Goal: Task Accomplishment & Management: Manage account settings

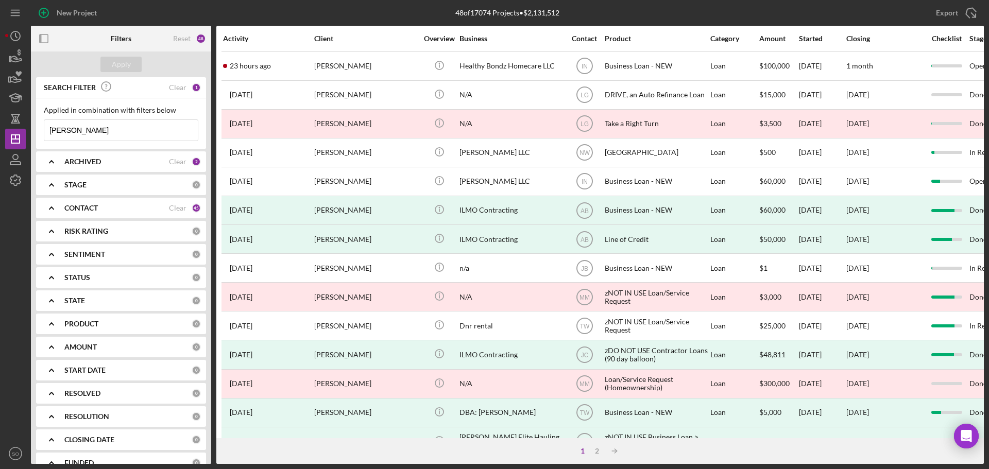
drag, startPoint x: 109, startPoint y: 127, endPoint x: 43, endPoint y: 129, distance: 66.0
click at [43, 129] on div "Applied in combination with filters below Patrice Rogers Icon/Menu Close" at bounding box center [121, 123] width 170 height 50
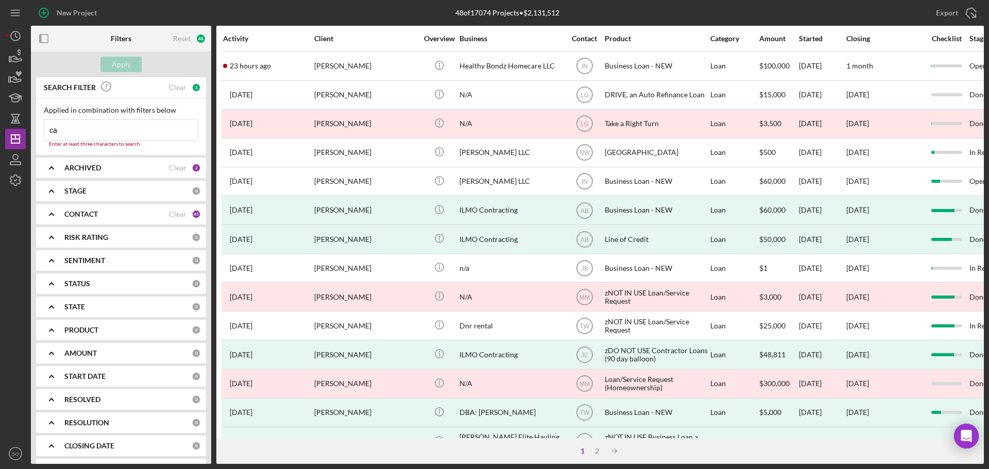
type input "c"
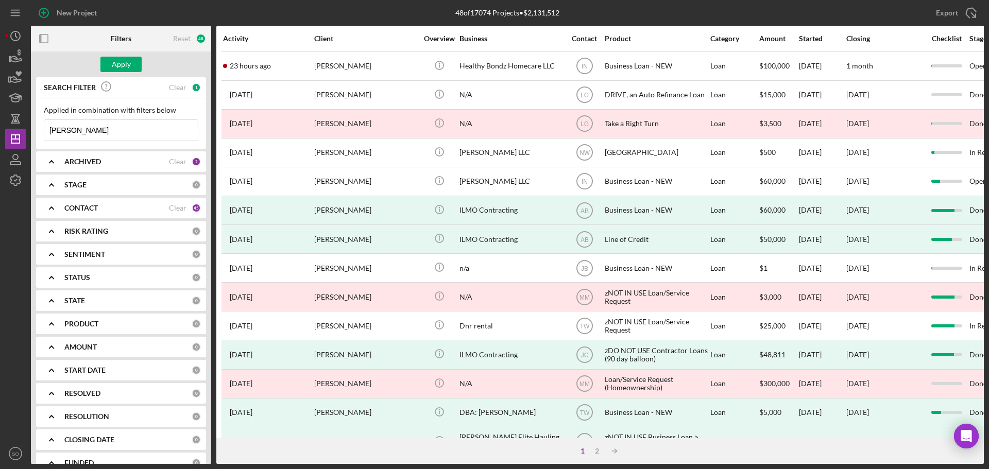
type input "[PERSON_NAME]"
click at [129, 63] on div "Apply" at bounding box center [121, 64] width 19 height 15
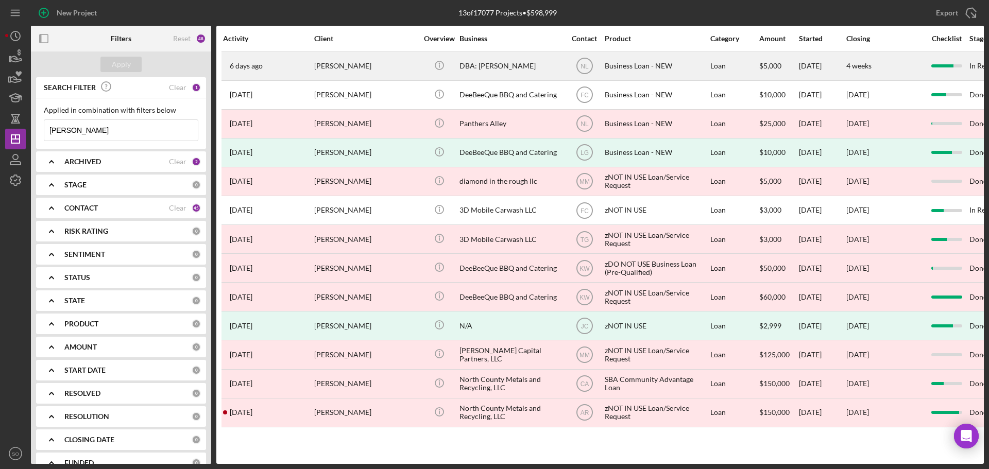
click at [382, 69] on div "[PERSON_NAME]" at bounding box center [365, 66] width 103 height 27
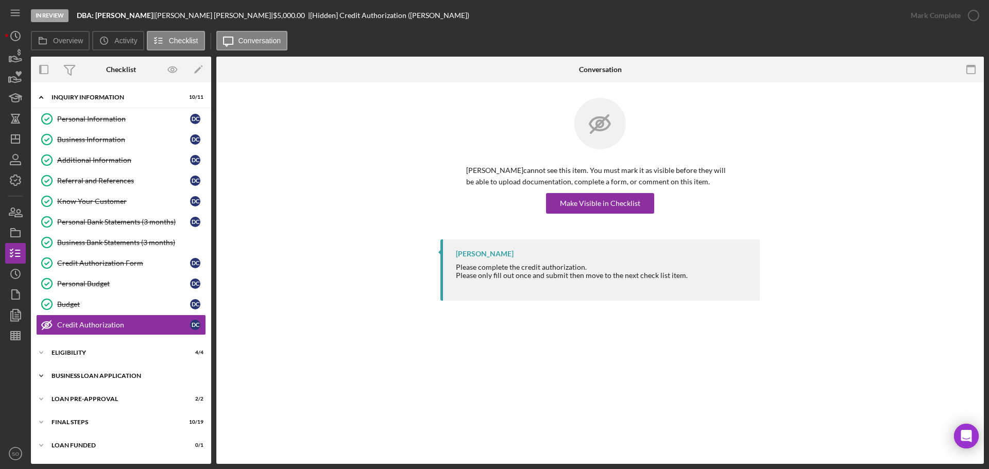
drag, startPoint x: 100, startPoint y: 370, endPoint x: 117, endPoint y: 381, distance: 20.4
click at [104, 372] on div "Icon/Expander BUSINESS LOAN APPLICATION 20 / 27" at bounding box center [121, 376] width 180 height 21
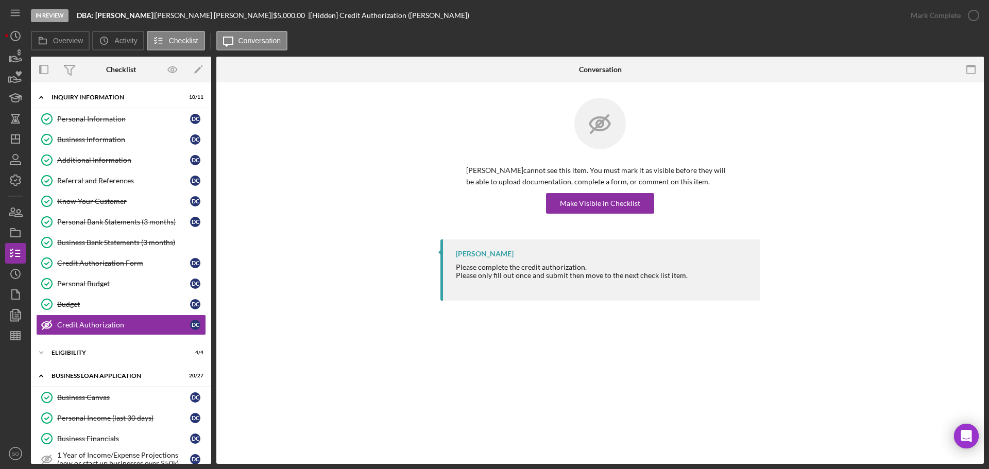
click at [106, 174] on link "Referral and References Referral and References D C" at bounding box center [121, 181] width 170 height 21
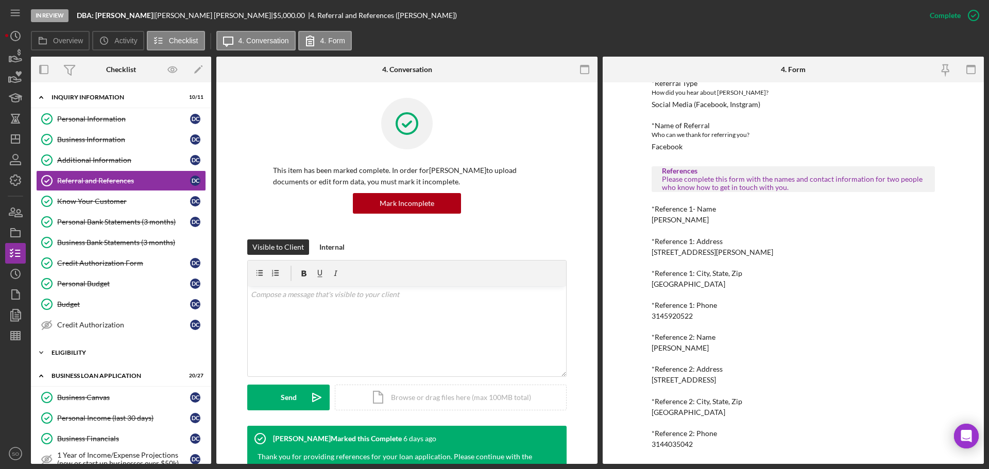
scroll to position [206, 0]
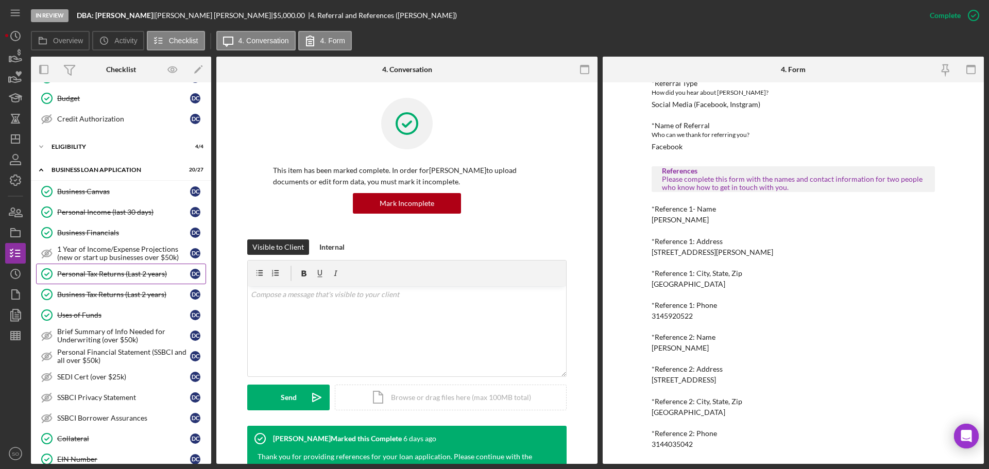
click at [88, 274] on div "Personal Tax Returns (Last 2 years)" at bounding box center [123, 274] width 133 height 8
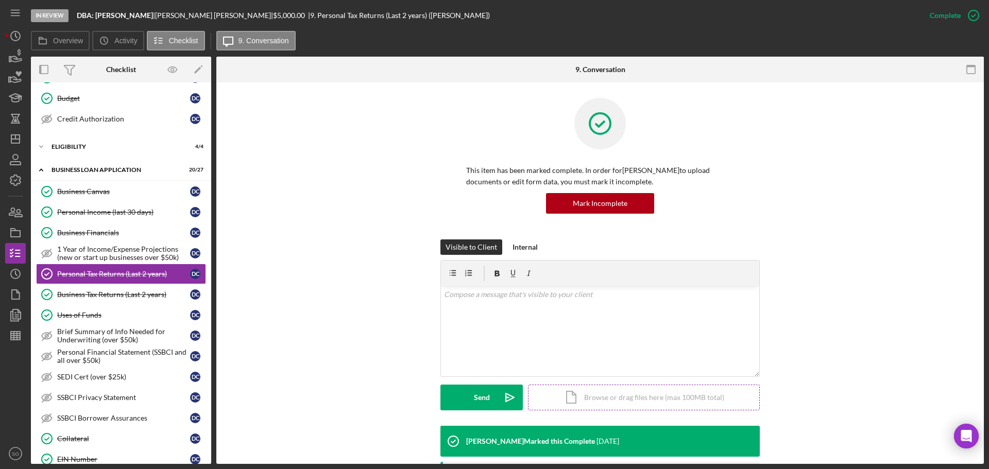
scroll to position [206, 0]
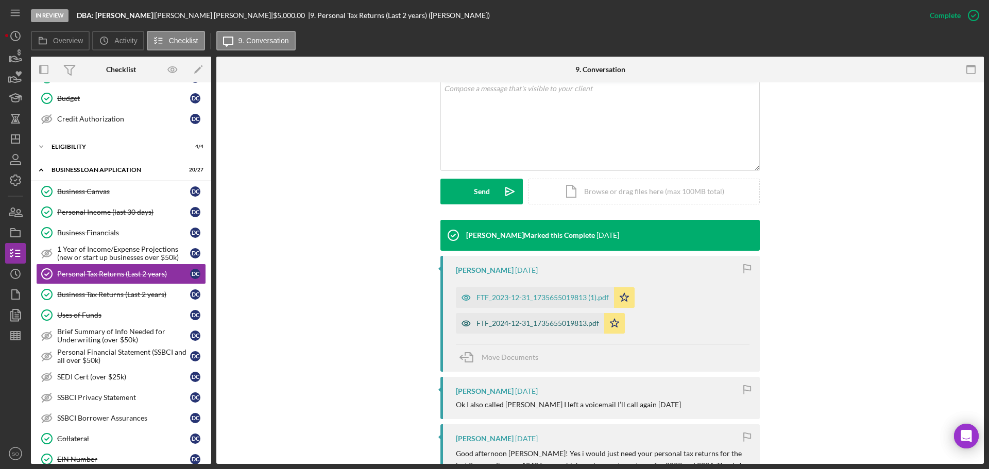
click at [529, 321] on div "FTF_2024-12-31_1735655019813.pdf" at bounding box center [538, 323] width 123 height 8
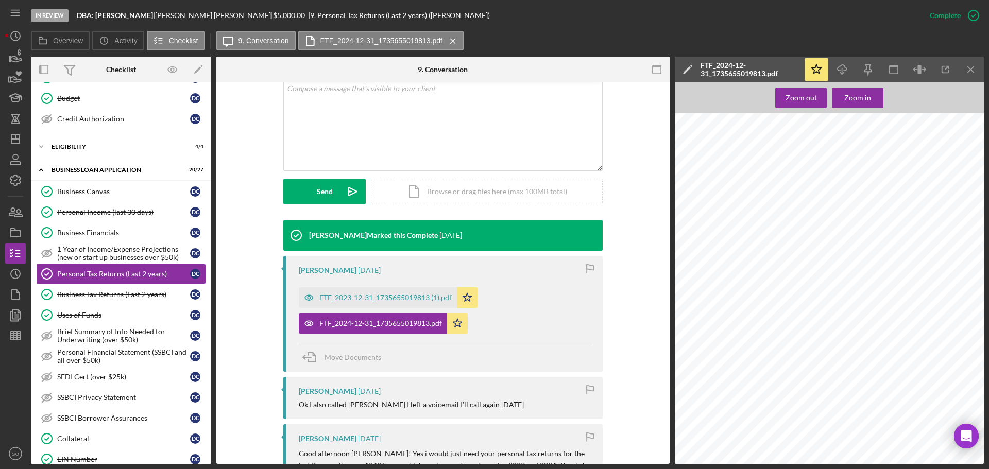
scroll to position [3583, 0]
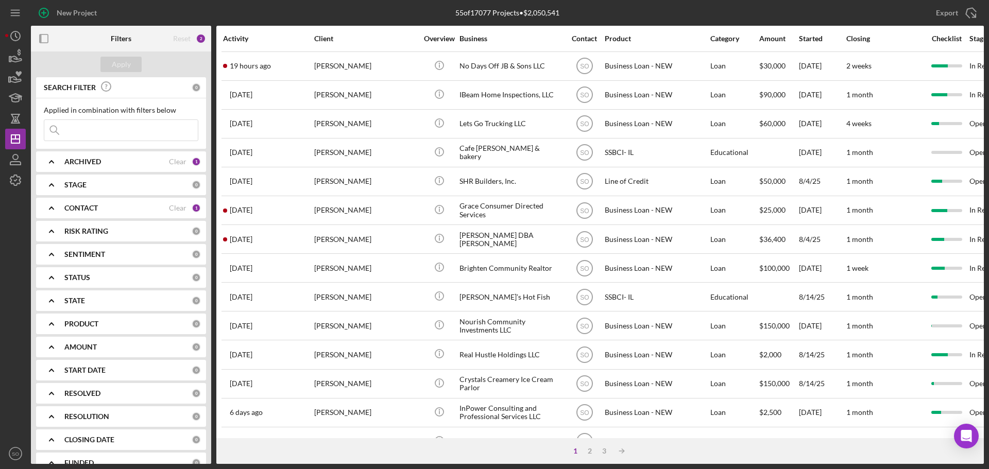
click at [97, 132] on input at bounding box center [121, 130] width 154 height 21
paste input "Monique Starks"
type input "Monique Starks"
click at [124, 63] on div "Apply" at bounding box center [121, 64] width 19 height 15
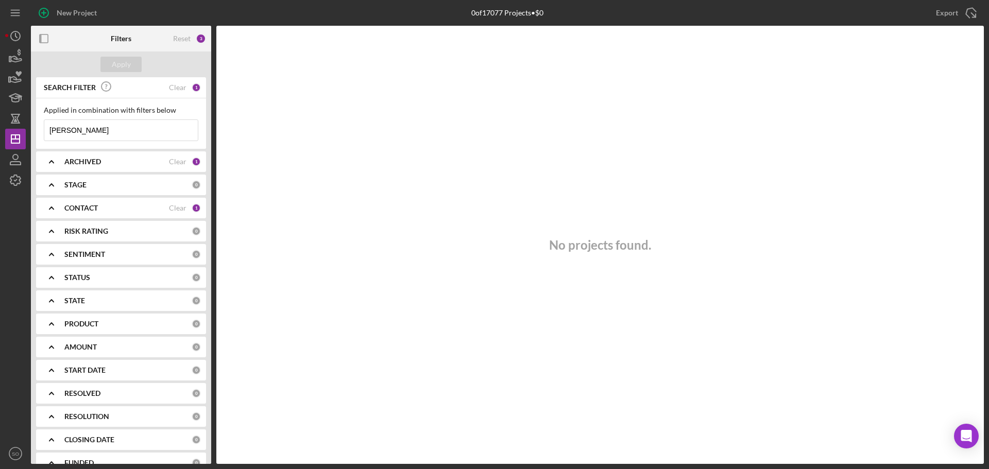
click at [108, 206] on div "CONTACT" at bounding box center [116, 208] width 105 height 8
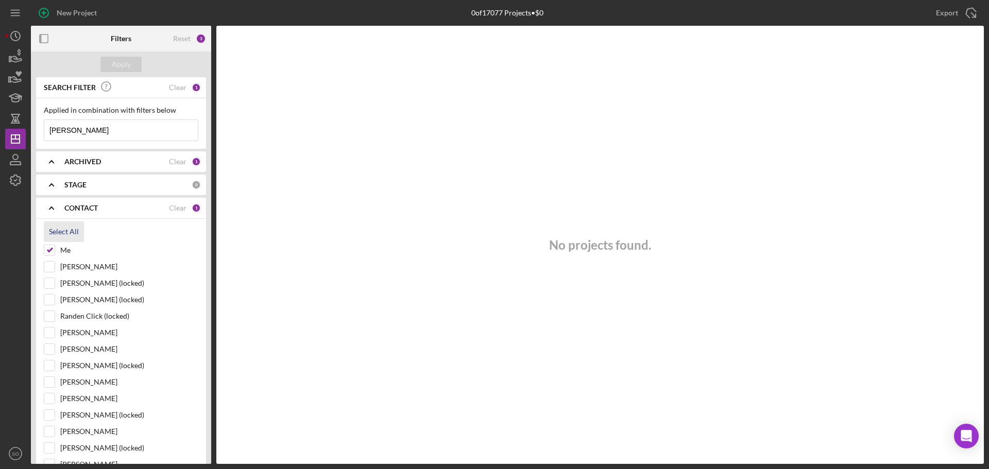
click at [66, 237] on div "Select All" at bounding box center [64, 232] width 30 height 21
checkbox input "true"
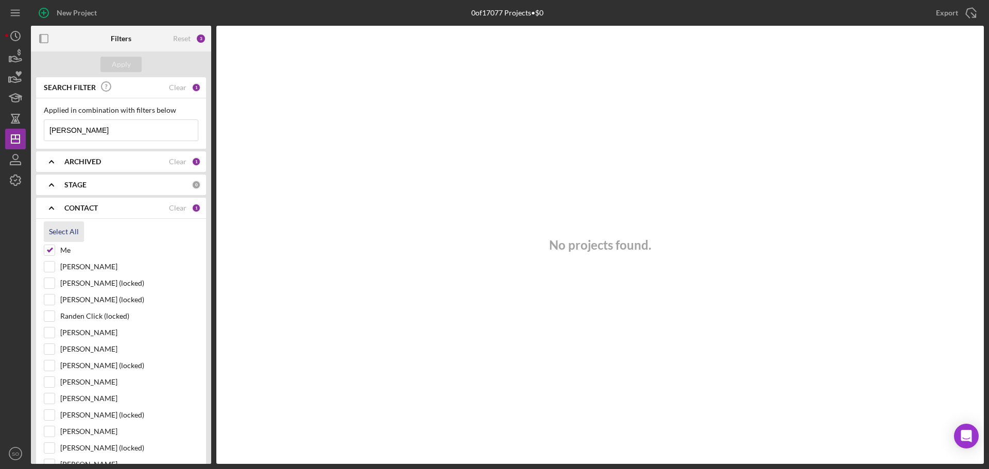
checkbox input "true"
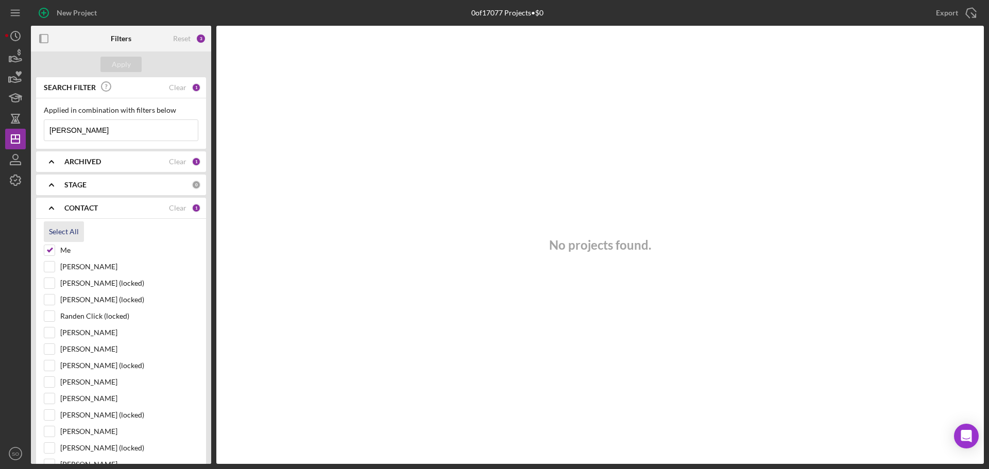
checkbox input "true"
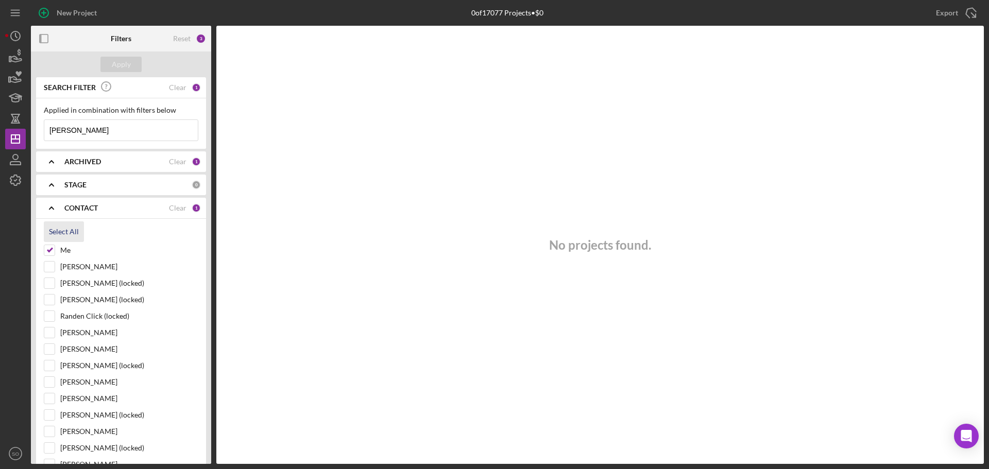
checkbox input "true"
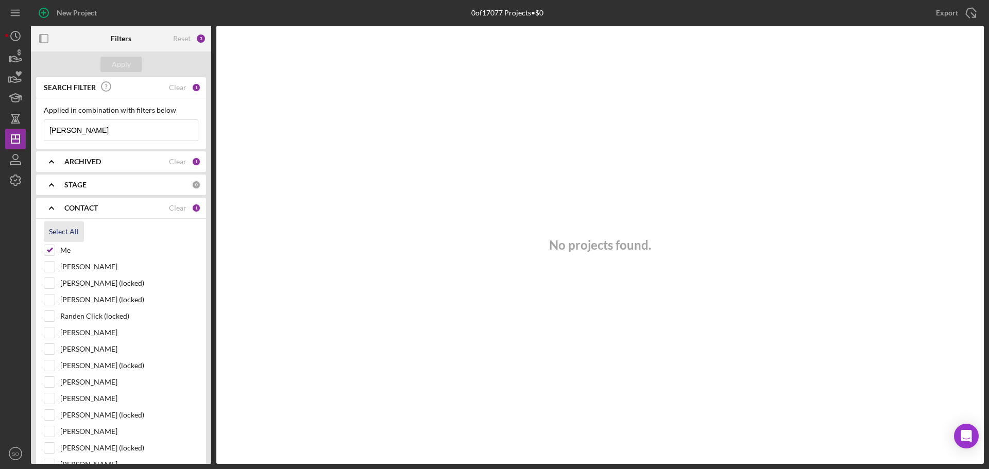
checkbox input "true"
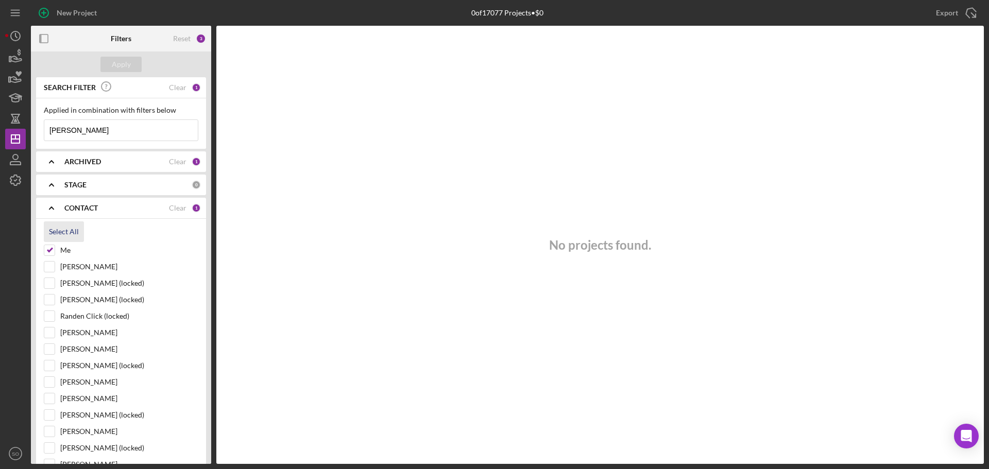
checkbox input "true"
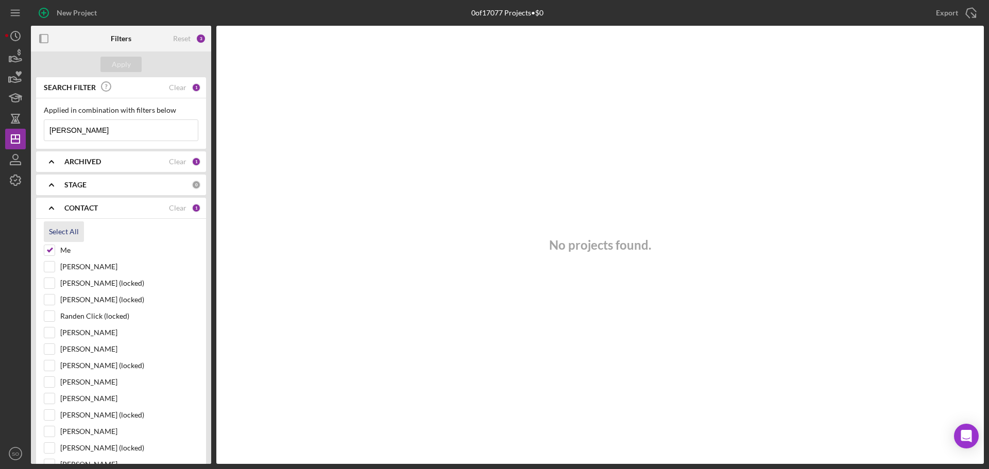
checkbox input "true"
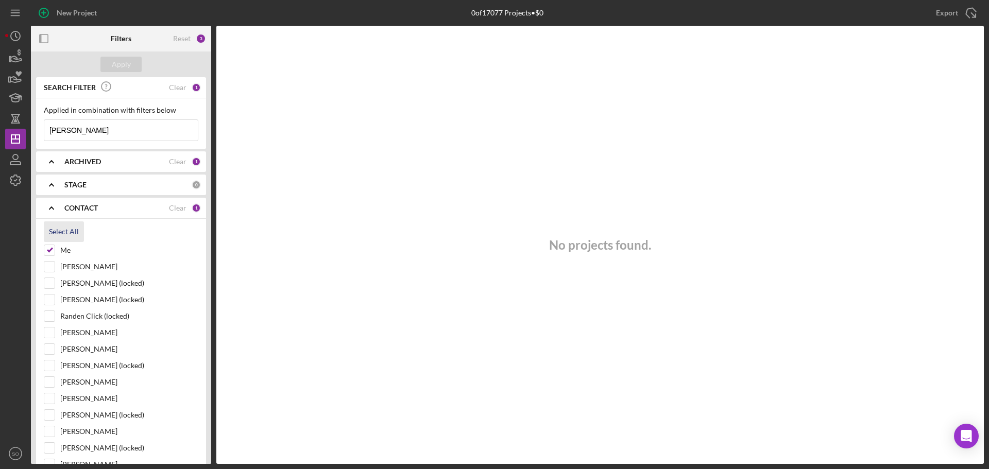
checkbox input "true"
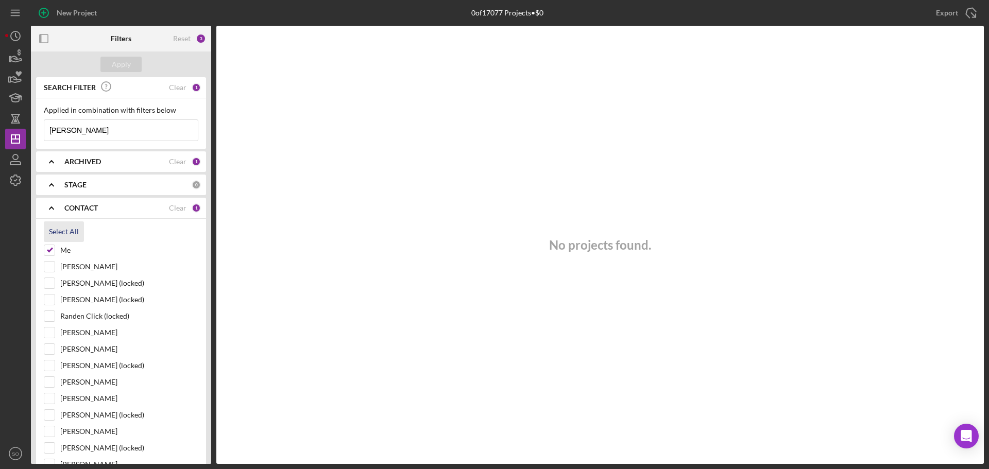
checkbox input "true"
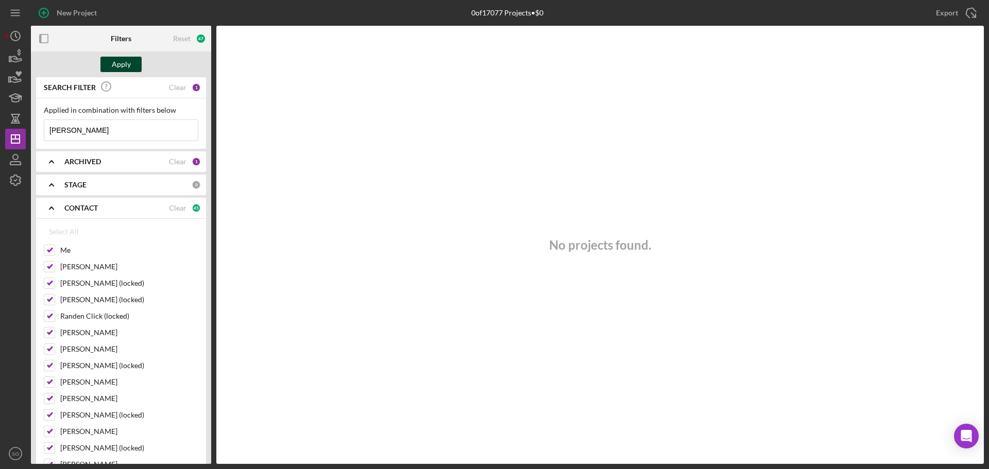
click at [132, 65] on button "Apply" at bounding box center [120, 64] width 41 height 15
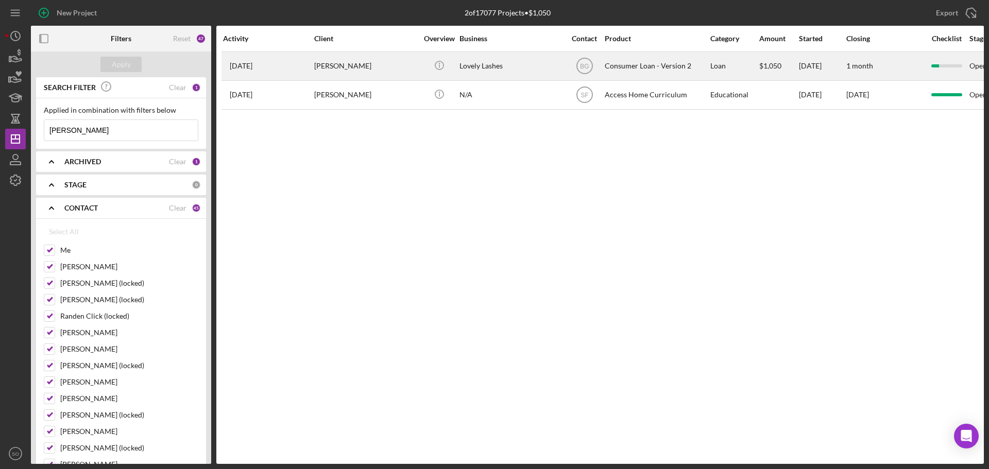
click at [364, 71] on div "Monique Starks" at bounding box center [365, 66] width 103 height 27
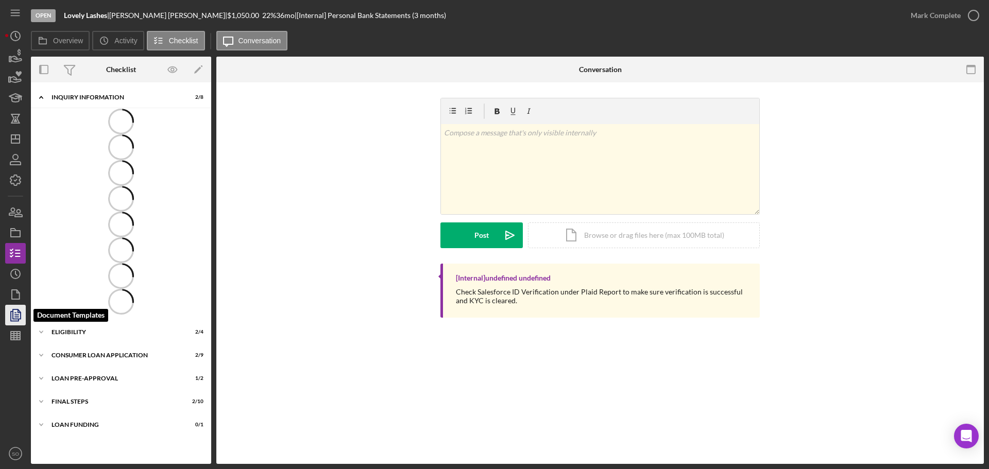
click at [12, 316] on icon "button" at bounding box center [16, 315] width 26 height 26
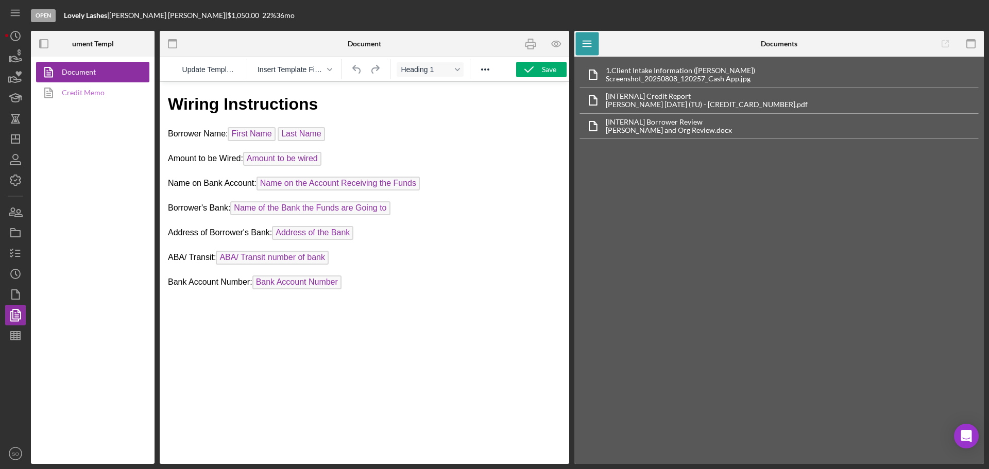
click at [96, 97] on link "Credit Memo" at bounding box center [90, 92] width 108 height 21
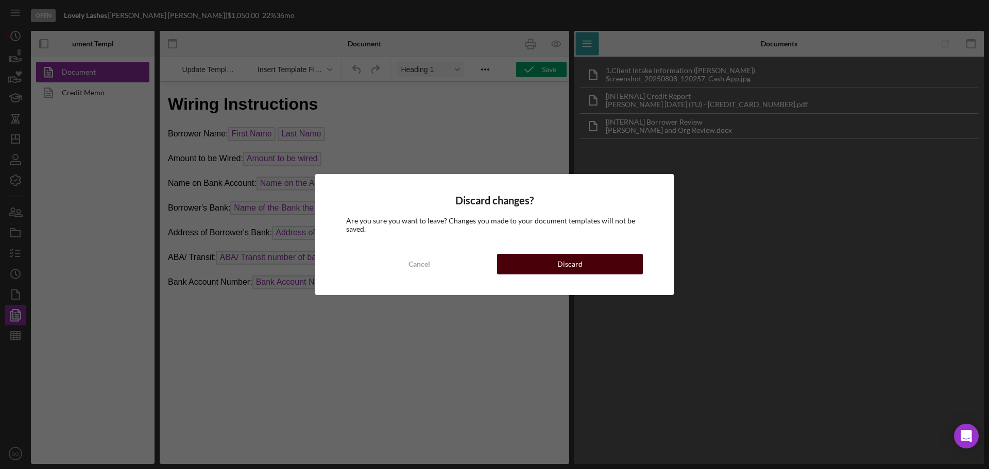
click at [528, 263] on button "Discard" at bounding box center [570, 264] width 146 height 21
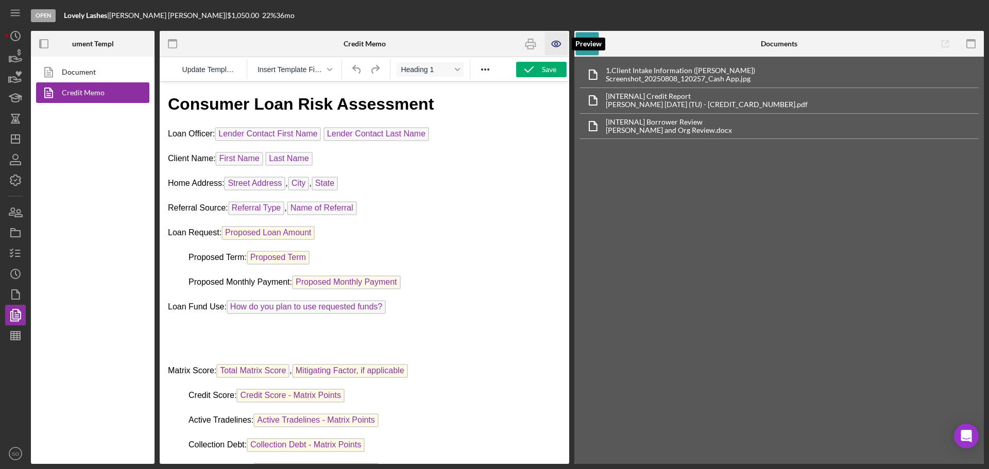
click at [558, 35] on icon "button" at bounding box center [556, 43] width 23 height 23
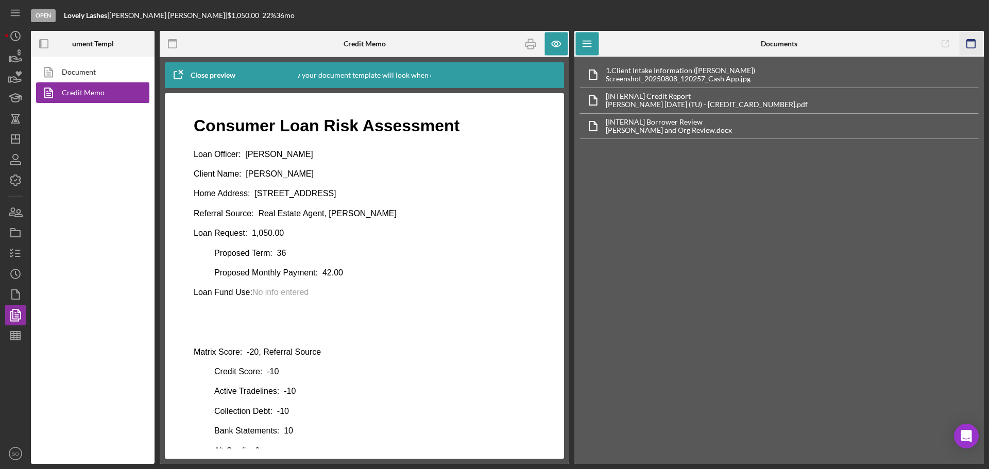
click at [971, 40] on rect "button" at bounding box center [971, 41] width 8 height 2
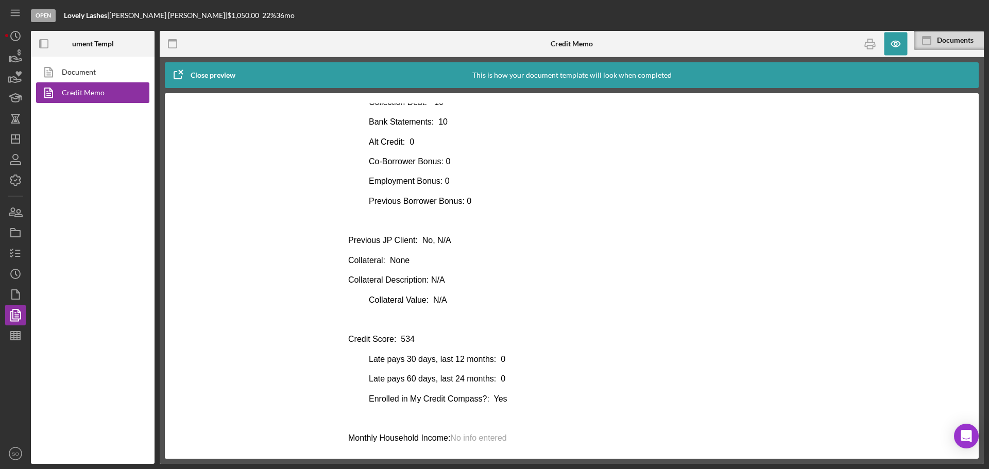
scroll to position [432, 0]
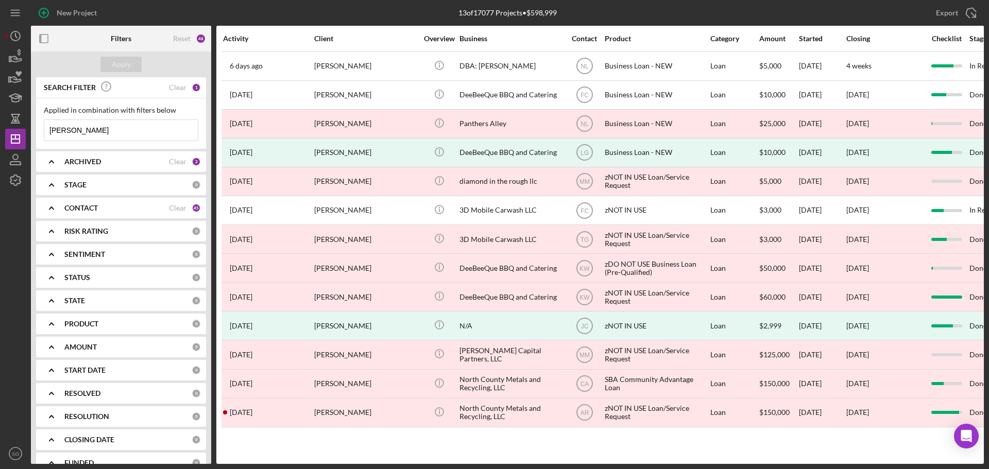
click at [127, 130] on input "[PERSON_NAME]" at bounding box center [121, 130] width 154 height 21
drag, startPoint x: 133, startPoint y: 128, endPoint x: 35, endPoint y: 129, distance: 98.4
click at [35, 129] on div "SEARCH FILTER Clear 1 Applied in combination with filters below [PERSON_NAME] I…" at bounding box center [121, 270] width 180 height 387
paste input "[PERSON_NAME]"
type input "[PERSON_NAME]"
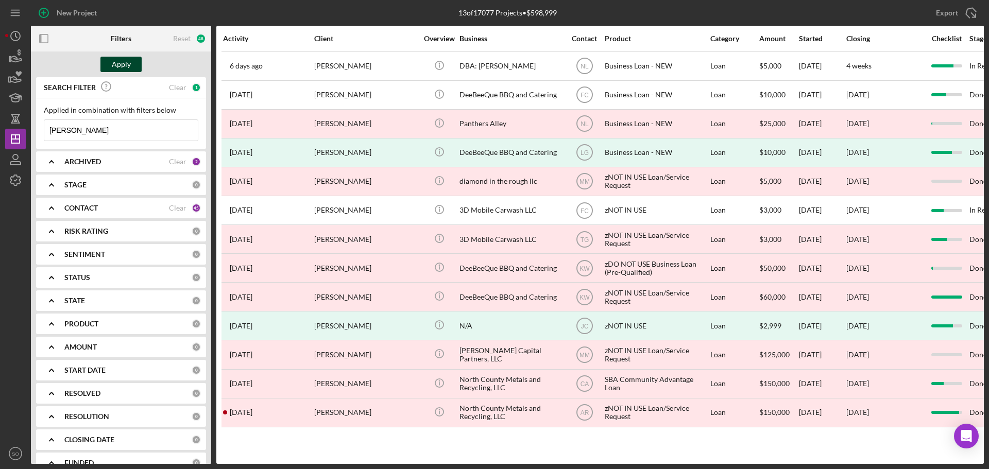
click at [123, 67] on div "Apply" at bounding box center [121, 64] width 19 height 15
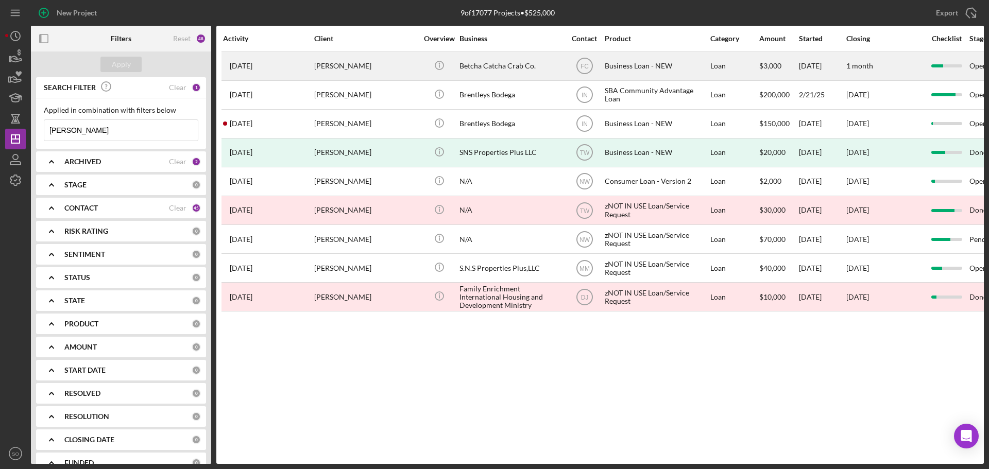
click at [359, 66] on div "[PERSON_NAME]" at bounding box center [365, 66] width 103 height 27
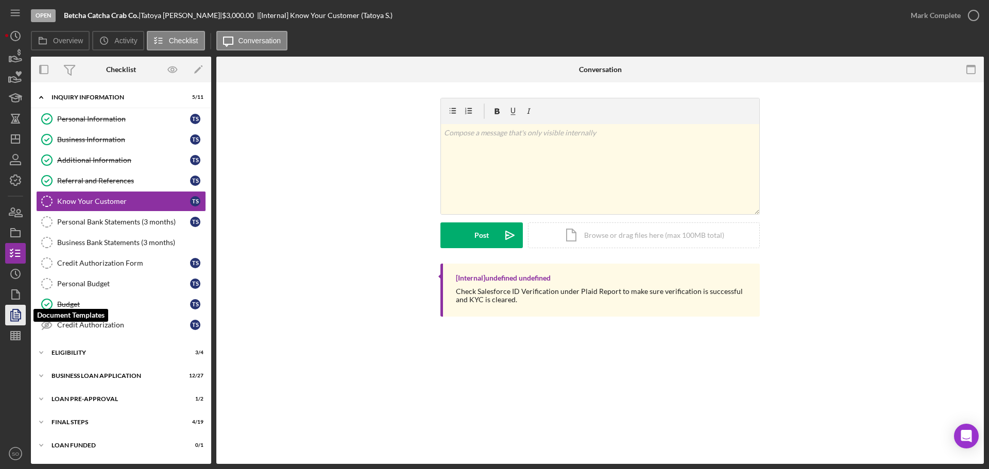
click at [12, 312] on polyline "button" at bounding box center [15, 316] width 8 height 9
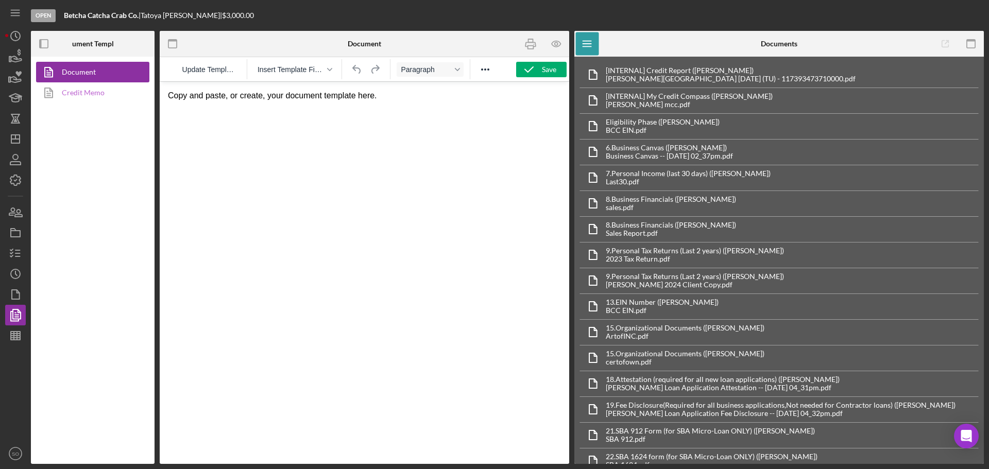
click at [94, 95] on link "Credit Memo" at bounding box center [90, 92] width 108 height 21
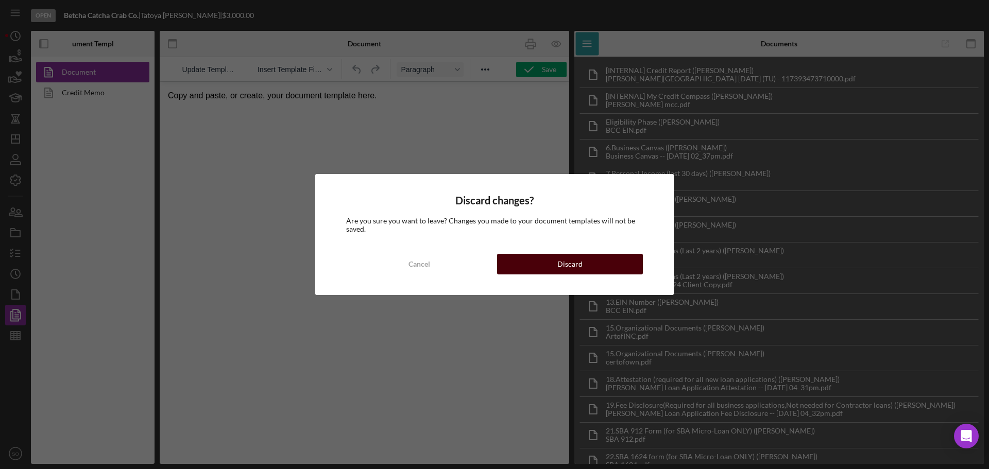
click at [523, 265] on button "Discard" at bounding box center [570, 264] width 146 height 21
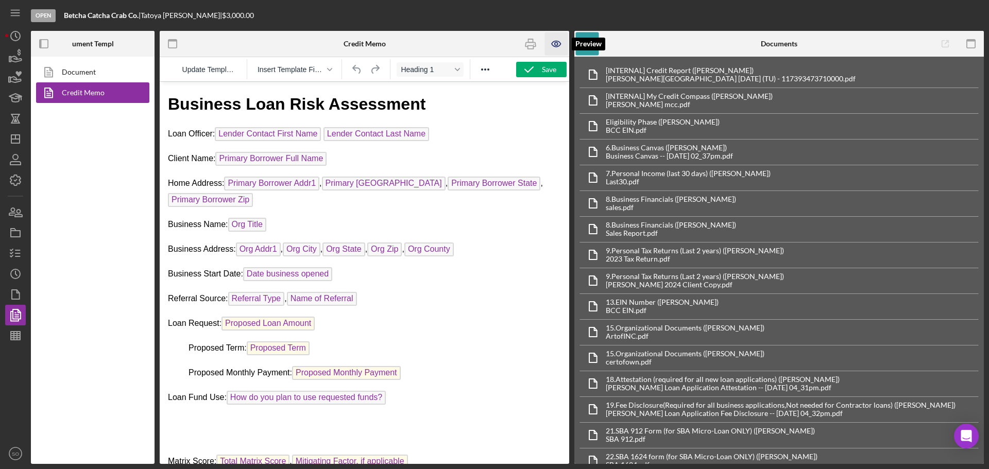
click at [558, 41] on icon "button" at bounding box center [556, 44] width 9 height 6
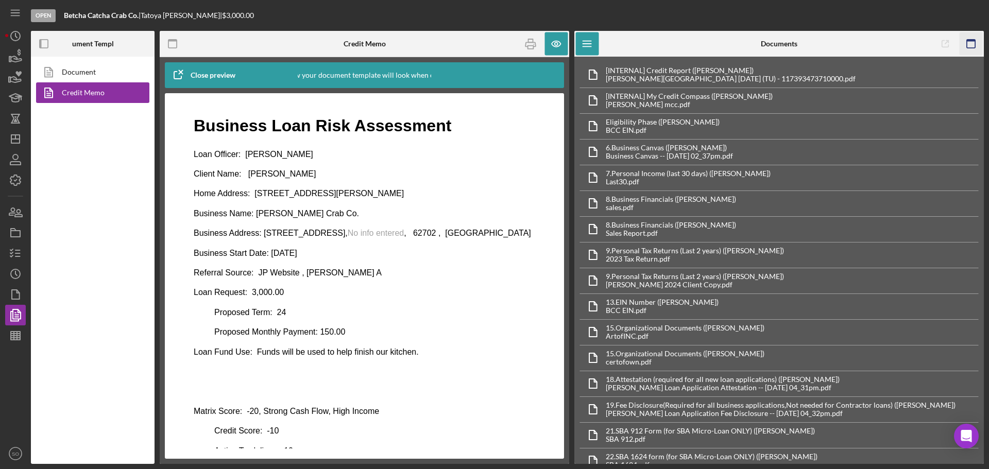
click at [969, 44] on icon "button" at bounding box center [971, 43] width 23 height 23
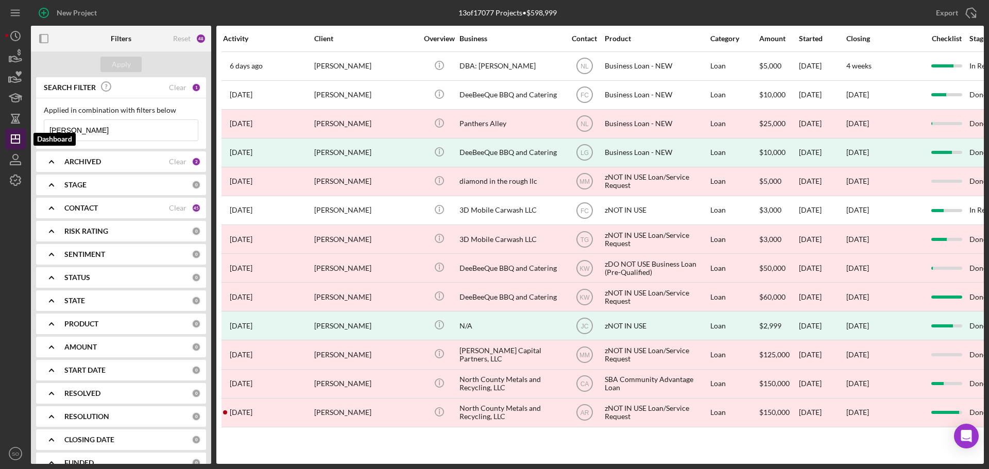
drag, startPoint x: 125, startPoint y: 132, endPoint x: 21, endPoint y: 132, distance: 103.6
click at [21, 132] on div "New Project 13 of 17077 Projects • $598,999 Darnell Crutcher Export Icon/Export…" at bounding box center [494, 232] width 979 height 464
paste input "Shelby Harrington"
type input "Shelby Harrington"
click at [135, 61] on button "Apply" at bounding box center [120, 64] width 41 height 15
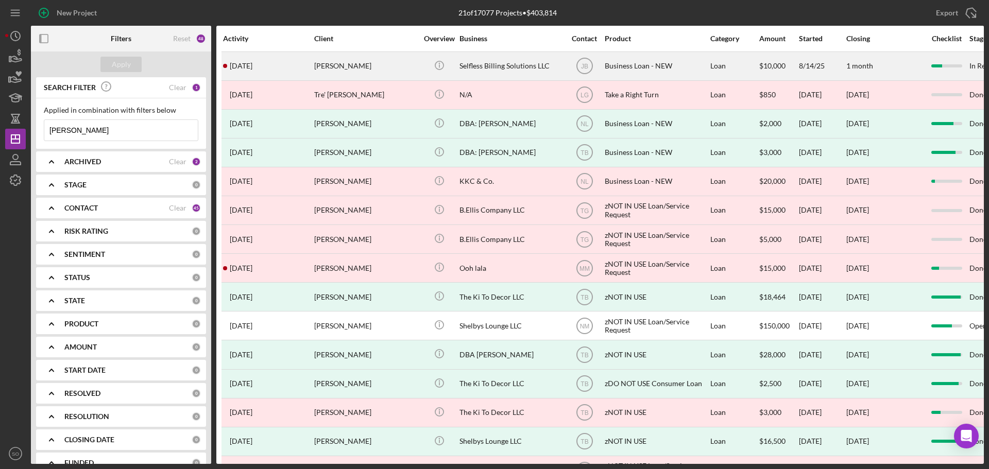
click at [363, 66] on div "Shelby Harrington" at bounding box center [365, 66] width 103 height 27
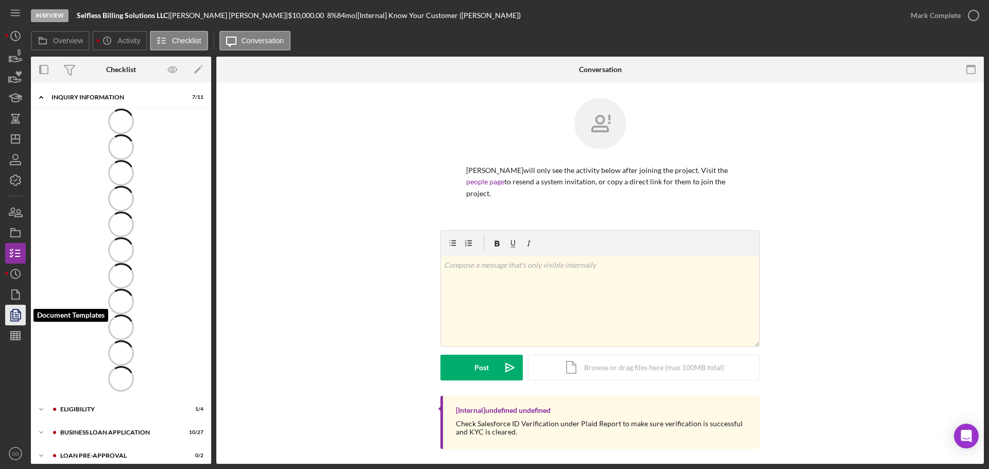
click at [19, 313] on polyline "button" at bounding box center [19, 311] width 3 height 3
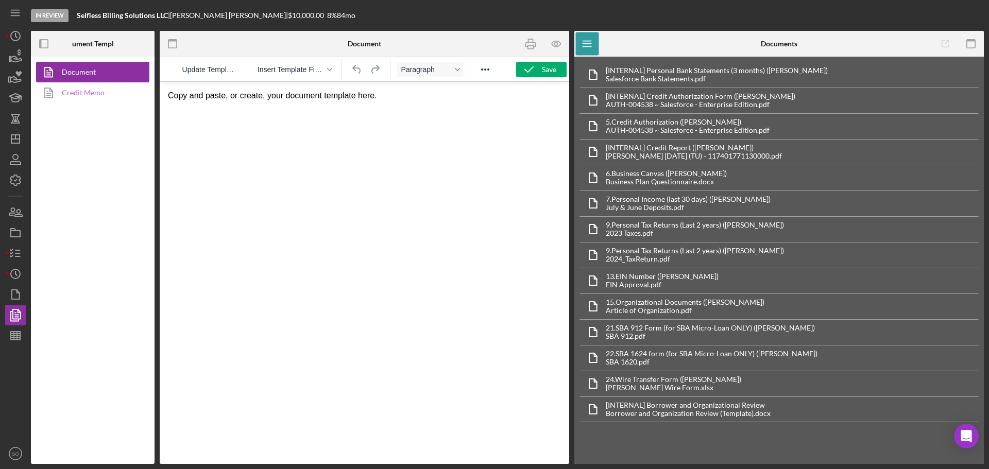
click at [92, 91] on link "Credit Memo" at bounding box center [90, 92] width 108 height 21
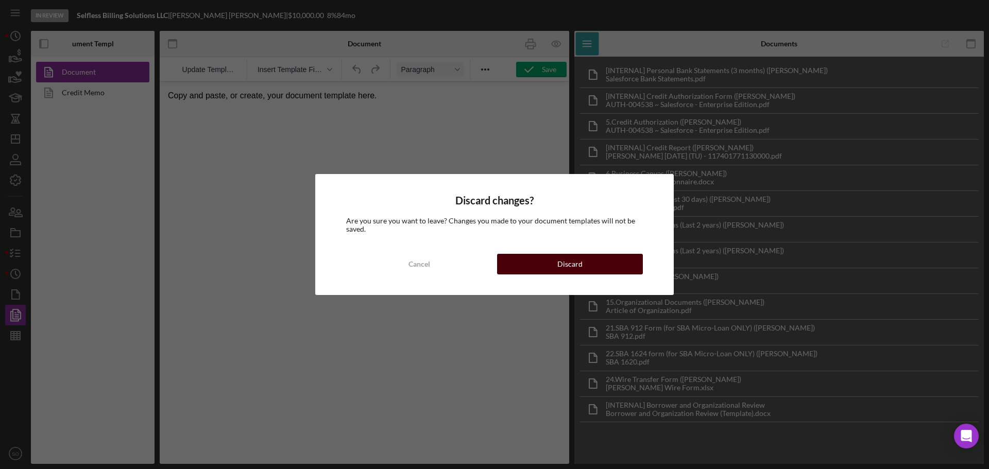
click at [516, 266] on button "Discard" at bounding box center [570, 264] width 146 height 21
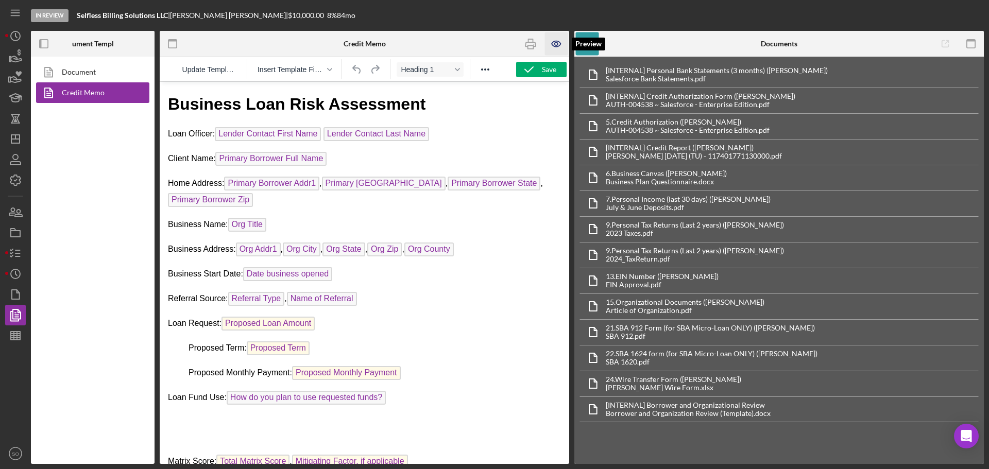
click at [552, 44] on icon "button" at bounding box center [556, 44] width 9 height 6
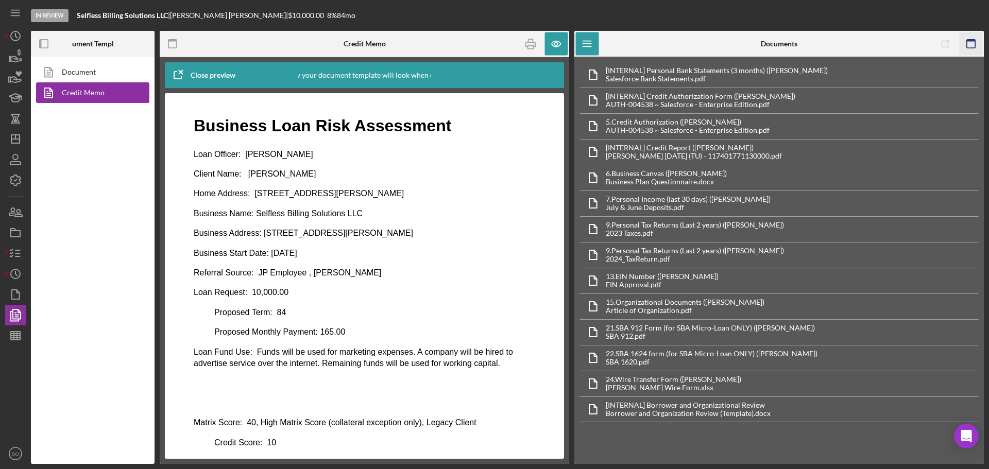
click at [969, 41] on rect "button" at bounding box center [971, 41] width 8 height 2
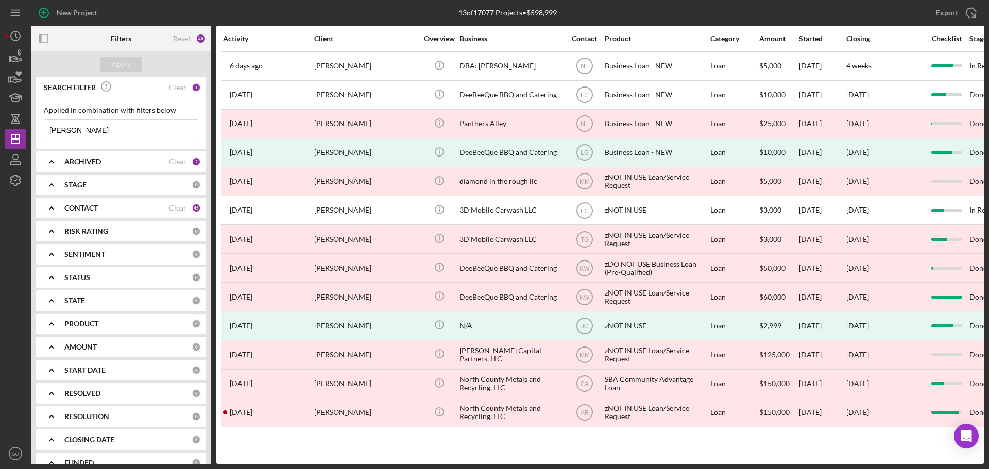
click at [117, 130] on input "[PERSON_NAME]" at bounding box center [121, 130] width 154 height 21
drag, startPoint x: 57, startPoint y: 133, endPoint x: 20, endPoint y: 131, distance: 37.1
click at [20, 131] on div "New Project 13 of 17077 Projects • $598,999 [PERSON_NAME] Export Icon/Export Fi…" at bounding box center [494, 232] width 979 height 464
paste input "[PERSON_NAME]"
type input "[PERSON_NAME]"
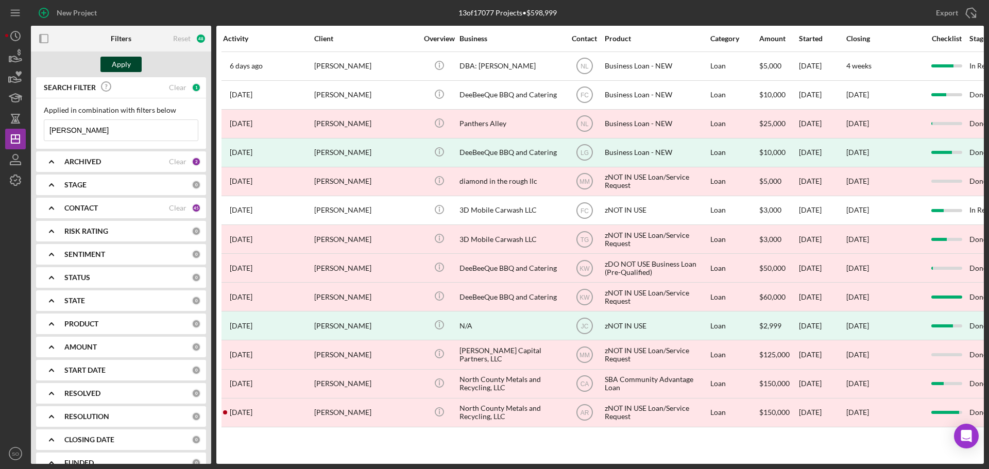
click at [129, 67] on div "Apply" at bounding box center [121, 64] width 19 height 15
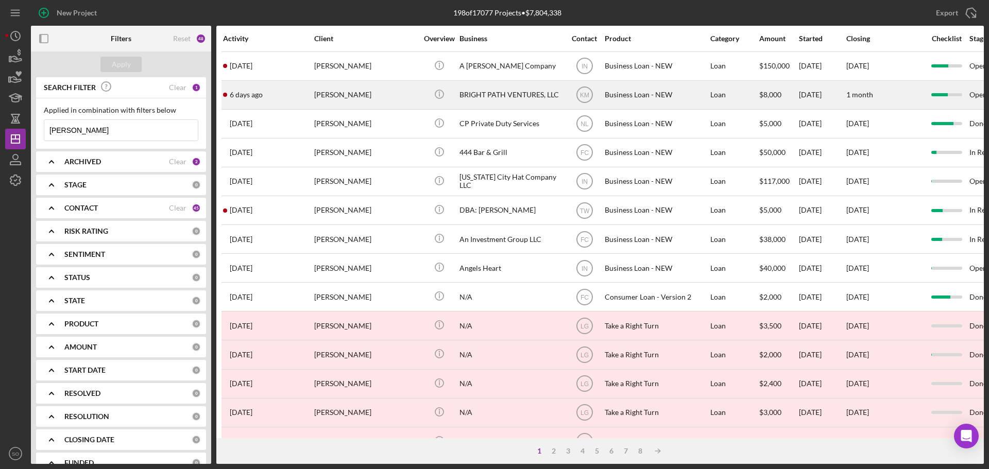
click at [369, 92] on div "[PERSON_NAME]" at bounding box center [365, 94] width 103 height 27
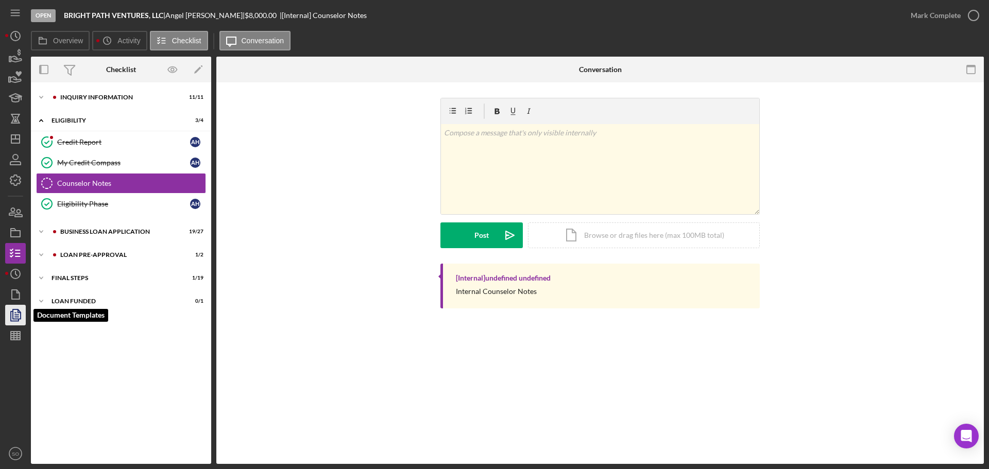
click at [14, 320] on icon "button" at bounding box center [16, 315] width 26 height 26
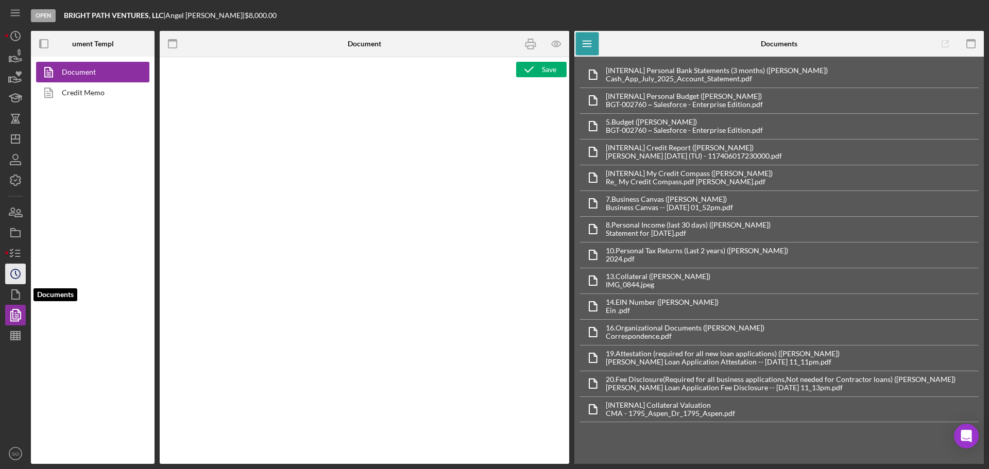
type textarea "Copy and paste, or create, your document template here."
click at [14, 278] on circle "button" at bounding box center [15, 273] width 9 height 9
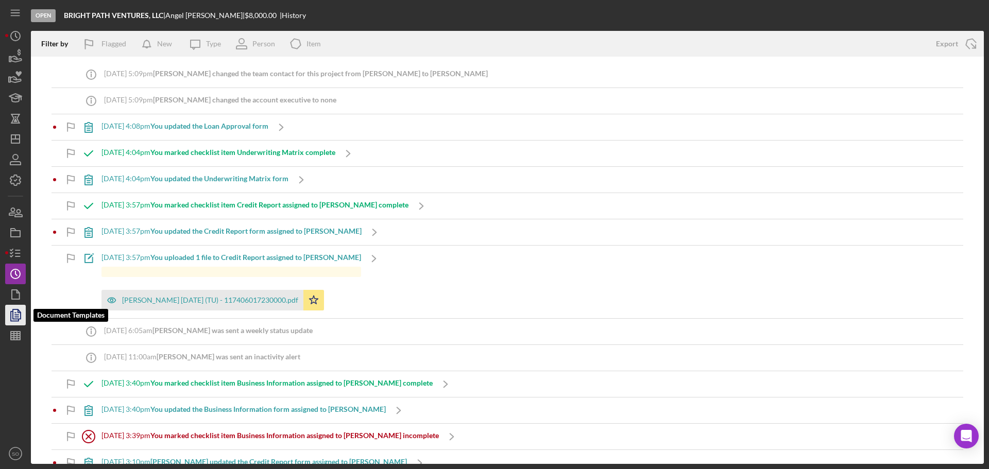
click at [19, 314] on icon "button" at bounding box center [16, 315] width 26 height 26
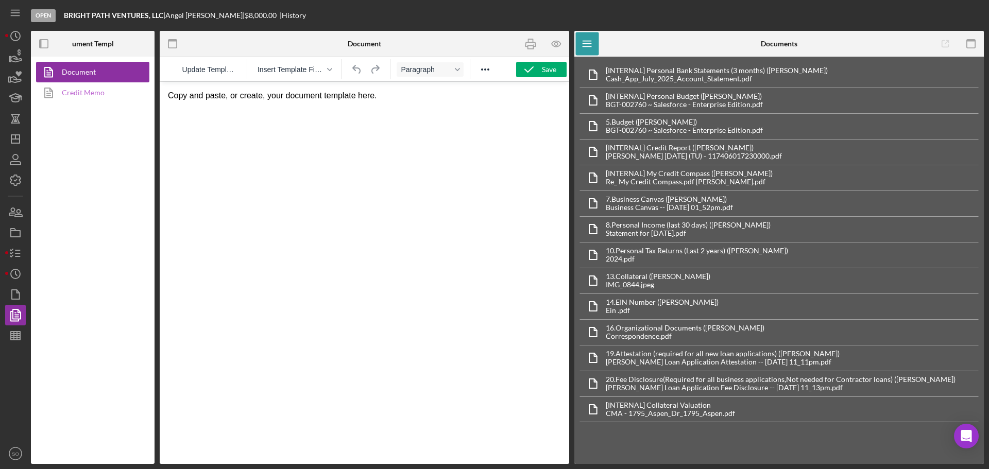
click at [87, 92] on link "Credit Memo" at bounding box center [90, 92] width 108 height 21
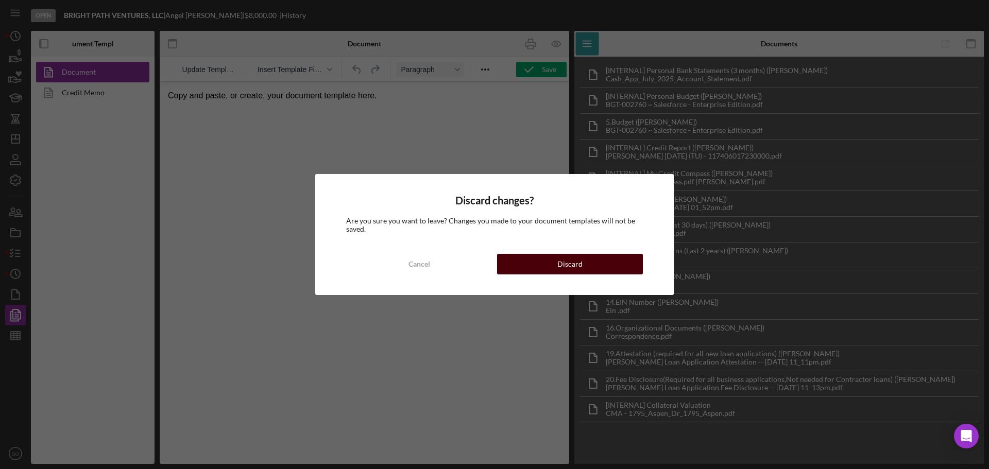
click at [535, 258] on button "Discard" at bounding box center [570, 264] width 146 height 21
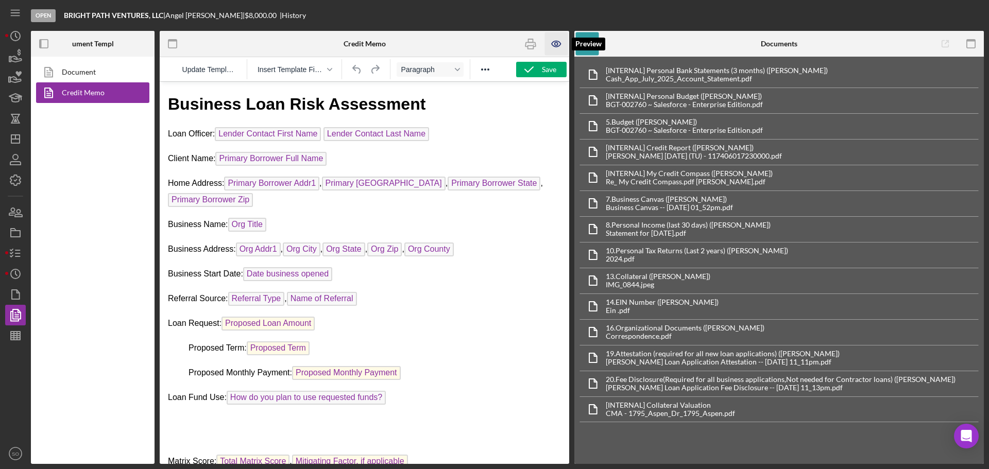
click at [554, 43] on icon "button" at bounding box center [556, 43] width 23 height 23
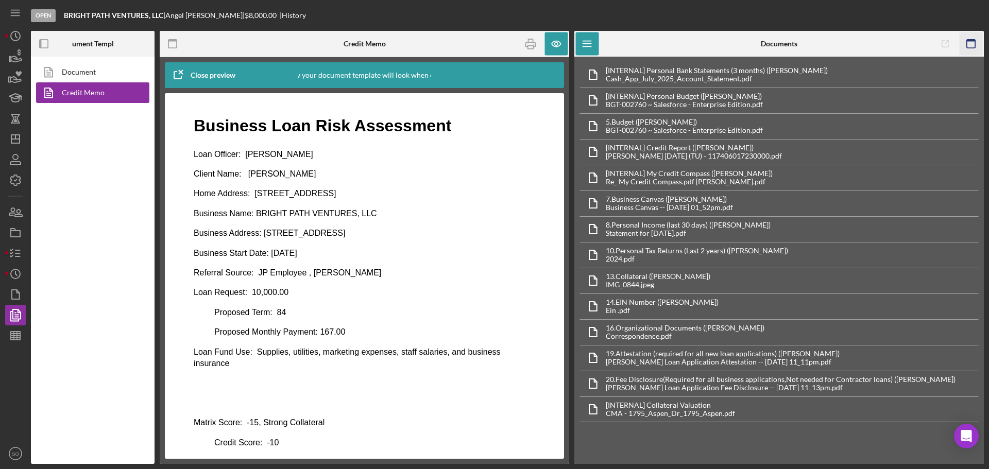
click at [974, 44] on icon "button" at bounding box center [971, 43] width 23 height 23
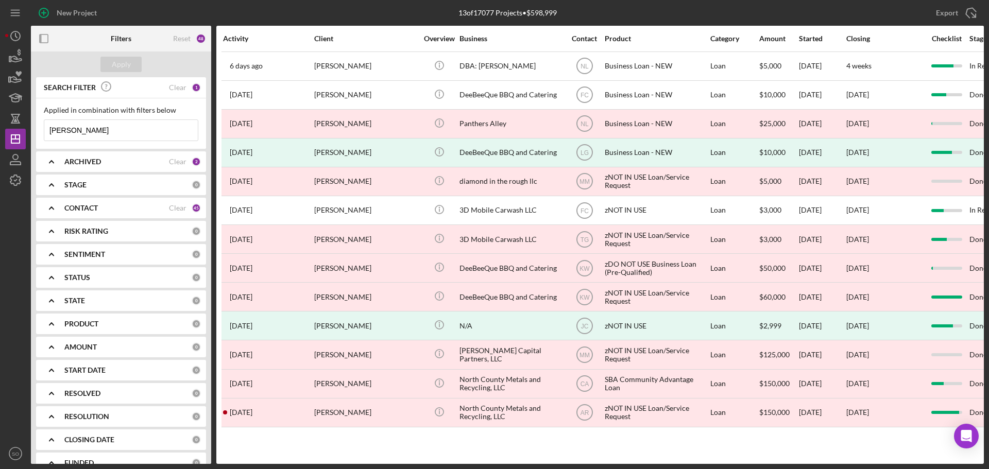
drag, startPoint x: 123, startPoint y: 126, endPoint x: 29, endPoint y: 127, distance: 94.3
click at [29, 127] on div "New Project 13 of 17077 Projects • $598,999 Darnell Crutcher Export Icon/Export…" at bounding box center [494, 232] width 979 height 464
paste input "Johnella Smith"
type input "Johnella Smith"
click at [127, 66] on div "Apply" at bounding box center [121, 64] width 19 height 15
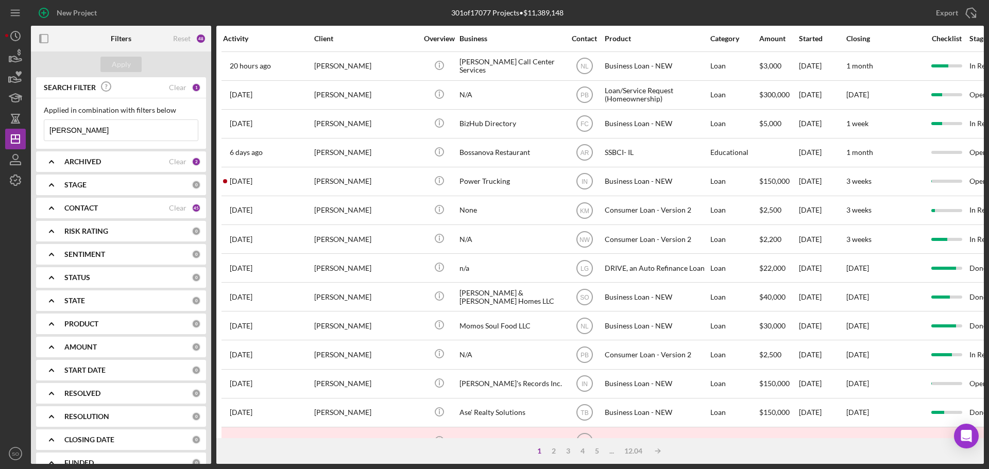
click at [116, 212] on div "CONTACT" at bounding box center [116, 208] width 105 height 8
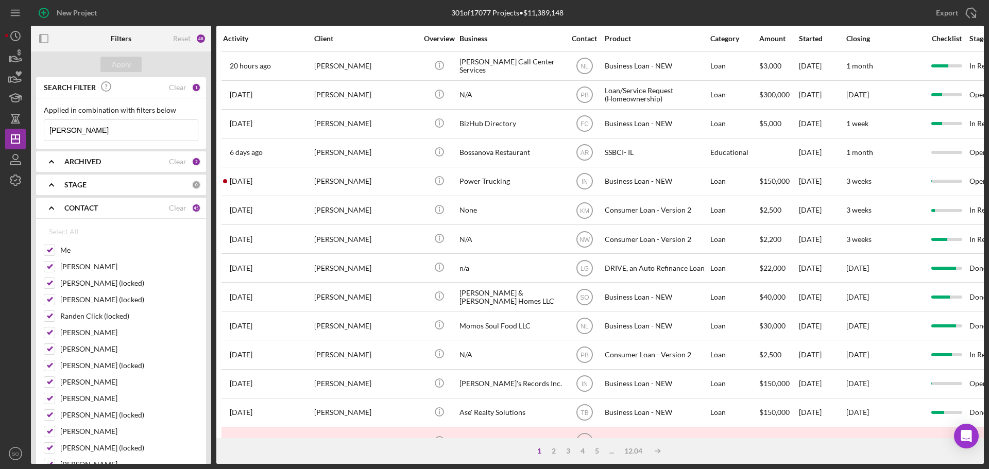
scroll to position [103, 0]
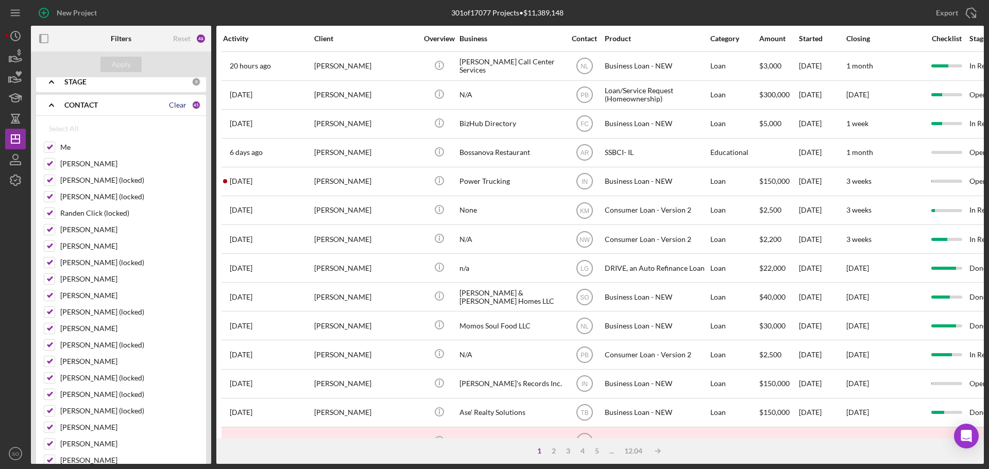
click at [173, 105] on div "Clear" at bounding box center [178, 105] width 18 height 8
checkbox input "false"
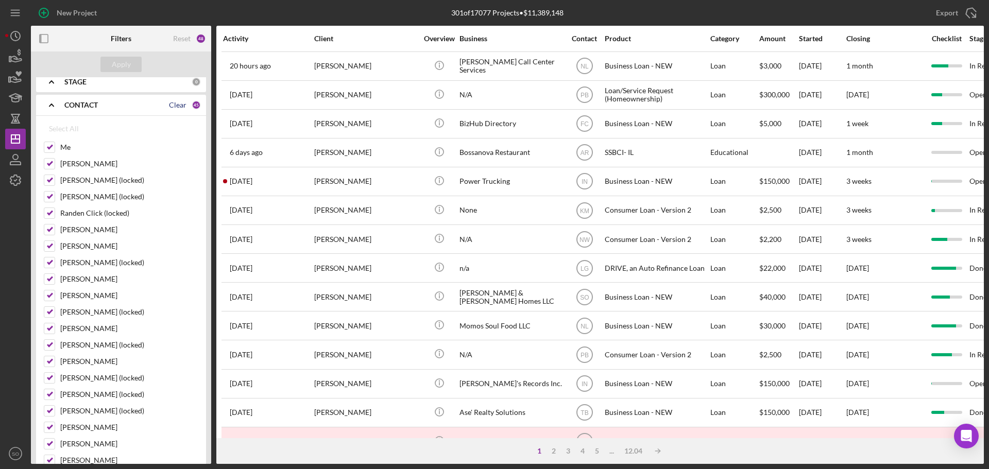
checkbox input "false"
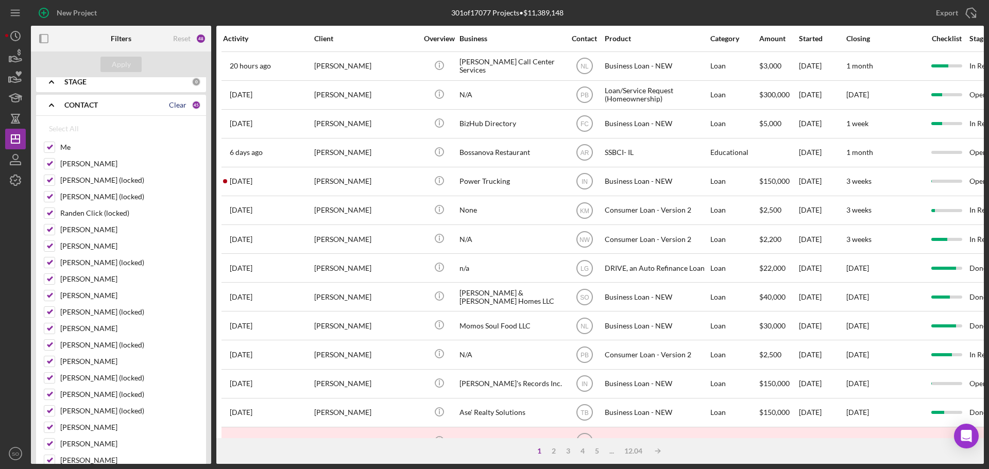
checkbox input "false"
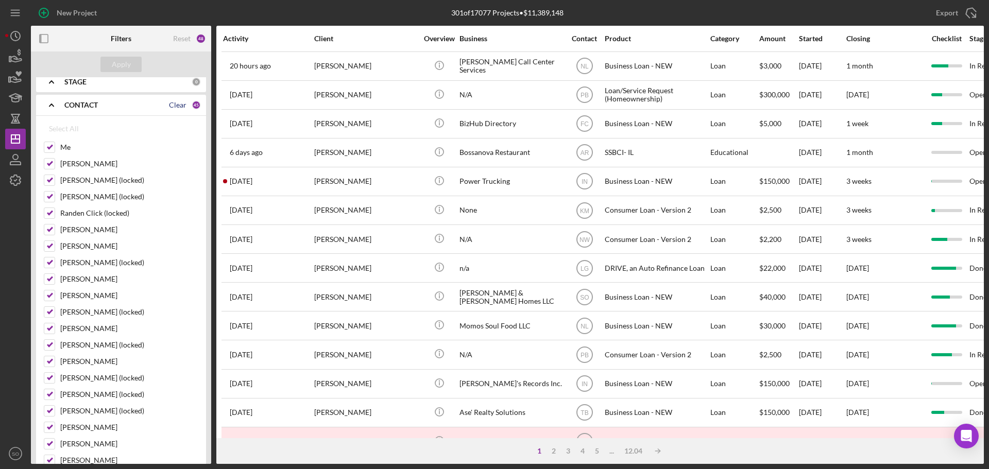
checkbox input "false"
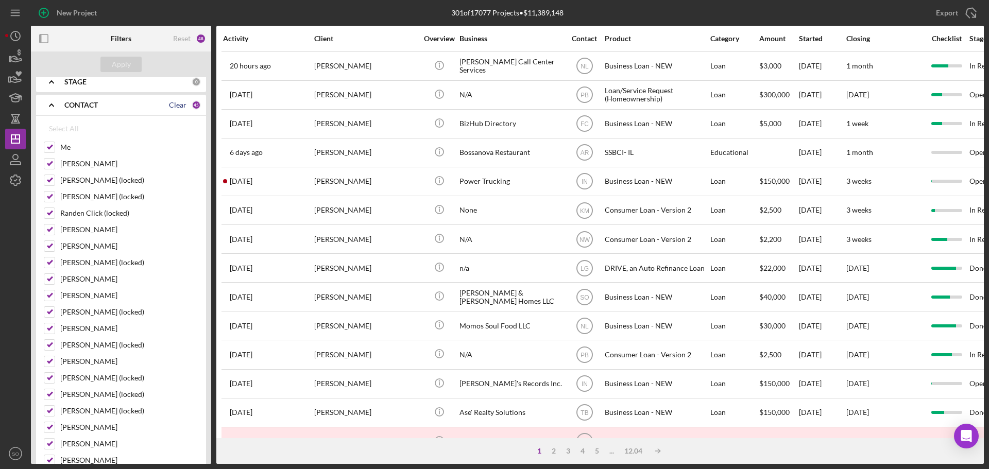
checkbox input "false"
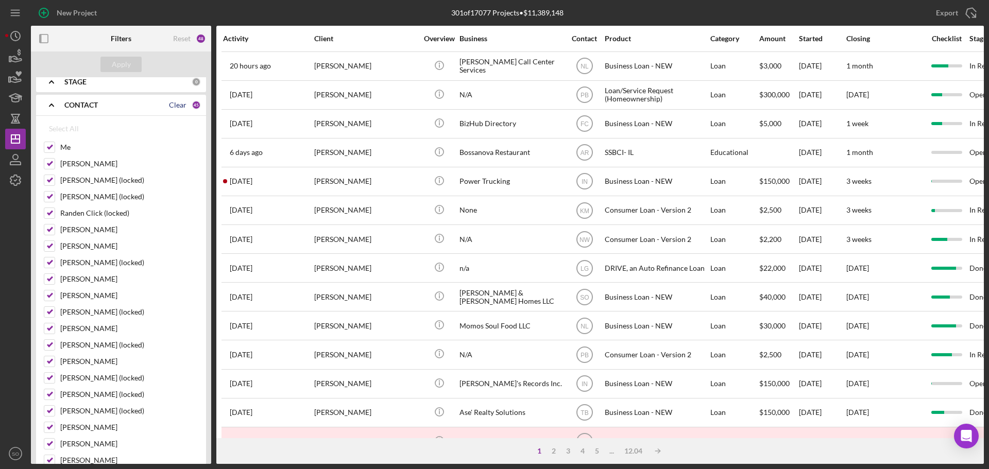
checkbox input "false"
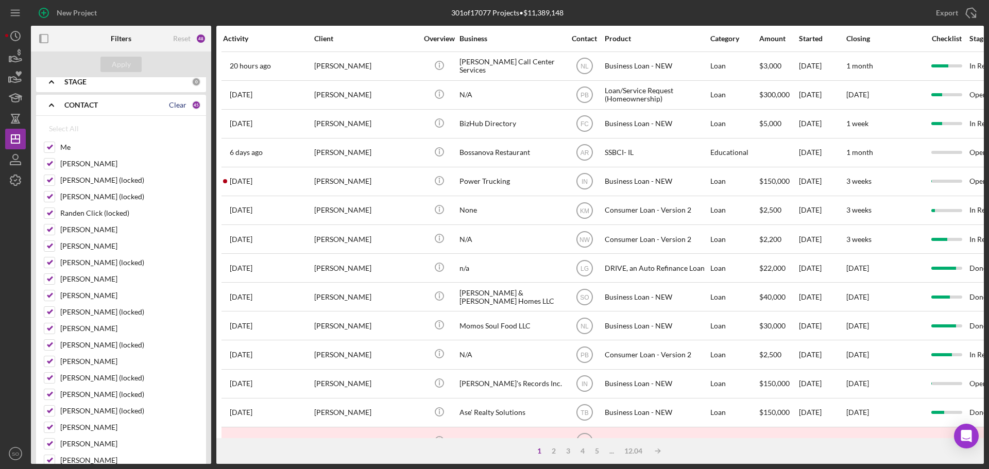
checkbox input "false"
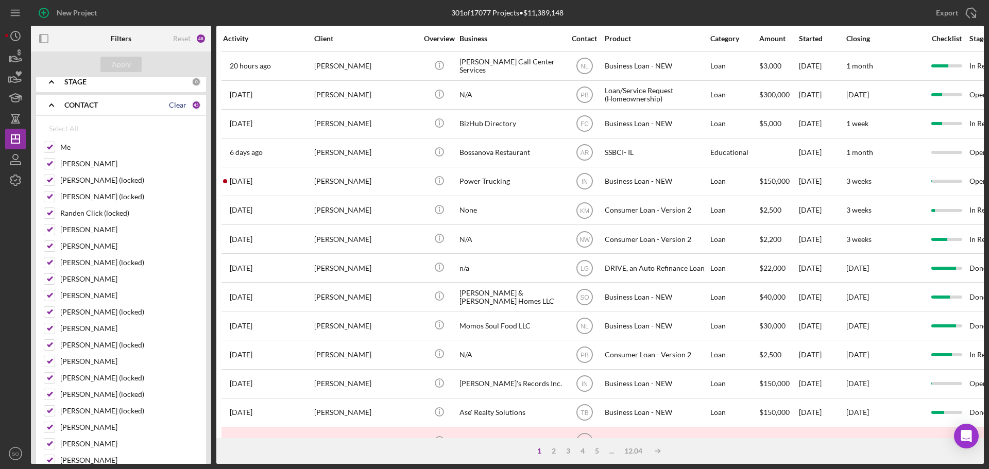
checkbox input "false"
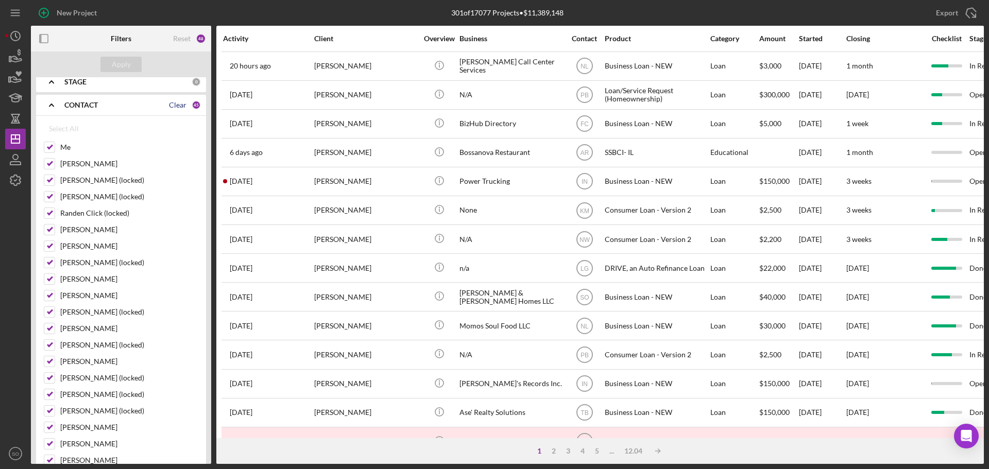
checkbox input "false"
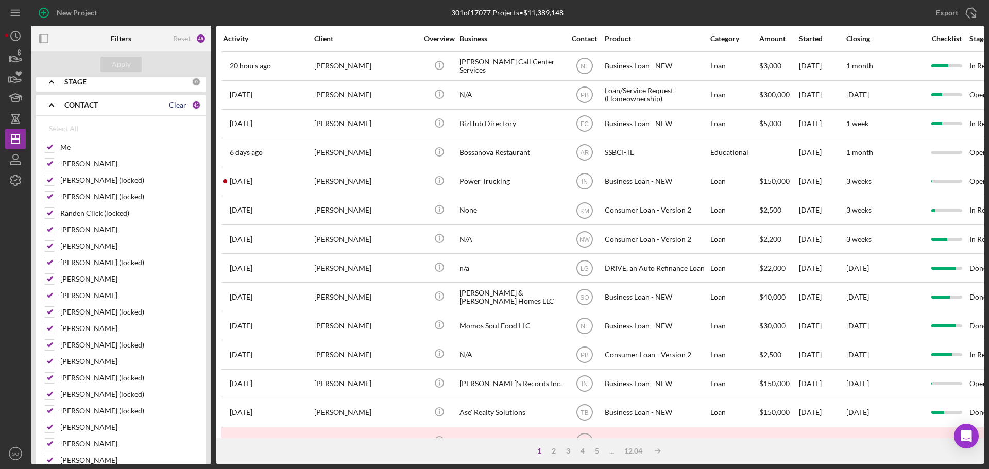
checkbox input "false"
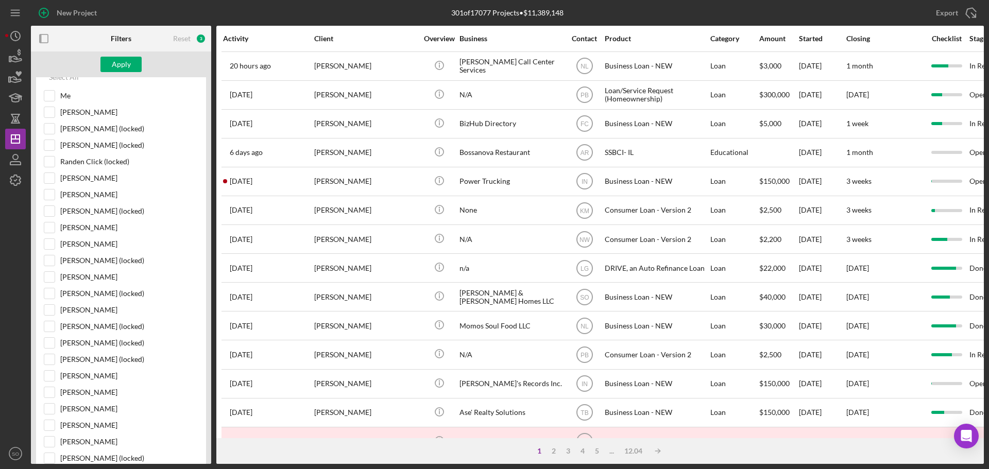
scroll to position [309, 0]
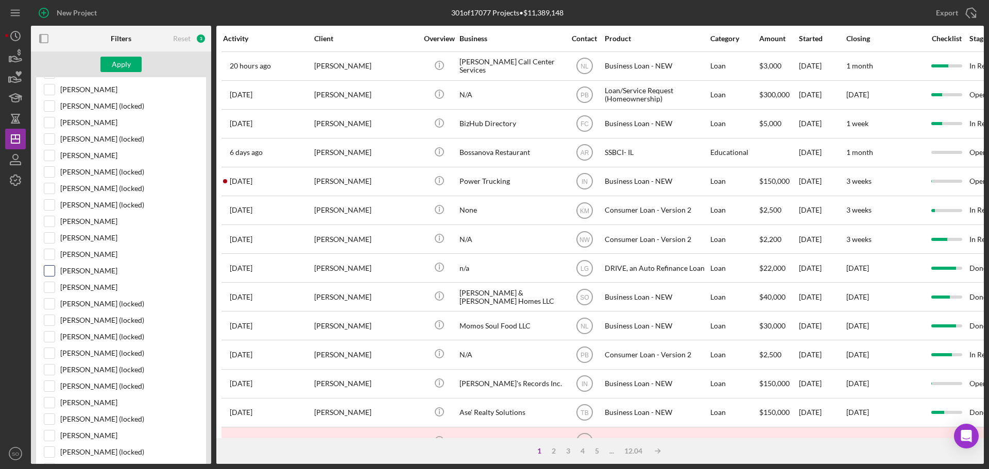
click at [52, 274] on input "Franchot Cunningham" at bounding box center [49, 271] width 10 height 10
checkbox input "true"
click at [136, 62] on button "Apply" at bounding box center [120, 64] width 41 height 15
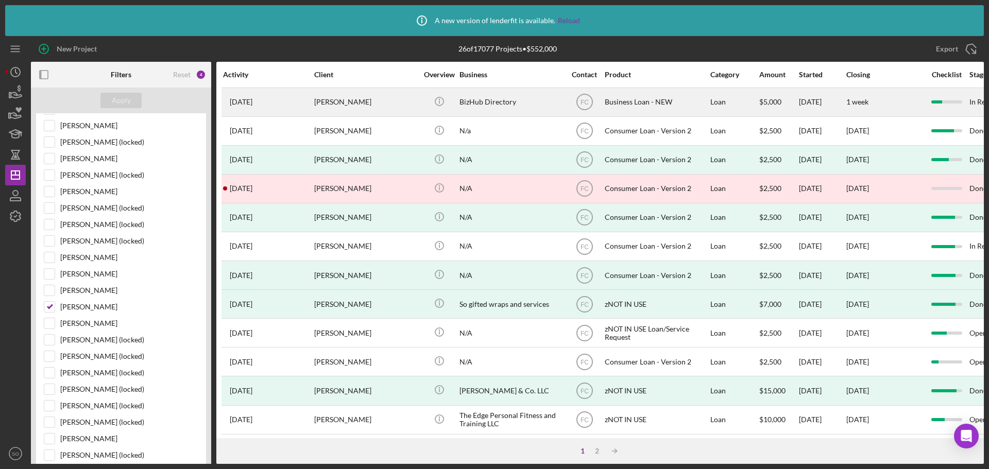
click at [369, 98] on div "johnella smith" at bounding box center [365, 102] width 103 height 27
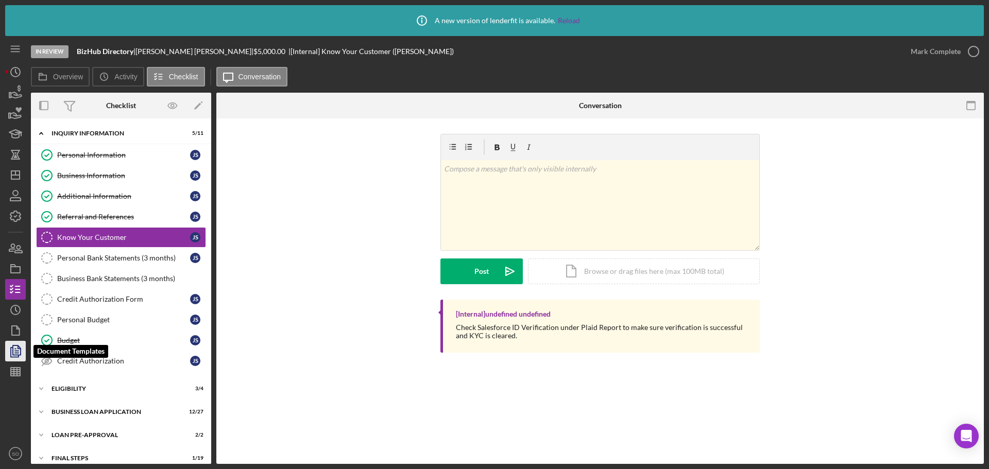
drag, startPoint x: 13, startPoint y: 353, endPoint x: 13, endPoint y: 343, distance: 10.3
click at [13, 353] on polygon "button" at bounding box center [17, 350] width 8 height 9
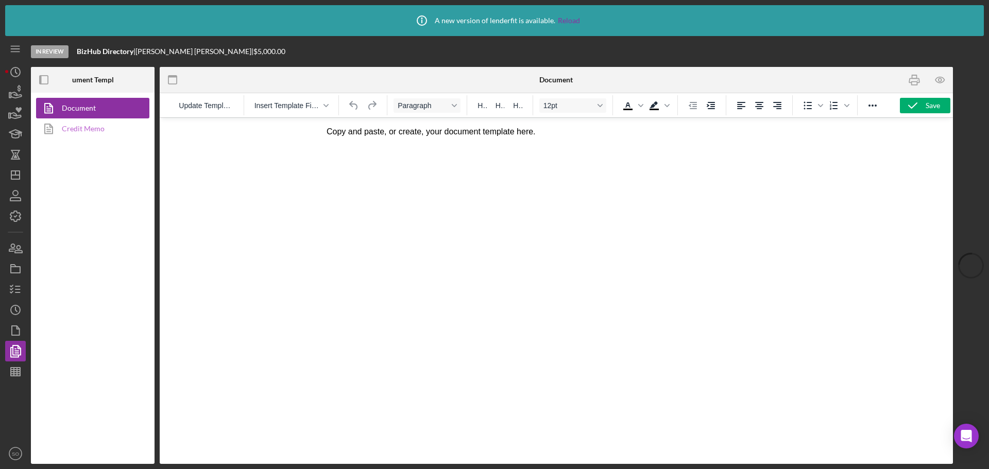
click at [62, 130] on link "Credit Memo" at bounding box center [90, 128] width 108 height 21
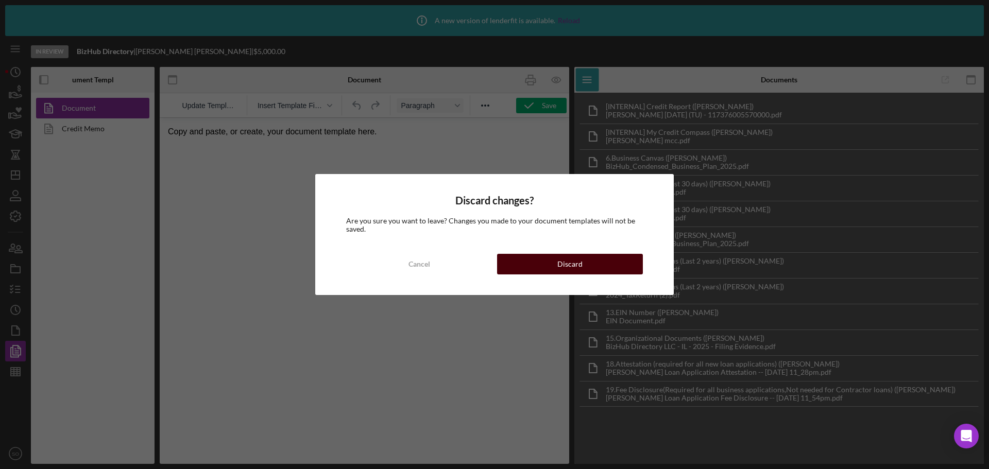
click at [537, 267] on button "Discard" at bounding box center [570, 264] width 146 height 21
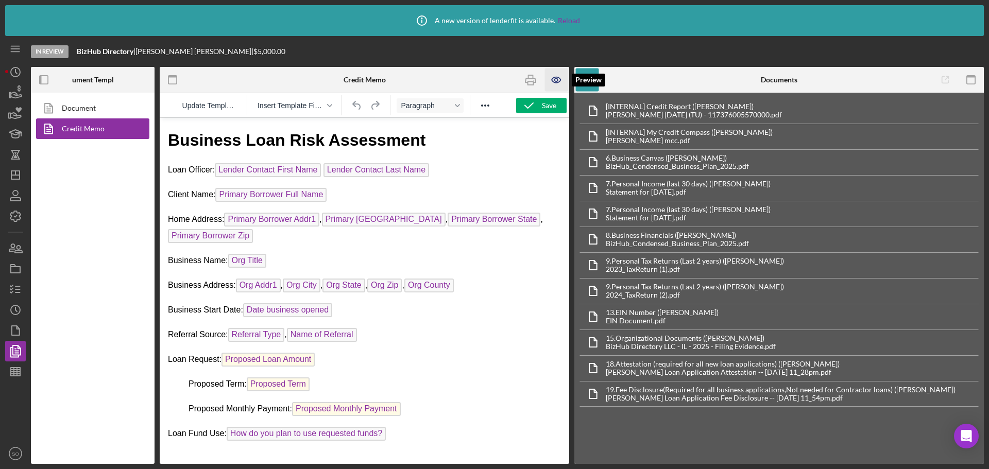
click at [560, 79] on icon "button" at bounding box center [556, 80] width 9 height 6
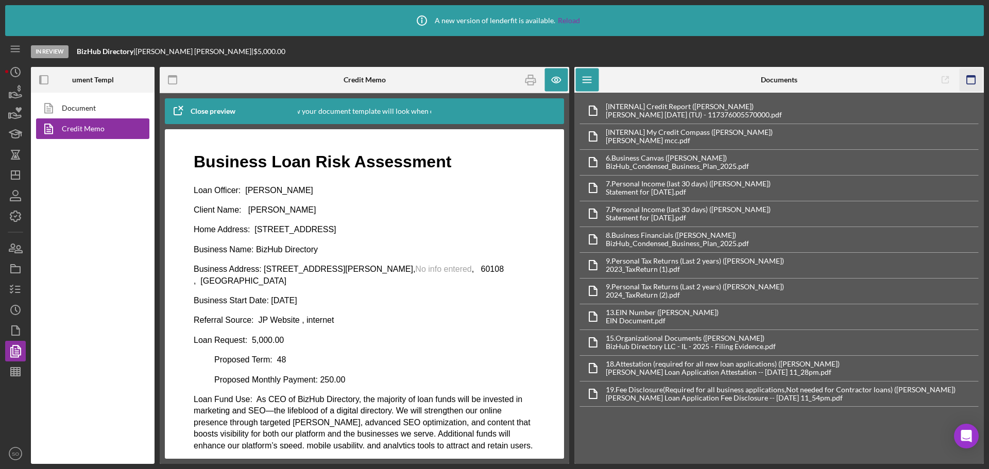
click at [974, 83] on icon "button" at bounding box center [971, 80] width 23 height 23
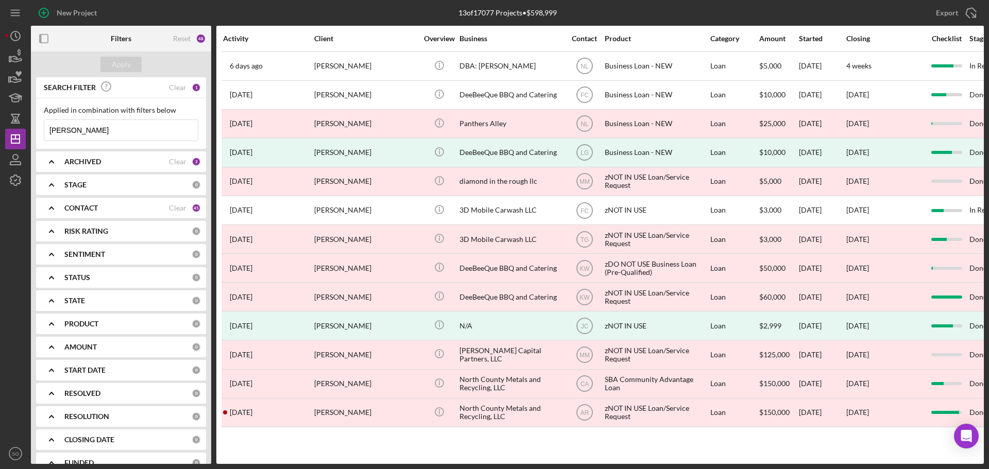
drag, startPoint x: 108, startPoint y: 134, endPoint x: 39, endPoint y: 130, distance: 68.6
click at [39, 130] on div "Applied in combination with filters below [PERSON_NAME] Icon/Menu Close" at bounding box center [121, 123] width 170 height 50
paste input "[PERSON_NAME]"
type input "Noe Farias"
click at [122, 62] on div "Apply" at bounding box center [121, 64] width 19 height 15
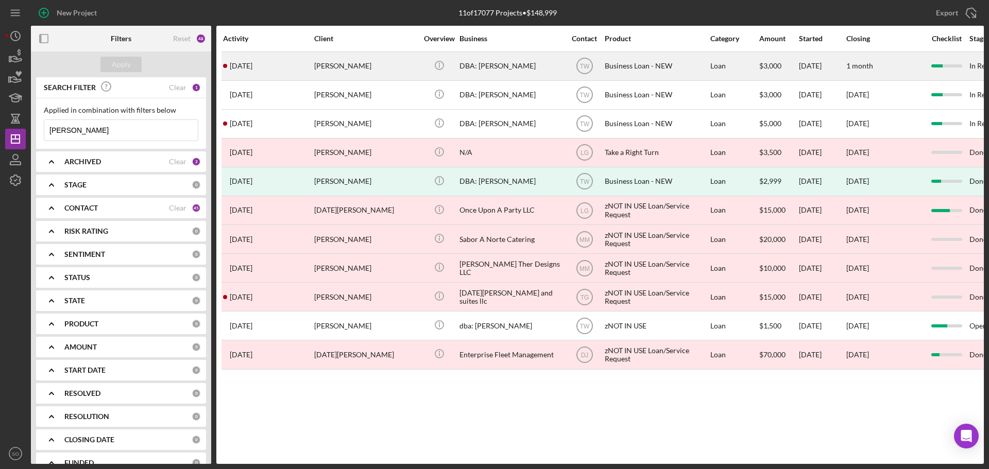
click at [365, 67] on div "Noe Farias" at bounding box center [365, 66] width 103 height 27
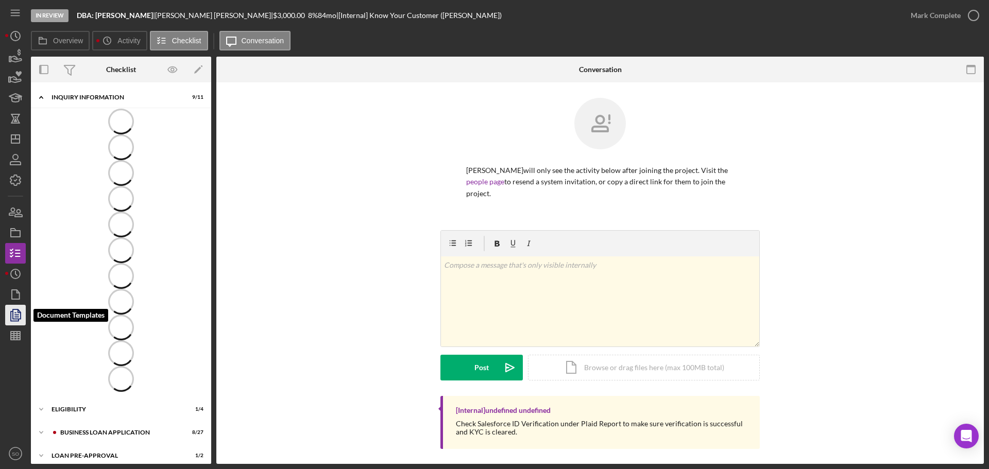
click at [17, 313] on icon "button" at bounding box center [16, 315] width 26 height 26
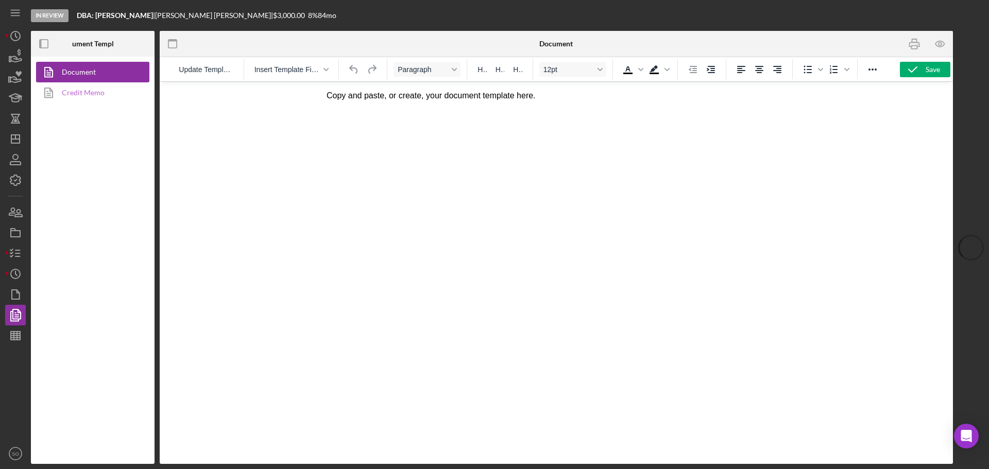
click at [104, 91] on link "Credit Memo" at bounding box center [90, 92] width 108 height 21
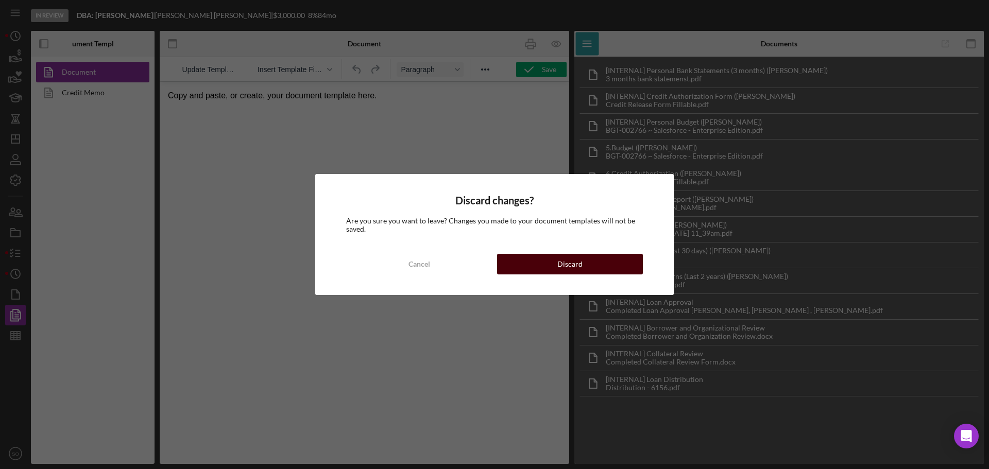
click at [522, 261] on button "Discard" at bounding box center [570, 264] width 146 height 21
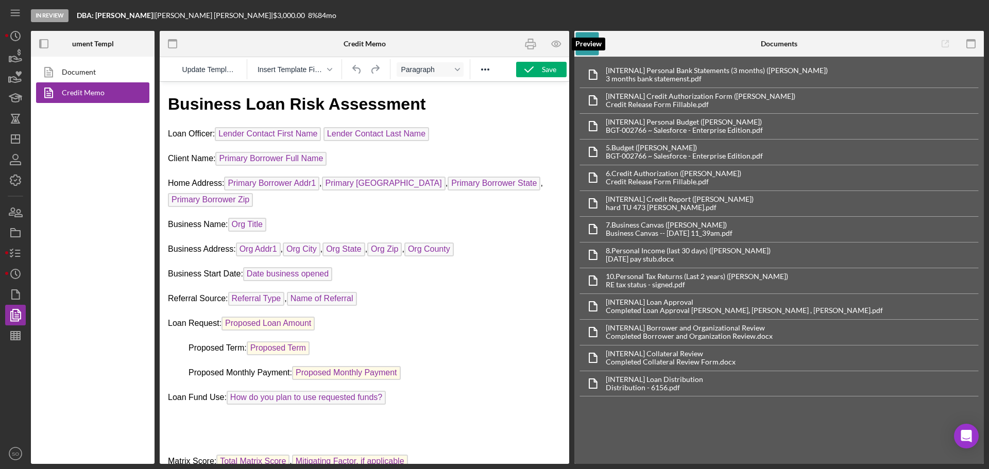
click at [556, 39] on icon "button" at bounding box center [556, 43] width 23 height 23
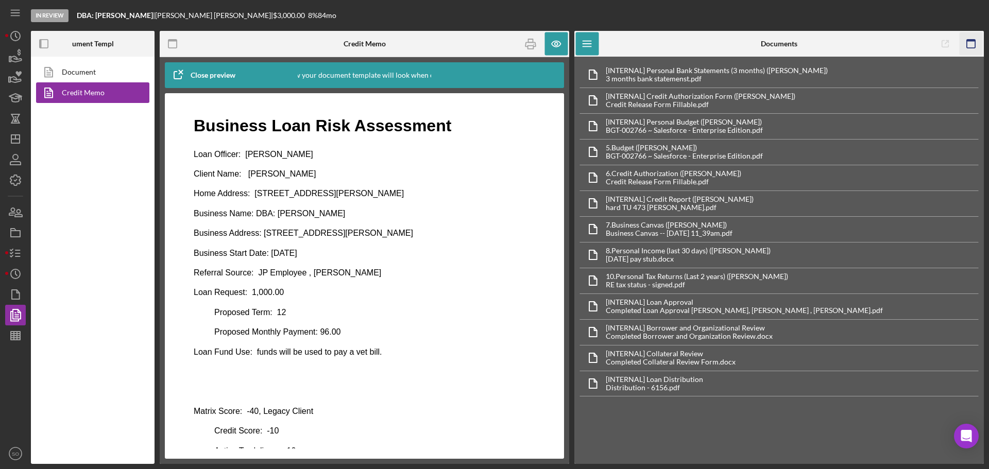
click at [971, 42] on icon "button" at bounding box center [971, 43] width 23 height 23
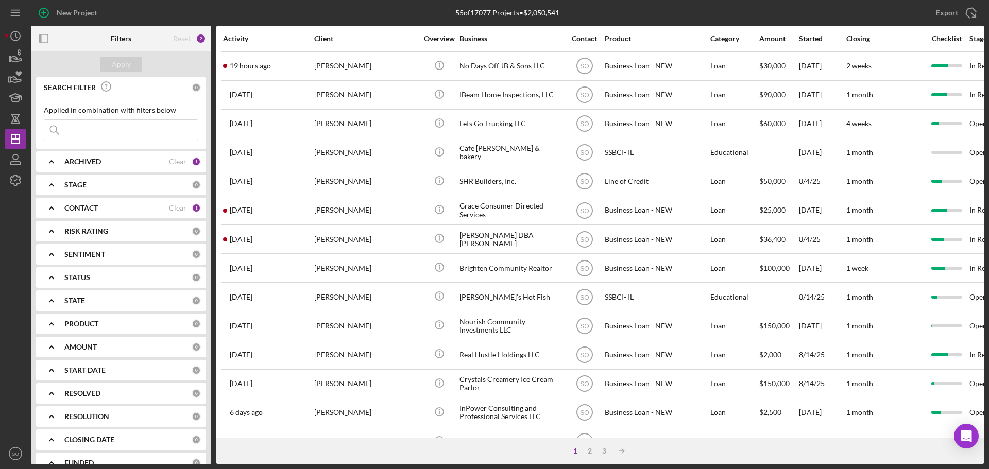
click at [101, 130] on input at bounding box center [121, 130] width 154 height 21
paste input "Cedric Perry"
type input "Cedric Perry"
click at [121, 66] on div "Apply" at bounding box center [121, 64] width 19 height 15
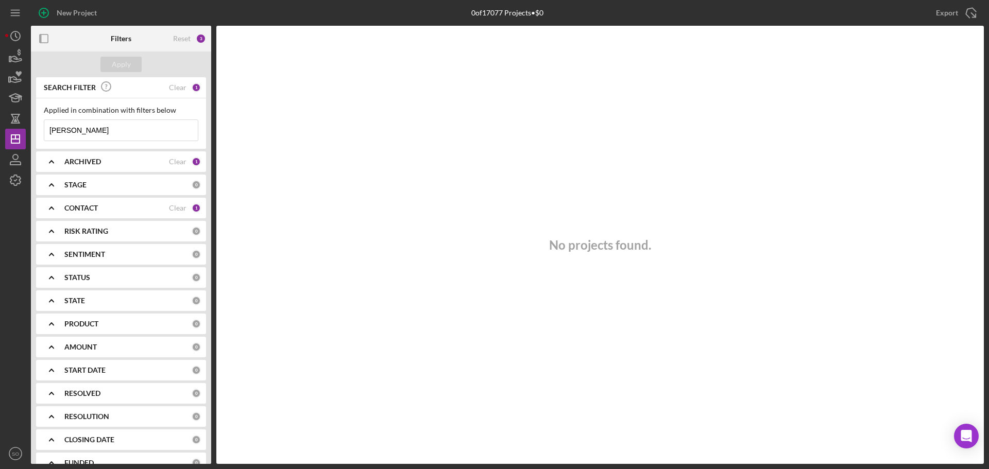
click at [99, 211] on div "CONTACT" at bounding box center [116, 208] width 105 height 8
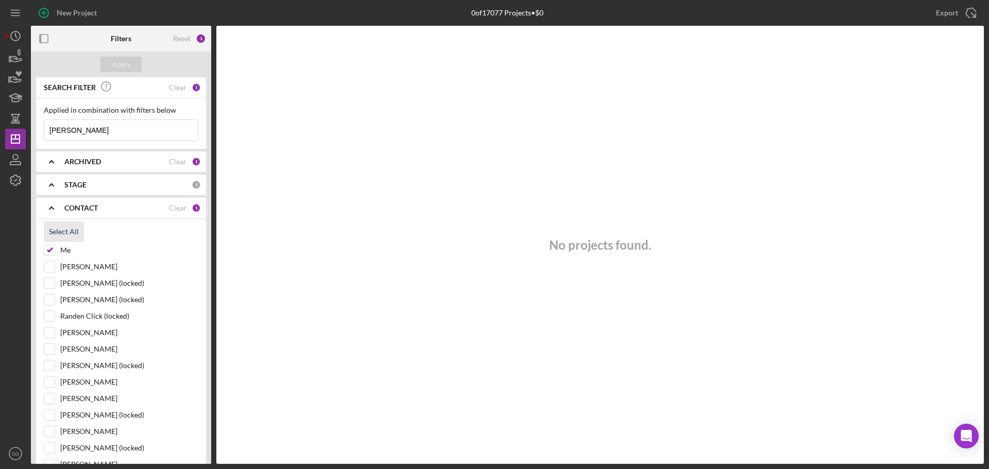
click at [76, 231] on div "Select All" at bounding box center [64, 232] width 30 height 21
checkbox input "true"
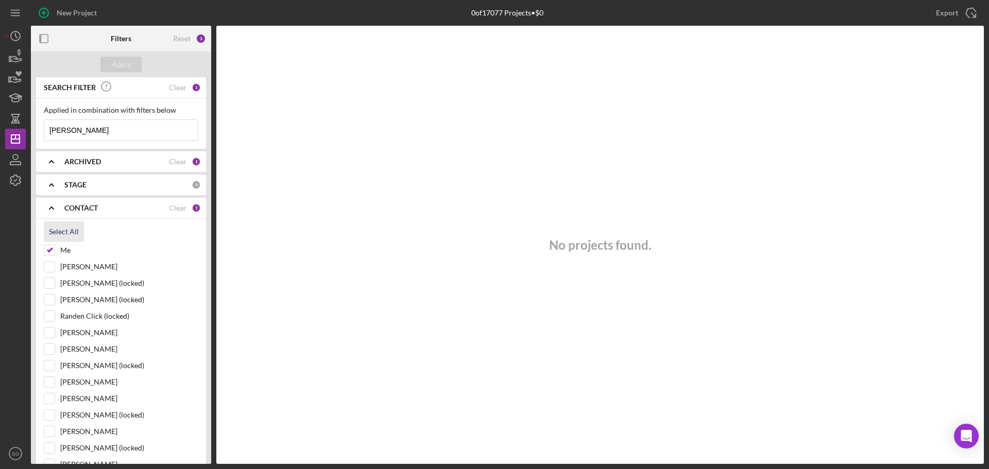
checkbox input "true"
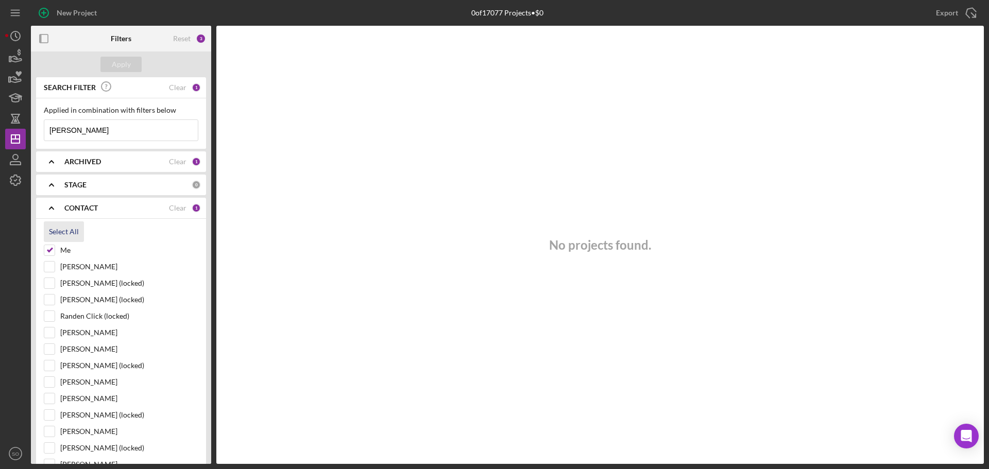
checkbox input "true"
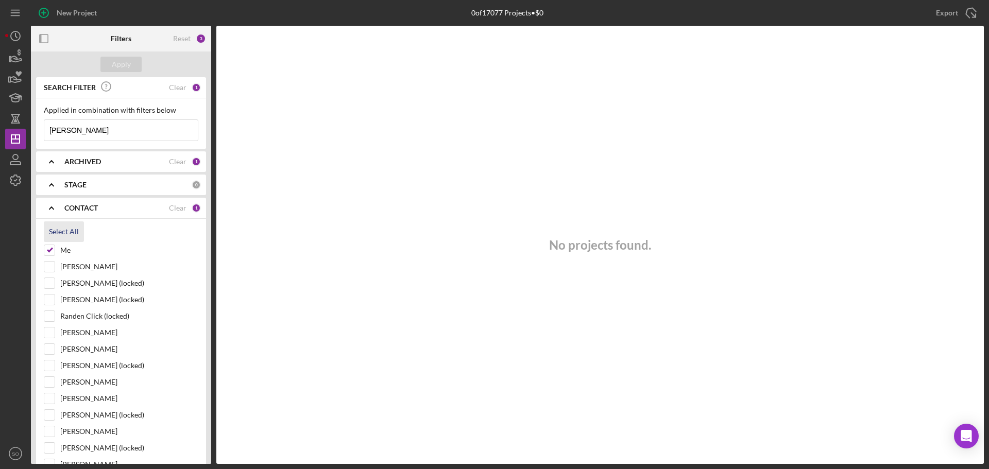
checkbox input "true"
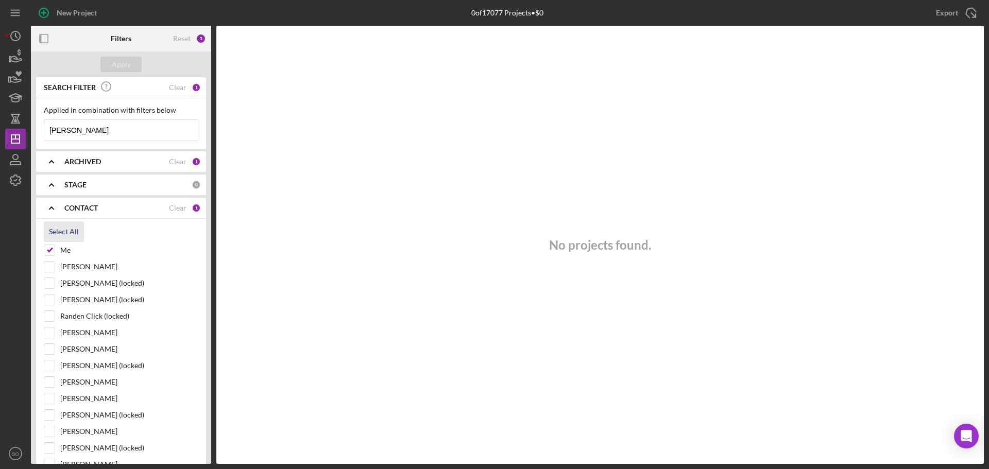
checkbox input "true"
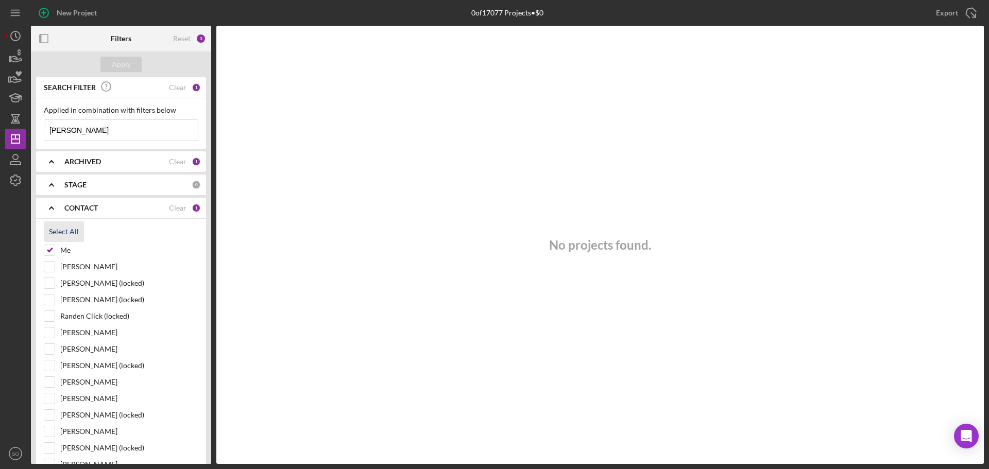
checkbox input "true"
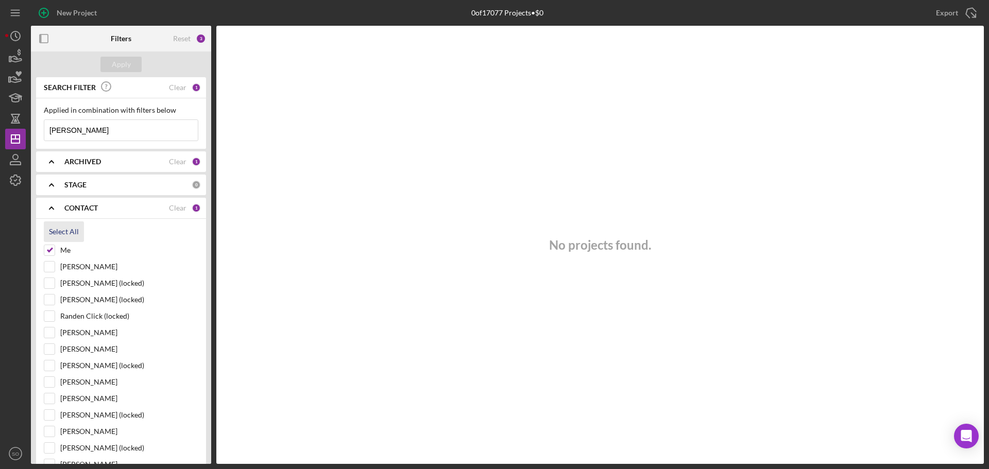
checkbox input "true"
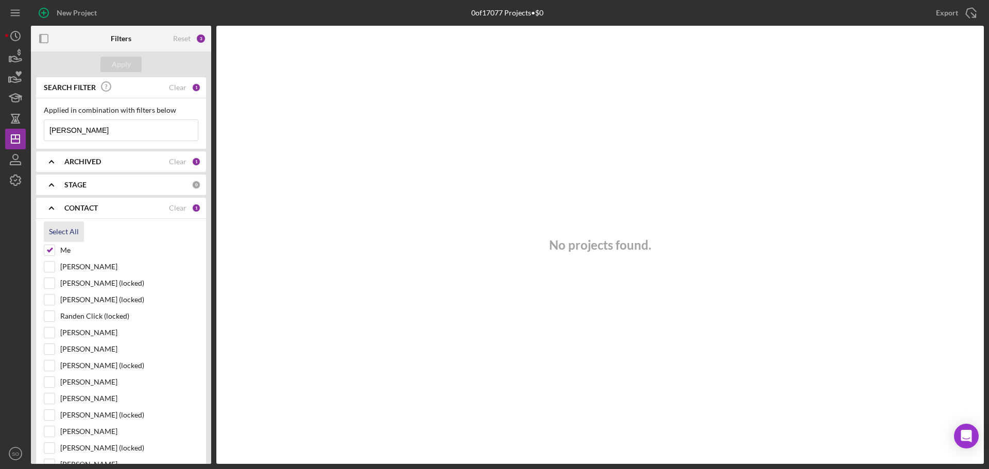
checkbox input "true"
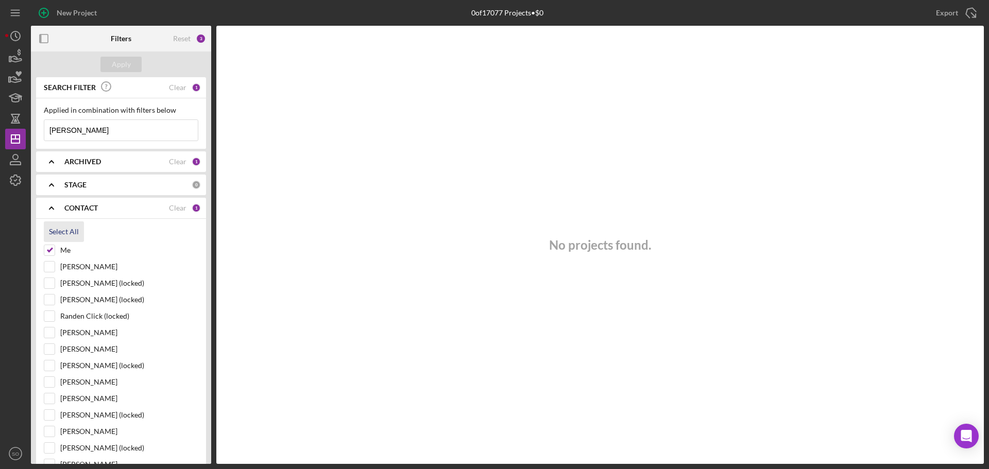
checkbox input "true"
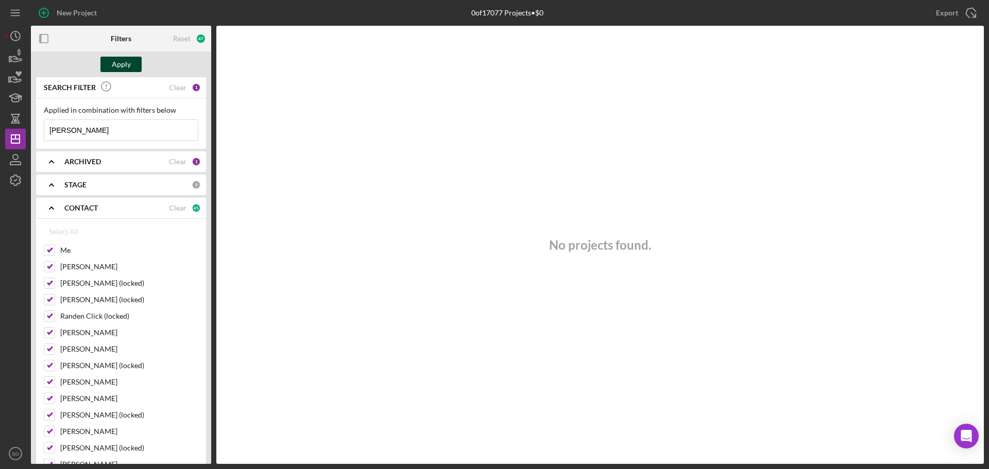
click at [117, 67] on div "Apply" at bounding box center [121, 64] width 19 height 15
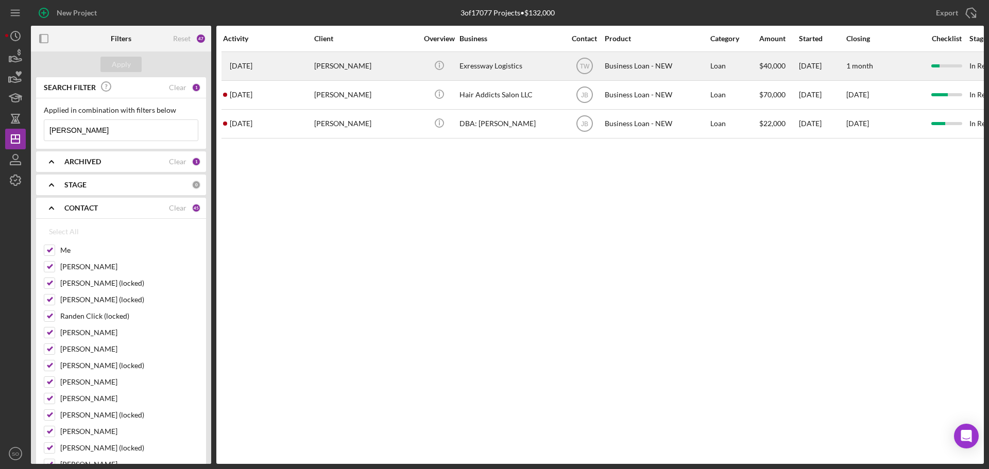
click at [347, 69] on div "Cedric Perry" at bounding box center [365, 66] width 103 height 27
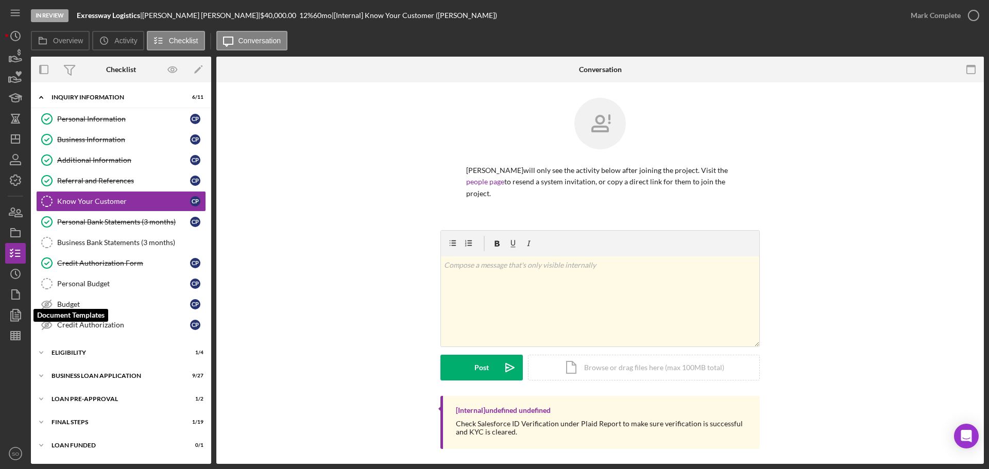
drag, startPoint x: 15, startPoint y: 311, endPoint x: 44, endPoint y: 280, distance: 42.3
click at [15, 311] on icon "button" at bounding box center [16, 315] width 26 height 26
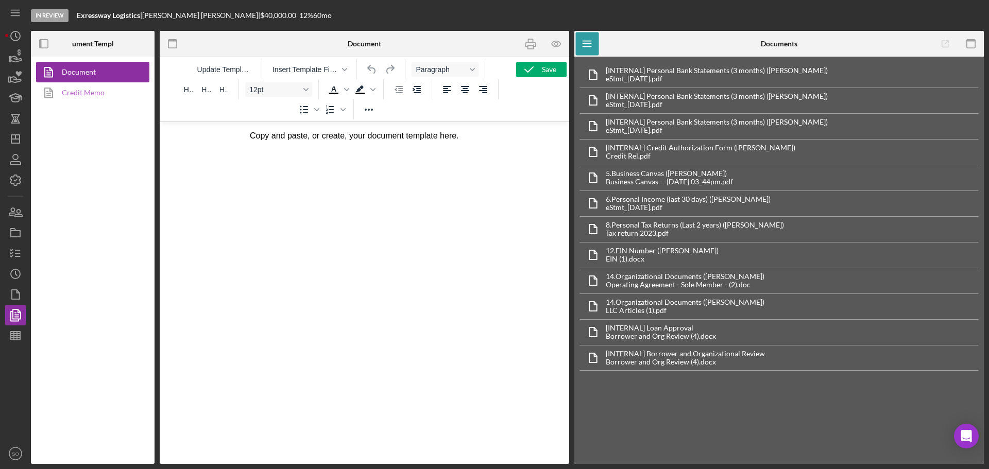
click at [70, 99] on link "Credit Memo" at bounding box center [90, 92] width 108 height 21
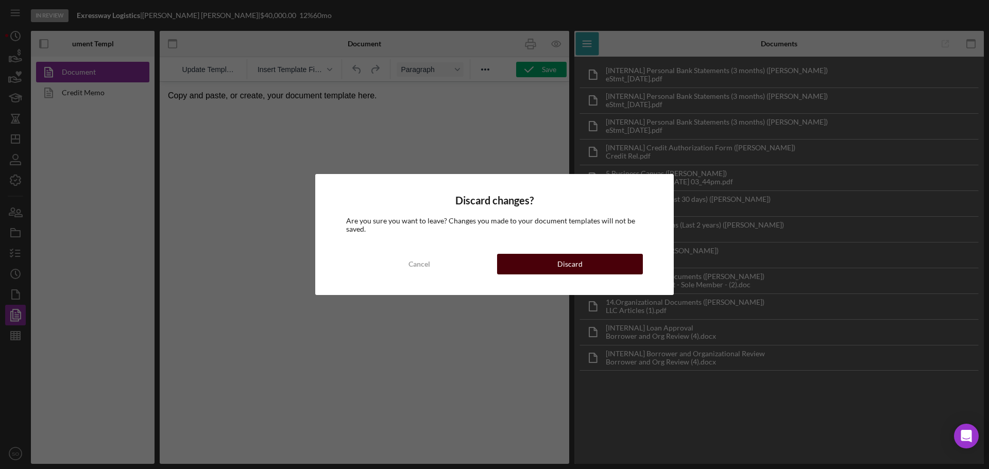
click at [554, 261] on button "Discard" at bounding box center [570, 264] width 146 height 21
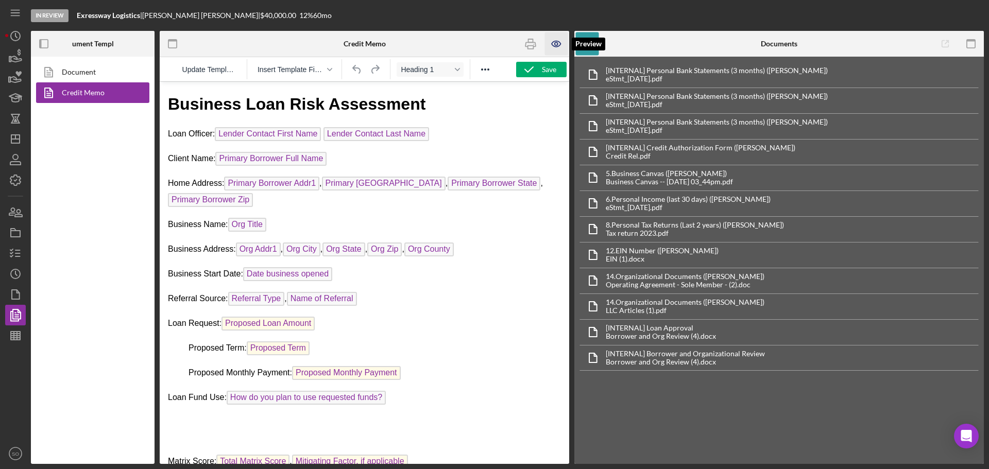
click at [556, 42] on icon "button" at bounding box center [556, 43] width 23 height 23
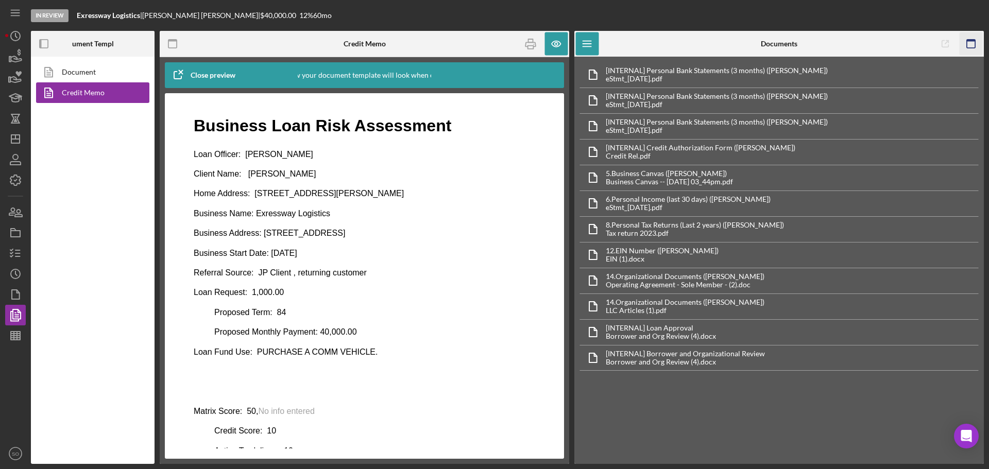
click at [973, 41] on rect "button" at bounding box center [971, 41] width 8 height 2
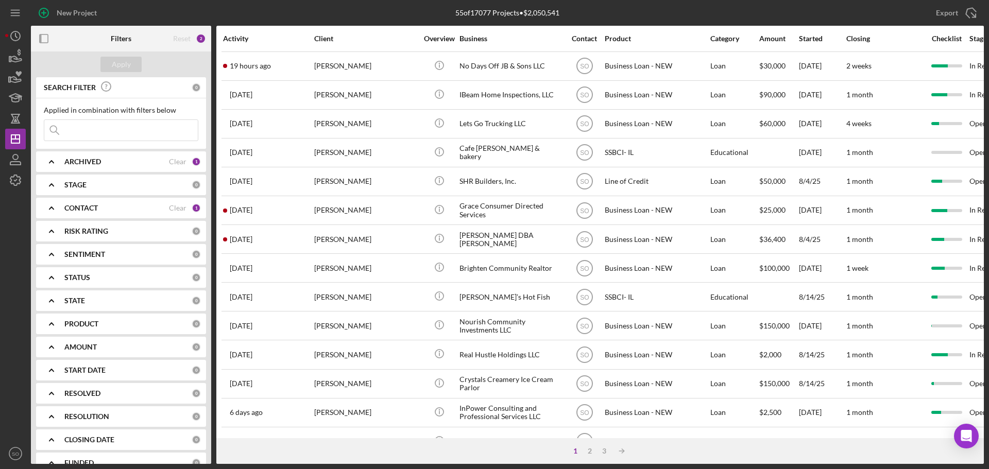
click at [118, 132] on input at bounding box center [121, 130] width 154 height 21
paste input "[PERSON_NAME]"
type input "[PERSON_NAME]"
click at [76, 207] on b "CONTACT" at bounding box center [80, 208] width 33 height 8
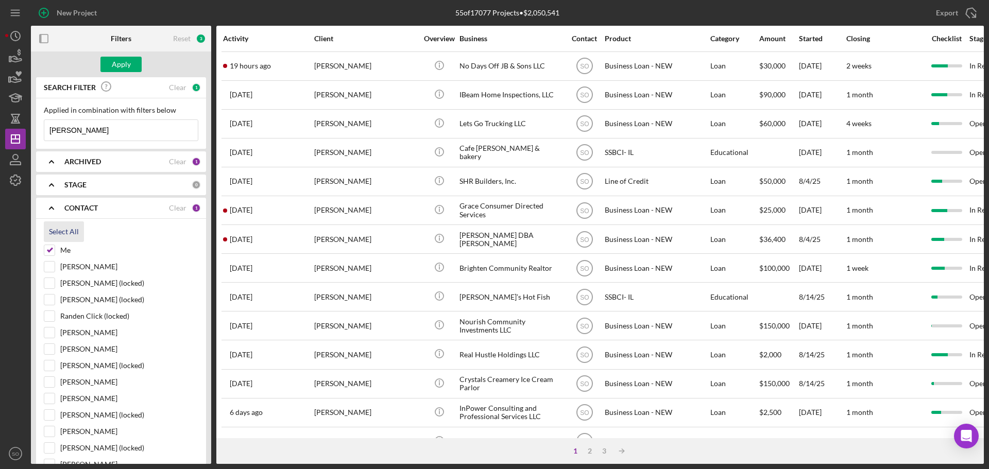
click at [71, 231] on div "Select All" at bounding box center [64, 232] width 30 height 21
checkbox input "true"
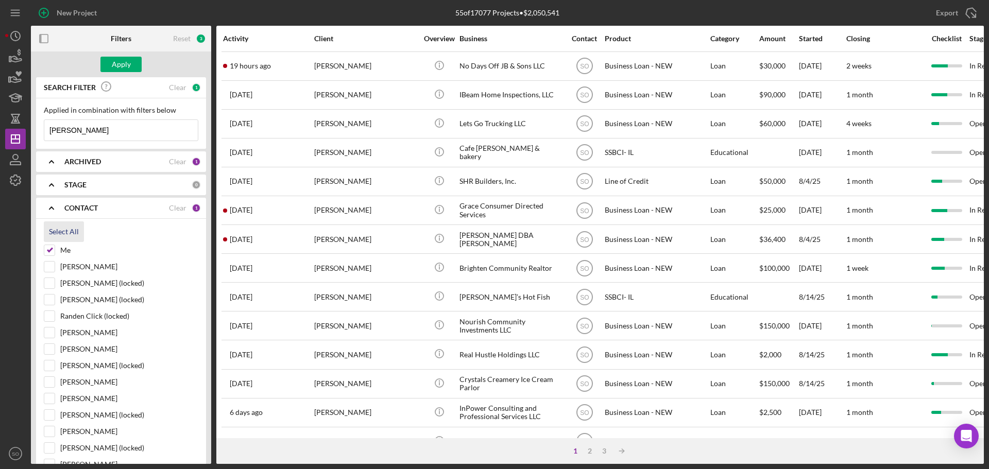
checkbox input "true"
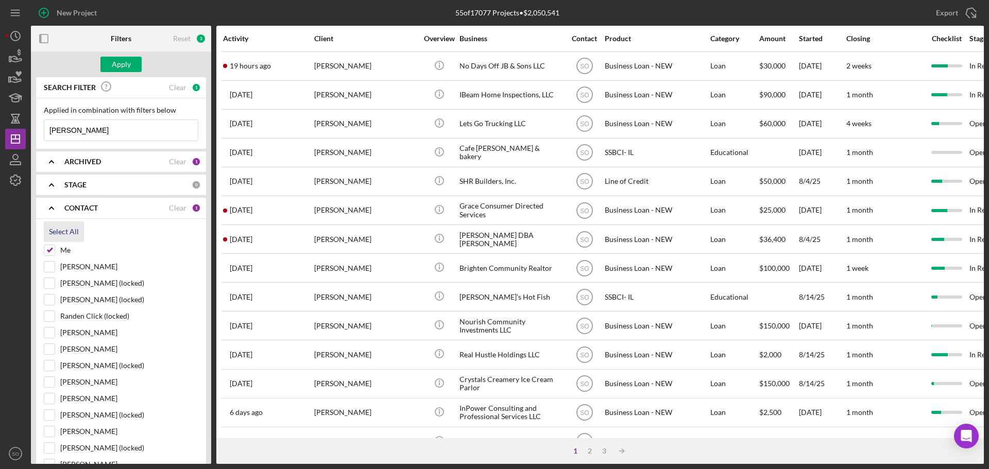
checkbox input "true"
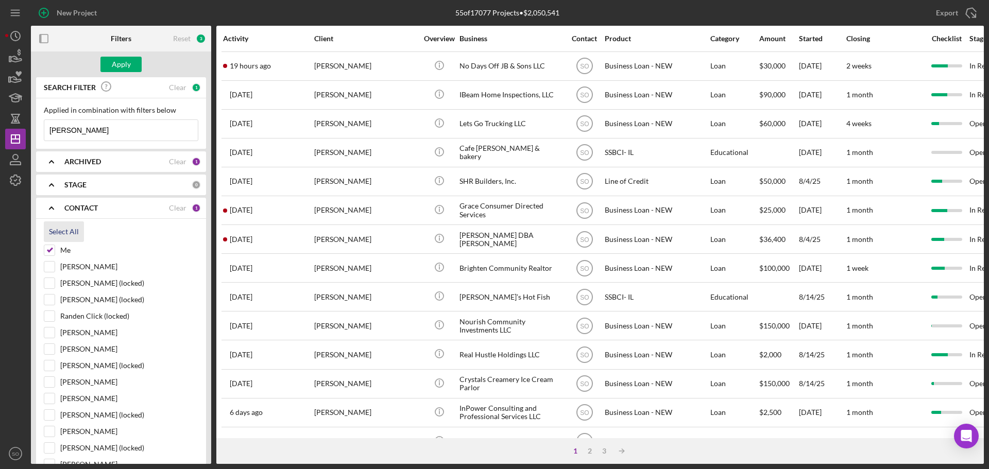
checkbox input "true"
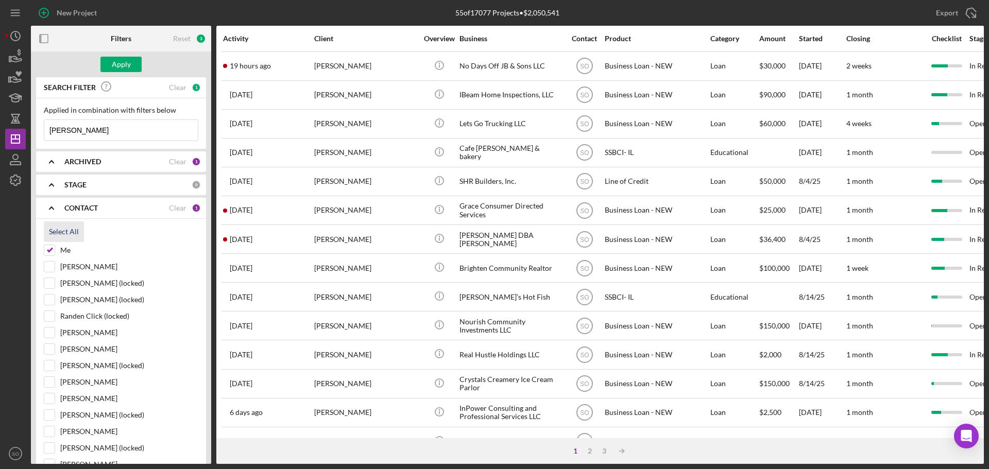
checkbox input "true"
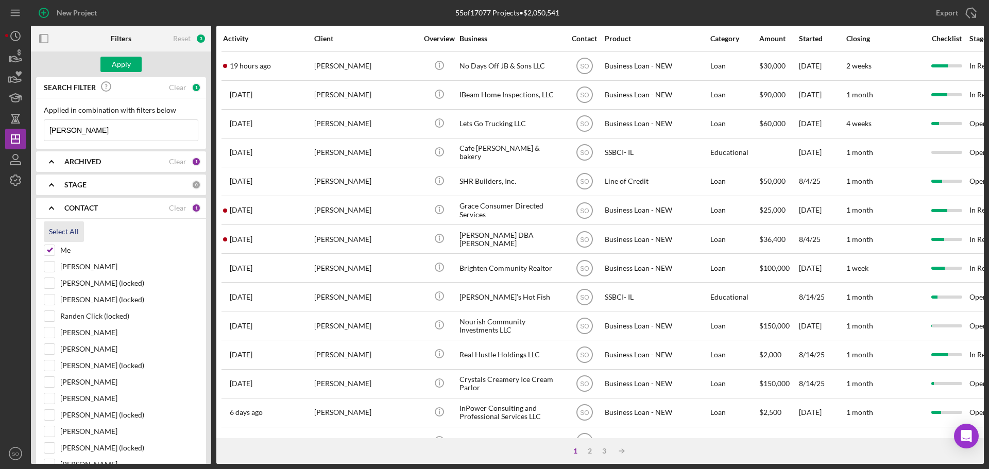
checkbox input "true"
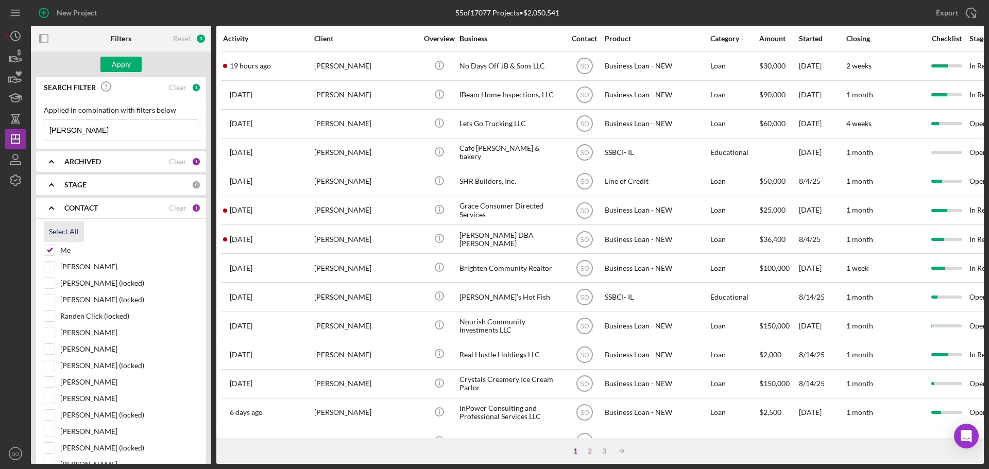
checkbox input "true"
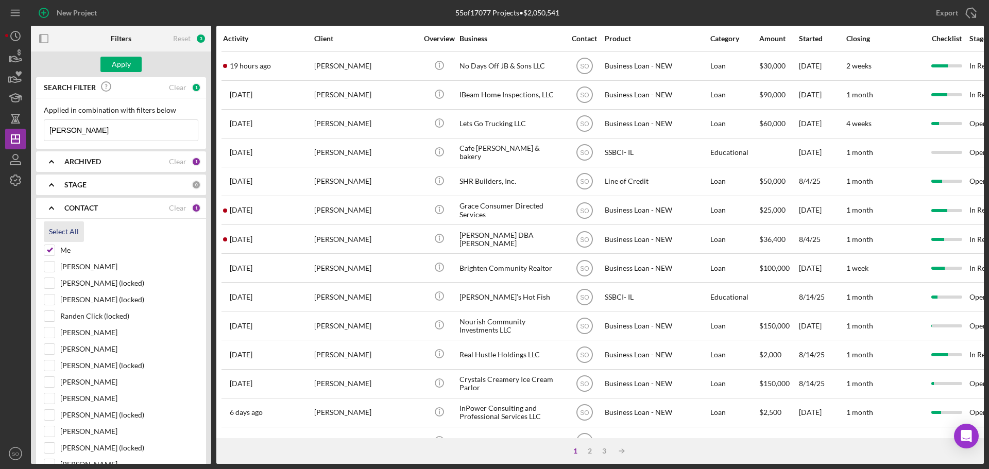
checkbox input "true"
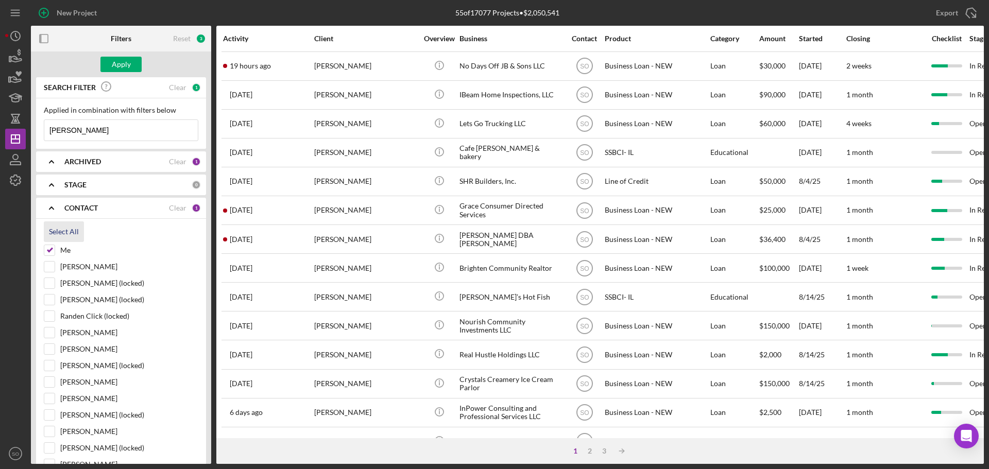
checkbox input "true"
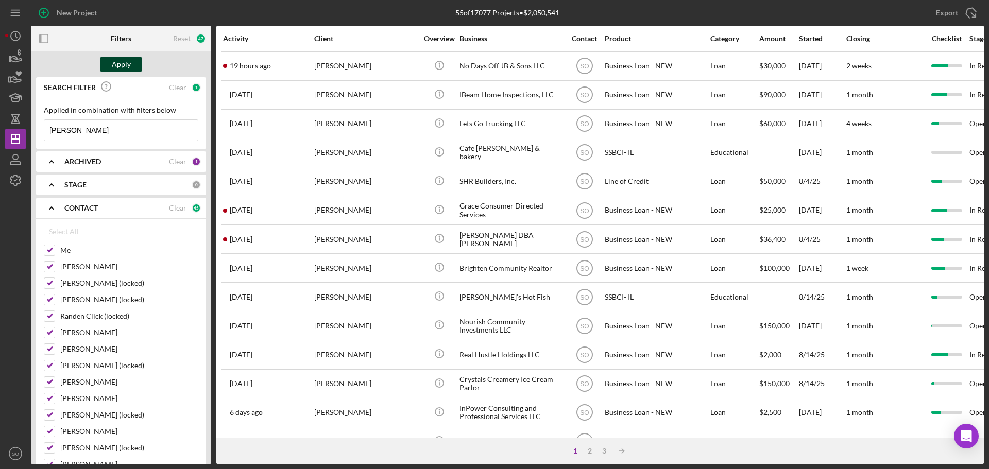
click at [130, 63] on button "Apply" at bounding box center [120, 64] width 41 height 15
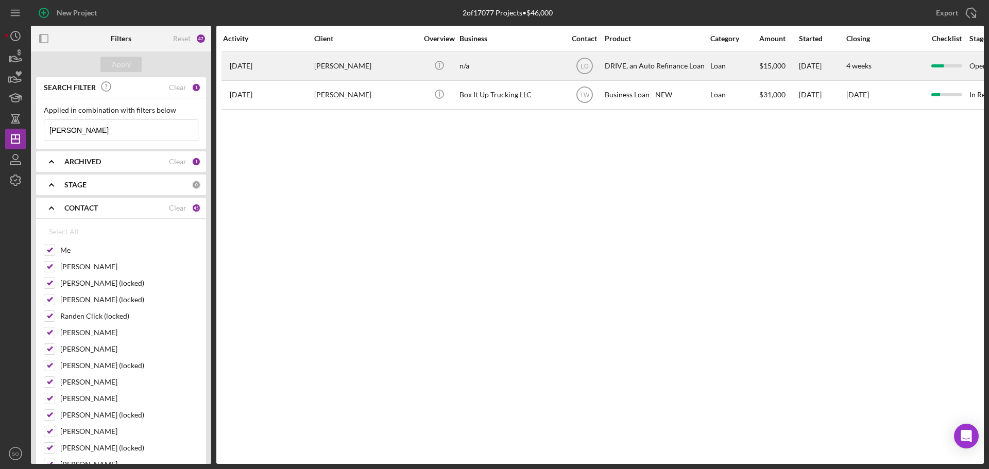
click at [296, 75] on div "3 weeks ago Sheila Handson" at bounding box center [268, 66] width 90 height 27
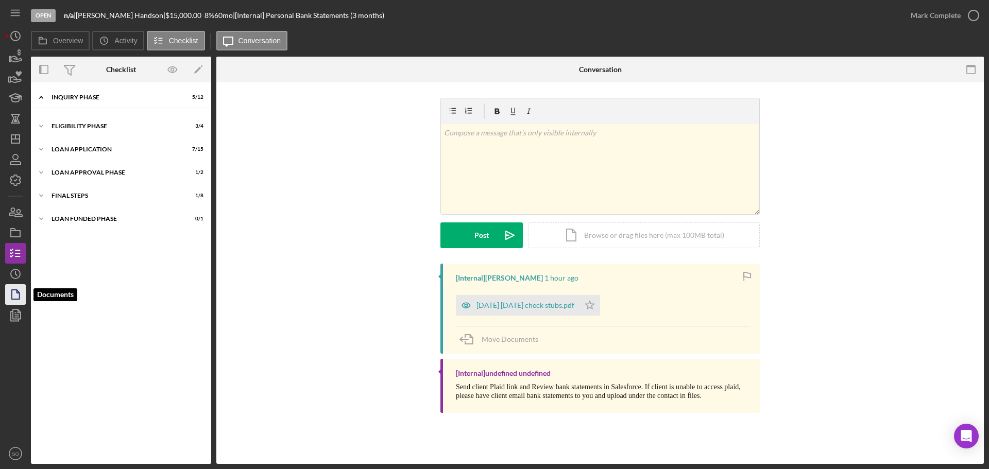
click at [18, 292] on polygon "button" at bounding box center [16, 294] width 8 height 9
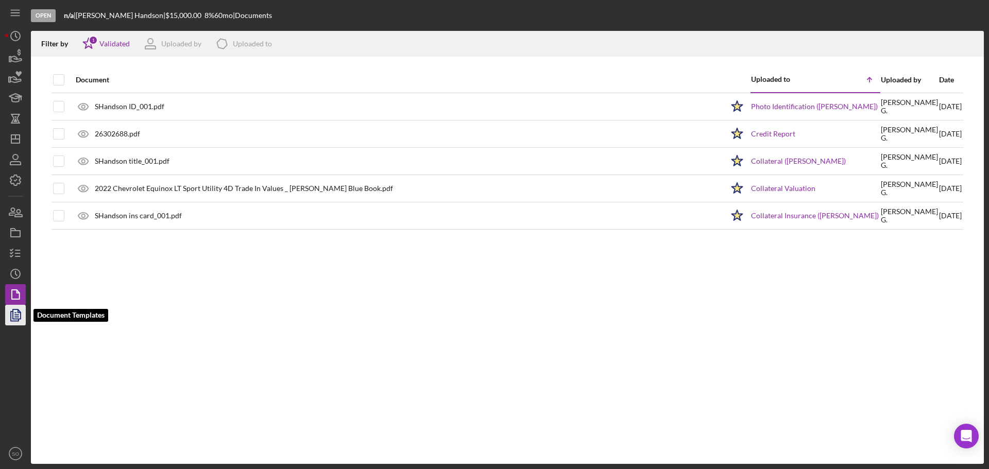
click at [14, 315] on icon "button" at bounding box center [16, 315] width 26 height 26
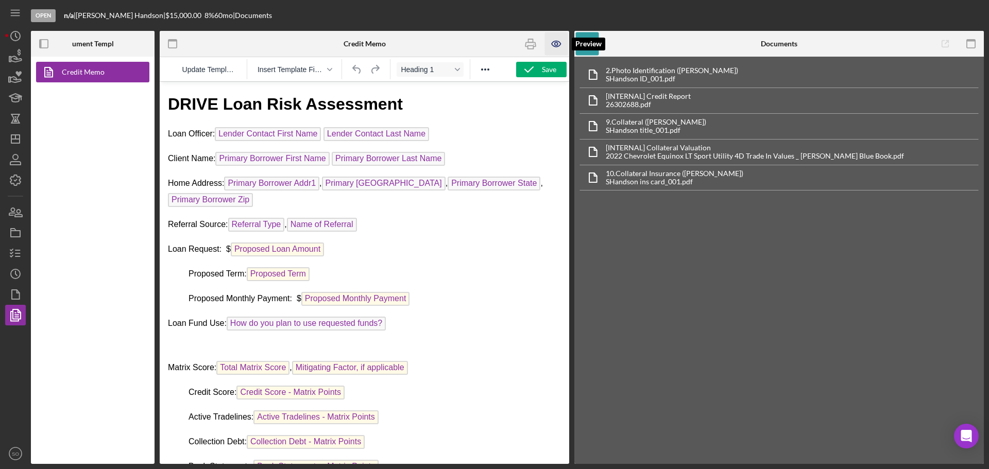
click at [559, 43] on icon "button" at bounding box center [556, 43] width 23 height 23
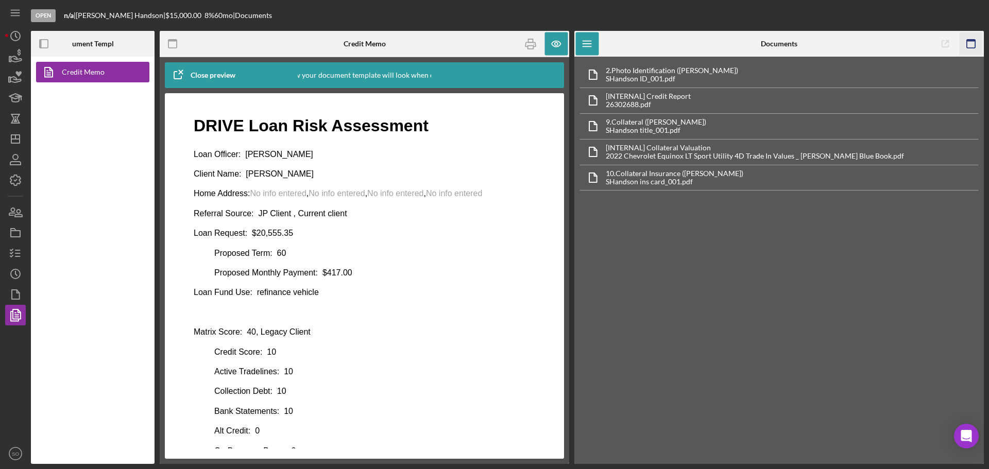
click at [979, 48] on icon "button" at bounding box center [971, 43] width 23 height 23
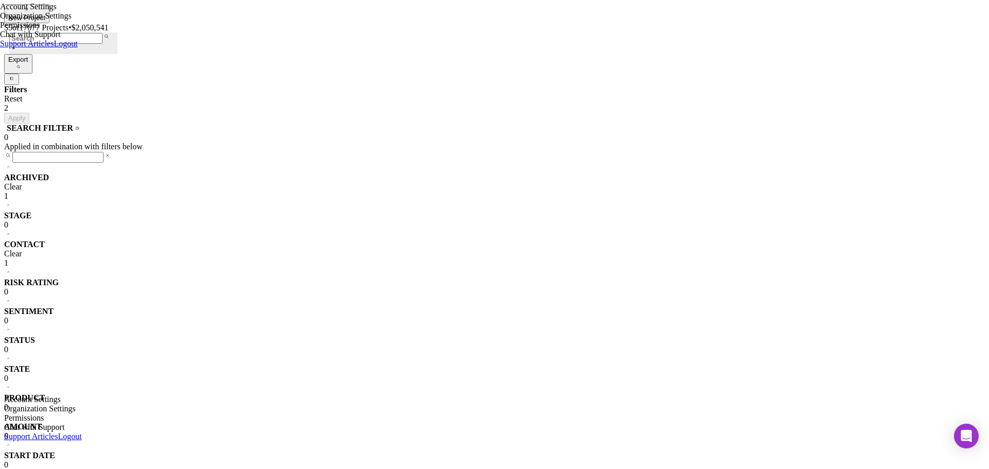
click at [104, 152] on input at bounding box center [57, 157] width 91 height 11
paste input "Flavia Moore"
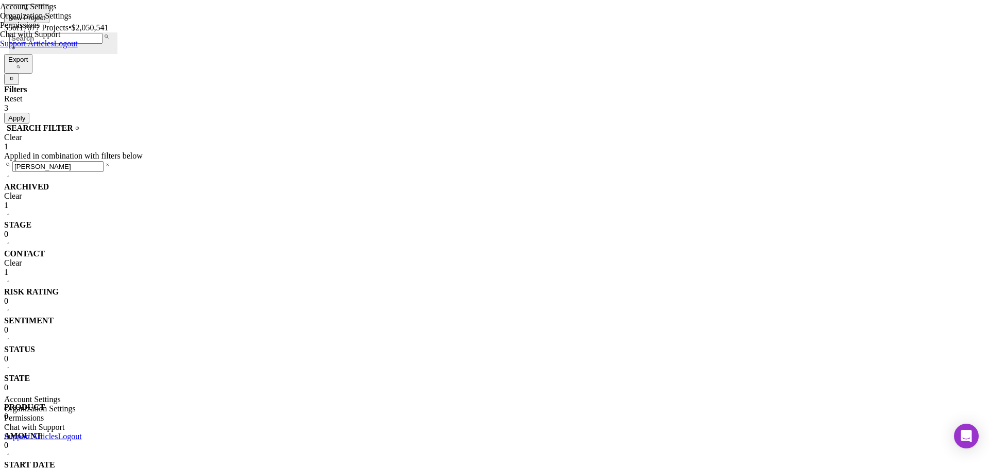
type input "Flavia Moore"
click at [25, 114] on div "Apply" at bounding box center [16, 118] width 17 height 8
click at [45, 249] on b "CONTACT" at bounding box center [24, 253] width 41 height 9
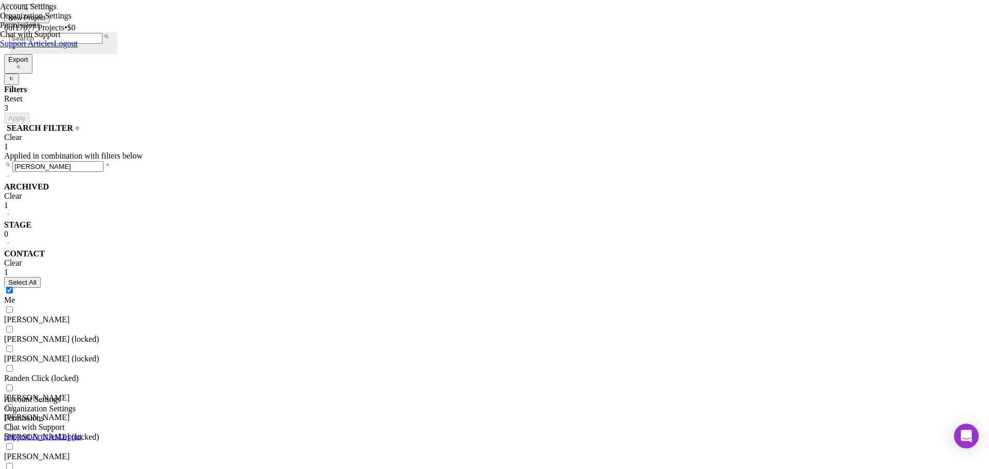
click at [37, 279] on div "Select All" at bounding box center [22, 283] width 28 height 8
checkbox input "true"
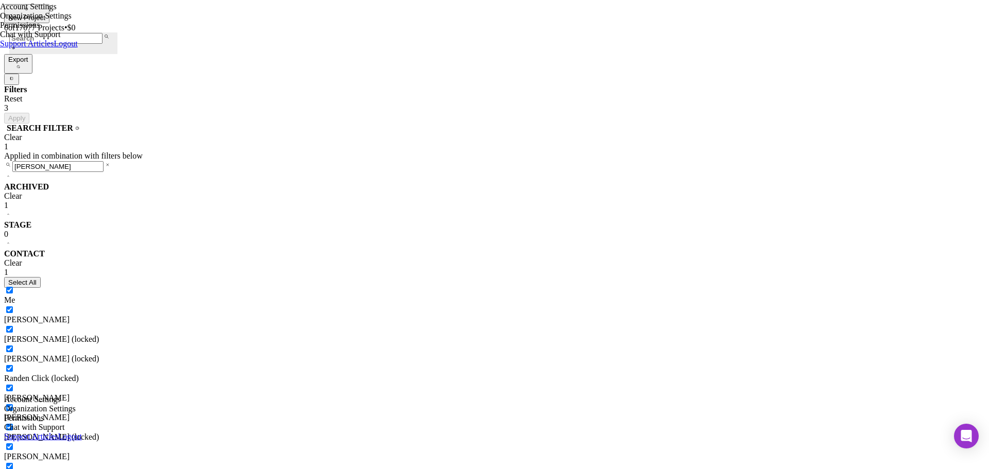
checkbox input "true"
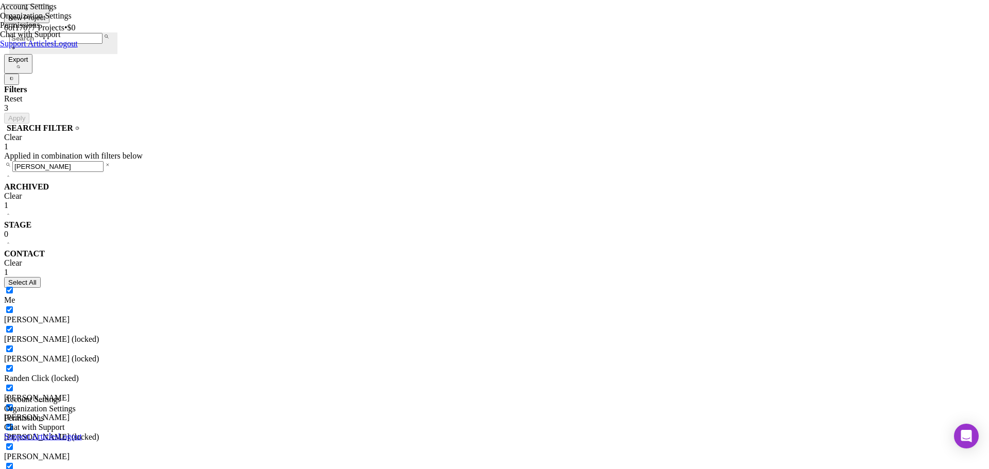
checkbox input "true"
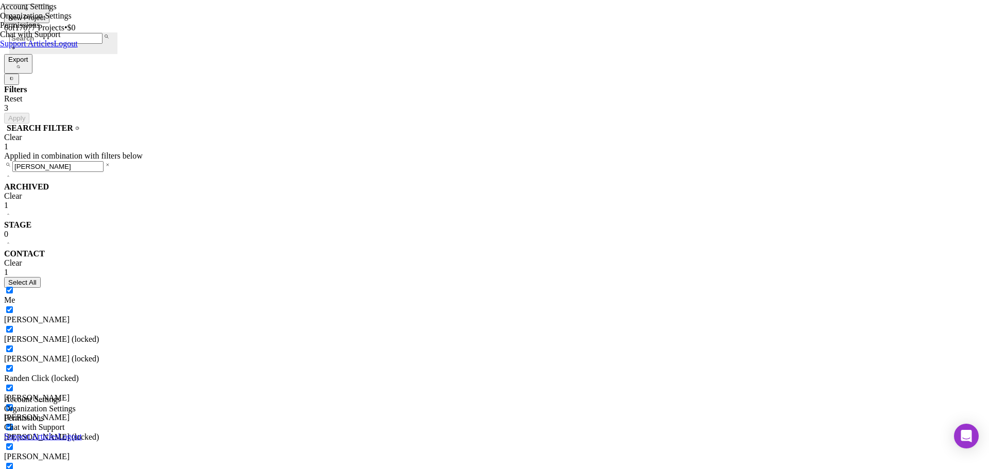
checkbox input "true"
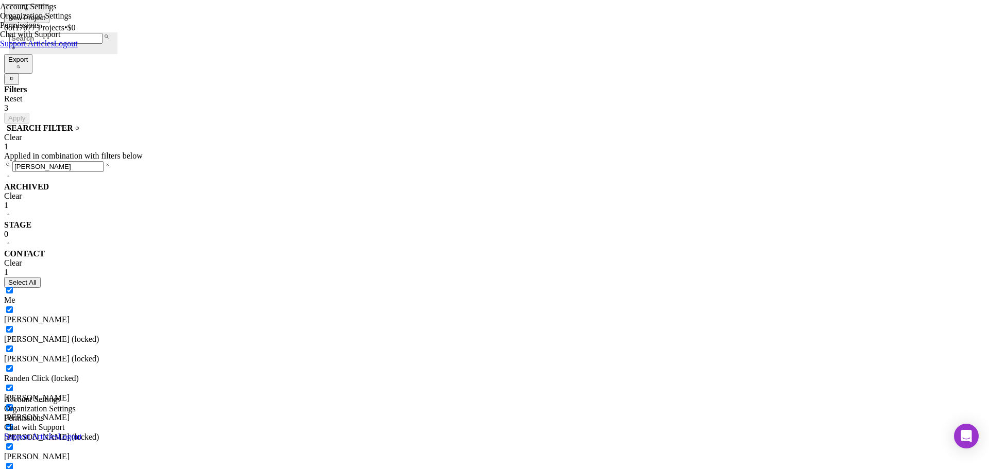
checkbox input "true"
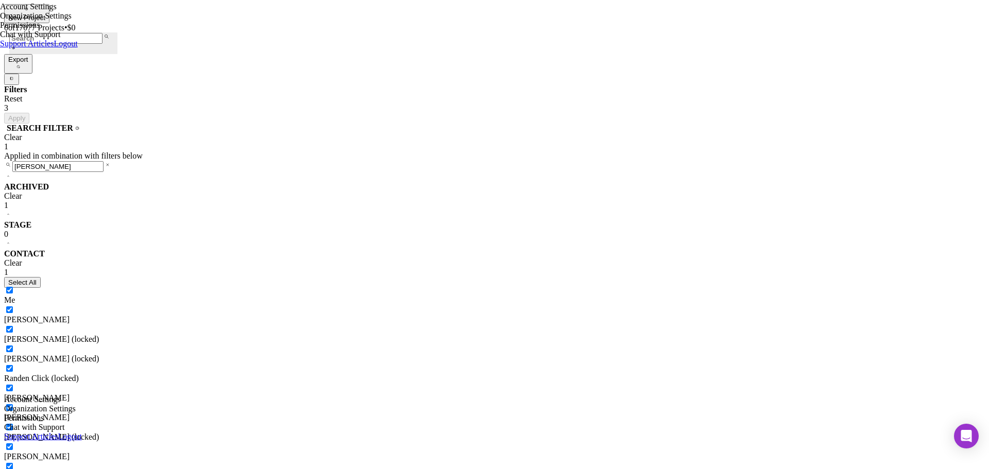
checkbox input "true"
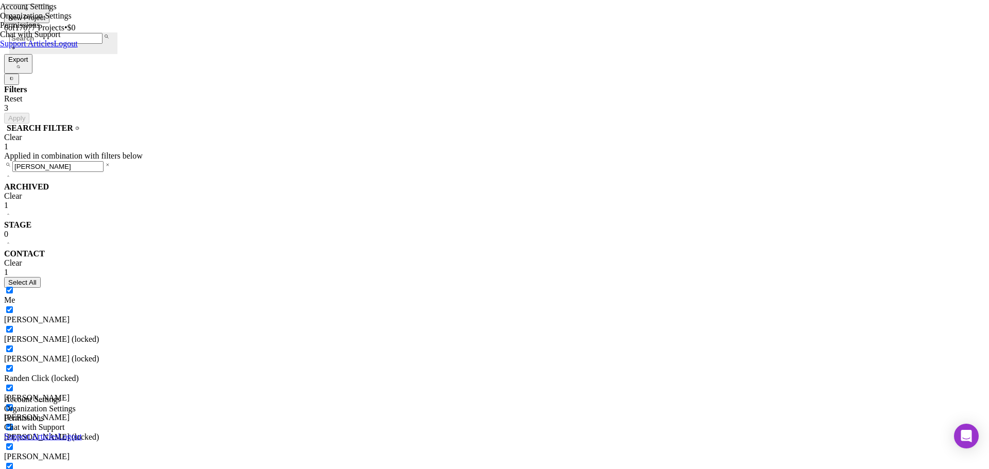
checkbox input "true"
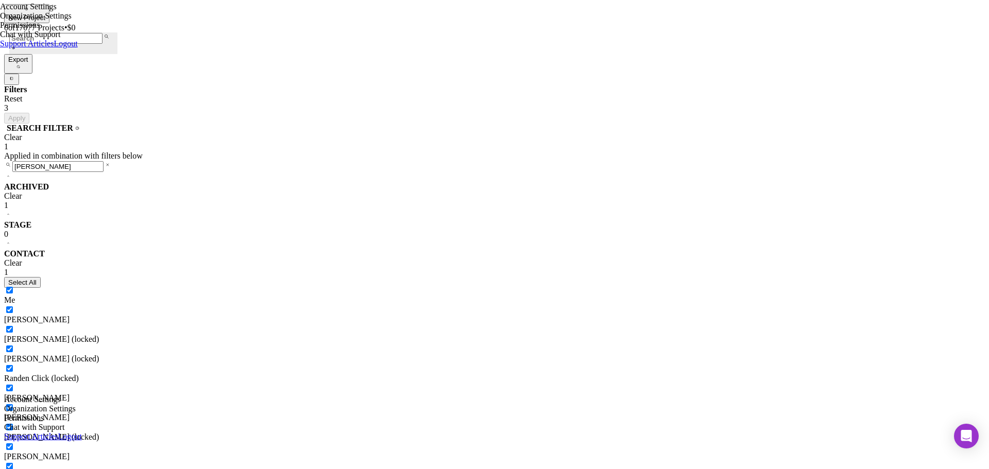
checkbox input "true"
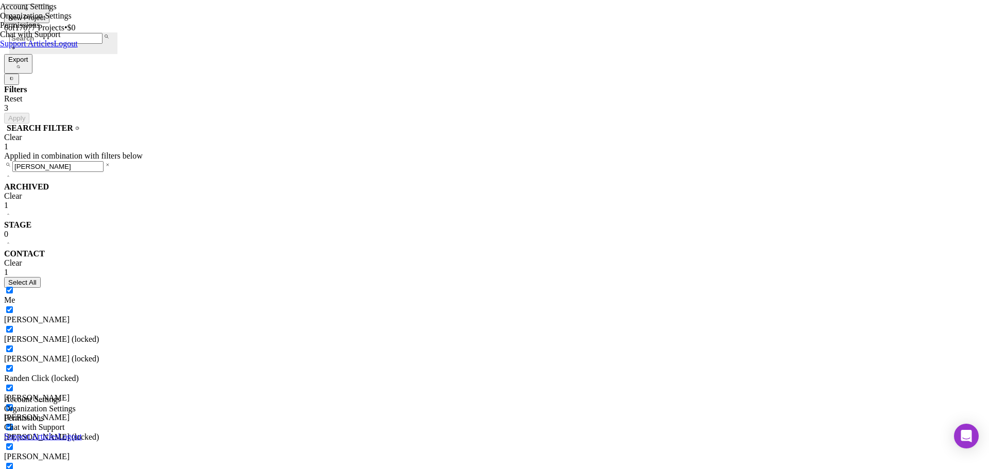
checkbox input "true"
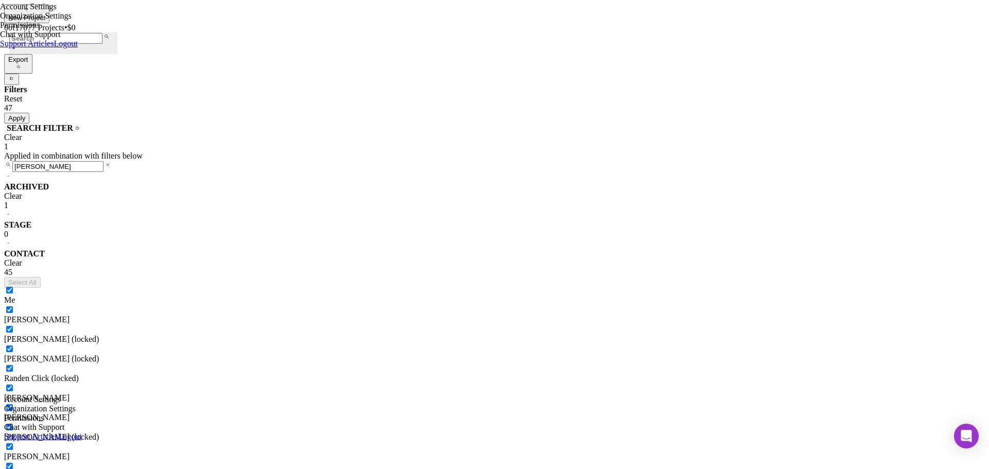
click at [29, 113] on button "Apply" at bounding box center [16, 118] width 25 height 11
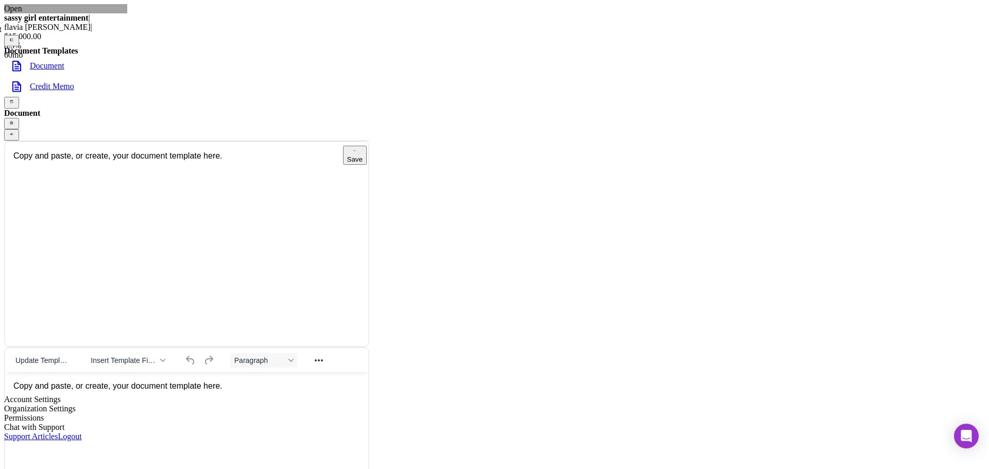
click at [90, 92] on link "Credit Memo" at bounding box center [186, 86] width 365 height 21
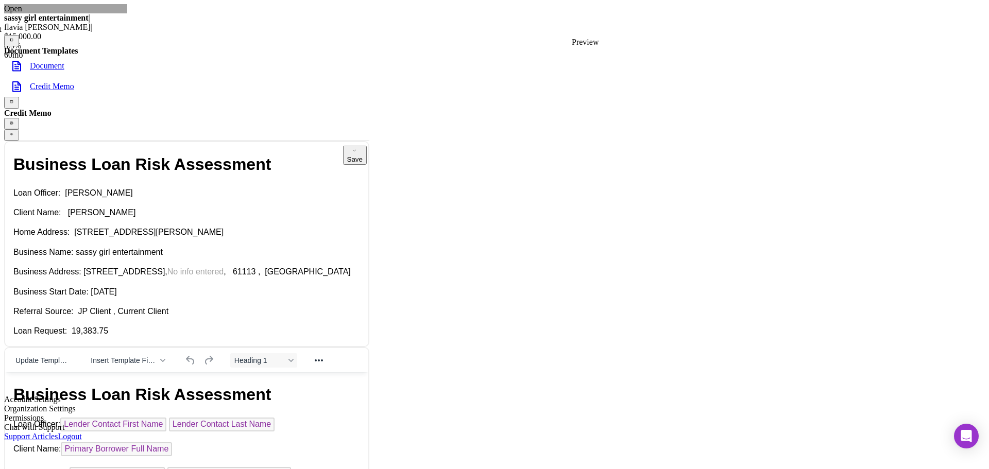
click at [12, 134] on icon "button" at bounding box center [11, 134] width 1 height 1
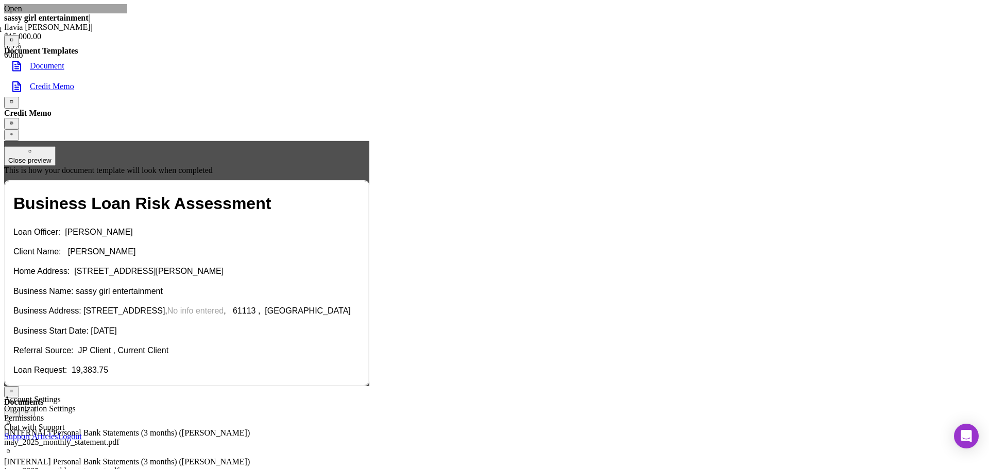
click at [28, 411] on rect "button" at bounding box center [27, 412] width 3 height 3
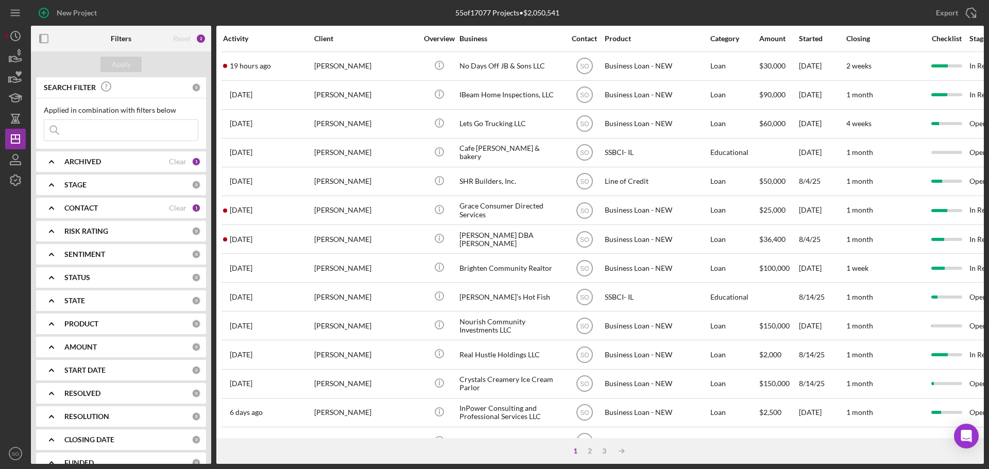
click at [101, 132] on input at bounding box center [121, 130] width 154 height 21
paste input "[PERSON_NAME]-"
type input "[PERSON_NAME]"
click at [64, 211] on icon "Icon/Expander" at bounding box center [52, 208] width 26 height 26
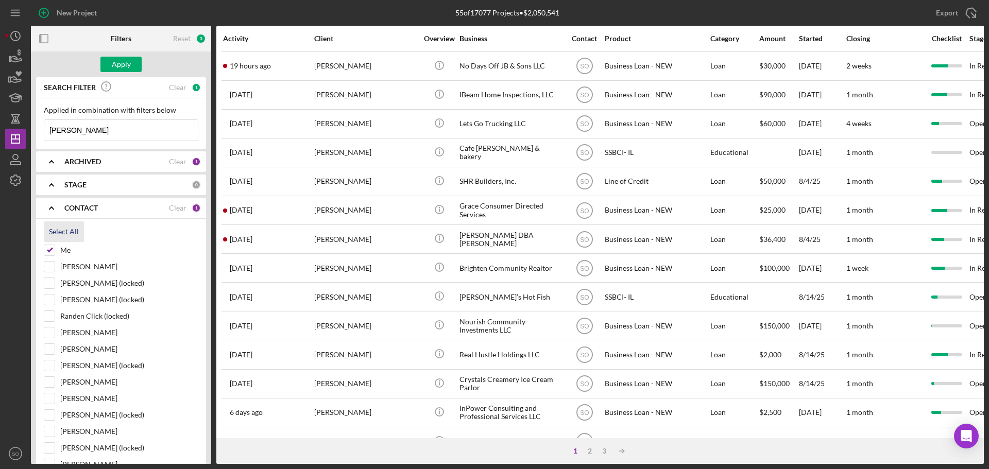
click at [69, 231] on div "Select All" at bounding box center [64, 232] width 30 height 21
checkbox input "true"
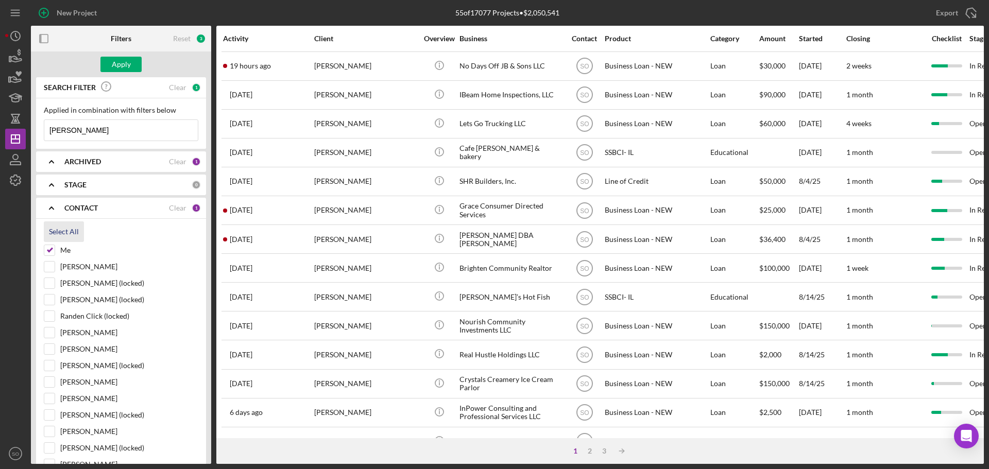
checkbox input "true"
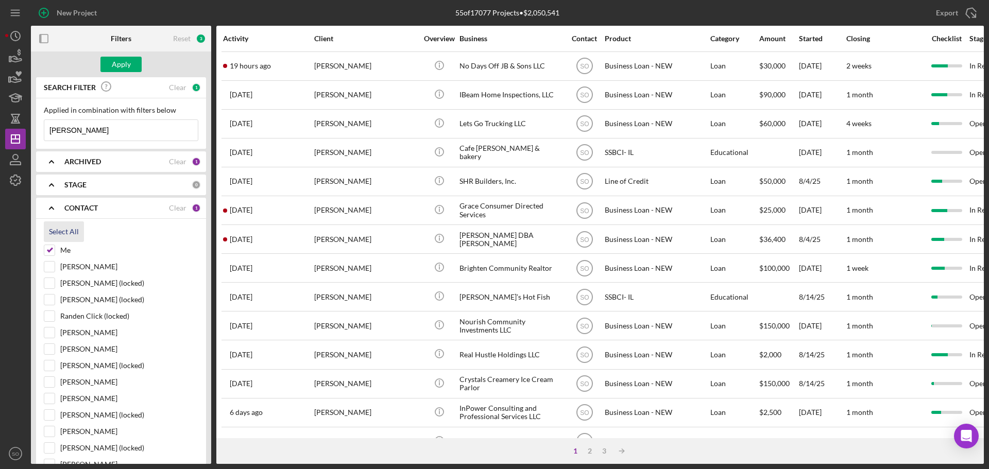
checkbox input "true"
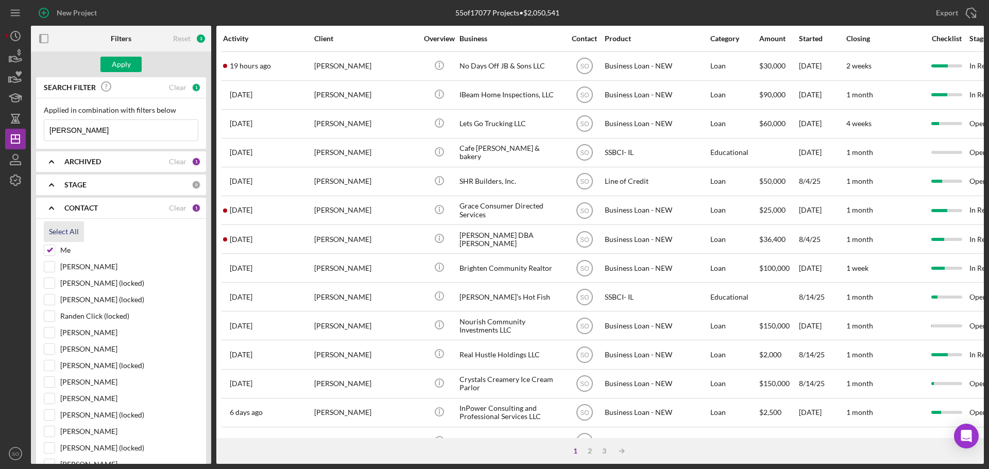
checkbox input "true"
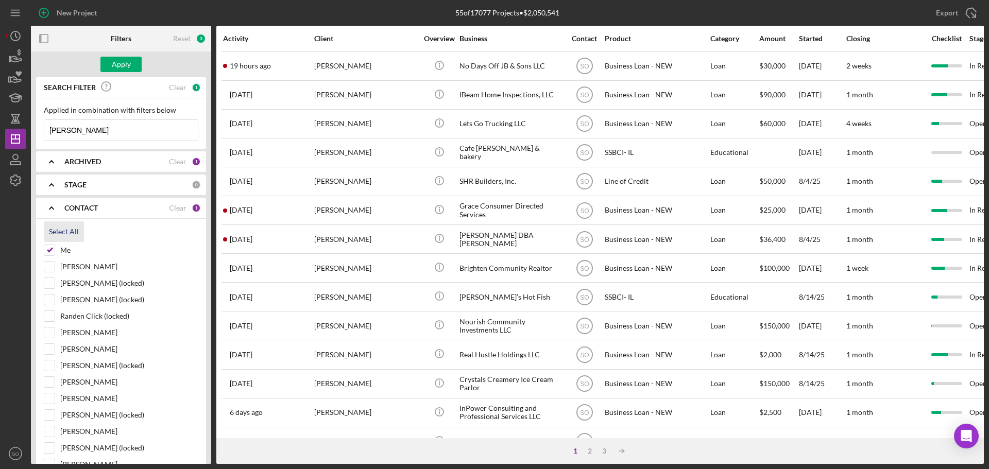
checkbox input "true"
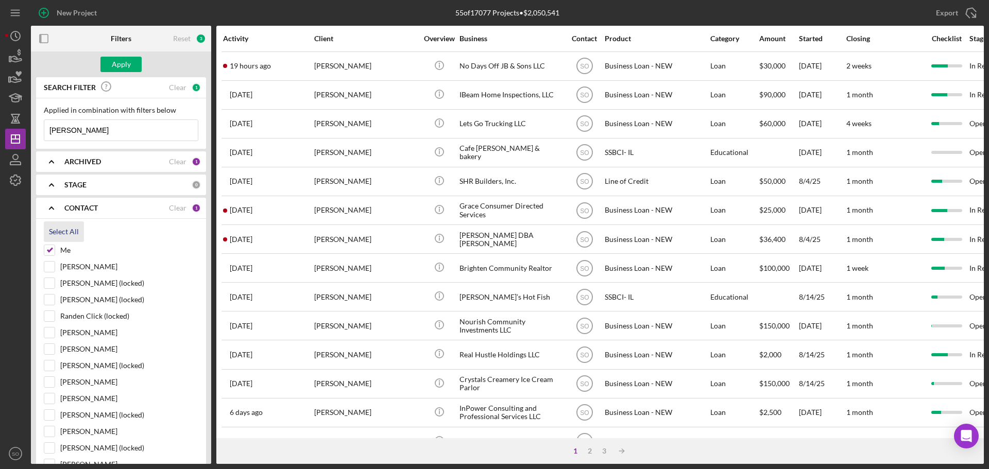
checkbox input "true"
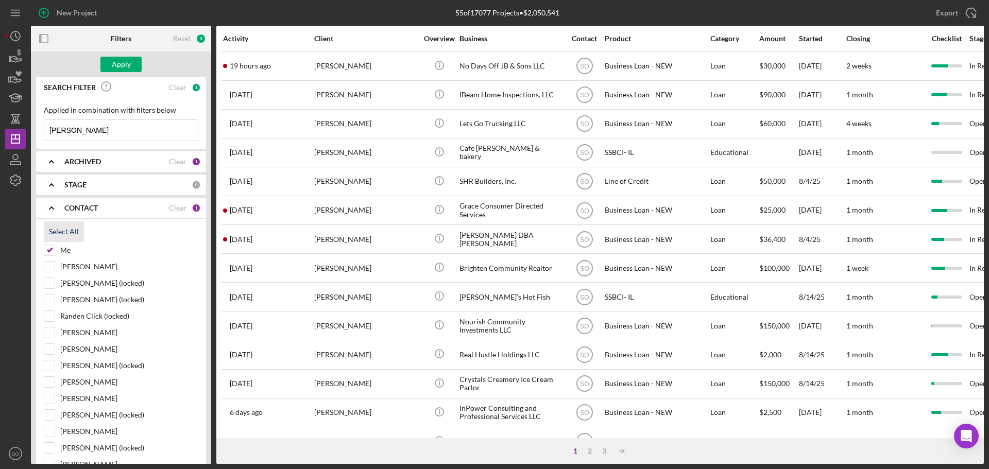
checkbox input "true"
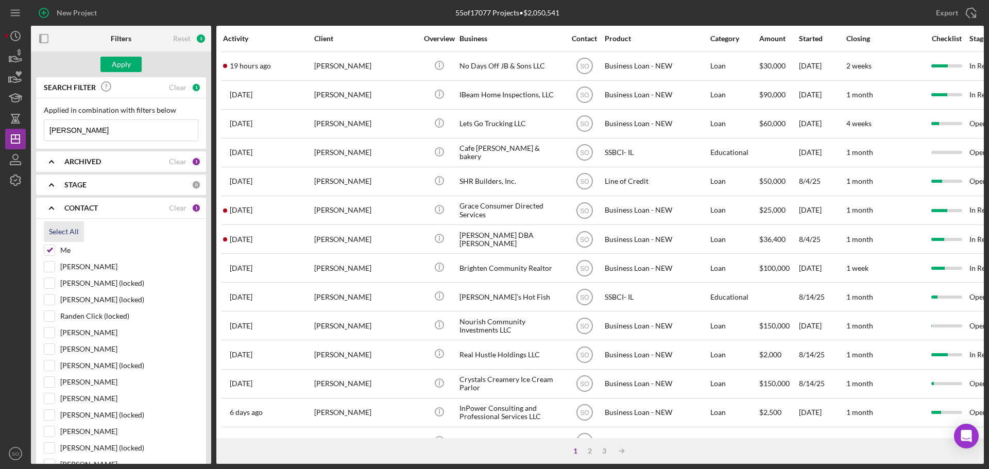
checkbox input "true"
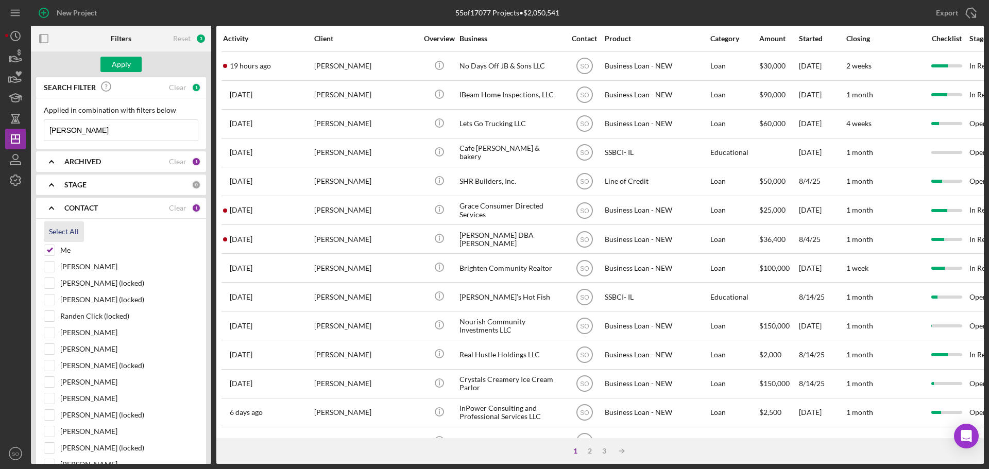
checkbox input "true"
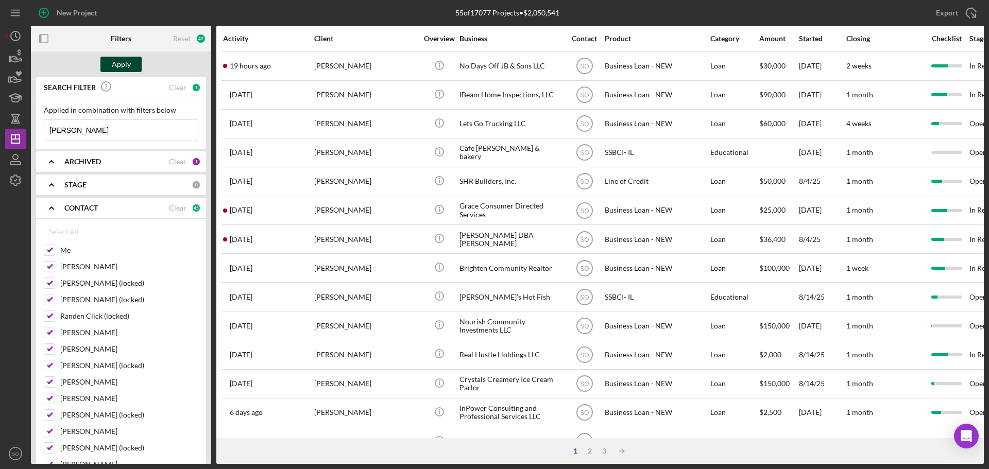
click at [135, 63] on button "Apply" at bounding box center [120, 64] width 41 height 15
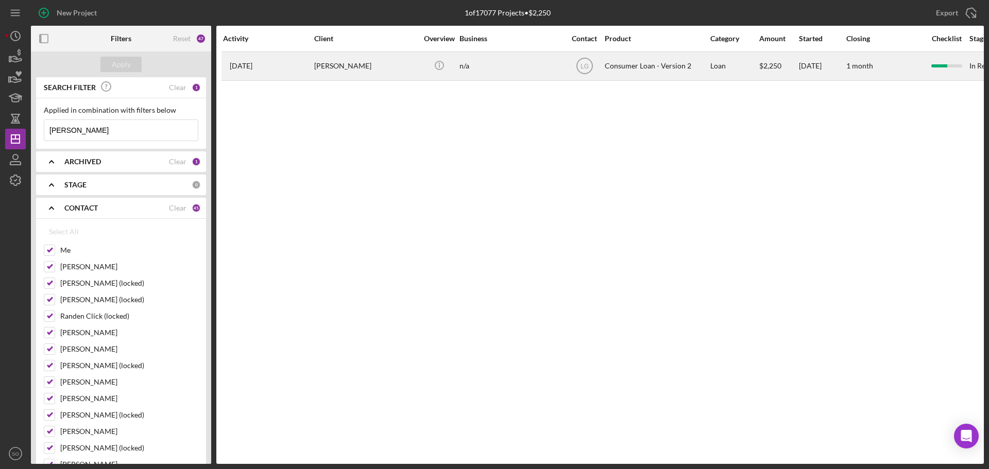
click at [324, 71] on div "Cynthia Broadway" at bounding box center [365, 66] width 103 height 27
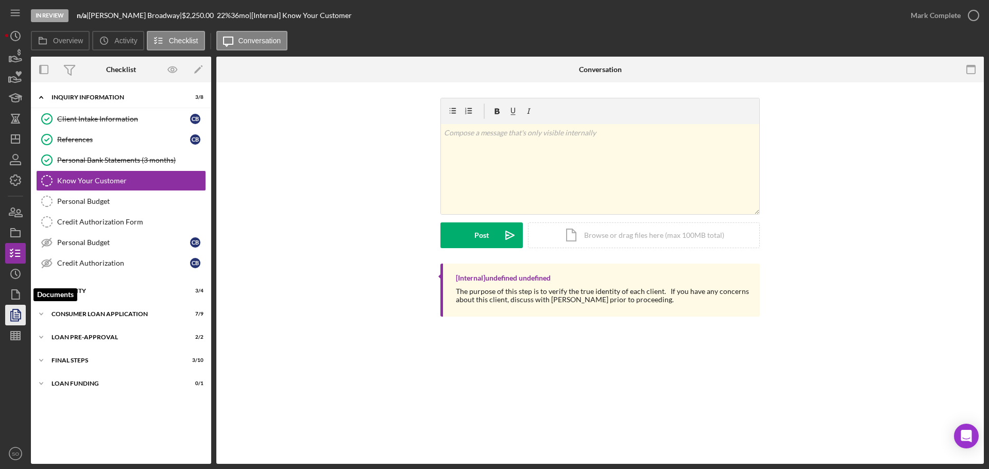
click at [17, 316] on icon "button" at bounding box center [16, 315] width 26 height 26
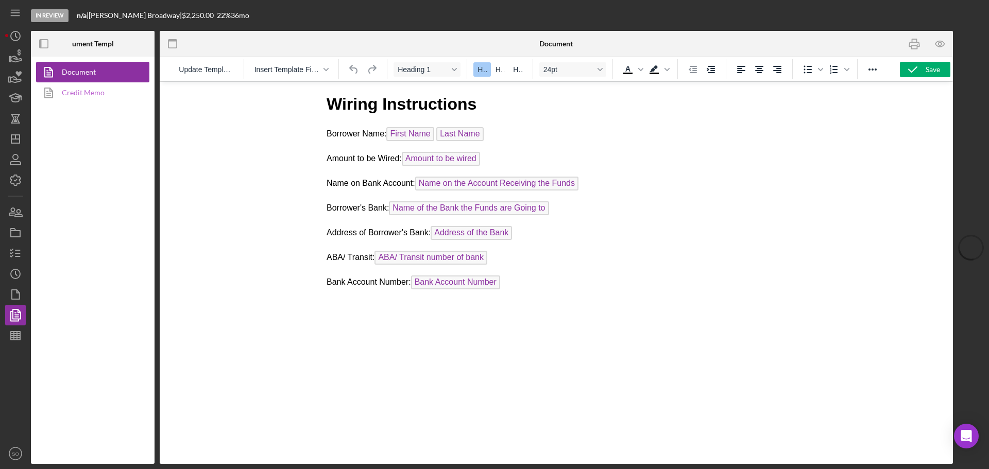
click at [86, 92] on link "Credit Memo" at bounding box center [90, 92] width 108 height 21
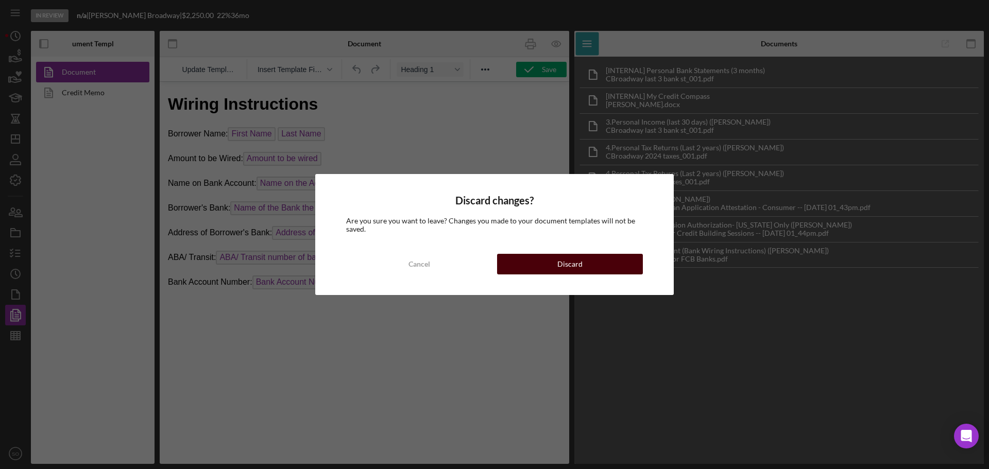
click at [545, 256] on button "Discard" at bounding box center [570, 264] width 146 height 21
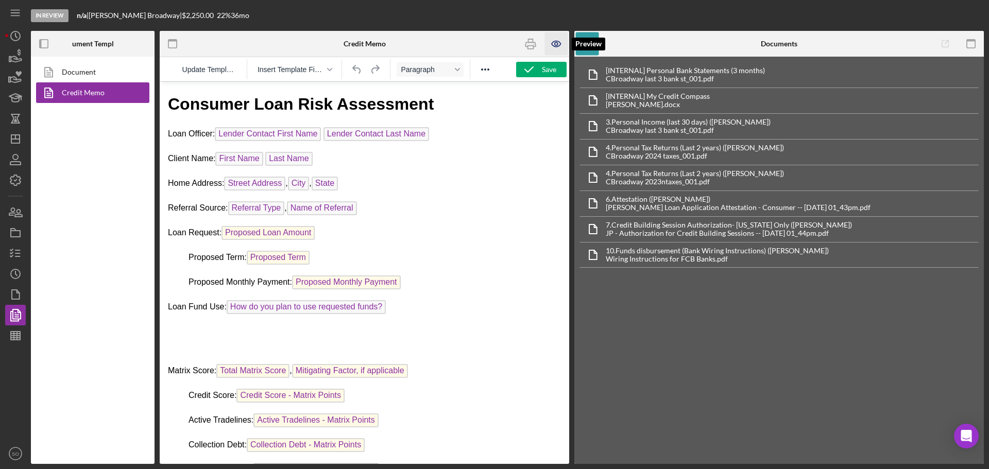
click at [554, 39] on icon "button" at bounding box center [556, 43] width 23 height 23
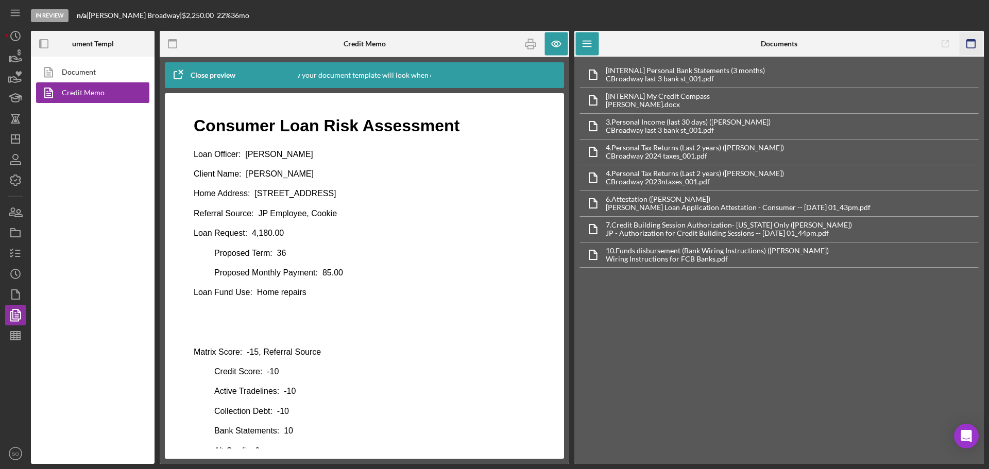
click at [982, 43] on icon "button" at bounding box center [971, 43] width 23 height 23
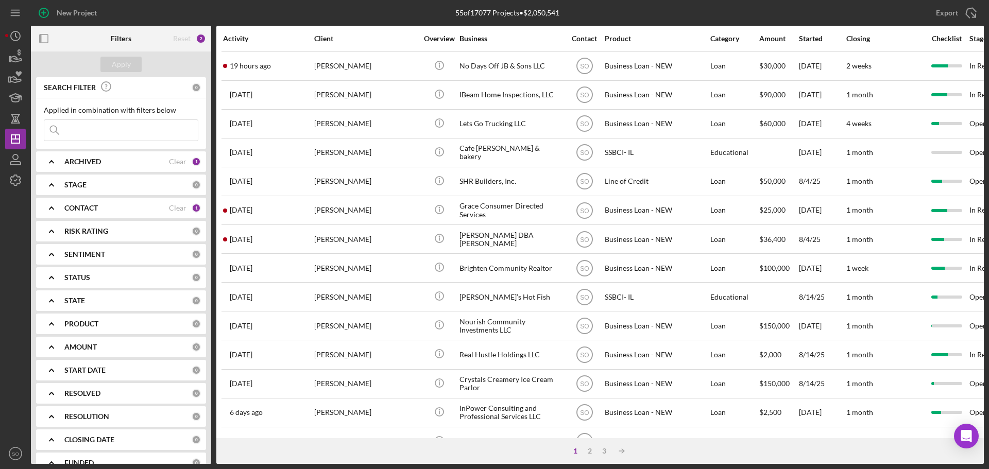
click at [100, 210] on div "CONTACT" at bounding box center [116, 208] width 105 height 8
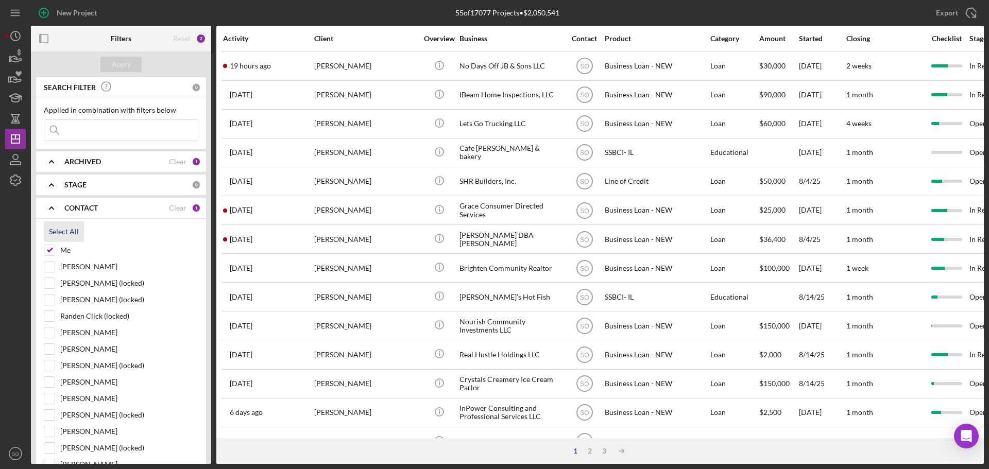
click at [80, 231] on button "Select All" at bounding box center [64, 232] width 40 height 21
checkbox input "true"
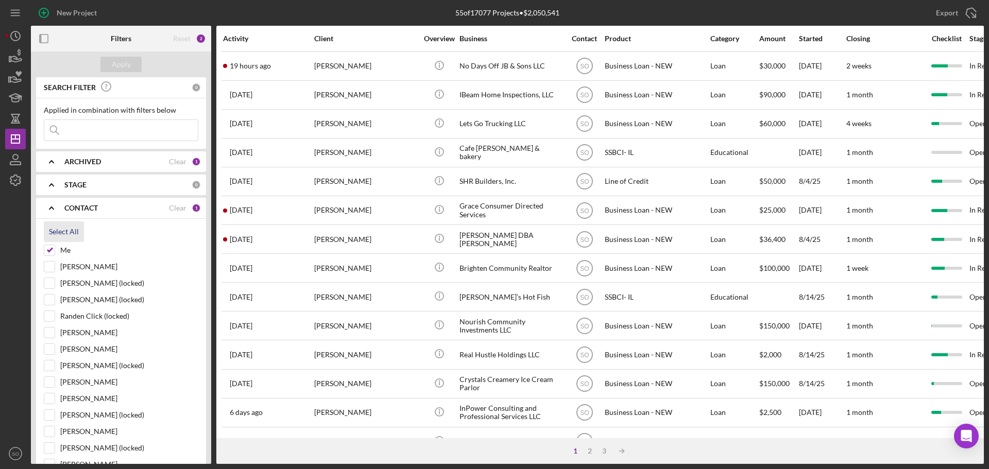
checkbox input "true"
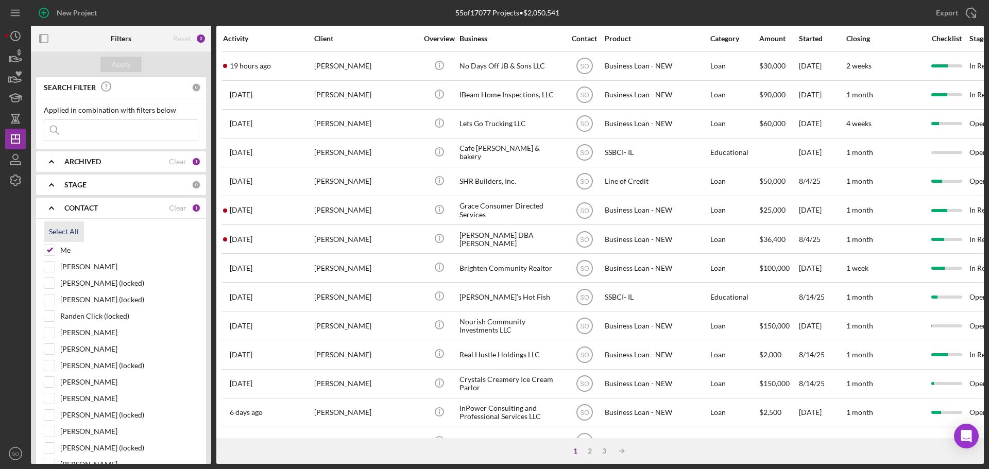
checkbox input "true"
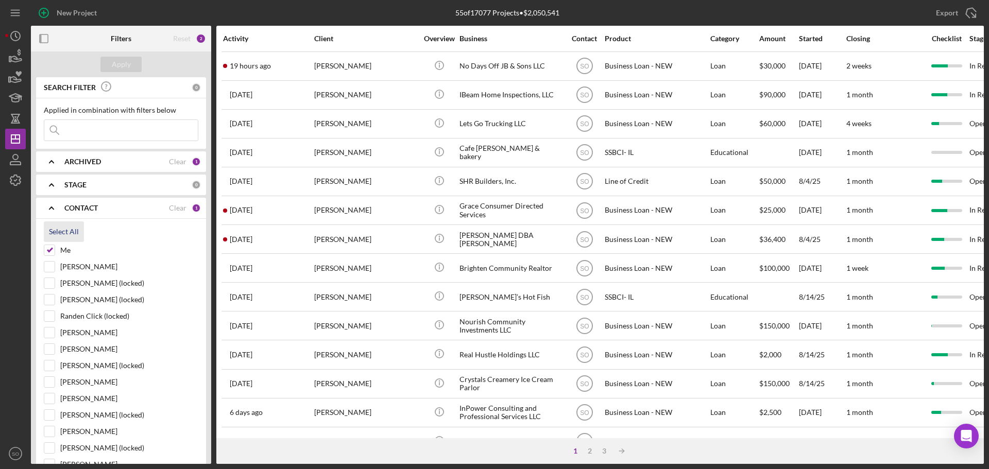
checkbox input "true"
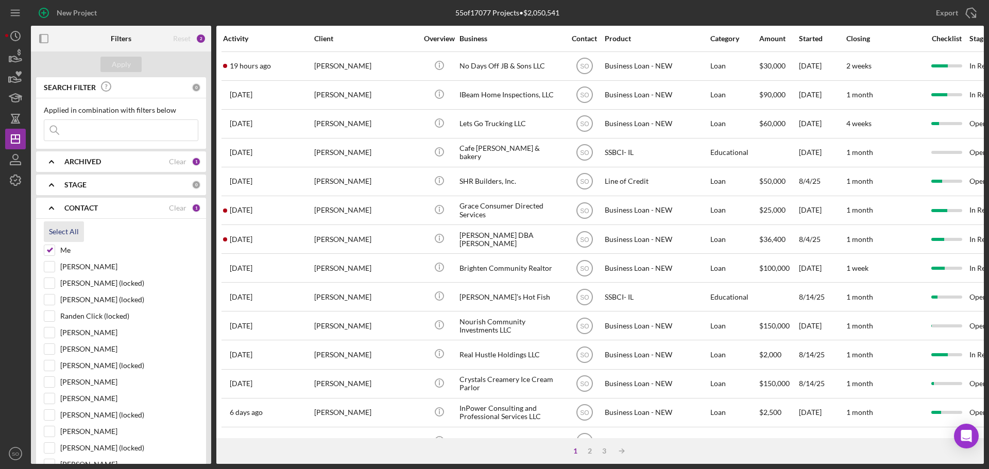
checkbox input "true"
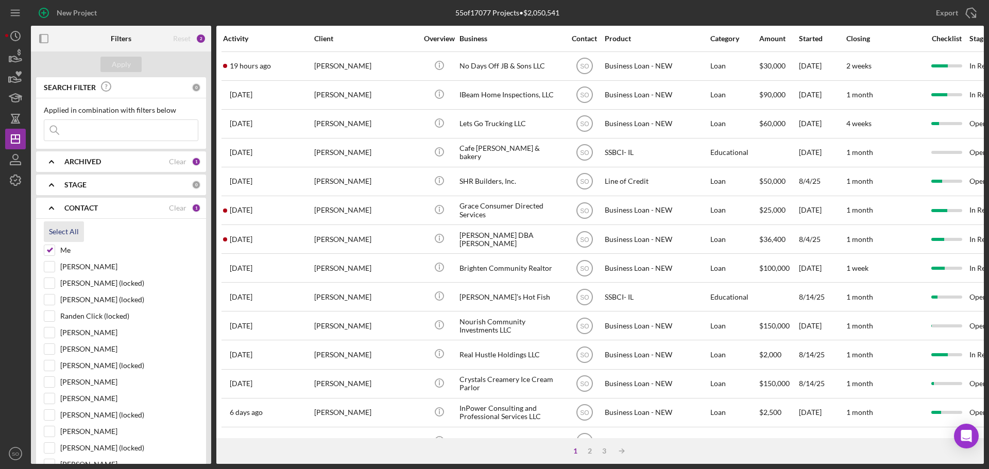
checkbox input "true"
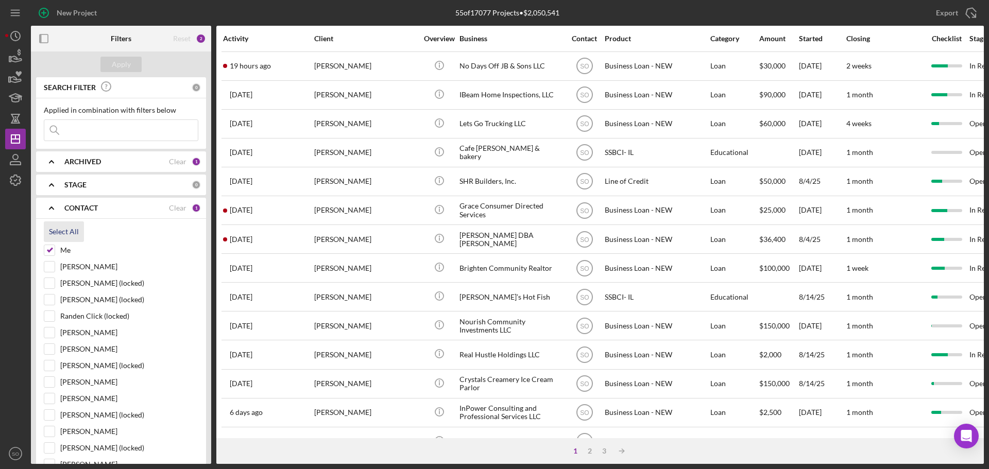
checkbox input "true"
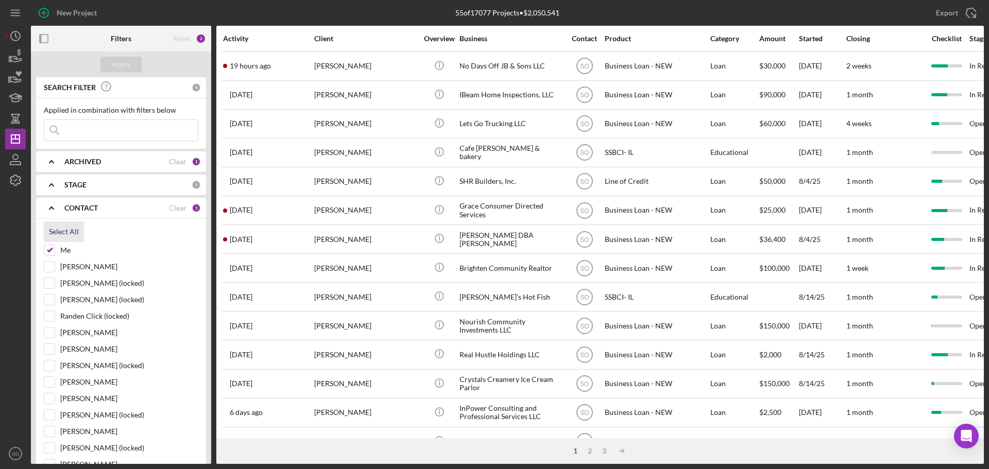
checkbox input "true"
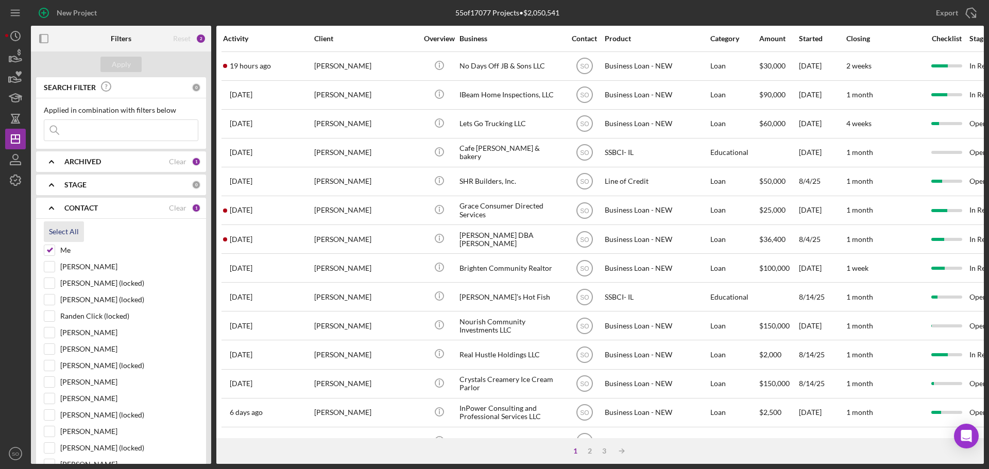
checkbox input "true"
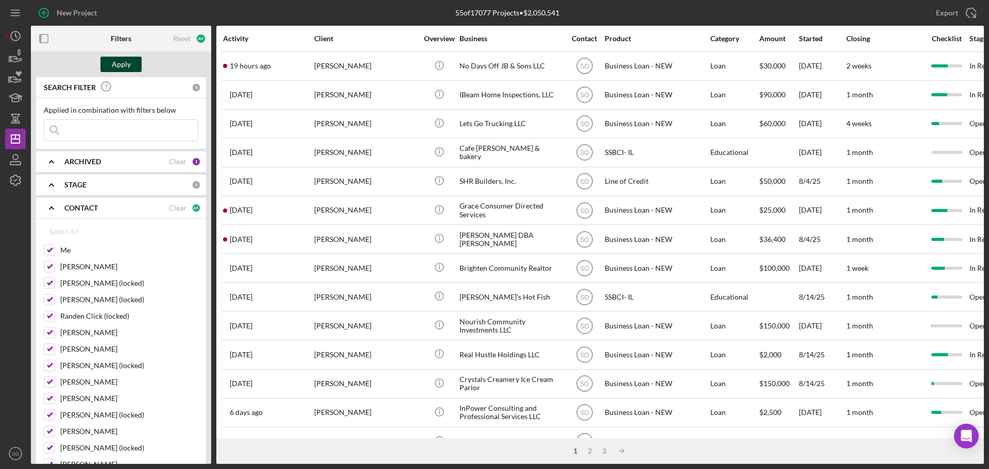
click button "Apply"
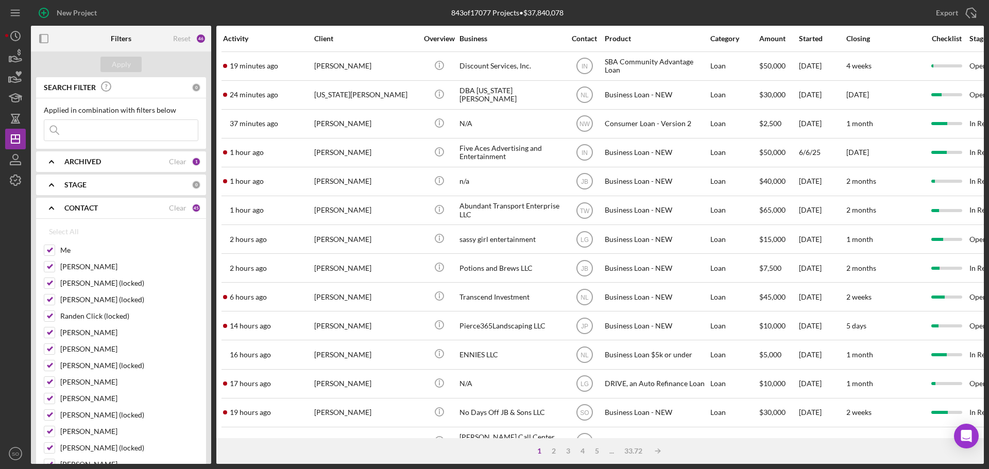
click input
paste input "Jonathan Jackson"
type input "Jonathan Jackson"
click button "Apply"
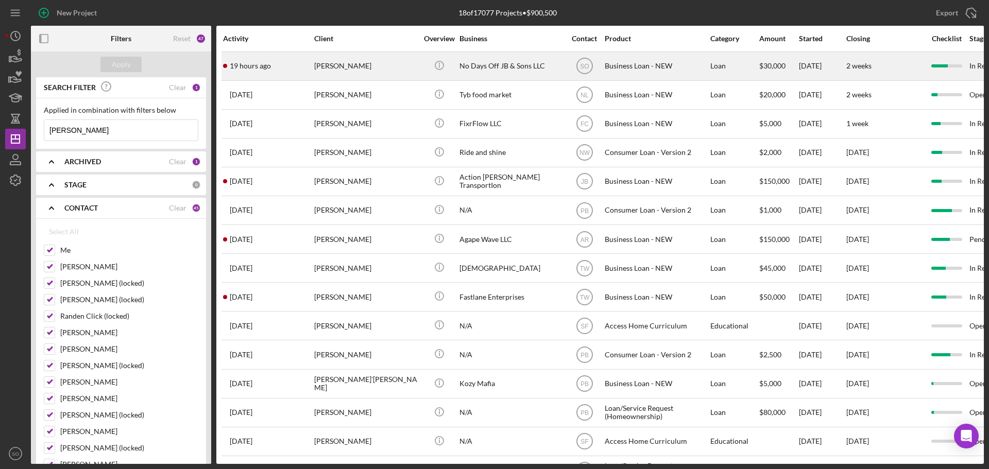
click div "Jonathan Jackson"
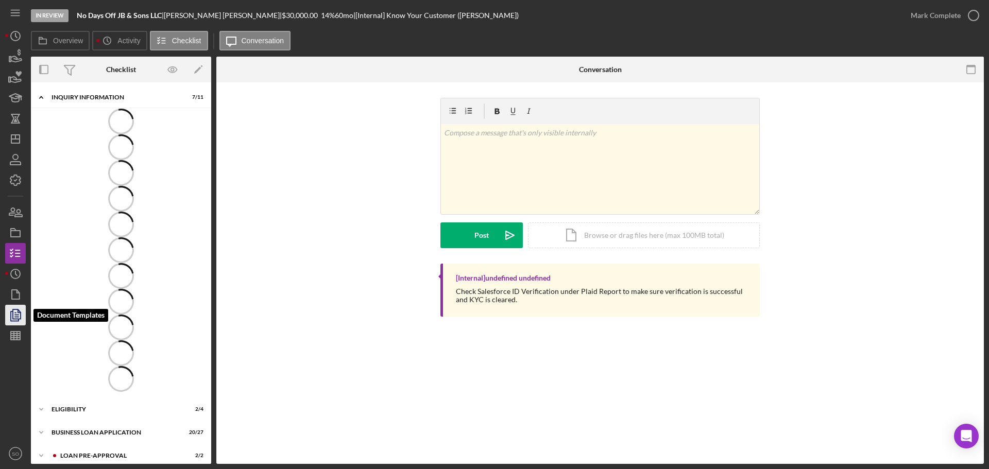
click icon "button"
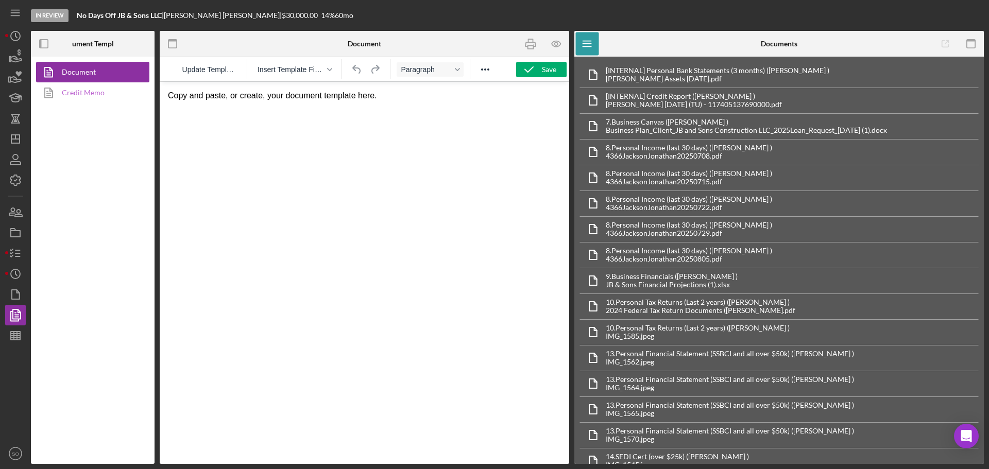
click link "Credit Memo"
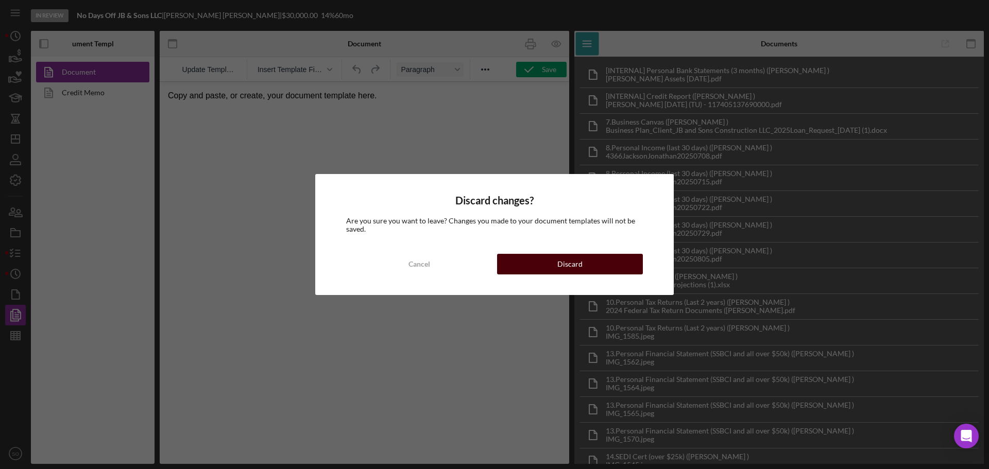
click button "Discard"
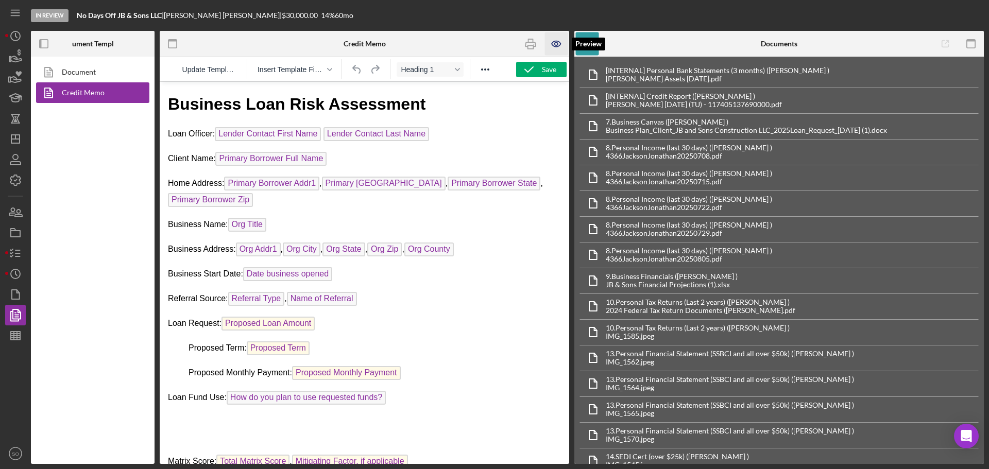
click icon "button"
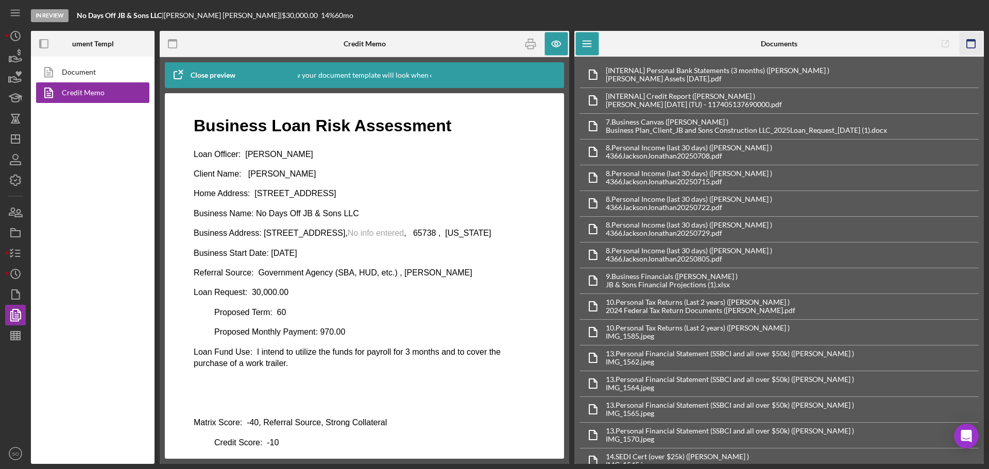
click icon "button"
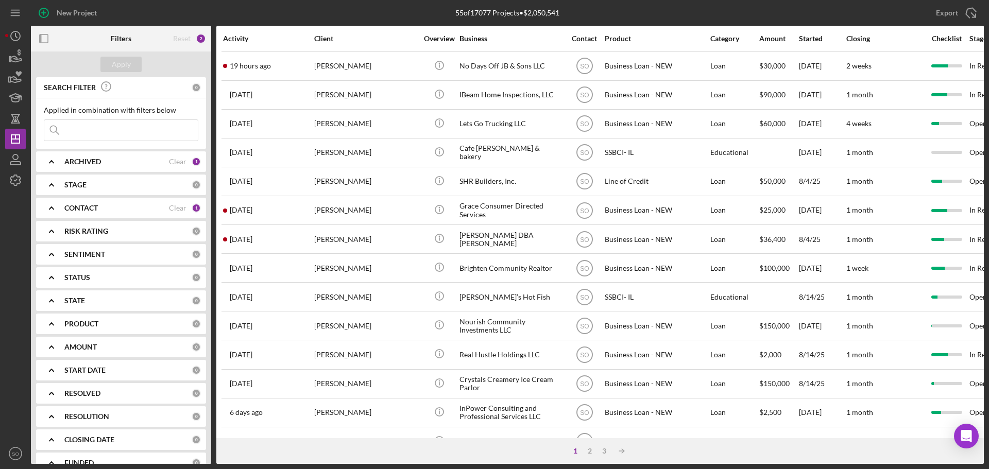
click at [89, 132] on input at bounding box center [121, 130] width 154 height 21
paste input "[PERSON_NAME]"
type input "[PERSON_NAME]"
click at [120, 69] on div "Apply" at bounding box center [121, 64] width 19 height 15
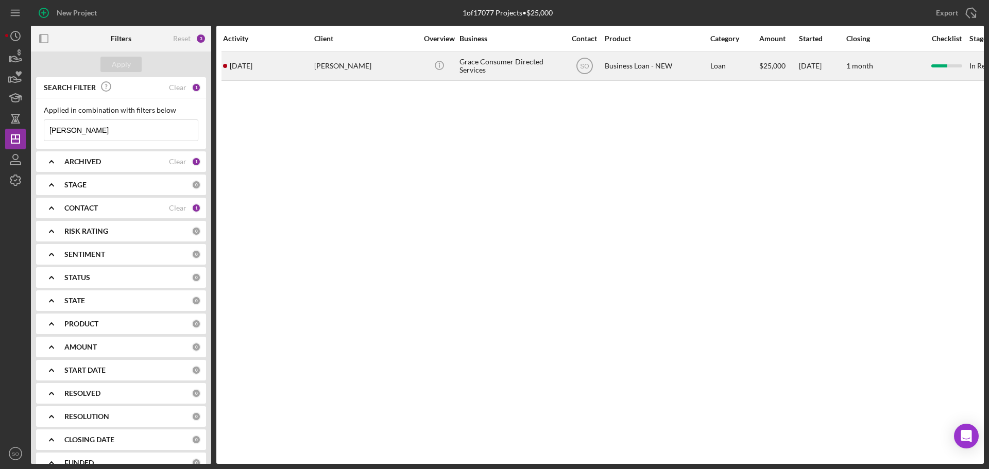
click at [367, 64] on div "[PERSON_NAME]" at bounding box center [365, 66] width 103 height 27
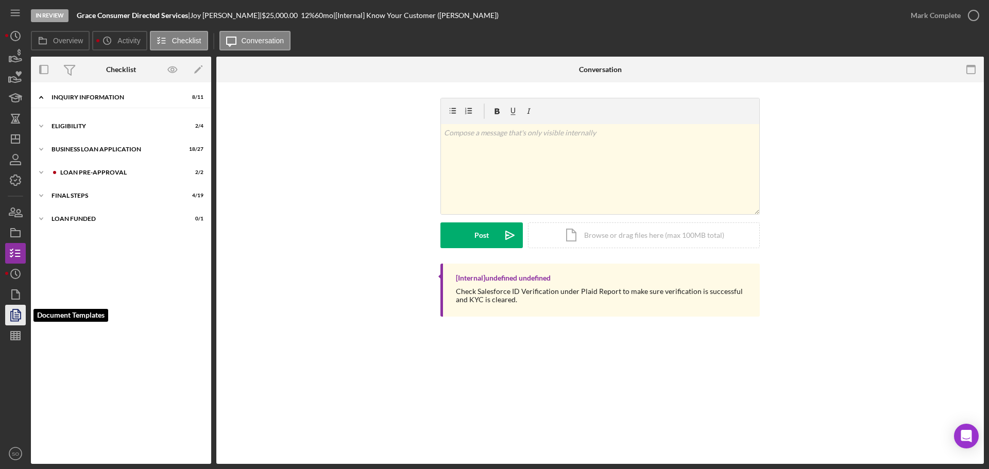
click at [16, 312] on icon "button" at bounding box center [16, 315] width 26 height 26
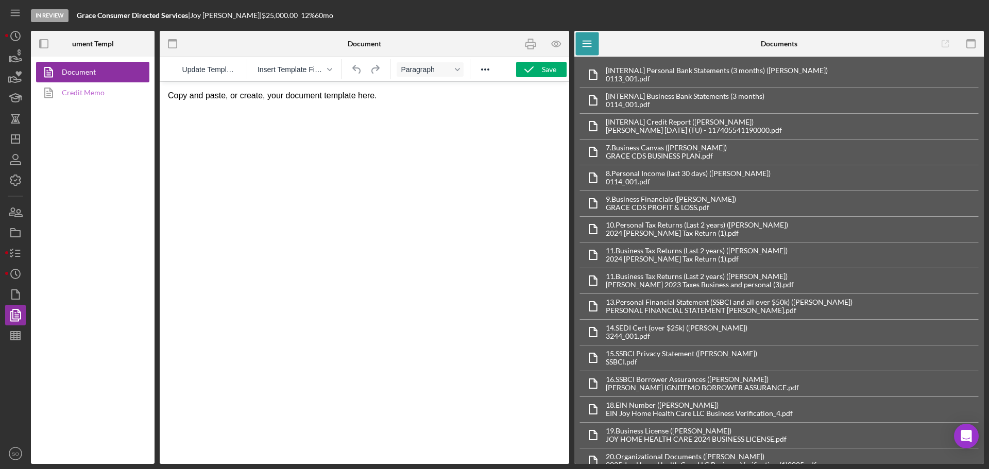
click at [98, 90] on link "Credit Memo" at bounding box center [90, 92] width 108 height 21
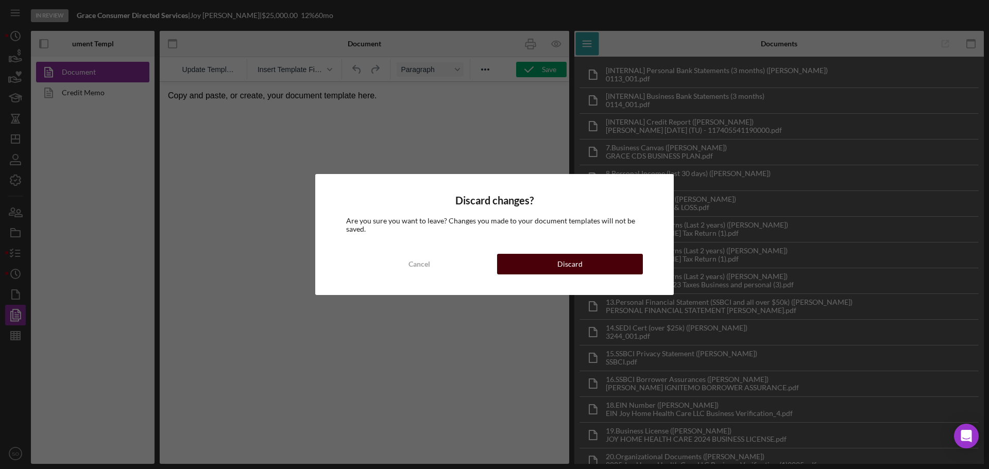
click at [552, 263] on button "Discard" at bounding box center [570, 264] width 146 height 21
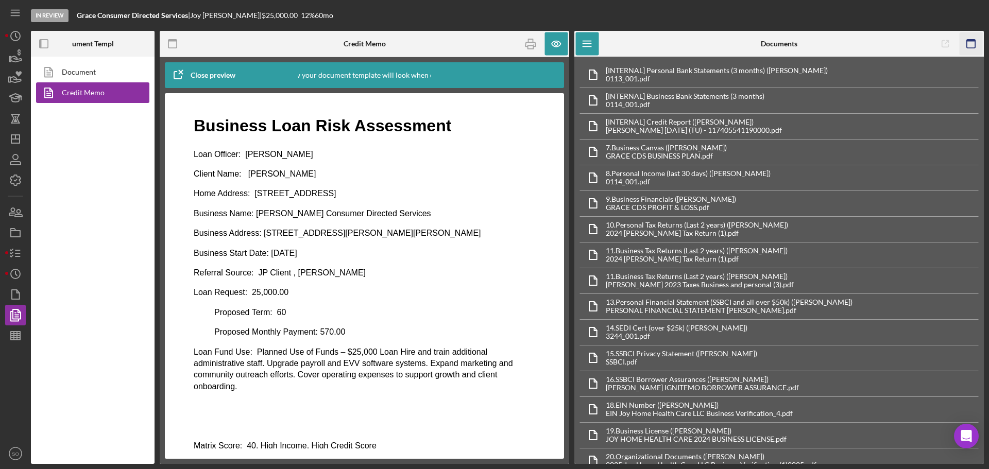
click at [969, 46] on icon "button" at bounding box center [971, 43] width 23 height 23
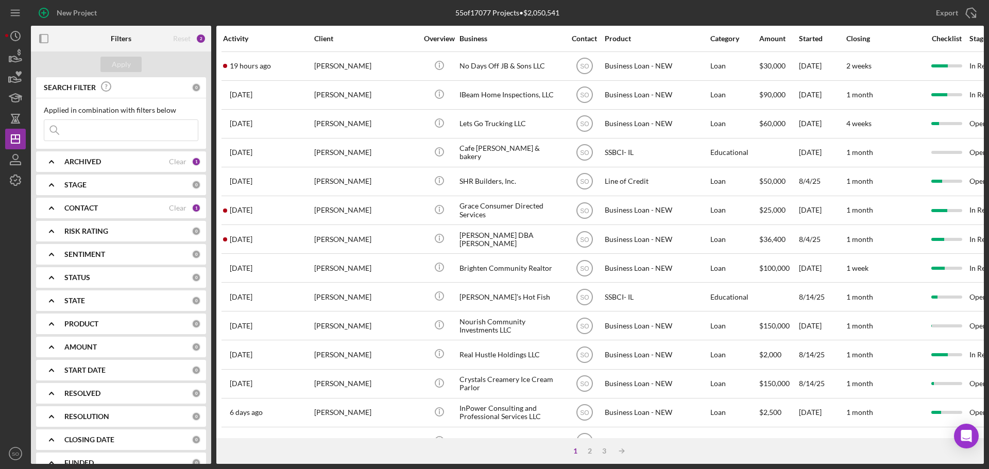
click at [109, 133] on input at bounding box center [121, 130] width 154 height 21
paste input "[PERSON_NAME]"
type input "[PERSON_NAME]"
click at [97, 207] on b "CONTACT" at bounding box center [80, 208] width 33 height 8
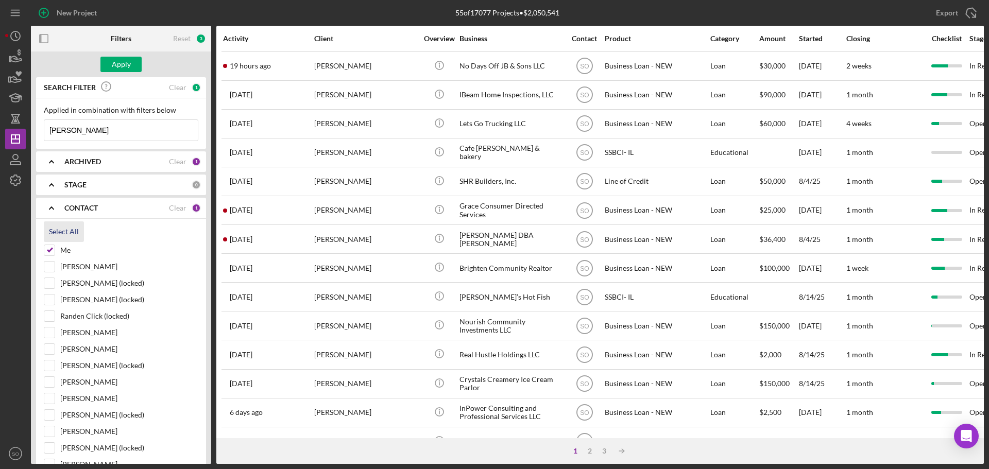
click at [67, 234] on div "Select All" at bounding box center [64, 232] width 30 height 21
checkbox input "true"
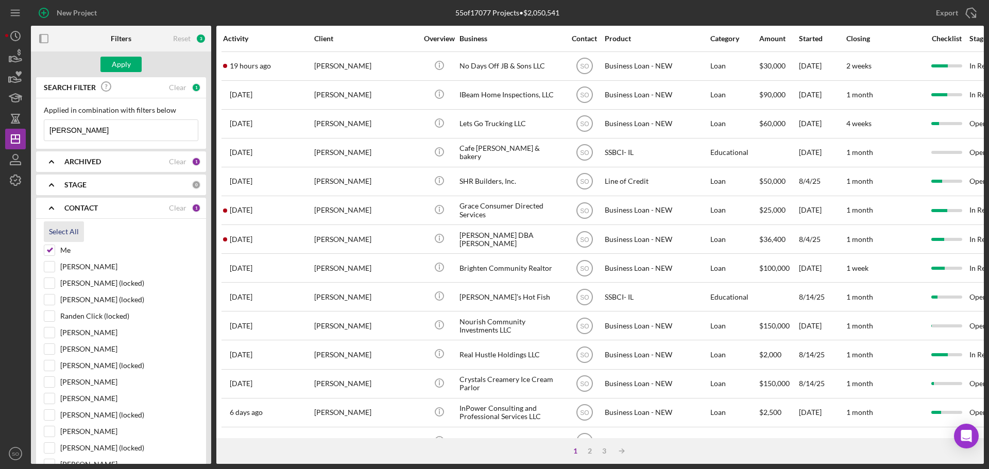
checkbox input "true"
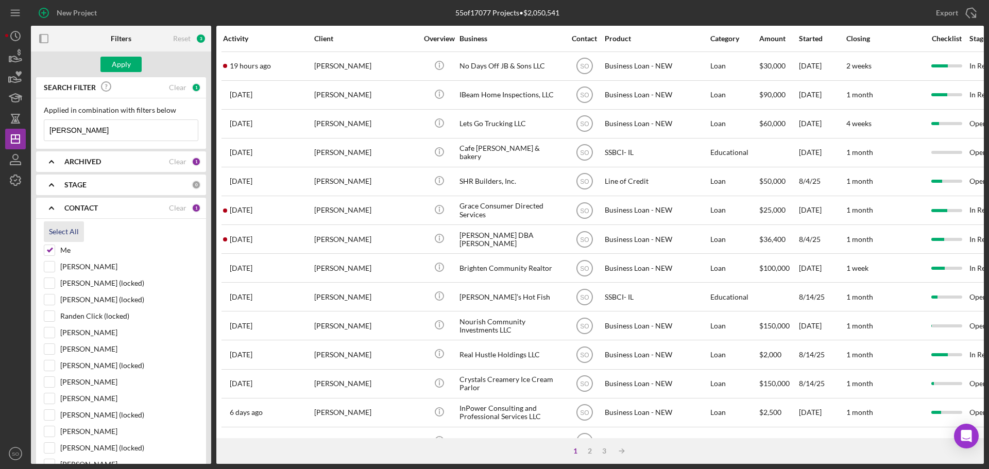
checkbox input "true"
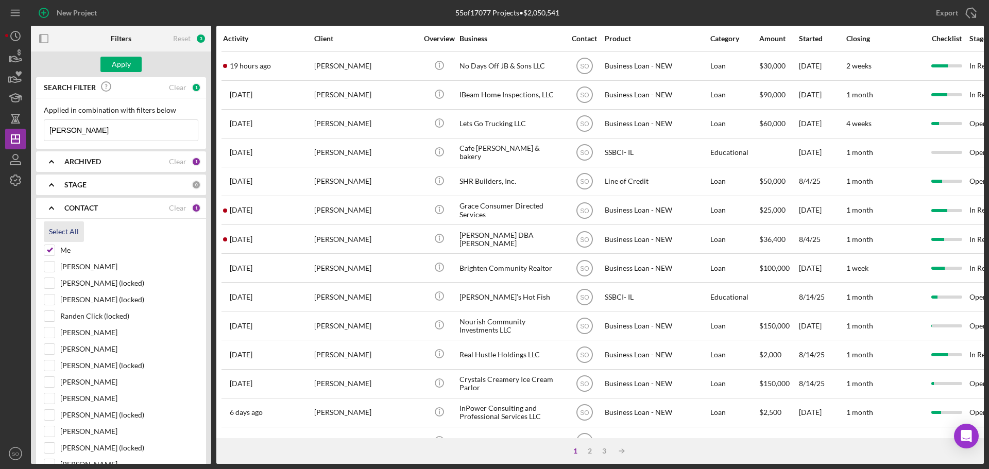
checkbox input "true"
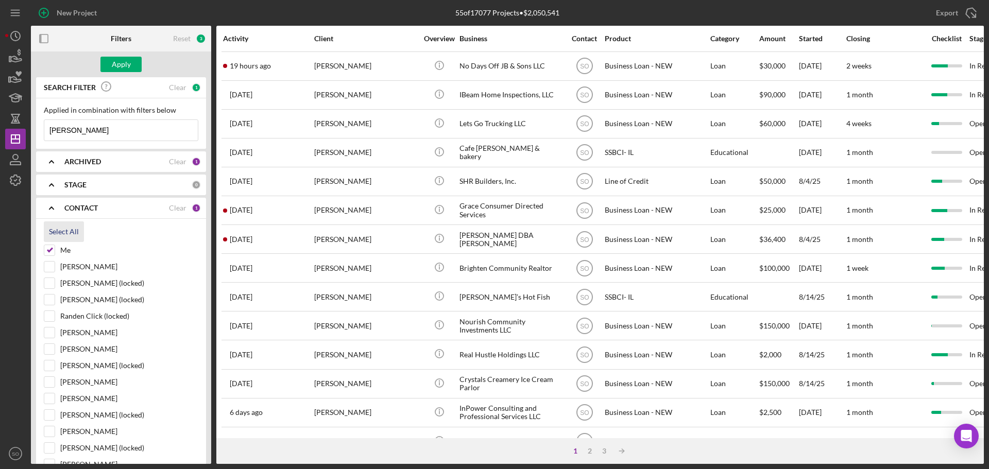
checkbox input "true"
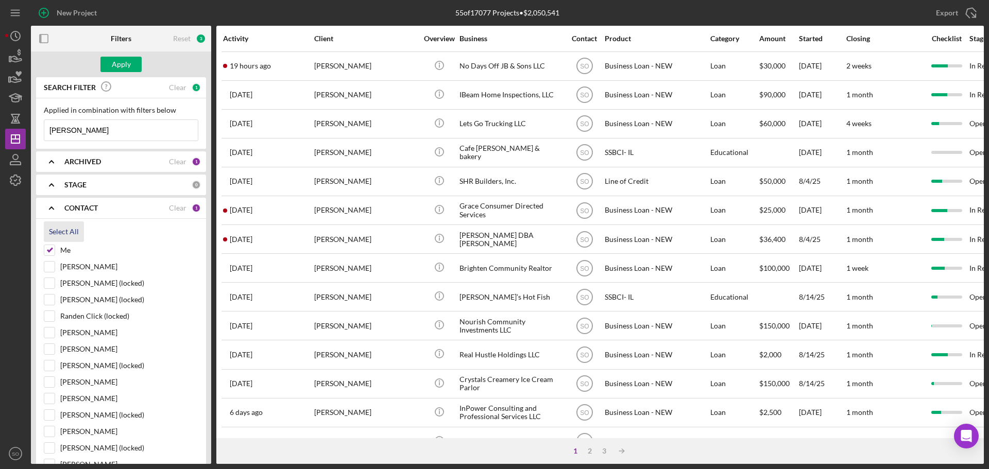
checkbox input "true"
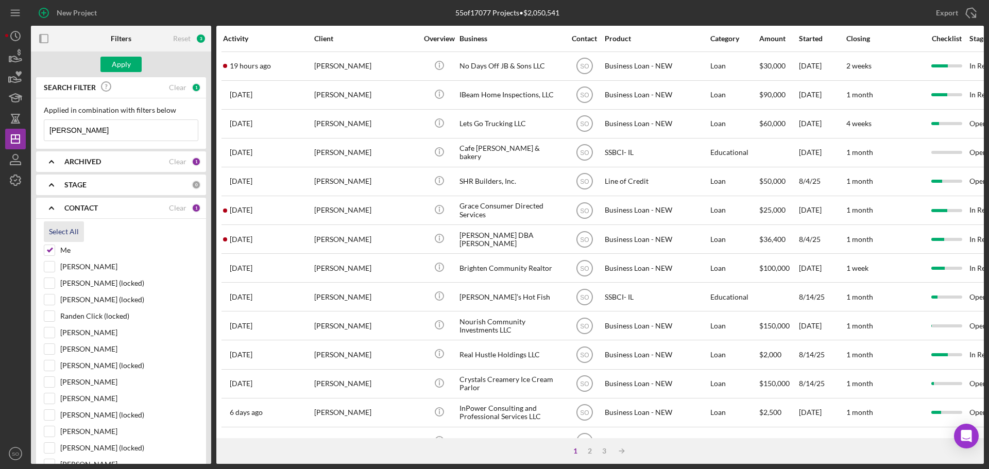
checkbox input "true"
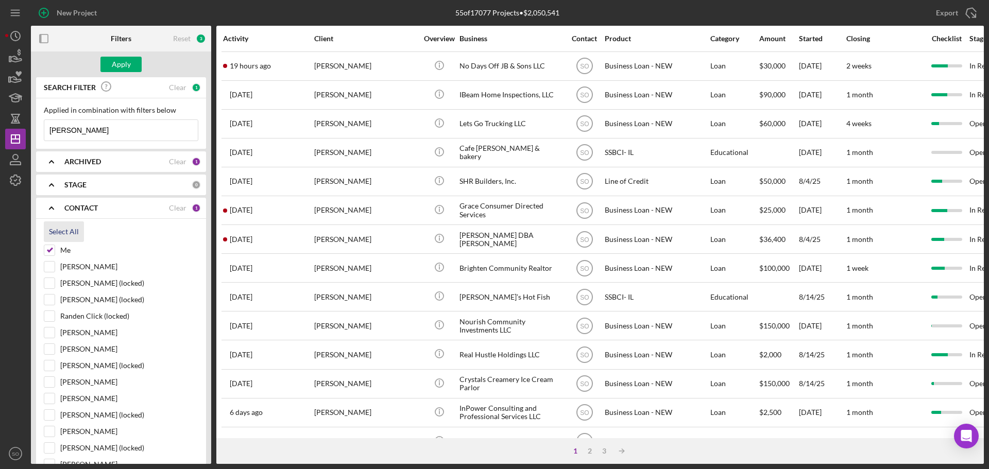
checkbox input "true"
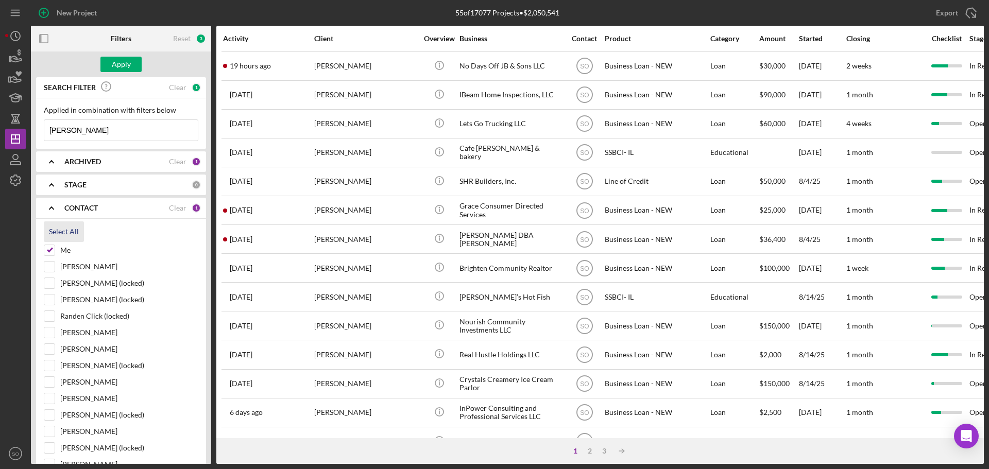
checkbox input "true"
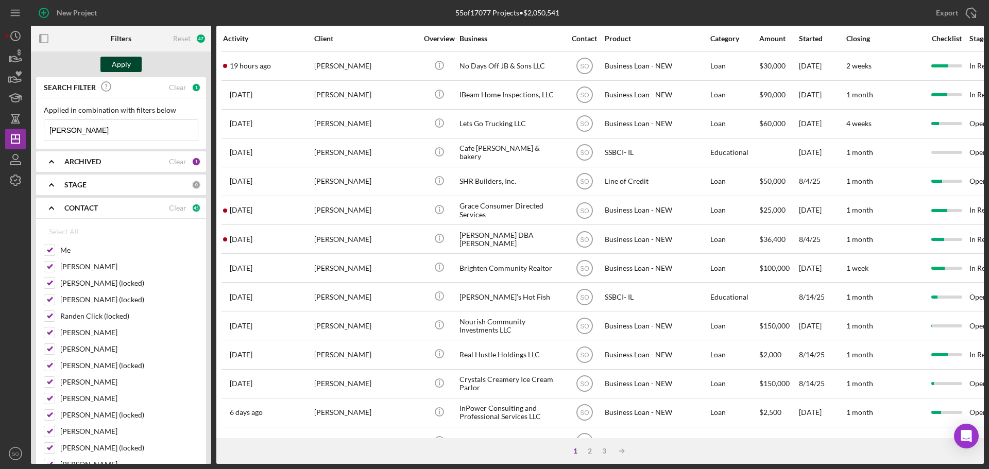
click at [122, 65] on div "Apply" at bounding box center [121, 64] width 19 height 15
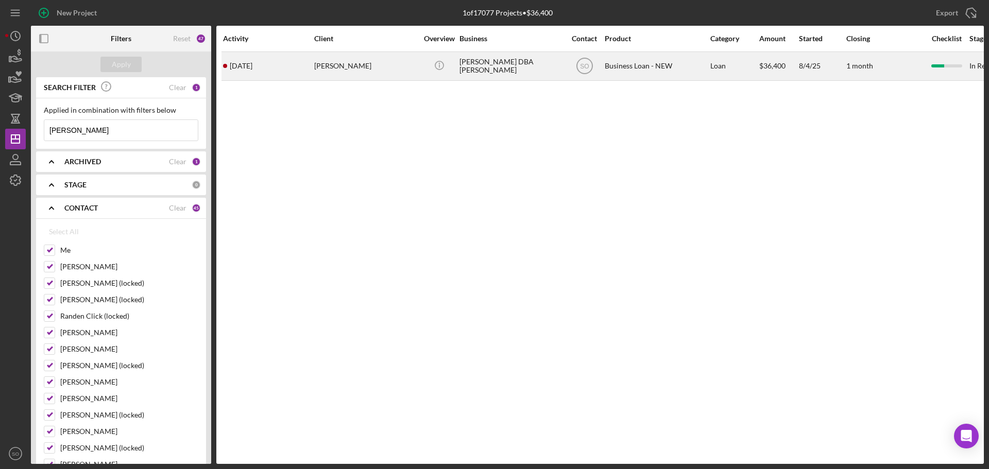
click at [372, 72] on div "[PERSON_NAME]" at bounding box center [365, 66] width 103 height 27
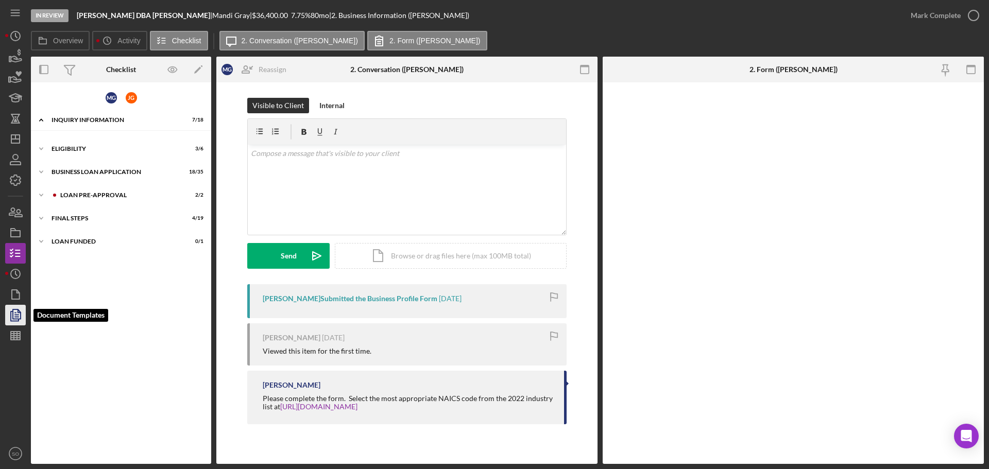
click at [11, 314] on polyline "button" at bounding box center [15, 316] width 8 height 9
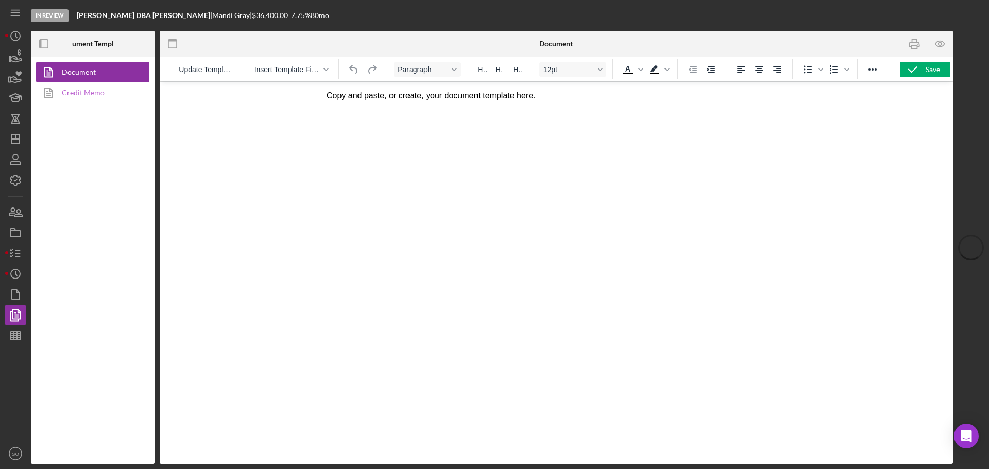
click at [108, 91] on link "Credit Memo" at bounding box center [90, 92] width 108 height 21
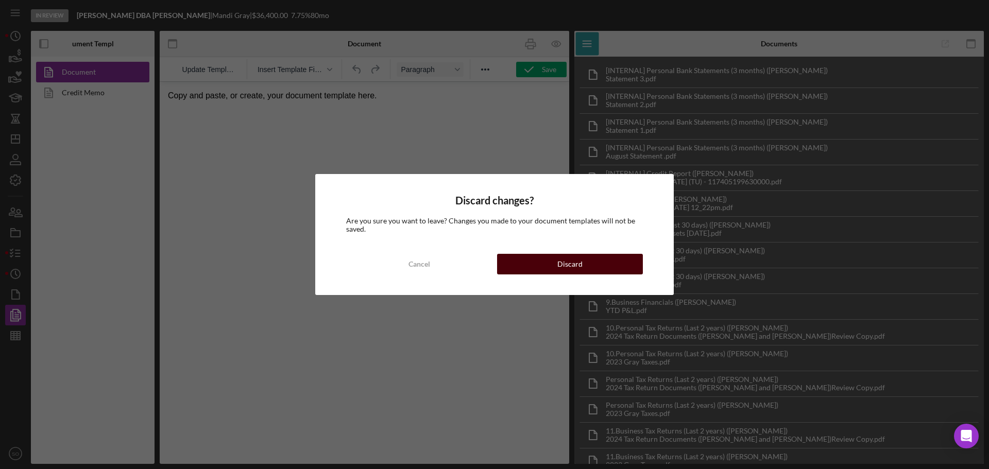
click at [531, 267] on button "Discard" at bounding box center [570, 264] width 146 height 21
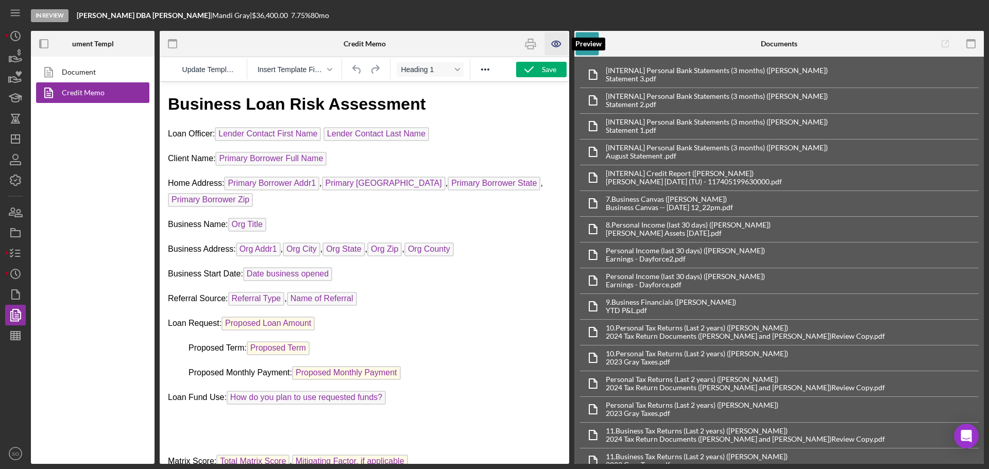
click at [558, 43] on icon "button" at bounding box center [556, 43] width 23 height 23
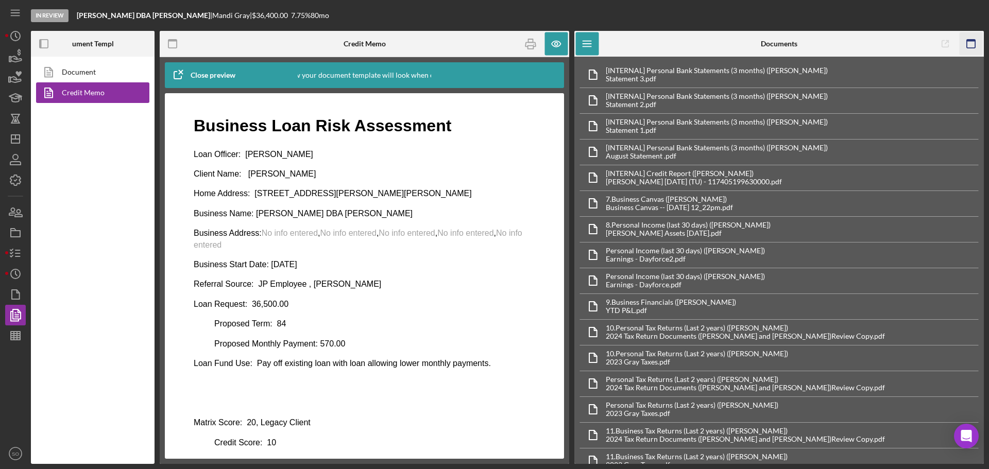
click at [967, 45] on rect "button" at bounding box center [971, 44] width 8 height 8
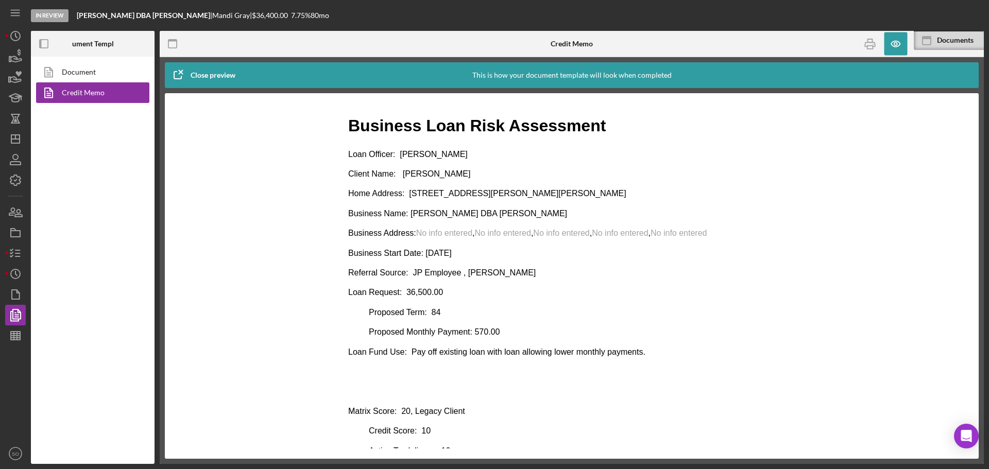
click at [326, 246] on div at bounding box center [571, 276] width 773 height 345
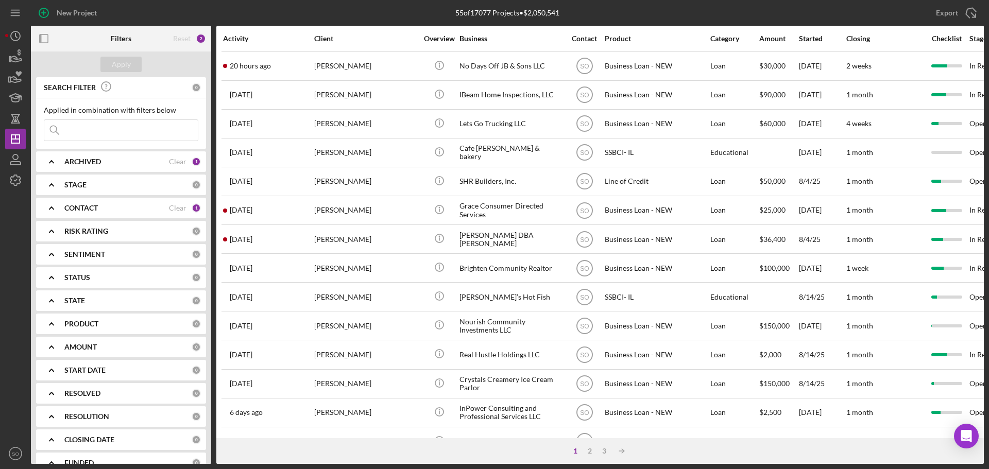
drag, startPoint x: 0, startPoint y: 0, endPoint x: 90, endPoint y: 125, distance: 153.6
click at [90, 125] on input at bounding box center [121, 130] width 154 height 21
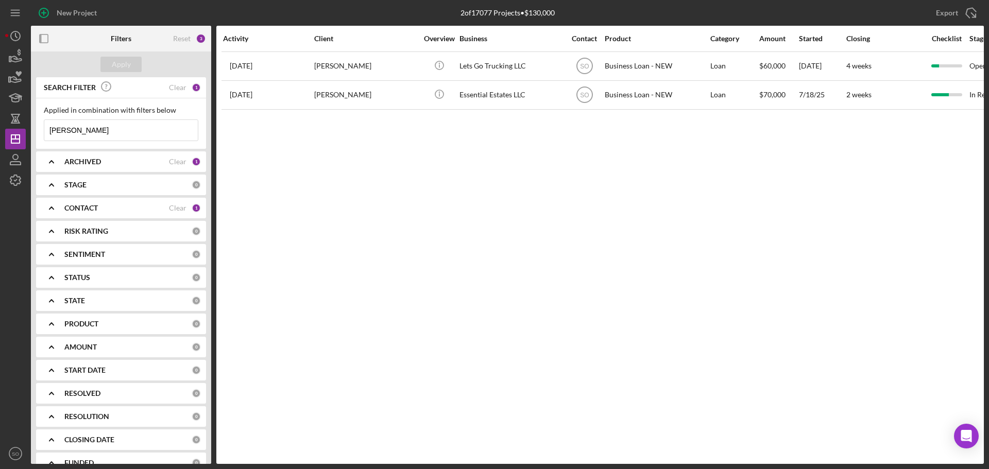
type input "[PERSON_NAME]"
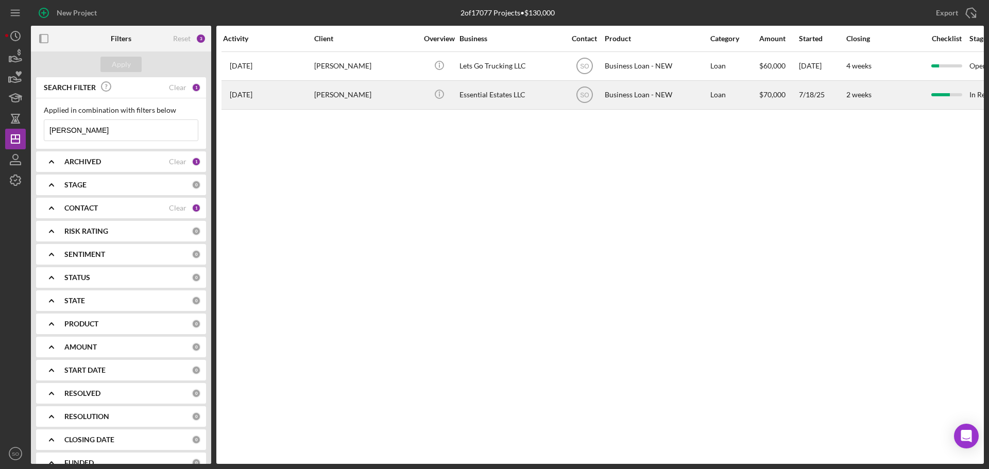
click at [349, 103] on div "[PERSON_NAME]" at bounding box center [365, 94] width 103 height 27
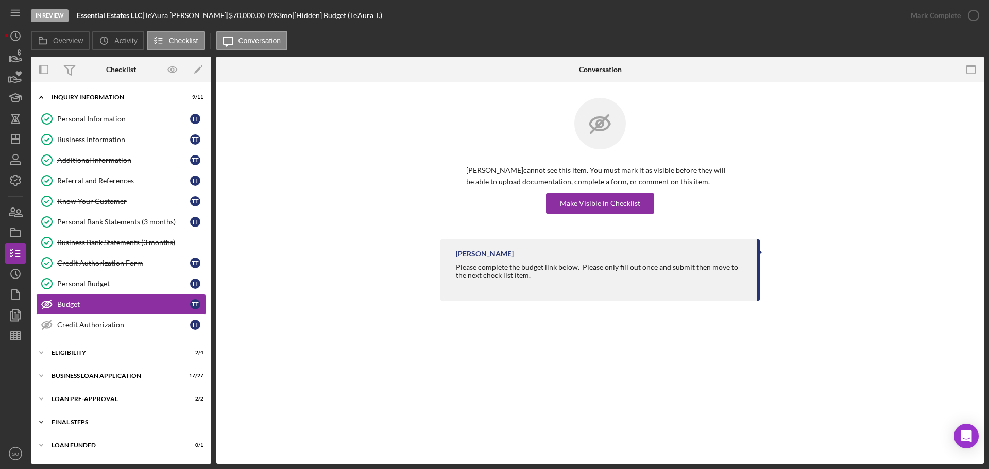
click at [74, 425] on div "FINAL STEPS" at bounding box center [125, 422] width 147 height 6
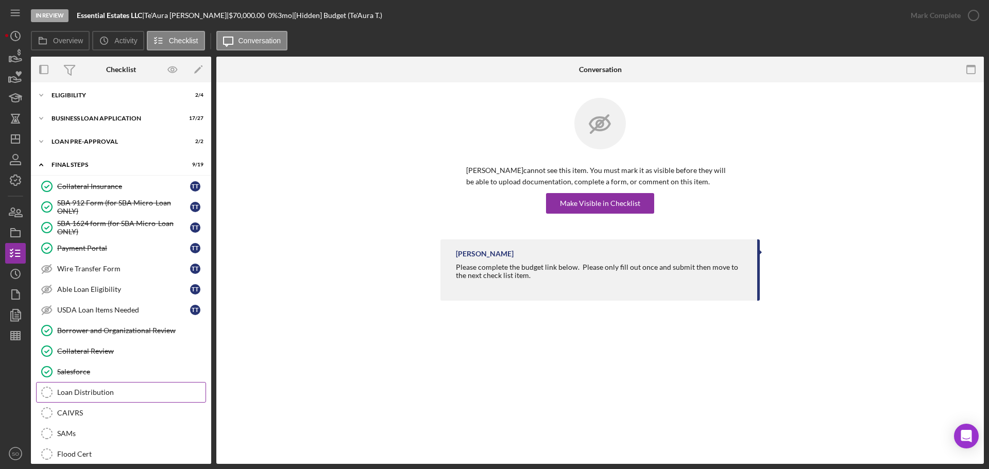
click at [77, 389] on div "Loan Distribution" at bounding box center [131, 392] width 148 height 8
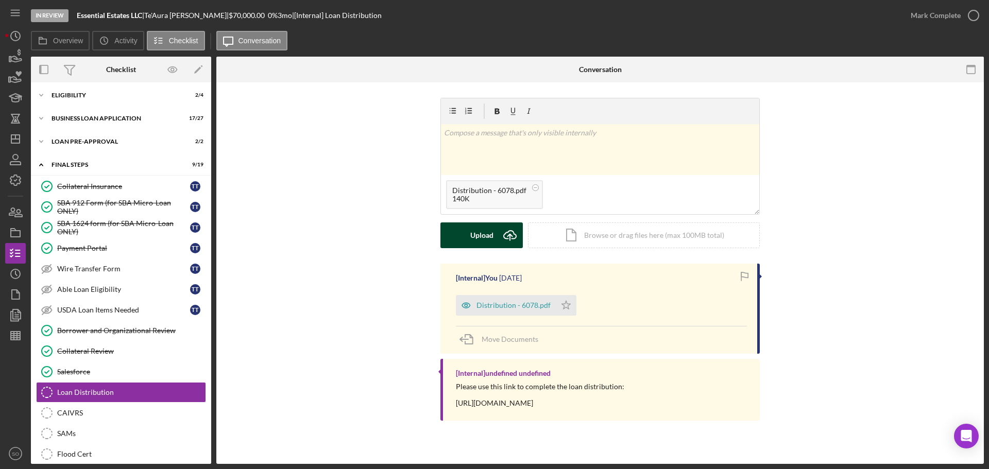
click at [499, 245] on icon "Icon/Upload" at bounding box center [510, 236] width 26 height 26
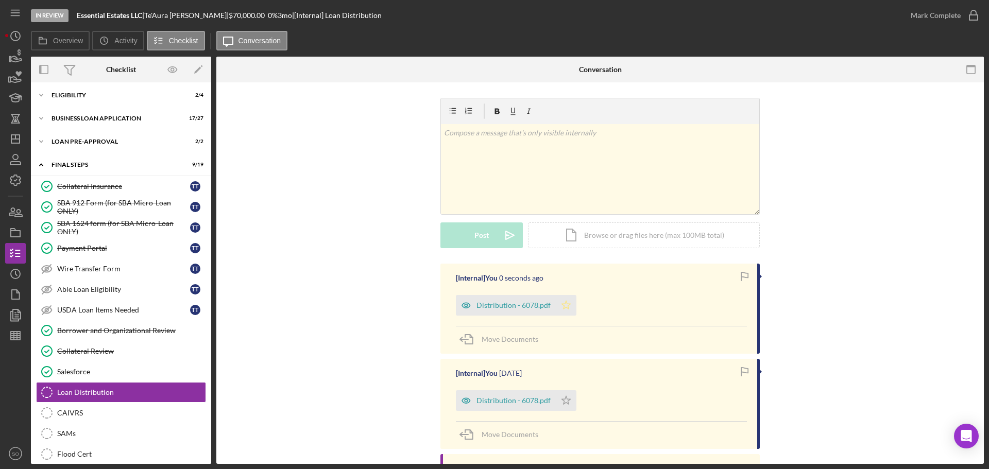
click at [567, 312] on icon "Icon/Star" at bounding box center [566, 305] width 21 height 21
click at [950, 18] on div "Mark Complete" at bounding box center [936, 15] width 50 height 21
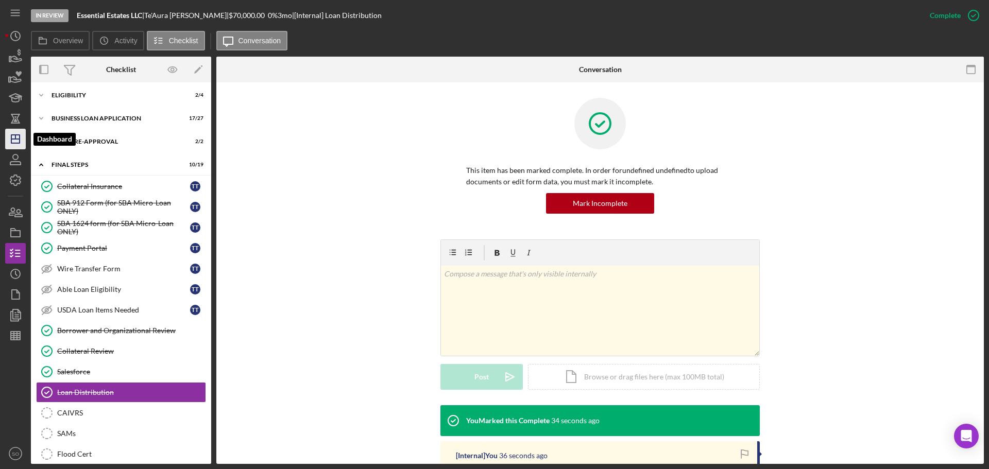
click at [12, 142] on icon "Icon/Dashboard" at bounding box center [16, 139] width 26 height 26
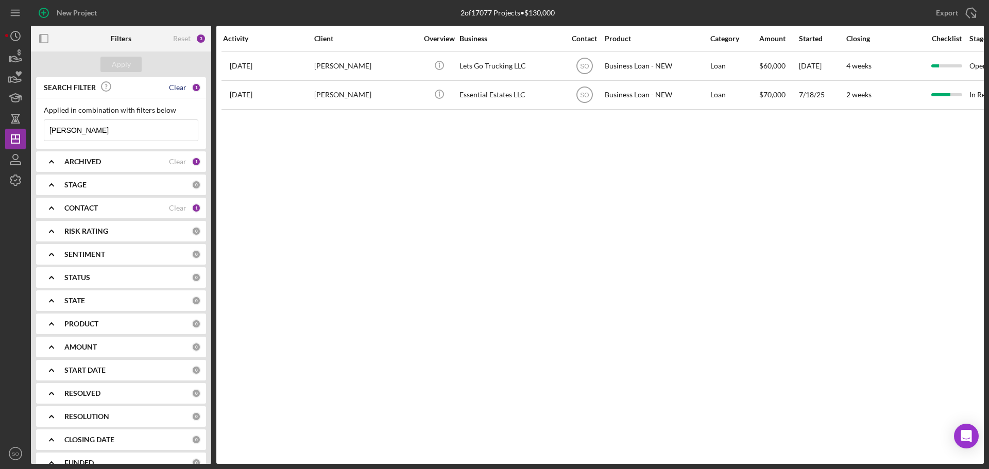
click at [176, 88] on div "Clear" at bounding box center [178, 87] width 18 height 8
click at [120, 67] on div "Apply" at bounding box center [121, 64] width 19 height 15
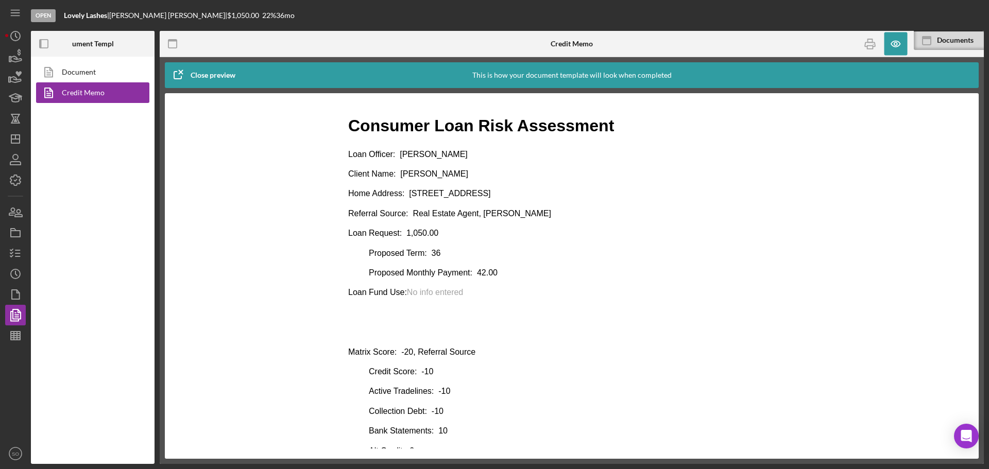
click at [865, 7] on div "Open Lovely Lashes | [PERSON_NAME] | $1,050.00 22 % 36 mo" at bounding box center [507, 15] width 953 height 31
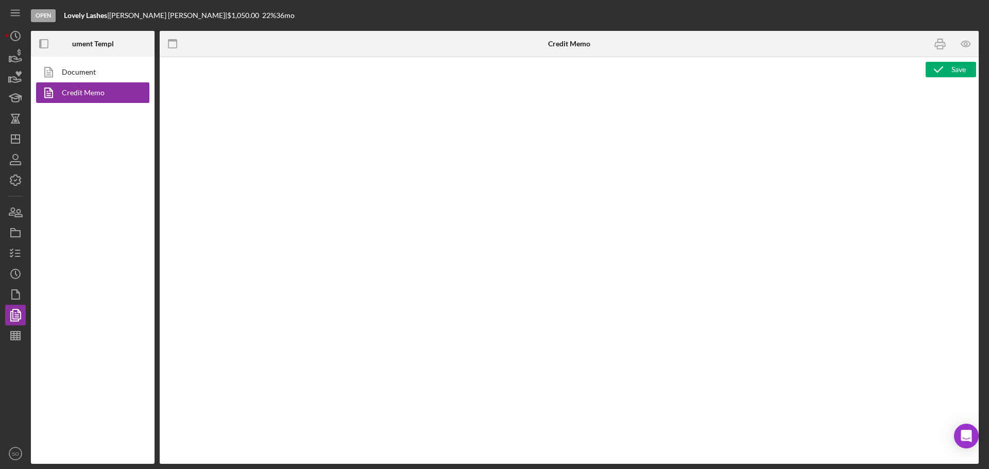
type textarea "<h1>Consumer Loan Risk Assessment</h1> <p>Loan Officer: &nbsp;<span id="Lender_…"
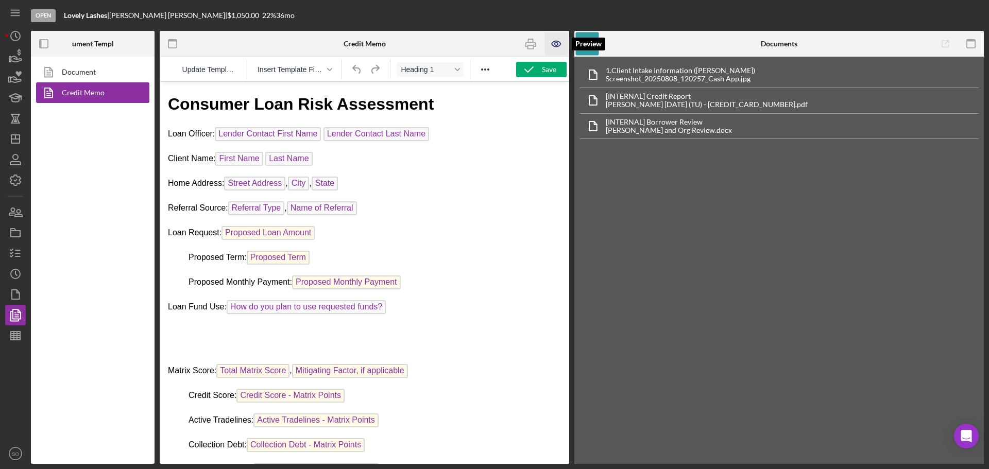
click at [554, 45] on icon "button" at bounding box center [556, 43] width 23 height 23
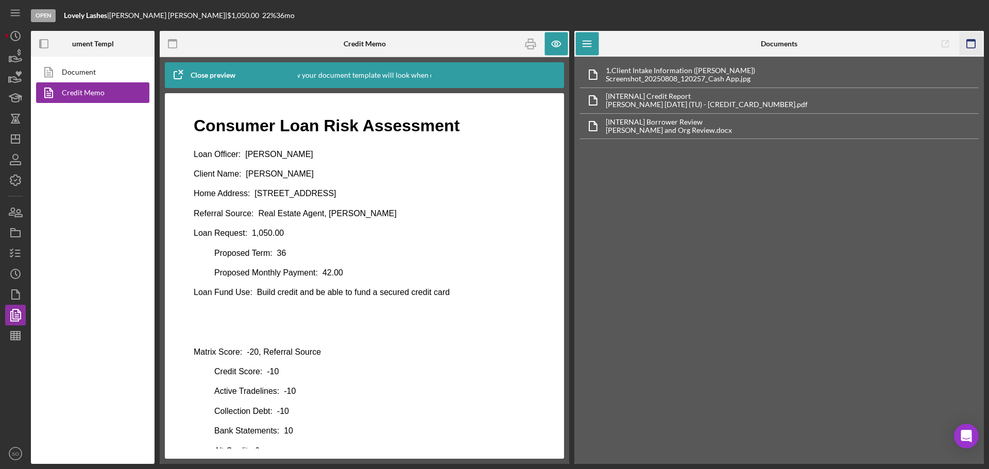
click at [973, 44] on icon "button" at bounding box center [971, 43] width 23 height 23
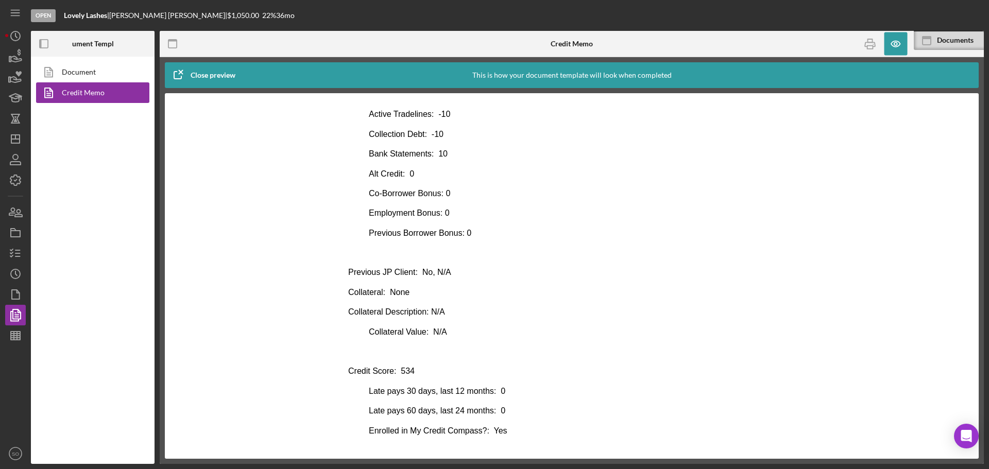
scroll to position [226, 0]
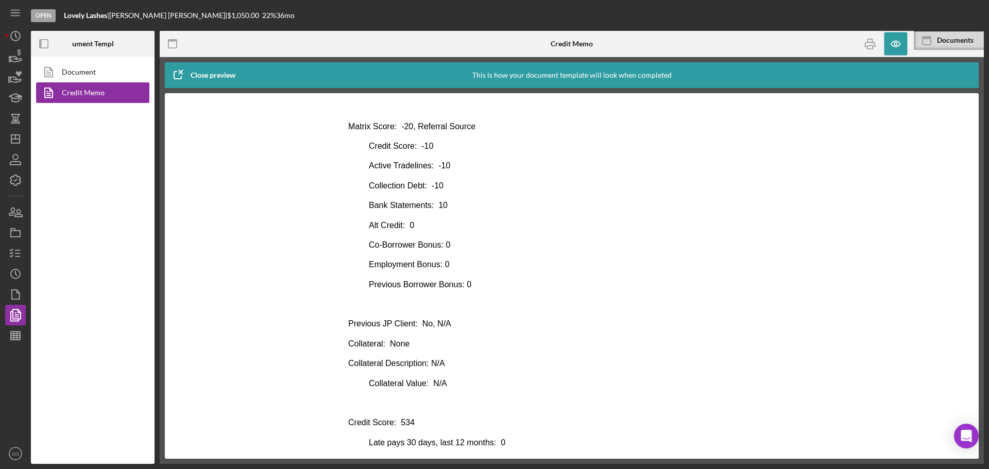
drag, startPoint x: 370, startPoint y: 205, endPoint x: 434, endPoint y: 208, distance: 63.9
click at [370, 205] on p "Bank Statements: 10" at bounding box center [571, 205] width 447 height 11
drag, startPoint x: 434, startPoint y: 208, endPoint x: 444, endPoint y: 208, distance: 9.8
click at [444, 208] on p "Bank Statements: 10" at bounding box center [571, 205] width 447 height 11
click at [472, 215] on body "Consumer Loan Risk Assessment Loan Officer: [PERSON_NAME] Client Name: [PERSON_…" at bounding box center [571, 268] width 447 height 758
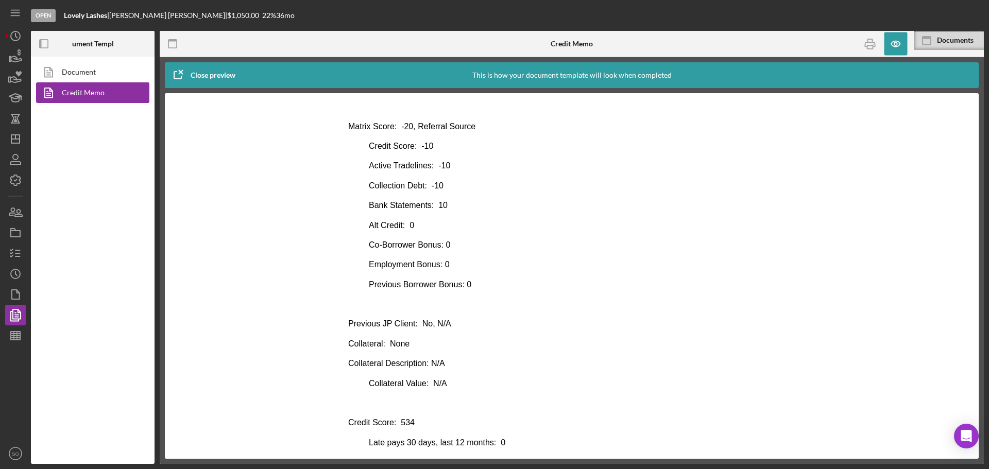
scroll to position [0, 0]
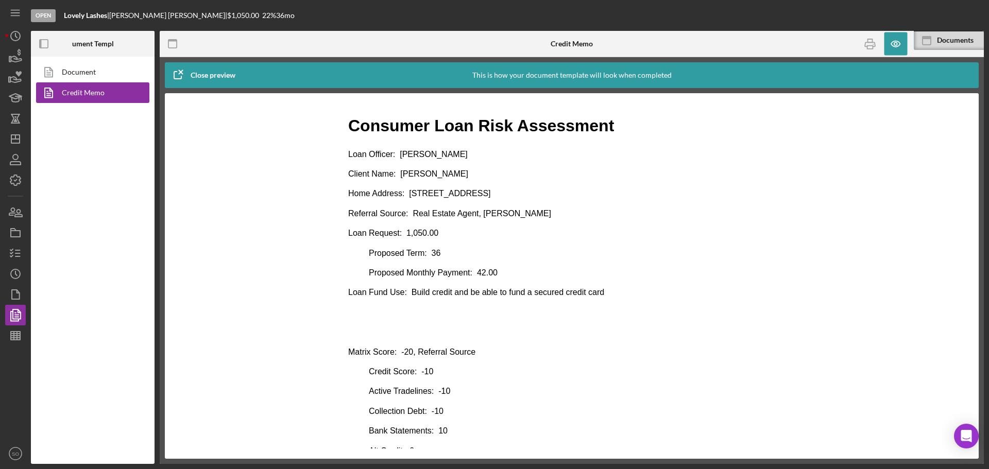
drag, startPoint x: 474, startPoint y: 170, endPoint x: 401, endPoint y: 173, distance: 73.2
click at [401, 173] on p "Client Name: [PERSON_NAME]" at bounding box center [571, 173] width 447 height 11
copy p "[PERSON_NAME]"
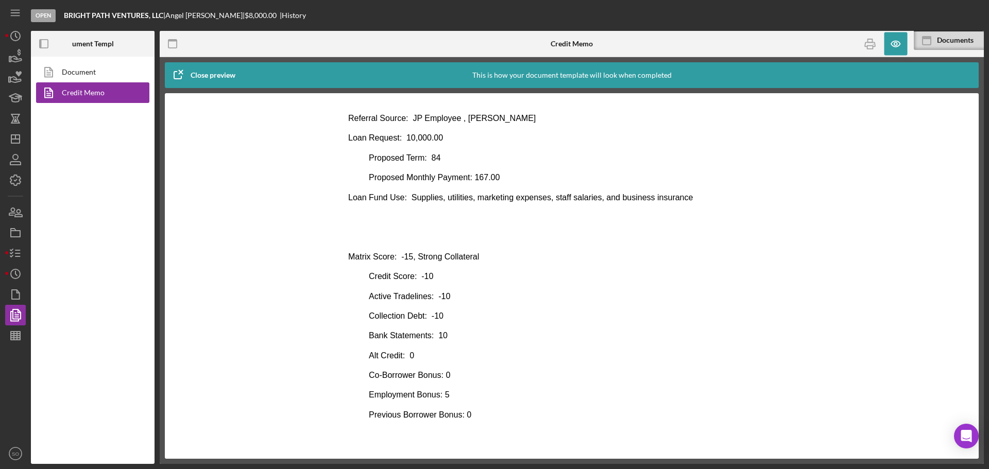
scroll to position [103, 0]
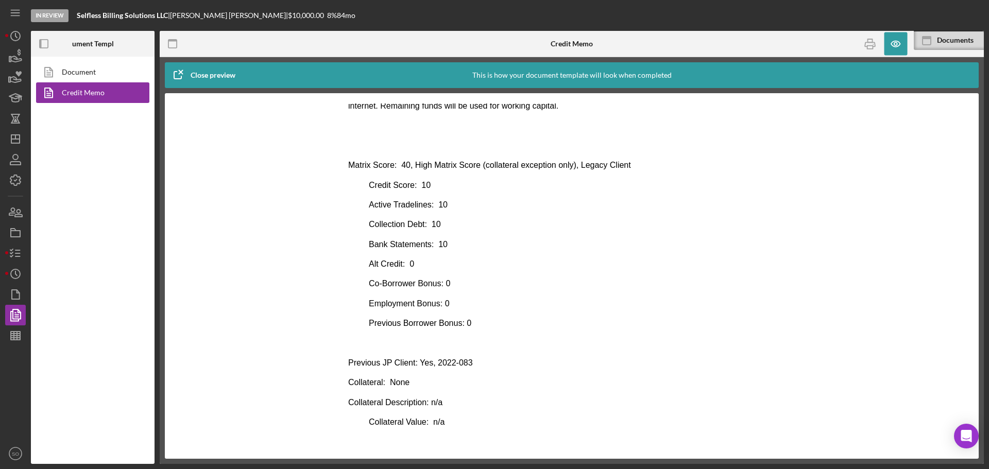
scroll to position [309, 0]
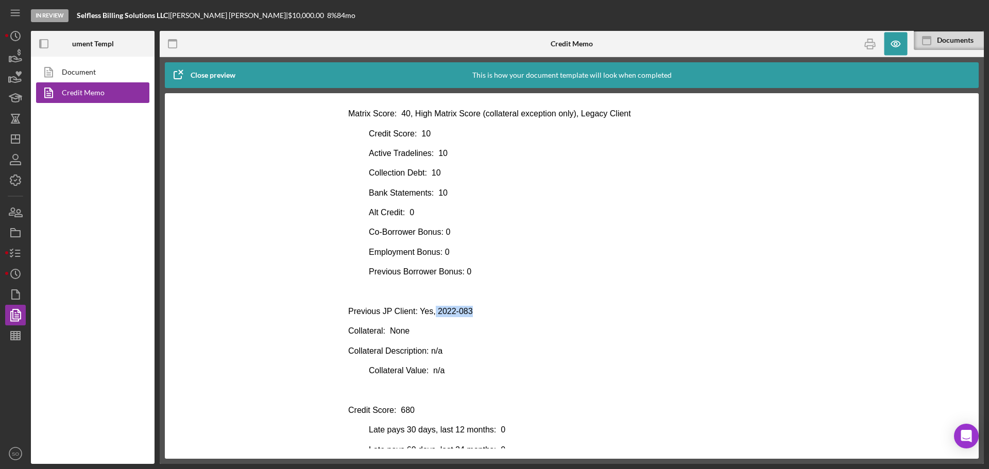
drag, startPoint x: 477, startPoint y: 312, endPoint x: 430, endPoint y: 313, distance: 46.4
click at [430, 313] on p "Previous JP Client: Yes, 2022-083" at bounding box center [571, 311] width 447 height 11
copy p "2022-083"
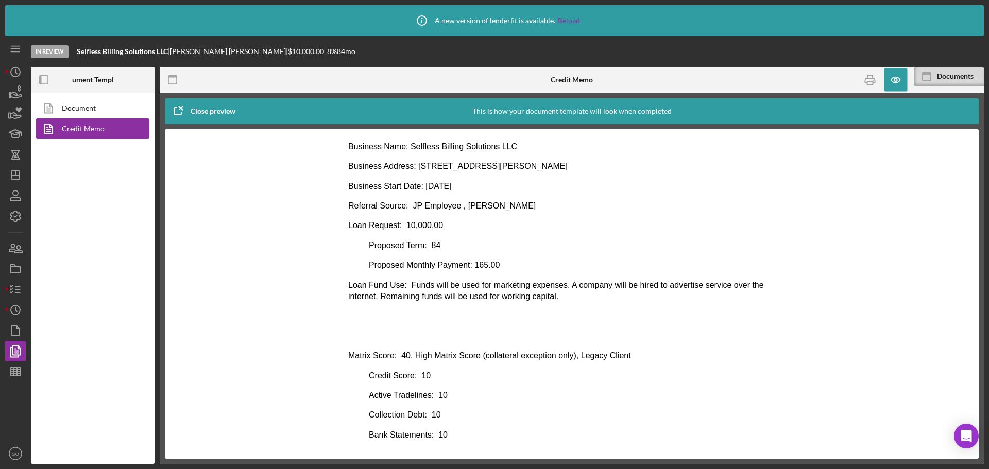
scroll to position [0, 0]
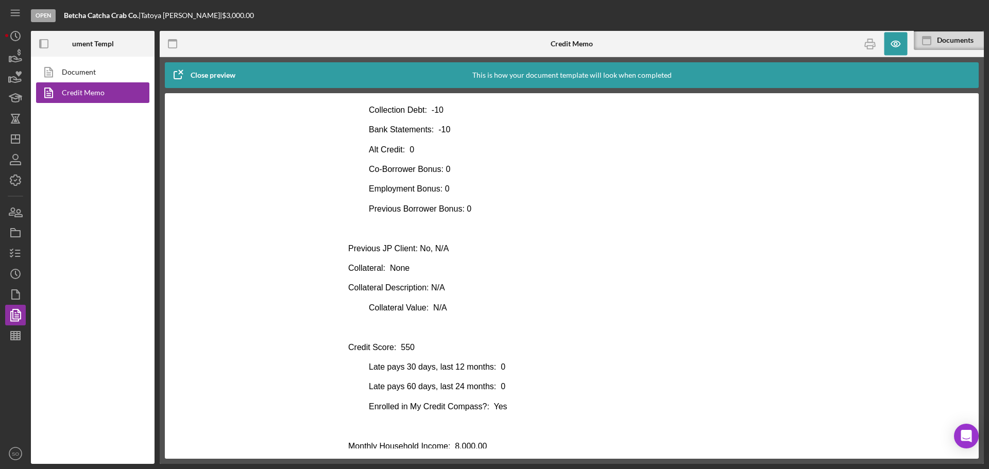
scroll to position [412, 0]
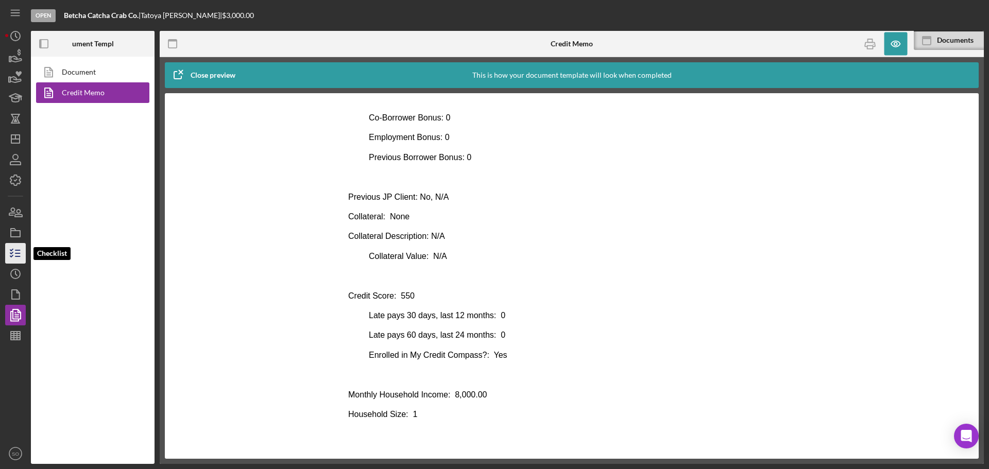
click at [18, 253] on line "button" at bounding box center [17, 253] width 5 height 0
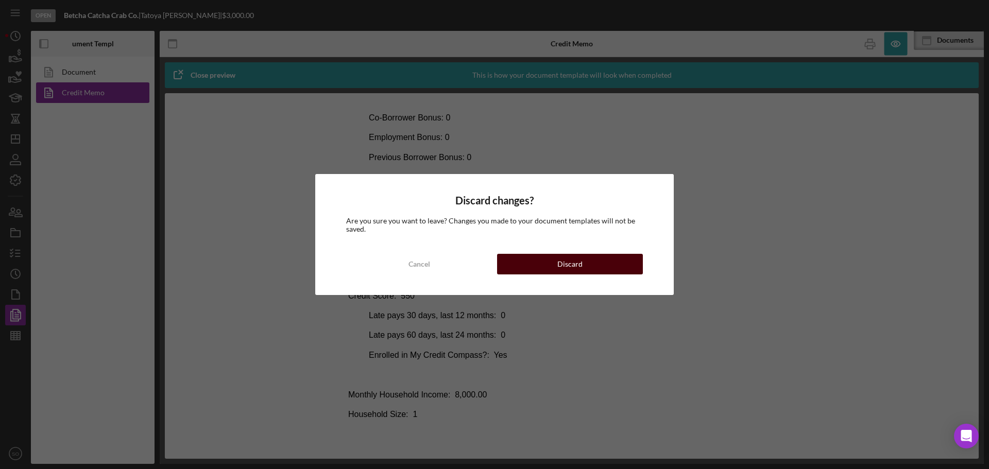
click at [550, 262] on button "Discard" at bounding box center [570, 264] width 146 height 21
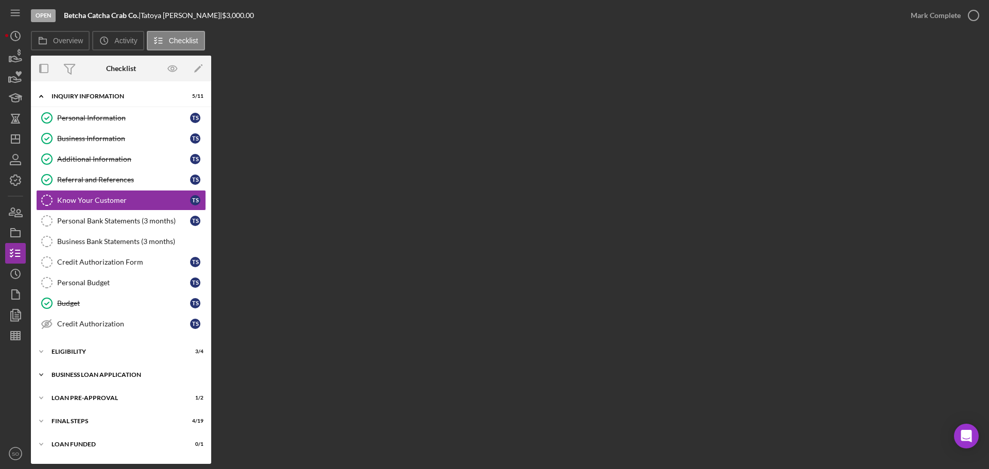
click at [88, 375] on div "BUSINESS LOAN APPLICATION" at bounding box center [125, 375] width 147 height 6
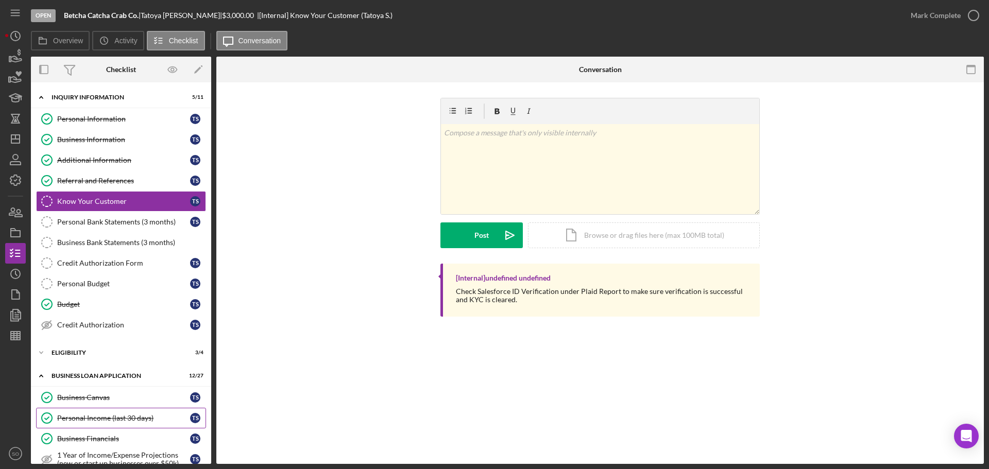
click at [108, 422] on div "Personal Income (last 30 days)" at bounding box center [123, 418] width 133 height 8
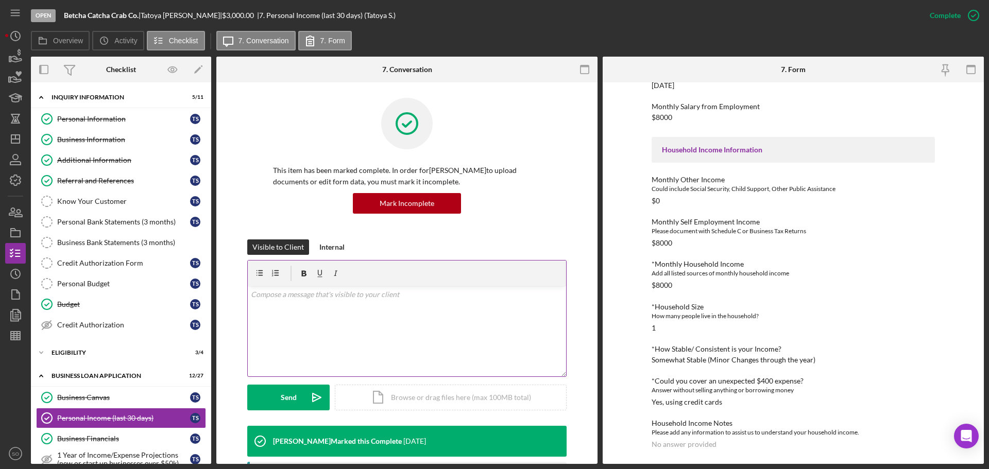
scroll to position [155, 0]
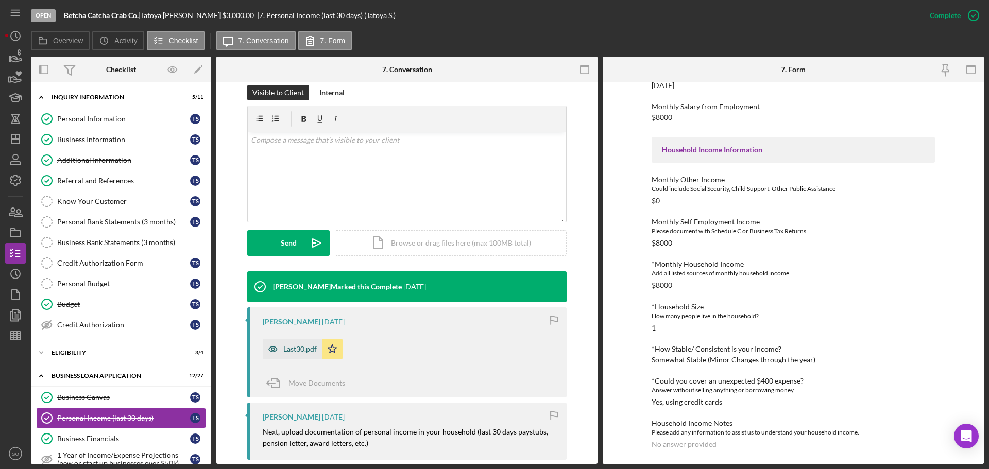
click at [287, 346] on div "Last30.pdf" at bounding box center [299, 349] width 33 height 8
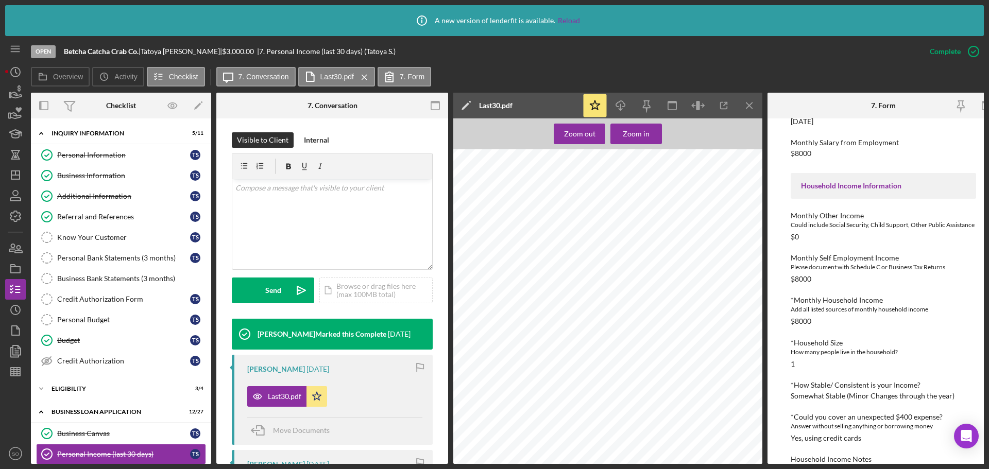
scroll to position [567, 0]
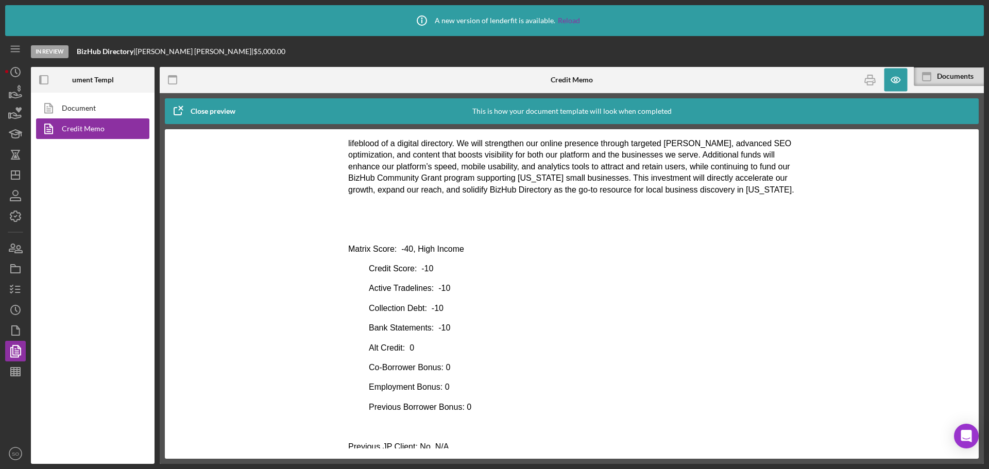
scroll to position [153, 0]
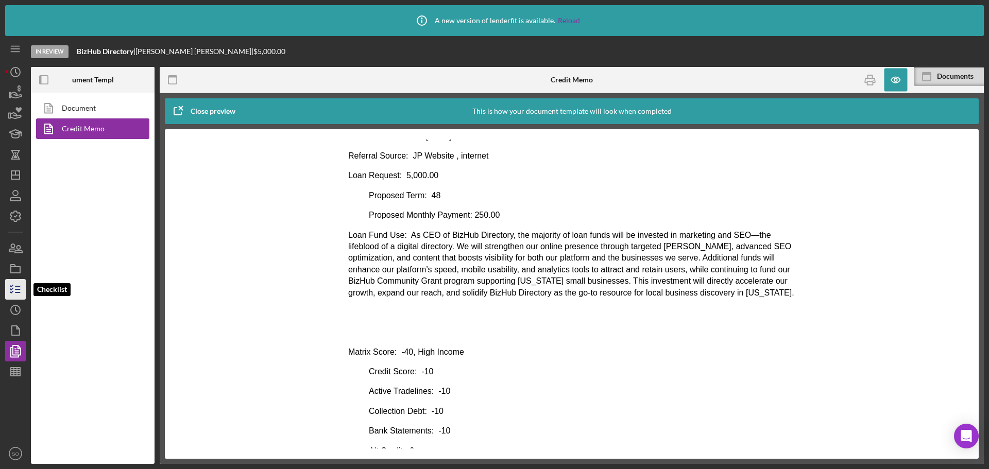
click at [19, 290] on line "button" at bounding box center [17, 290] width 5 height 0
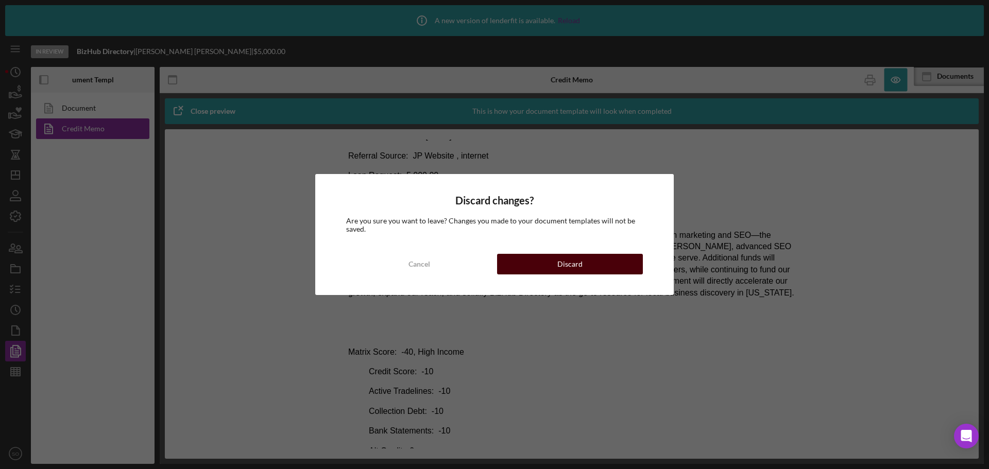
click at [547, 257] on button "Discard" at bounding box center [570, 264] width 146 height 21
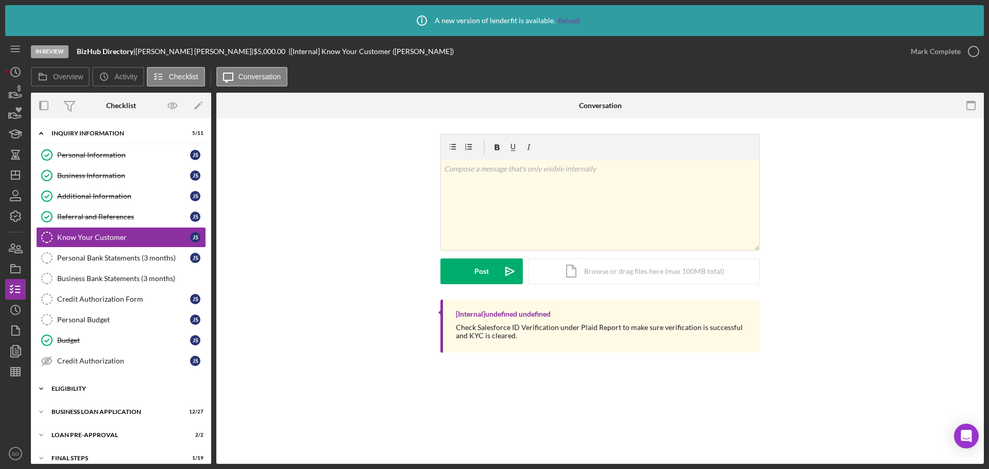
click at [65, 390] on div "ELIGIBILITY" at bounding box center [125, 389] width 147 height 6
click at [99, 412] on div "Credit Report" at bounding box center [123, 410] width 133 height 8
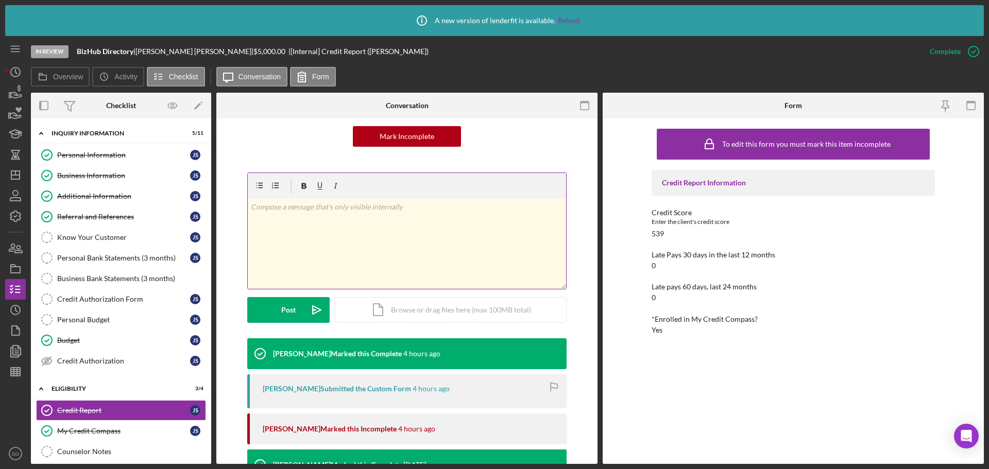
scroll to position [206, 0]
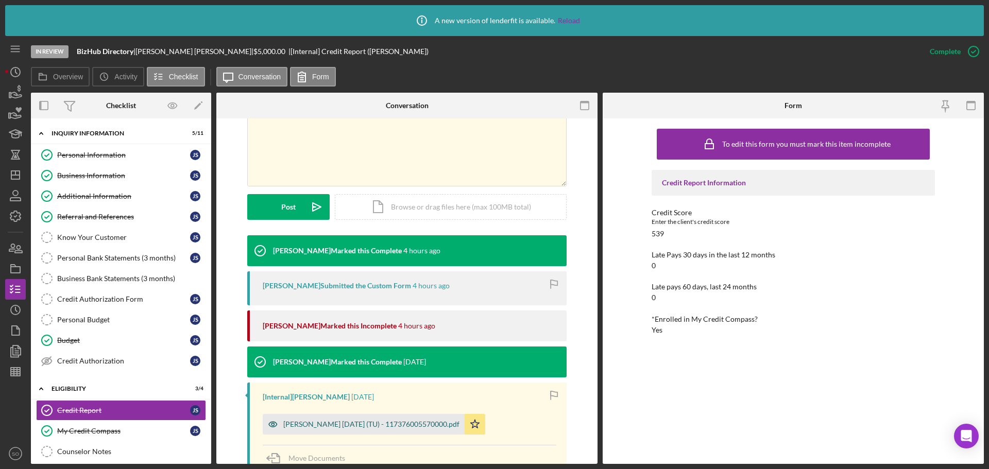
click at [320, 425] on div "[PERSON_NAME] [DATE] (TU) - 117376005570000.pdf" at bounding box center [371, 424] width 176 height 8
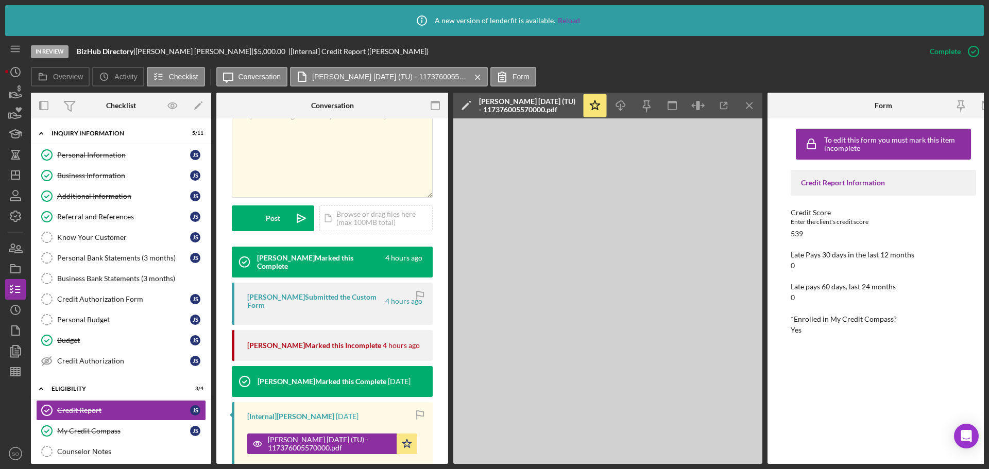
scroll to position [217, 0]
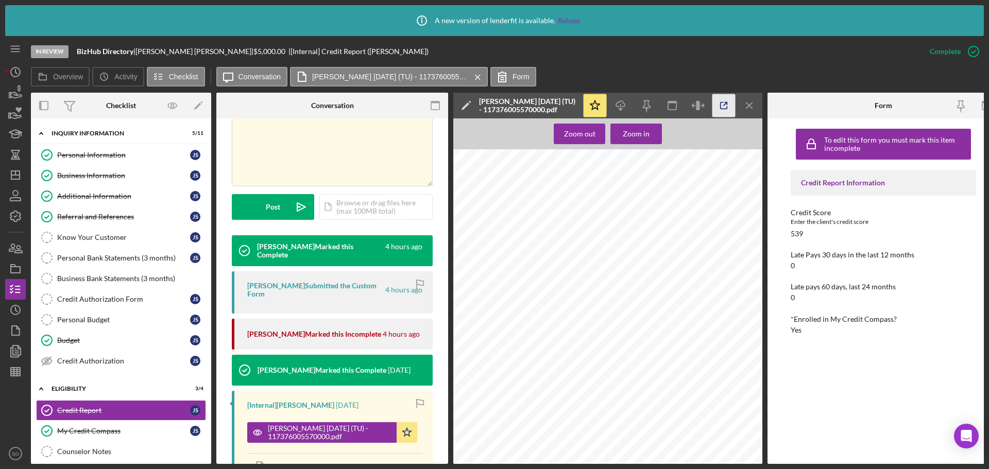
click at [722, 103] on icon "button" at bounding box center [723, 105] width 23 height 23
drag, startPoint x: 93, startPoint y: 160, endPoint x: 87, endPoint y: 178, distance: 19.5
click at [93, 160] on link "Personal Information Personal Information j s" at bounding box center [121, 155] width 170 height 21
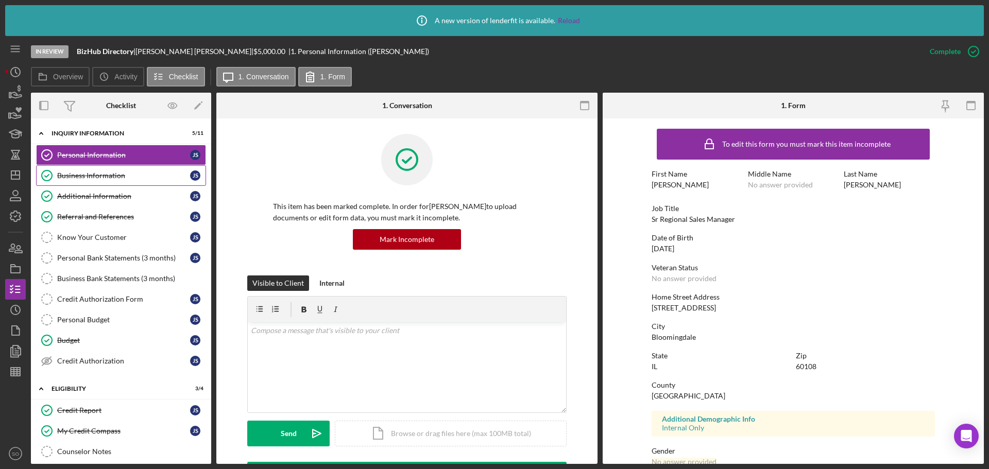
click at [136, 176] on div "Business Information" at bounding box center [123, 176] width 133 height 8
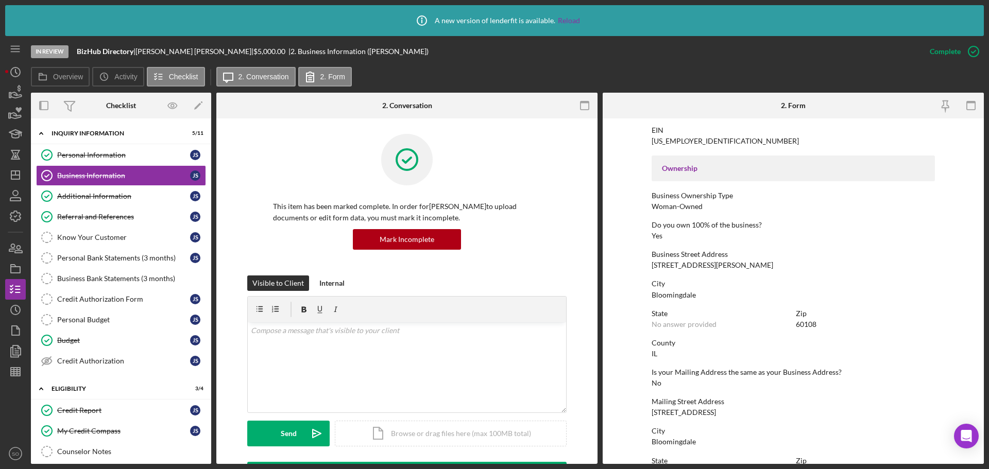
scroll to position [361, 0]
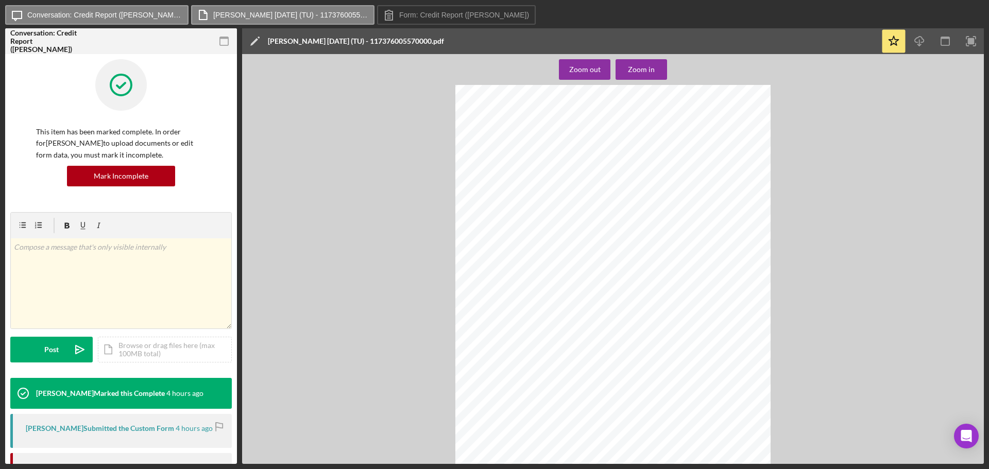
scroll to position [824, 0]
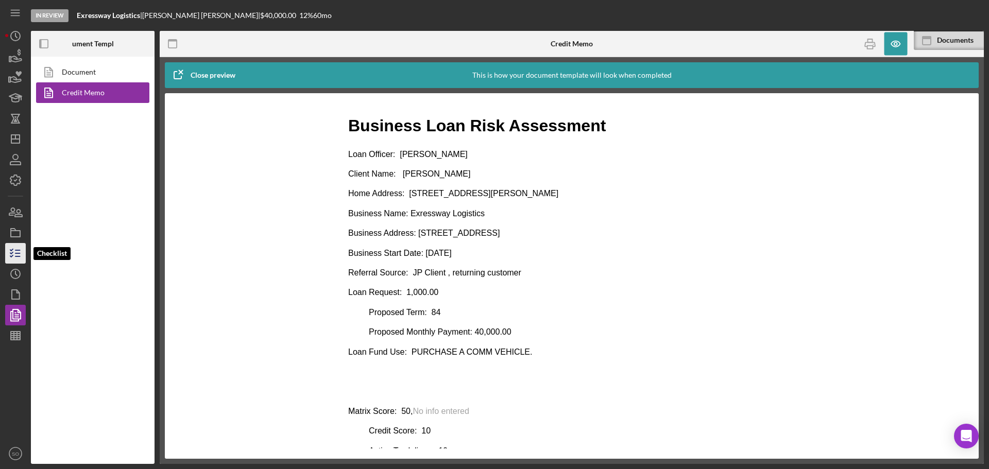
click at [15, 257] on line "button" at bounding box center [17, 257] width 5 height 0
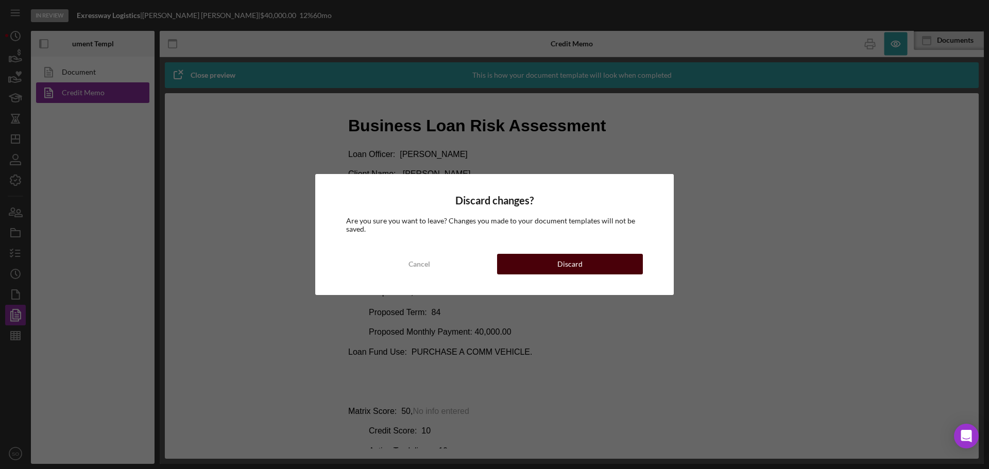
click at [554, 264] on button "Discard" at bounding box center [570, 264] width 146 height 21
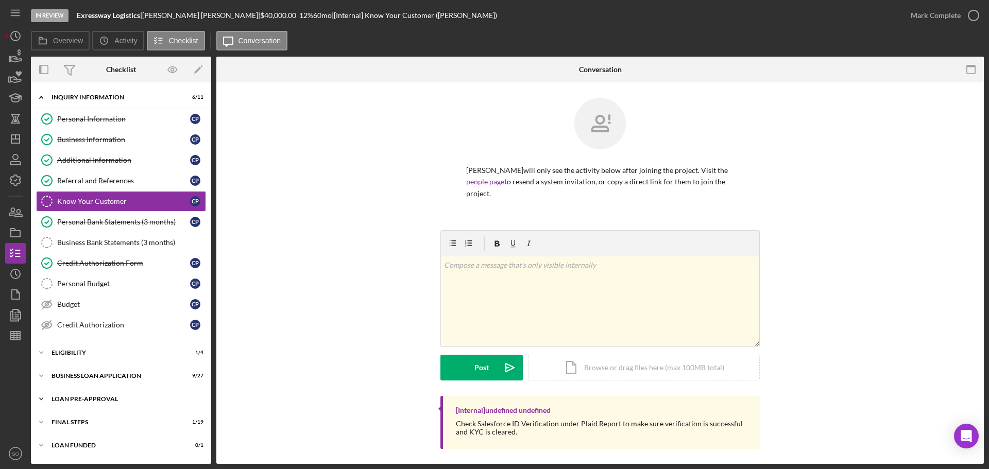
click at [87, 402] on div "LOAN PRE-APPROVAL" at bounding box center [125, 399] width 147 height 6
click at [91, 420] on div "Loan Approval" at bounding box center [131, 421] width 148 height 8
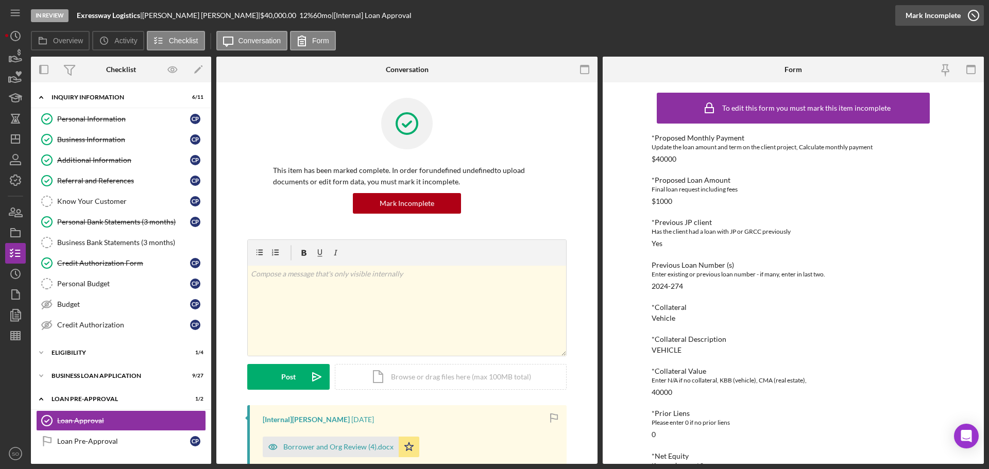
click at [953, 15] on div "Mark Incomplete" at bounding box center [933, 15] width 55 height 21
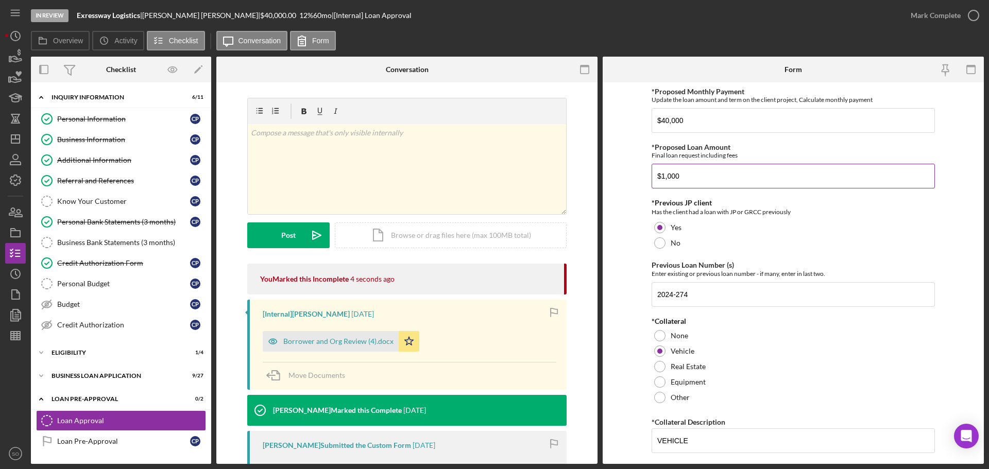
click at [701, 178] on input "$1,000" at bounding box center [793, 176] width 283 height 25
click at [664, 175] on input "$1,000" at bounding box center [793, 176] width 283 height 25
type input "$40,000"
click at [666, 120] on input "$40,000" at bounding box center [793, 120] width 283 height 25
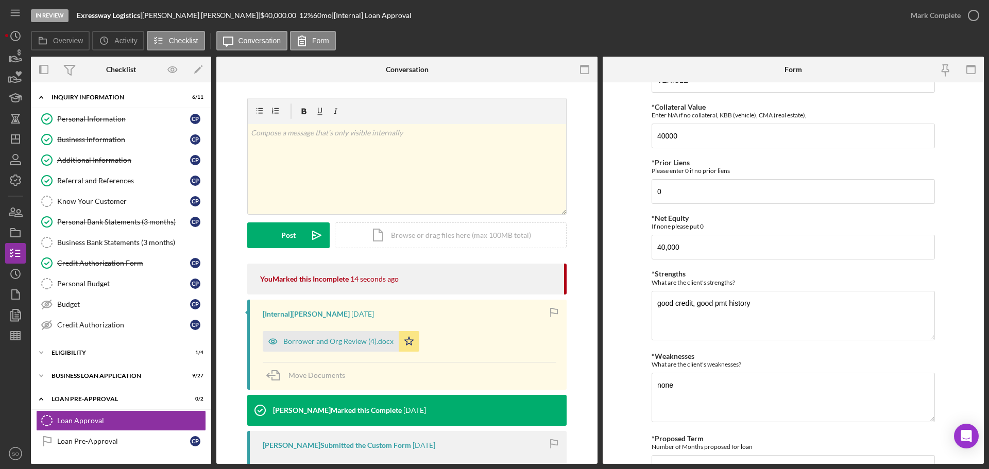
scroll to position [414, 0]
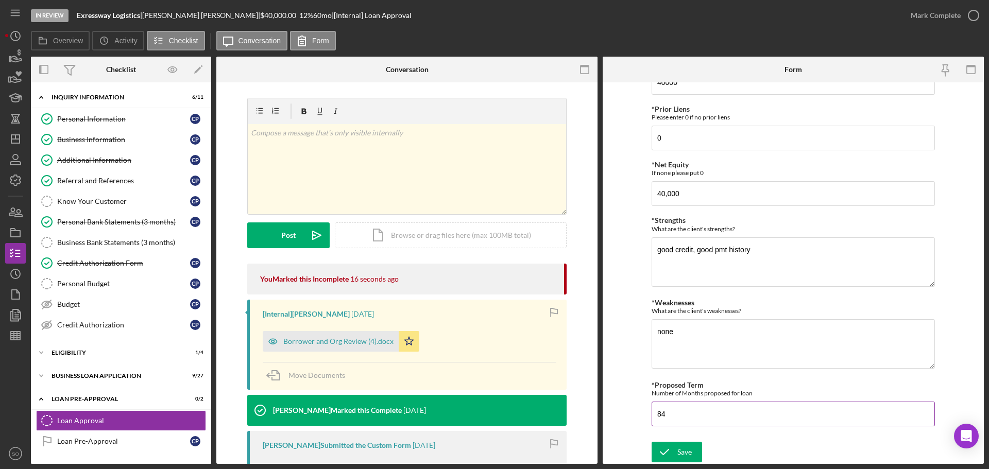
type input "$1,000"
drag, startPoint x: 676, startPoint y: 419, endPoint x: 653, endPoint y: 416, distance: 24.0
click at [653, 416] on input "84" at bounding box center [793, 414] width 283 height 25
type input "60"
click at [679, 449] on div "Save" at bounding box center [684, 452] width 14 height 21
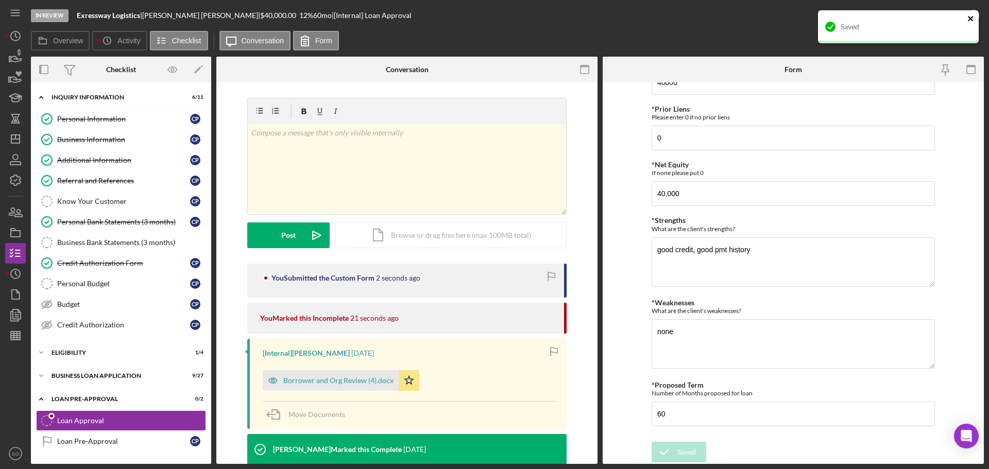
click at [970, 19] on icon "close" at bounding box center [970, 18] width 5 height 5
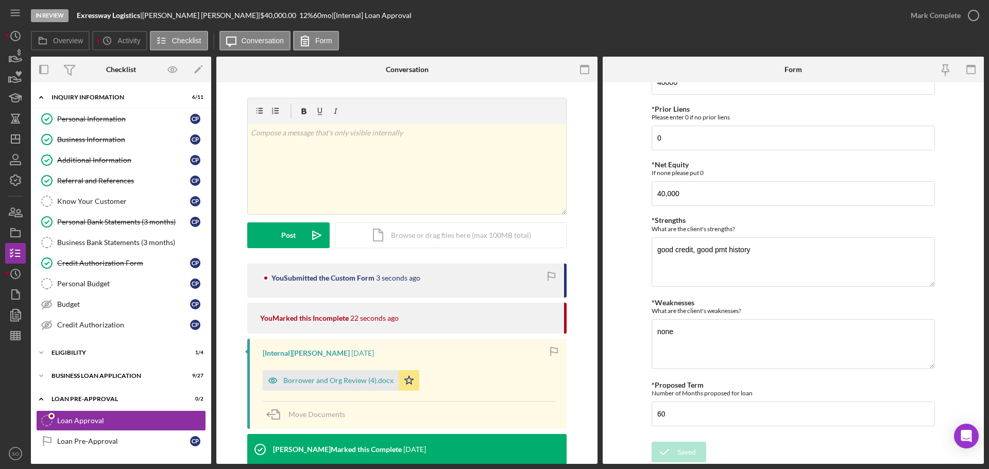
click at [930, 12] on div "Saved" at bounding box center [898, 10] width 165 height 4
click at [939, 15] on div "Mark Complete" at bounding box center [936, 15] width 50 height 21
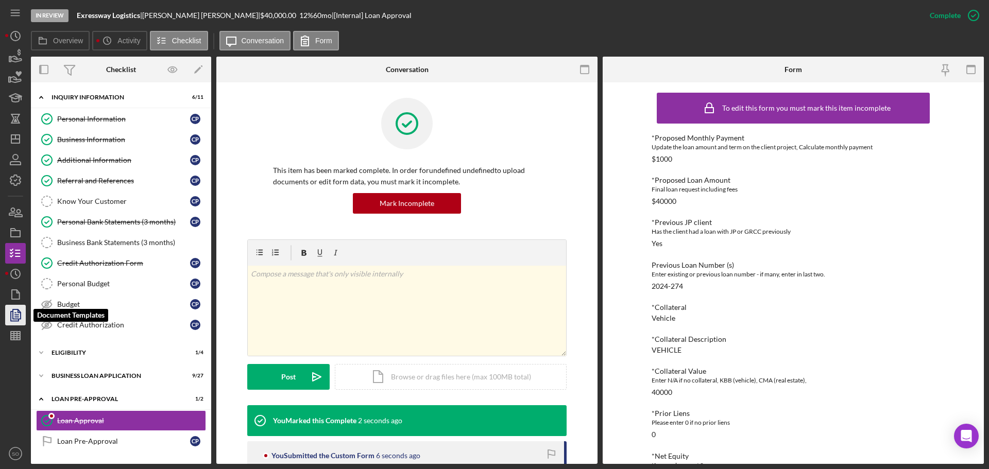
click at [18, 316] on icon "button" at bounding box center [16, 315] width 26 height 26
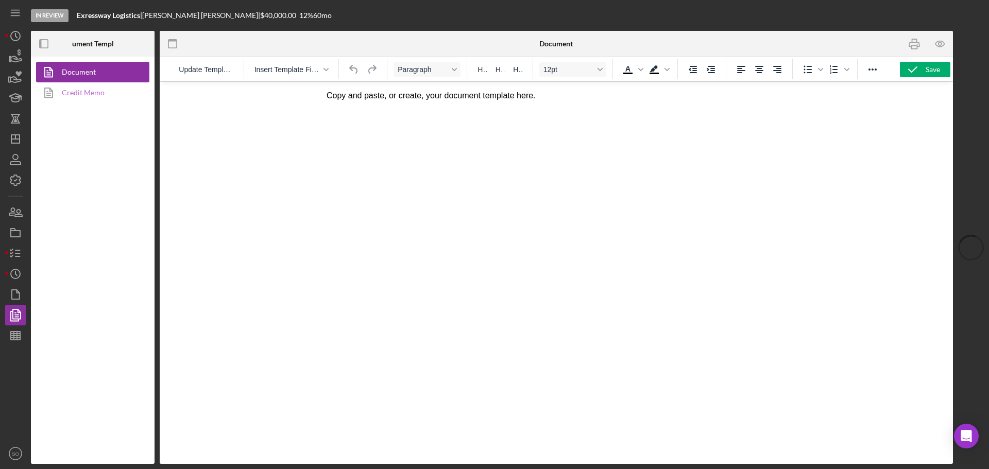
click at [86, 93] on link "Credit Memo" at bounding box center [90, 92] width 108 height 21
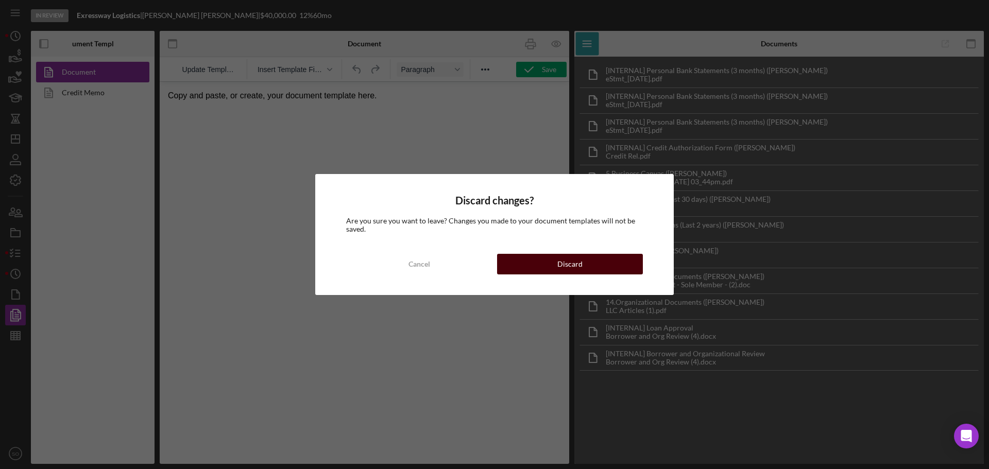
click at [521, 257] on button "Discard" at bounding box center [570, 264] width 146 height 21
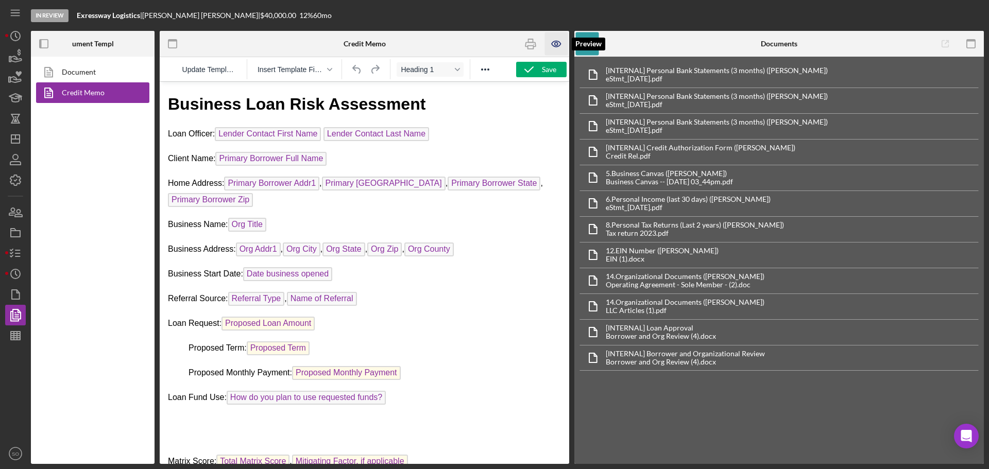
click at [556, 41] on icon "button" at bounding box center [556, 44] width 9 height 6
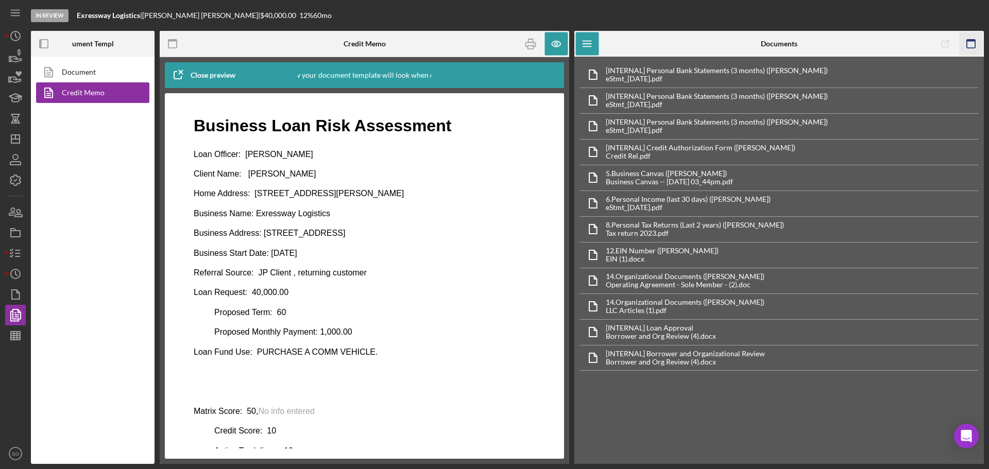
click at [969, 42] on icon "button" at bounding box center [971, 43] width 23 height 23
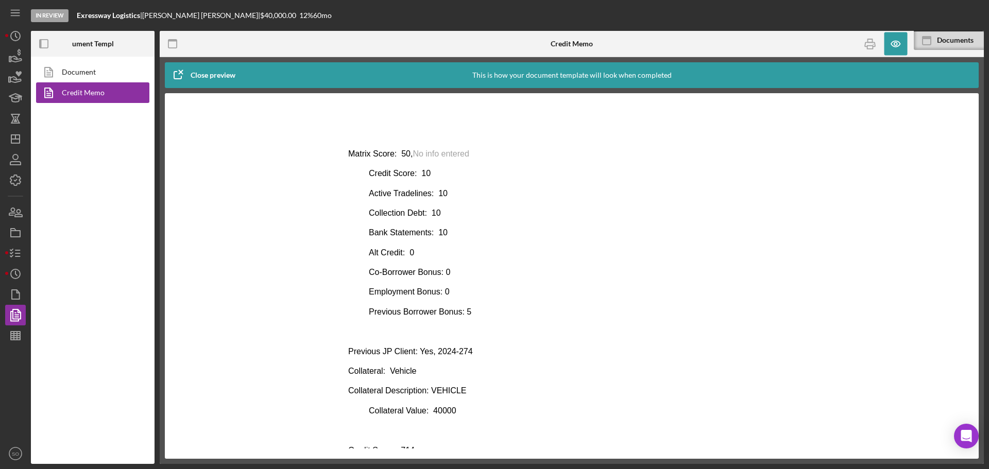
scroll to position [309, 0]
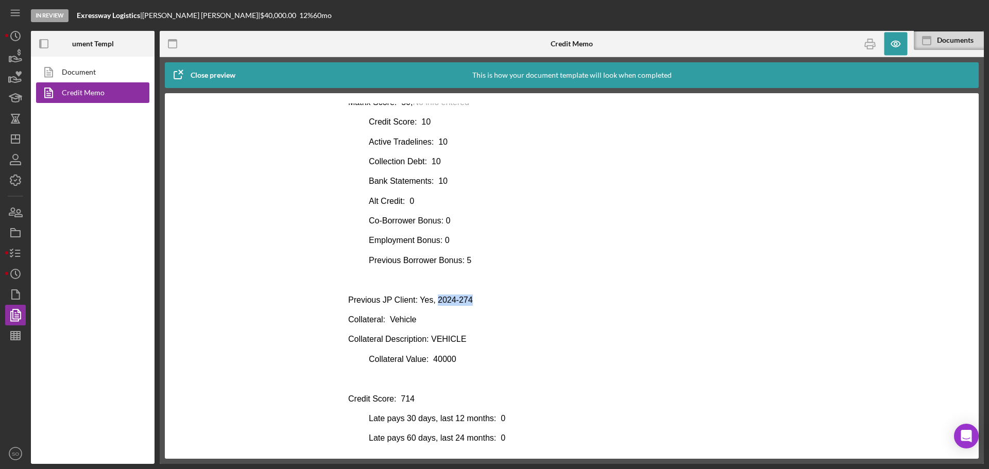
drag, startPoint x: 471, startPoint y: 302, endPoint x: 431, endPoint y: 299, distance: 40.3
click at [431, 299] on p "Previous JP Client: Yes, 2024-274" at bounding box center [571, 300] width 447 height 11
copy p "2024-274"
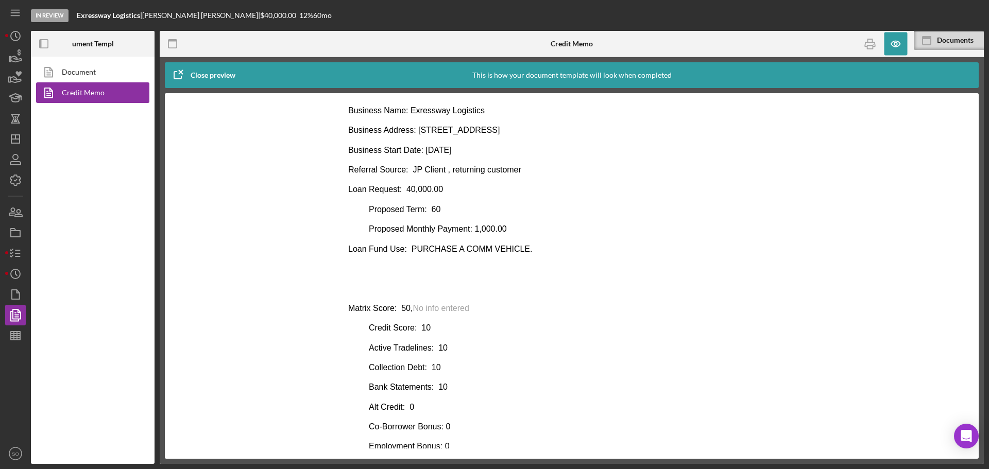
scroll to position [0, 0]
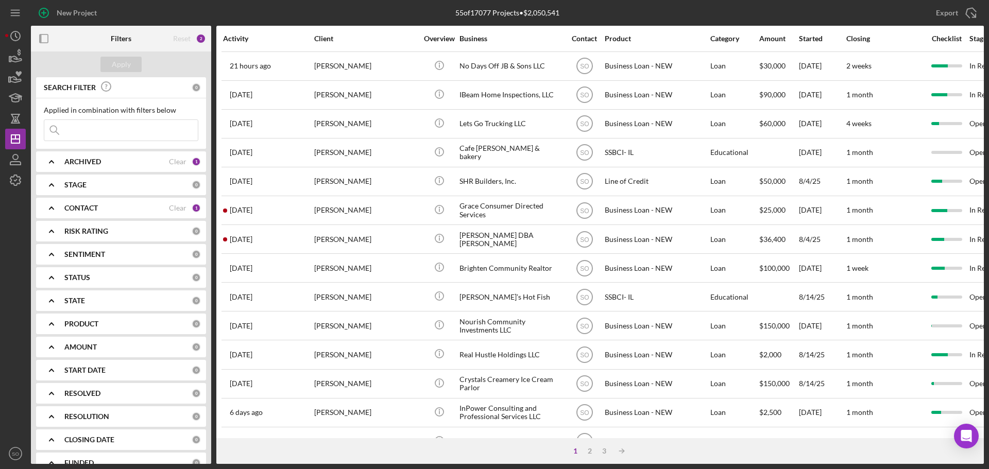
click at [96, 131] on input at bounding box center [121, 130] width 154 height 21
paste input "[PERSON_NAME]"
type input "[PERSON_NAME]"
click at [125, 61] on div "Apply" at bounding box center [121, 64] width 19 height 15
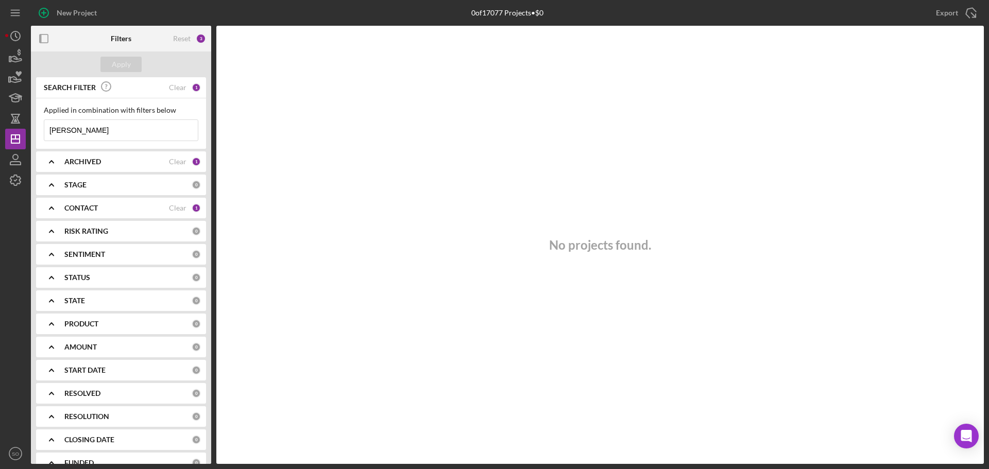
click at [89, 212] on b "CONTACT" at bounding box center [80, 208] width 33 height 8
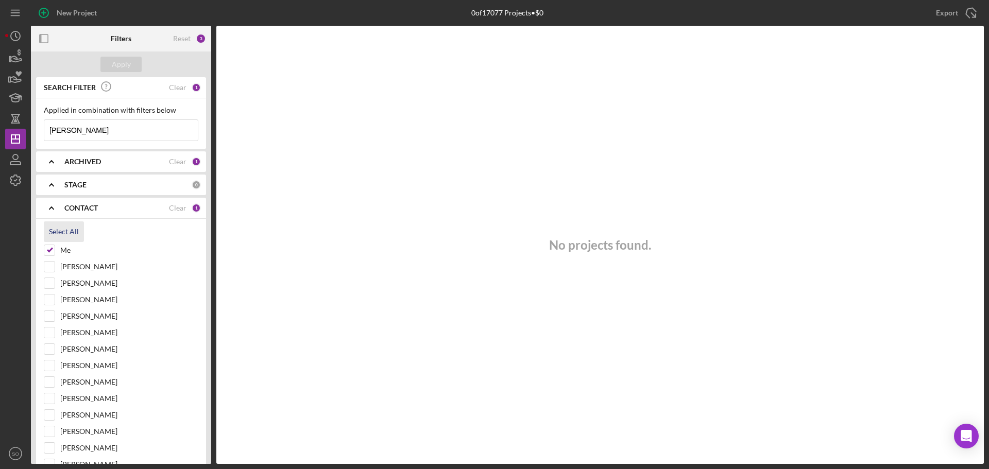
click at [64, 234] on div "Select All" at bounding box center [64, 232] width 30 height 21
checkbox input "true"
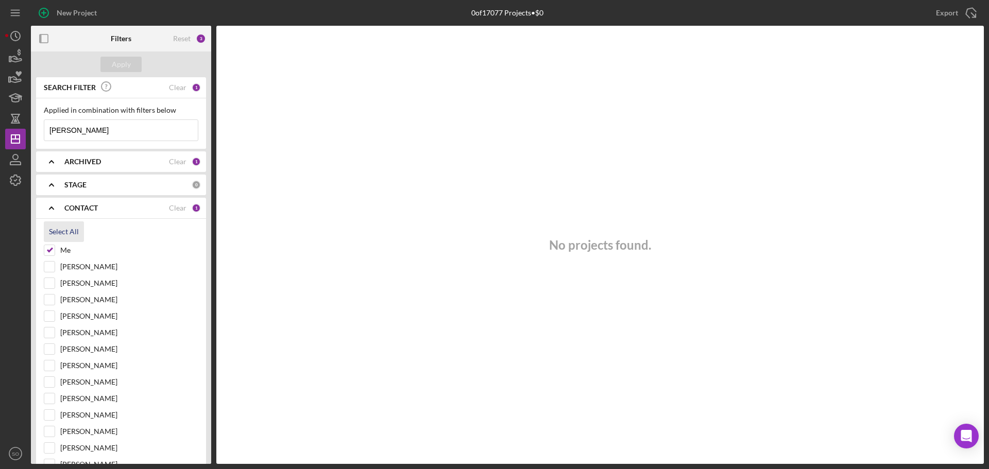
checkbox input "true"
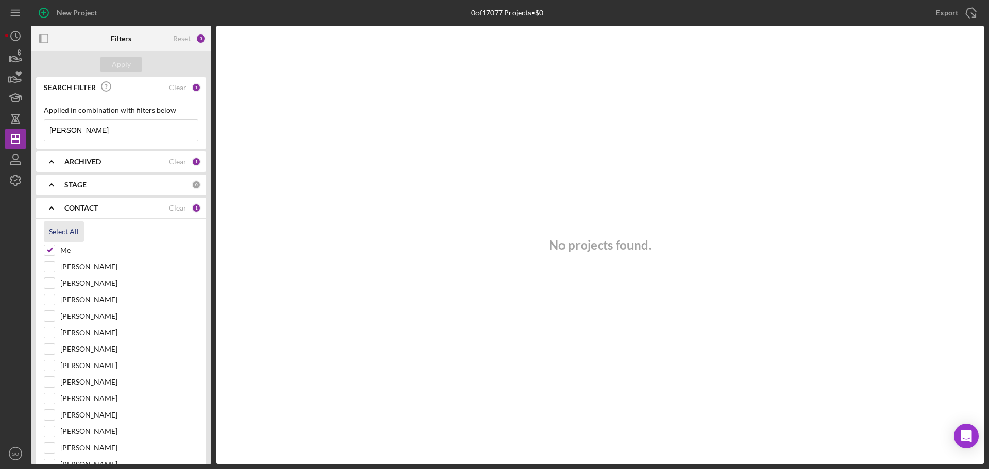
checkbox input "true"
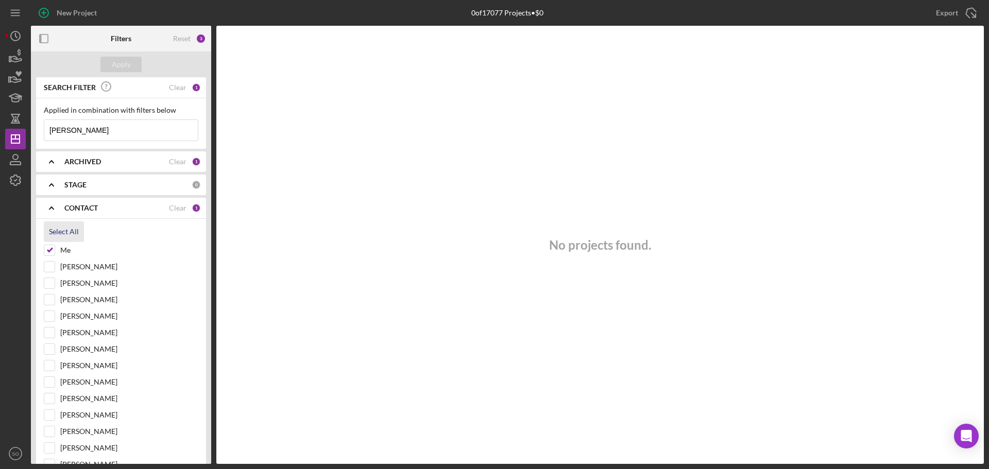
checkbox input "true"
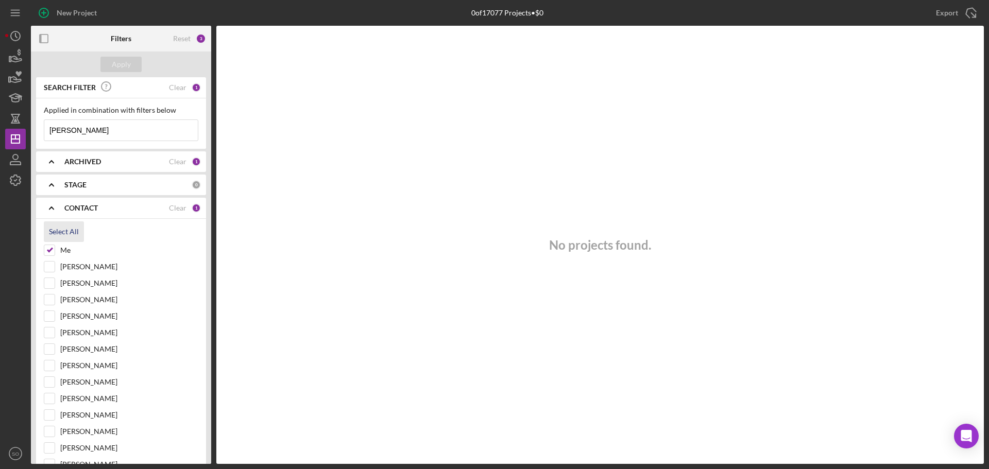
checkbox input "true"
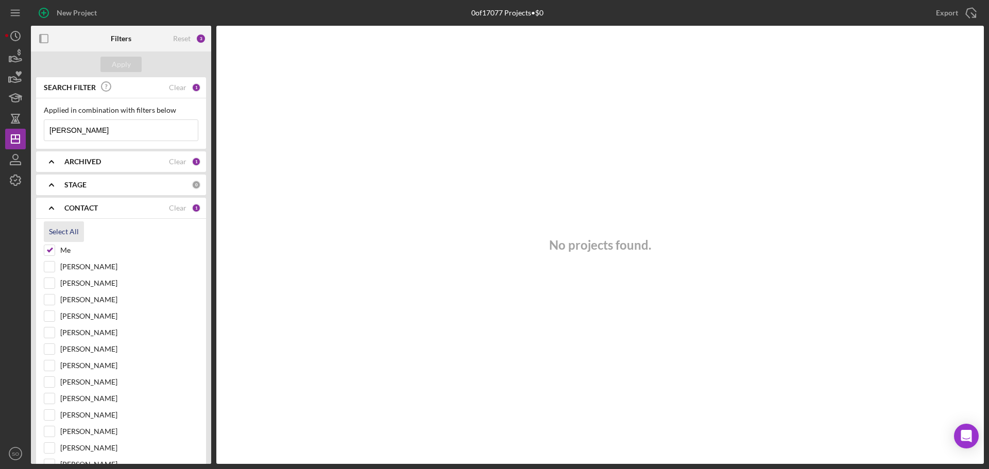
checkbox input "true"
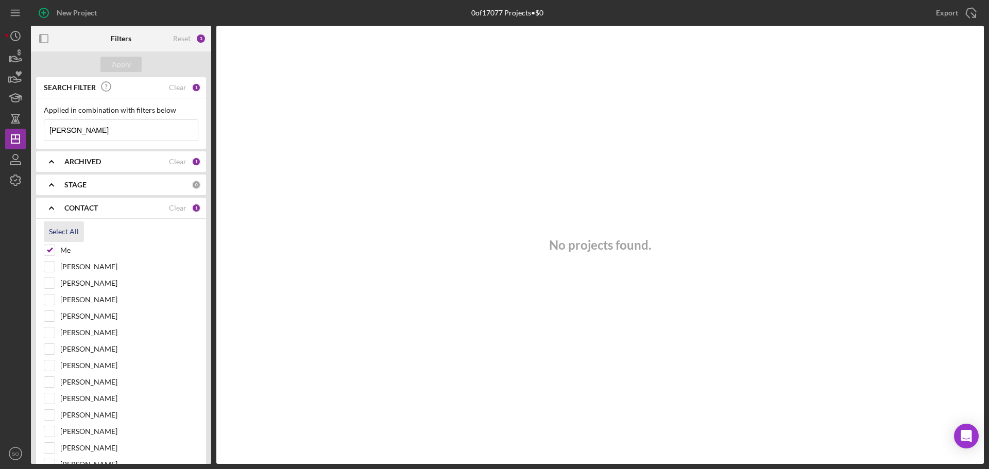
checkbox input "true"
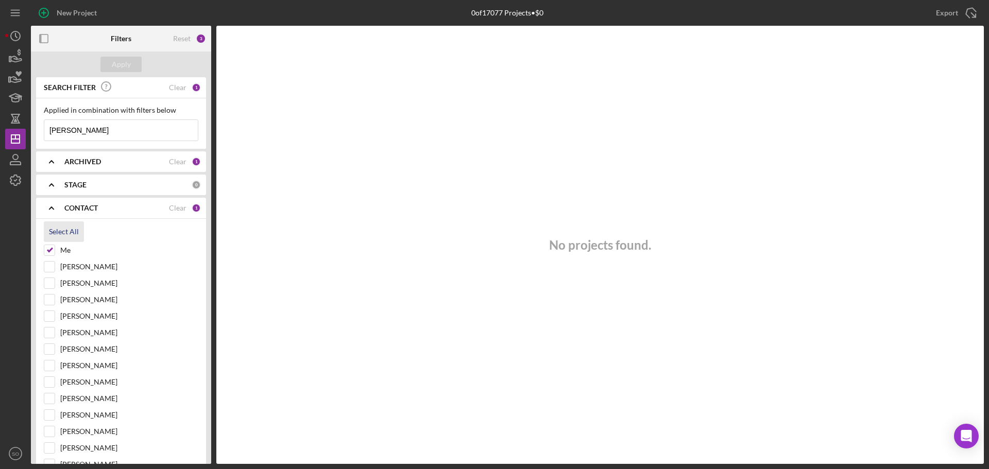
checkbox input "true"
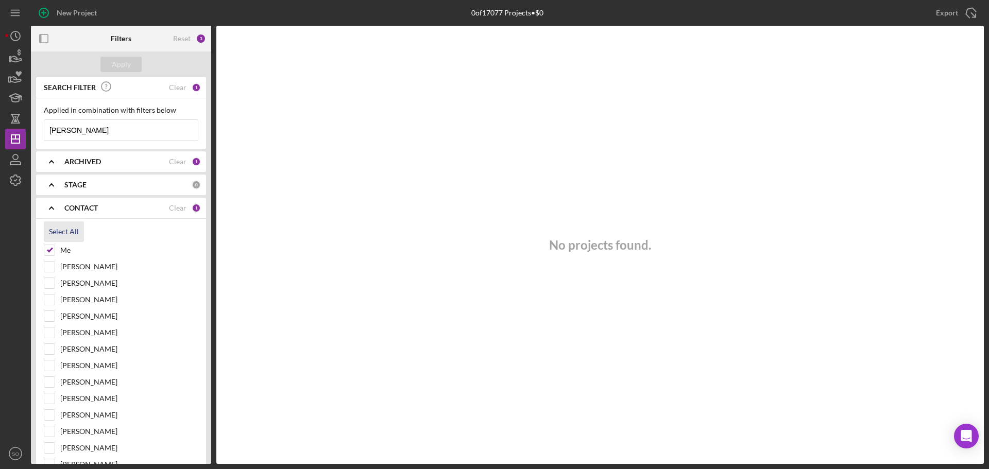
checkbox input "true"
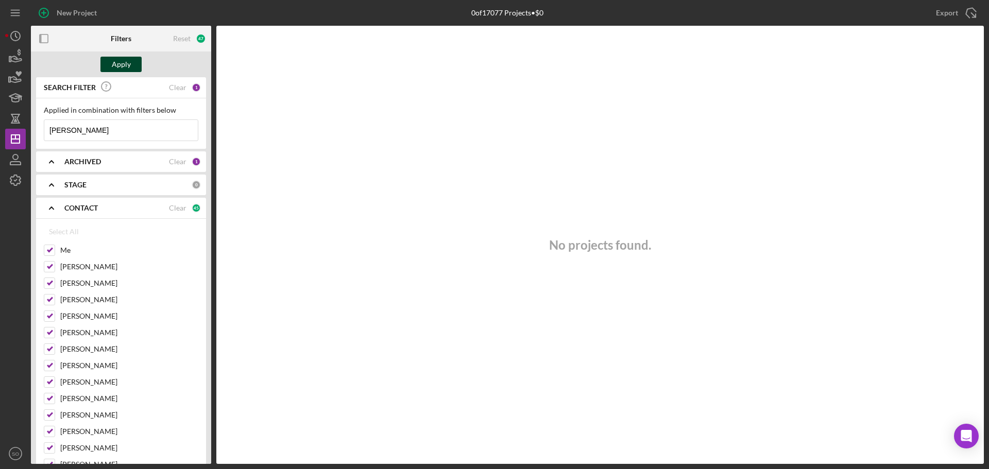
click at [125, 65] on div "Apply" at bounding box center [121, 64] width 19 height 15
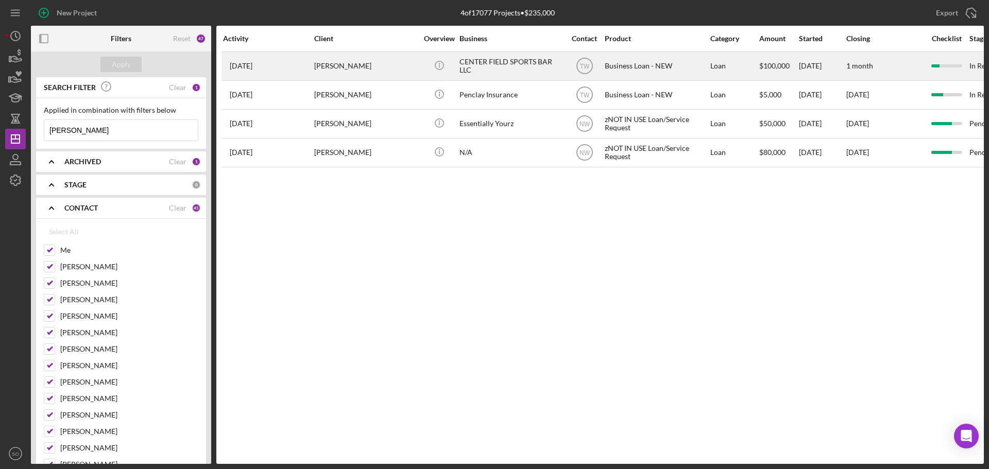
click at [330, 66] on div "[PERSON_NAME]" at bounding box center [365, 66] width 103 height 27
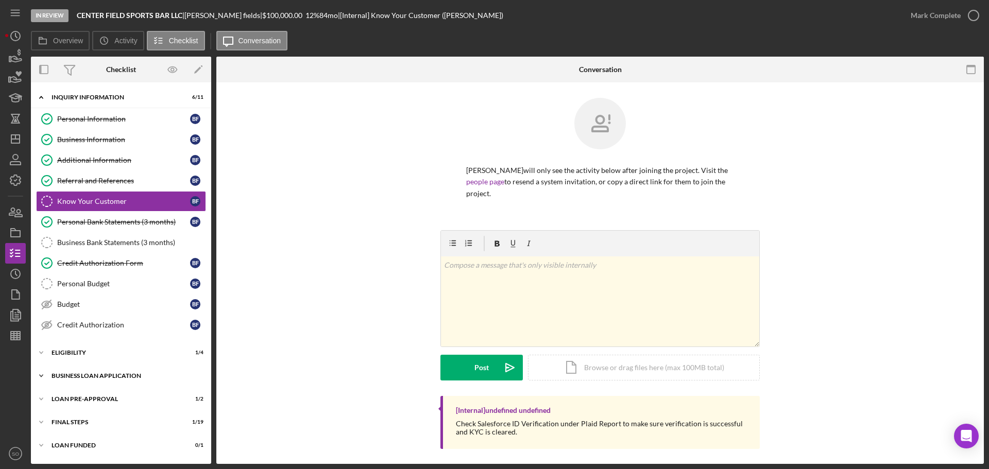
click at [76, 378] on div "BUSINESS LOAN APPLICATION" at bounding box center [125, 376] width 147 height 6
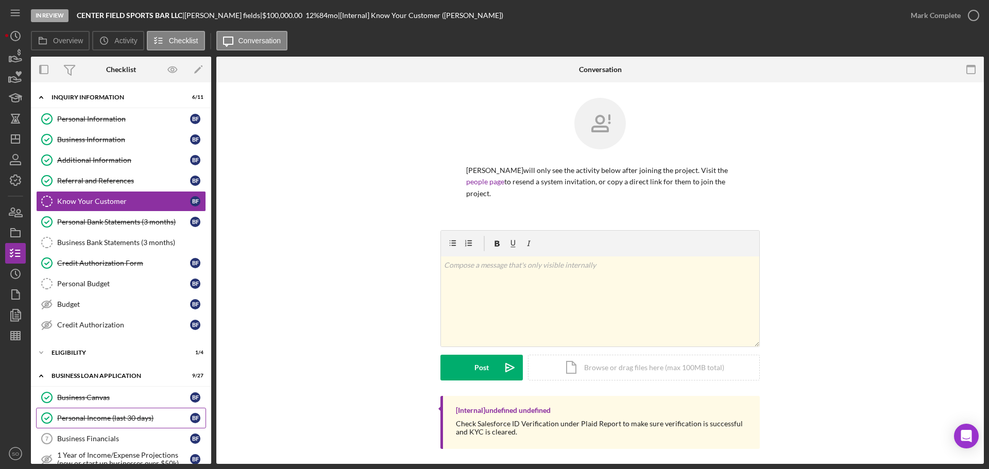
scroll to position [103, 0]
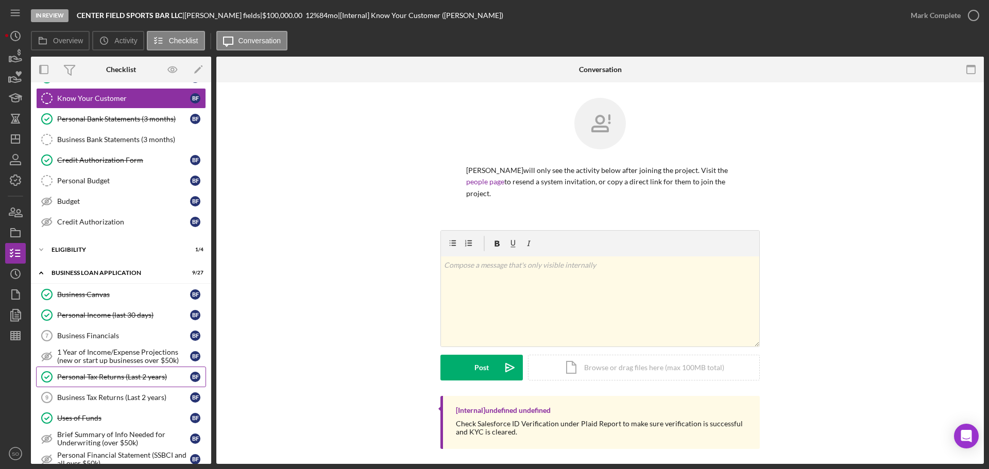
click at [99, 373] on div "Personal Tax Returns (Last 2 years)" at bounding box center [123, 377] width 133 height 8
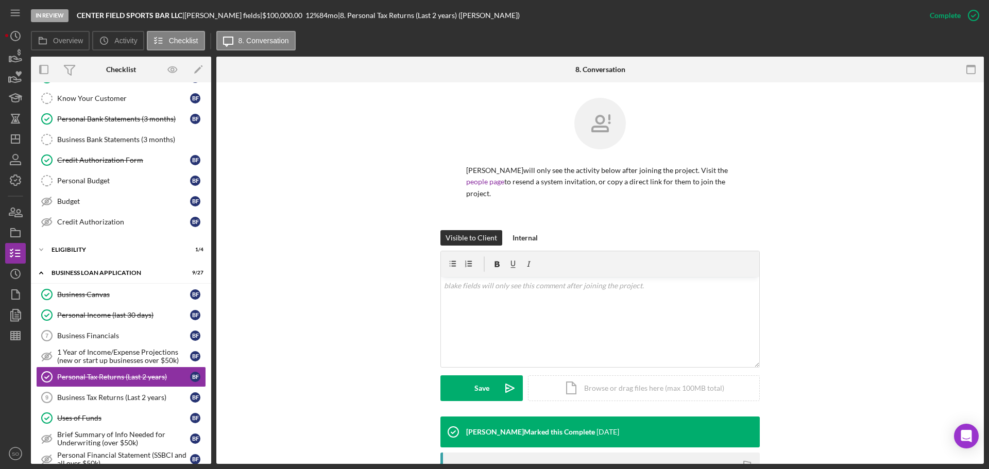
scroll to position [138, 0]
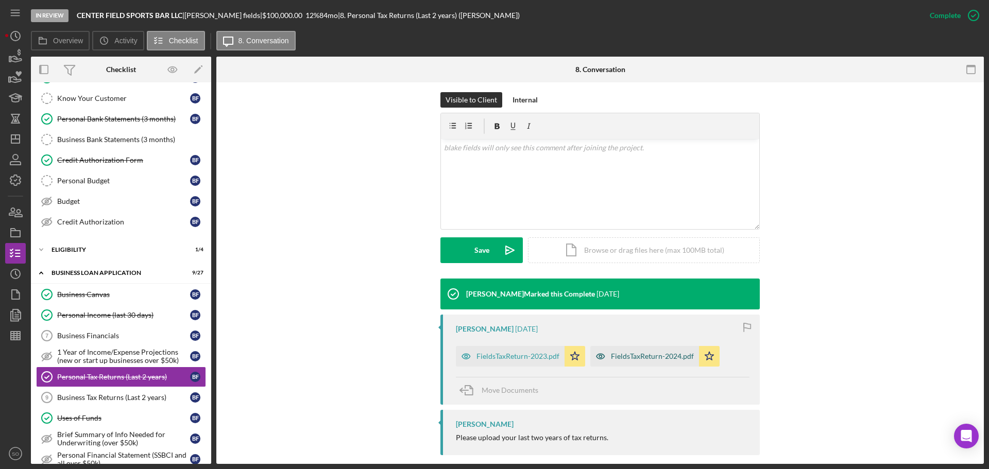
click at [641, 352] on div "FieldsTaxReturn-2024.pdf" at bounding box center [652, 356] width 83 height 8
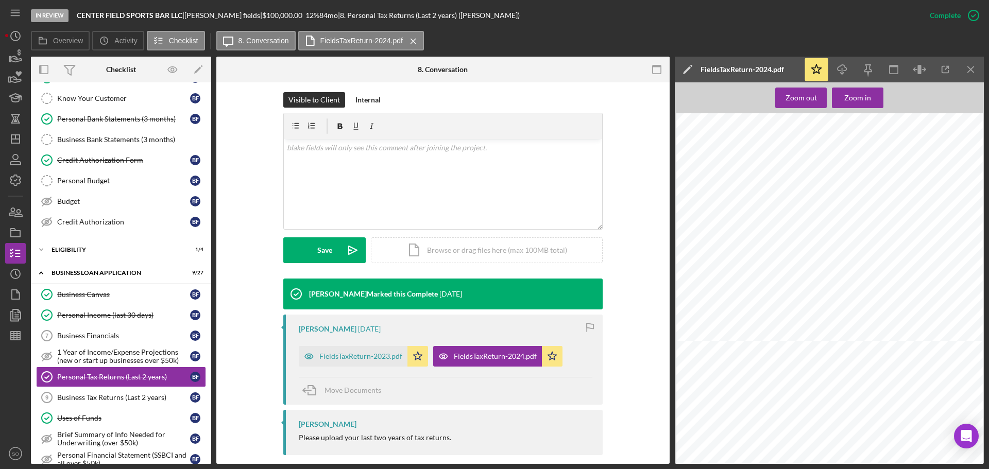
scroll to position [258, 0]
click at [121, 314] on div "Personal Income (last 30 days)" at bounding box center [123, 315] width 133 height 8
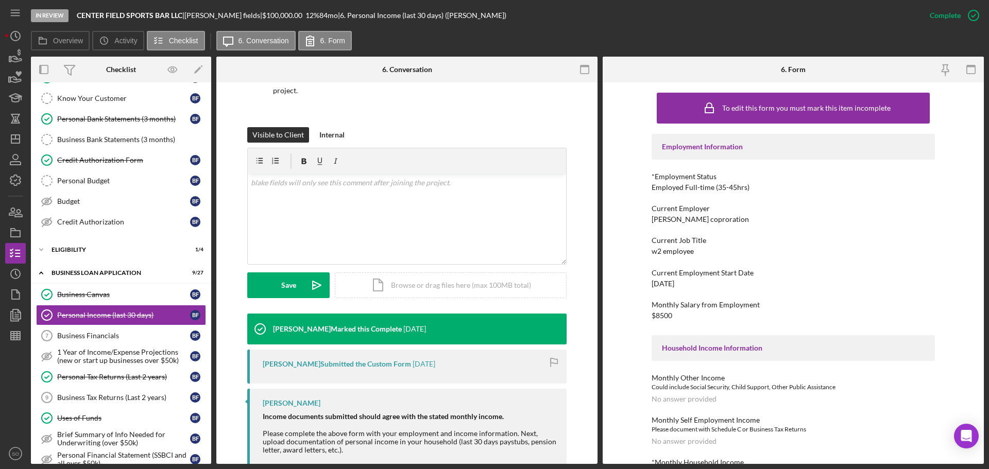
scroll to position [173, 0]
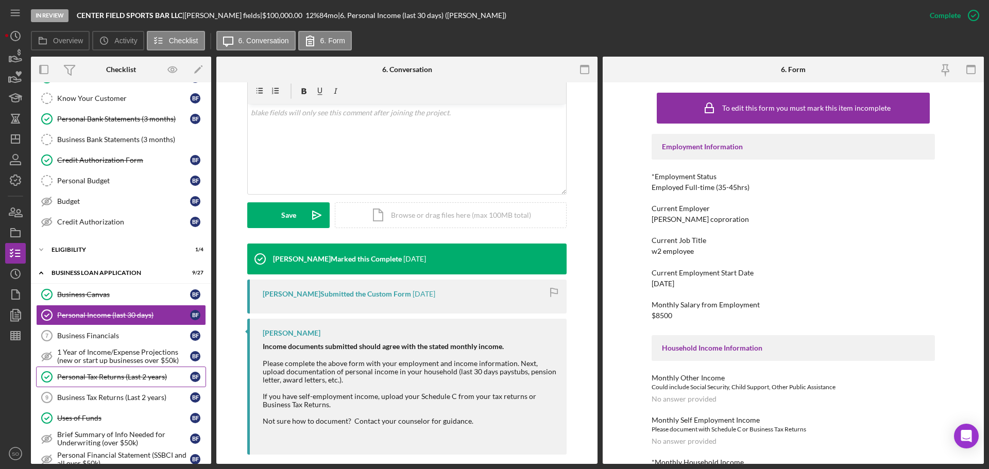
click at [121, 380] on div "Personal Tax Returns (Last 2 years)" at bounding box center [123, 377] width 133 height 8
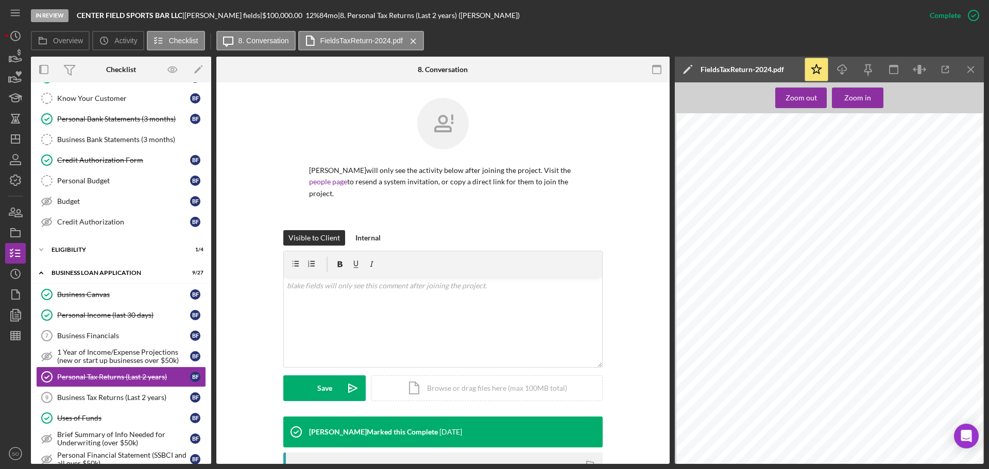
scroll to position [421, 0]
click at [100, 310] on link "Personal Income (last 30 days) Personal Income (last 30 days) b f" at bounding box center [121, 315] width 170 height 21
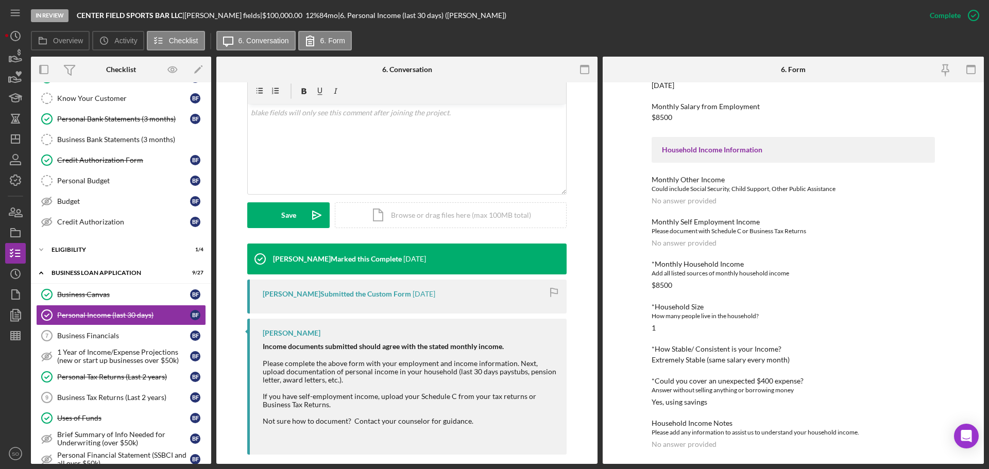
scroll to position [44, 0]
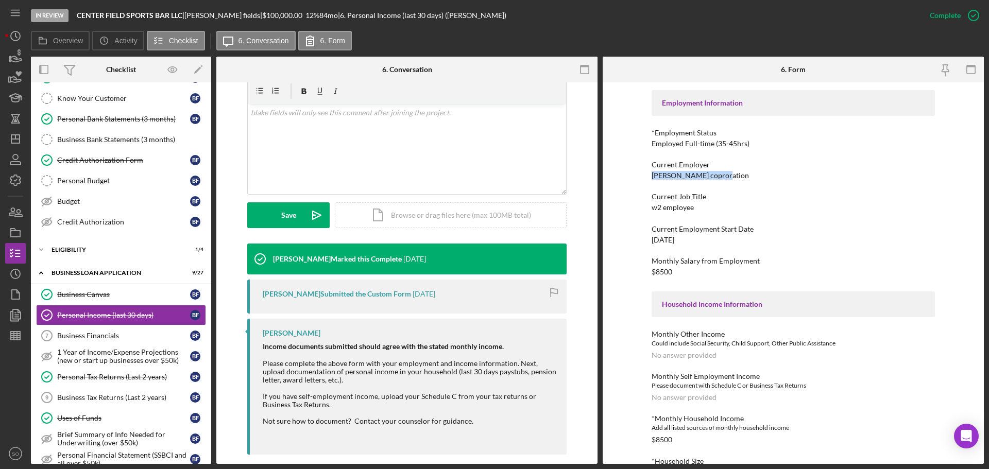
drag, startPoint x: 716, startPoint y: 175, endPoint x: 644, endPoint y: 175, distance: 71.6
click at [644, 175] on div "To edit this form you must mark this item incomplete Employment Information *Em…" at bounding box center [793, 273] width 381 height 382
copy div "[PERSON_NAME] coproration"
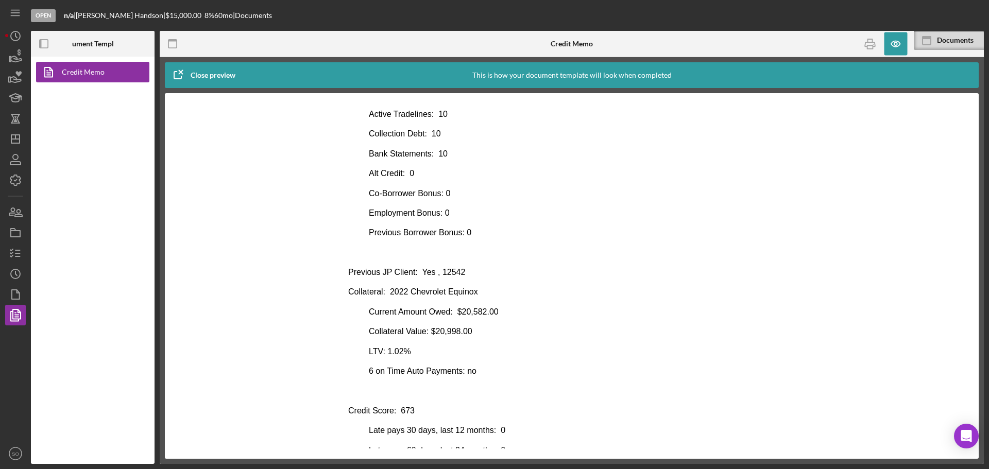
scroll to position [361, 0]
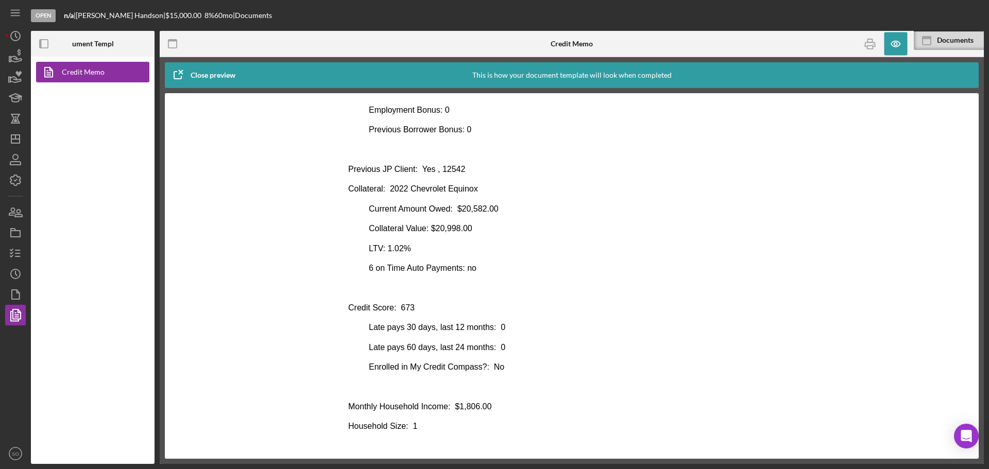
drag, startPoint x: 461, startPoint y: 161, endPoint x: 465, endPoint y: 168, distance: 8.3
click at [461, 161] on body "DRIVE Loan Risk Assessment Loan Officer: [PERSON_NAME] Client Name: [PERSON_NAM…" at bounding box center [571, 142] width 447 height 777
drag, startPoint x: 465, startPoint y: 168, endPoint x: 437, endPoint y: 169, distance: 27.8
click at [437, 169] on p "Previous JP Client: Yes , 12542" at bounding box center [571, 169] width 447 height 11
copy p "12542"
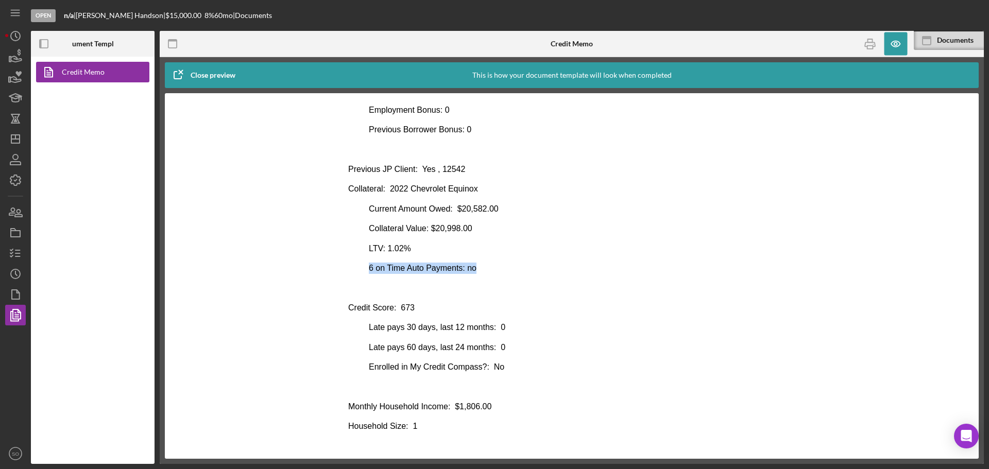
drag, startPoint x: 367, startPoint y: 271, endPoint x: 488, endPoint y: 268, distance: 121.6
click at [488, 268] on p "6 on Time Auto Payments: no" at bounding box center [571, 268] width 447 height 11
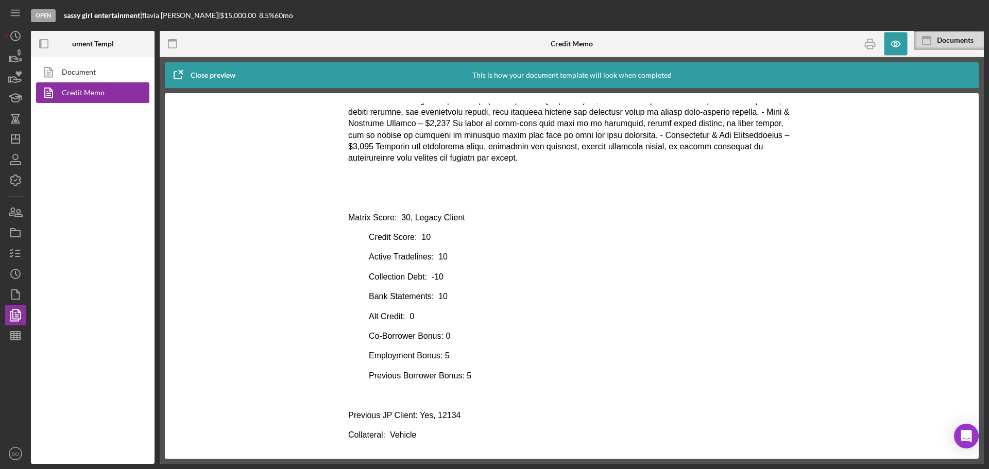
scroll to position [361, 0]
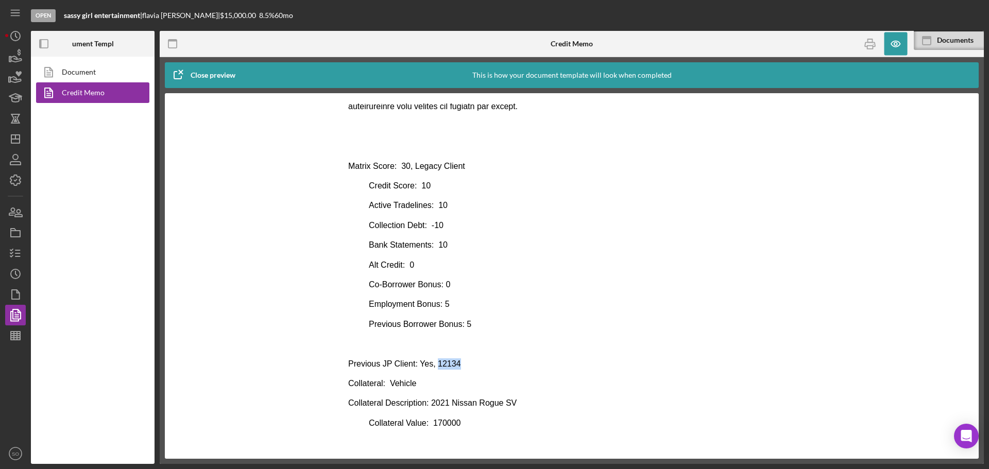
drag, startPoint x: 464, startPoint y: 363, endPoint x: 433, endPoint y: 364, distance: 30.9
click at [433, 364] on p "Previous JP Client: Yes, 12134" at bounding box center [571, 364] width 447 height 11
copy p "12134"
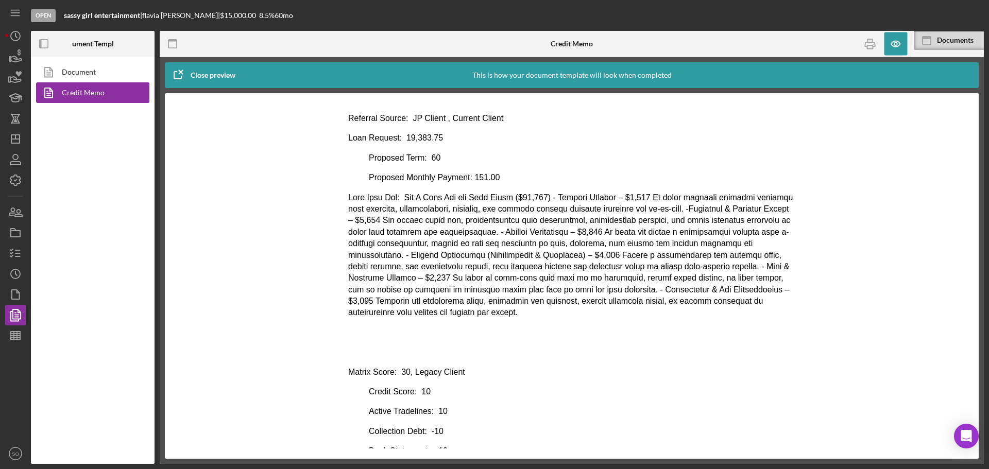
scroll to position [52, 0]
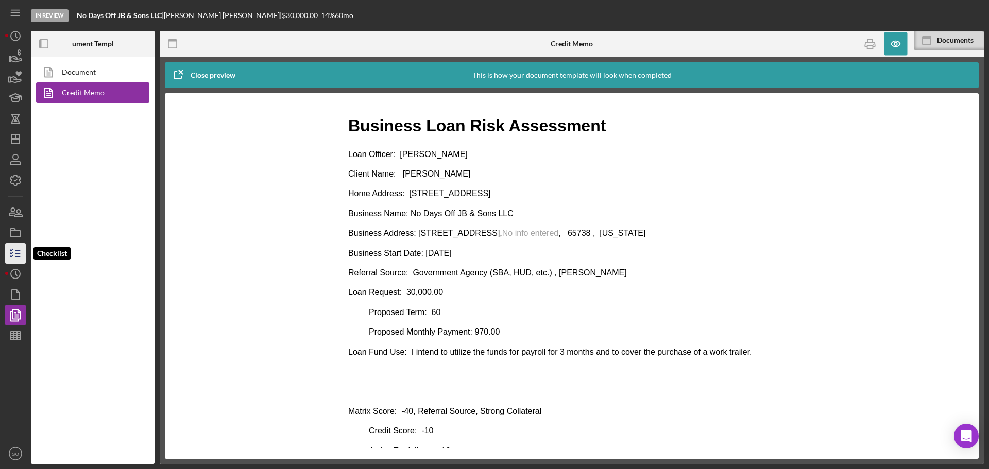
click at [7, 260] on icon "button" at bounding box center [16, 254] width 26 height 26
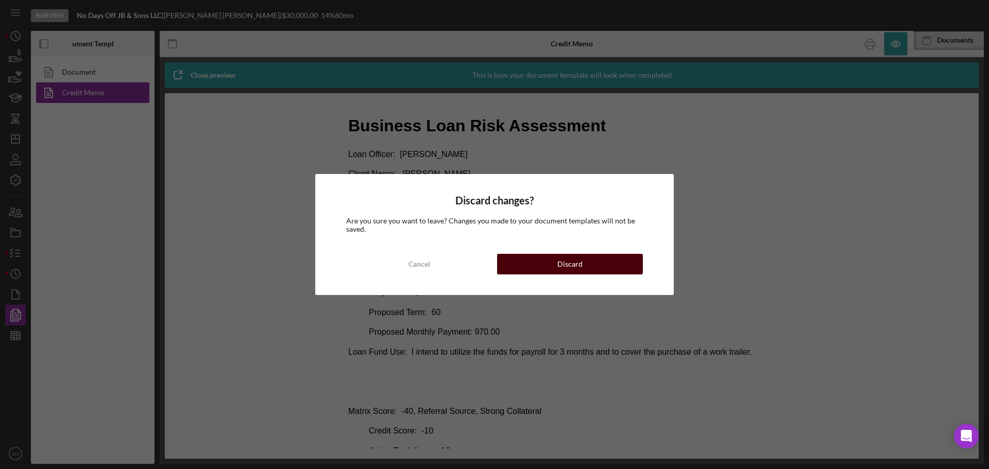
click at [582, 261] on div "Discard" at bounding box center [569, 264] width 25 height 21
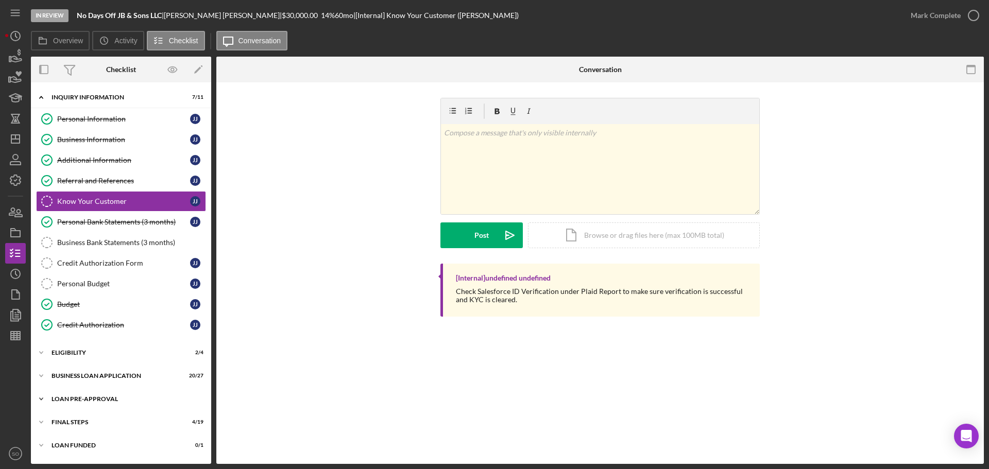
click at [69, 396] on div "LOAN PRE-APPROVAL" at bounding box center [125, 399] width 147 height 6
click at [79, 421] on div "Loan Approval" at bounding box center [131, 421] width 148 height 8
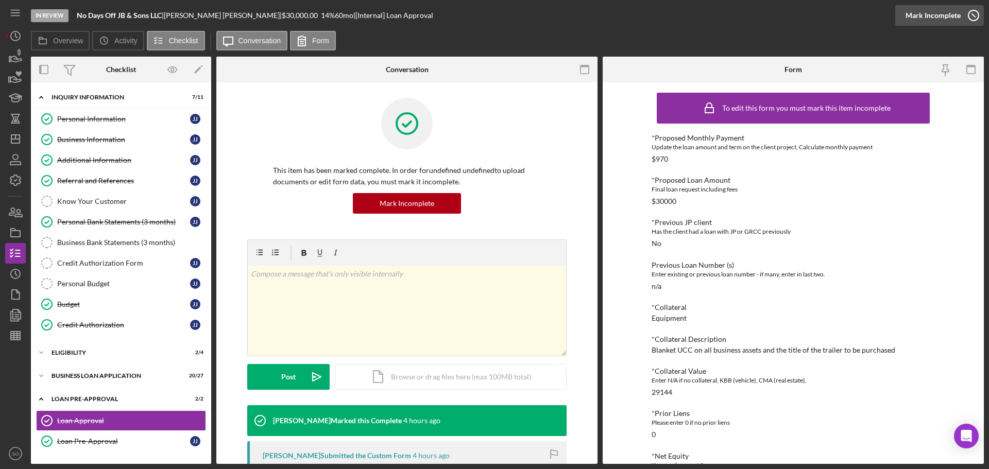
click at [939, 14] on div "Mark Incomplete" at bounding box center [933, 15] width 55 height 21
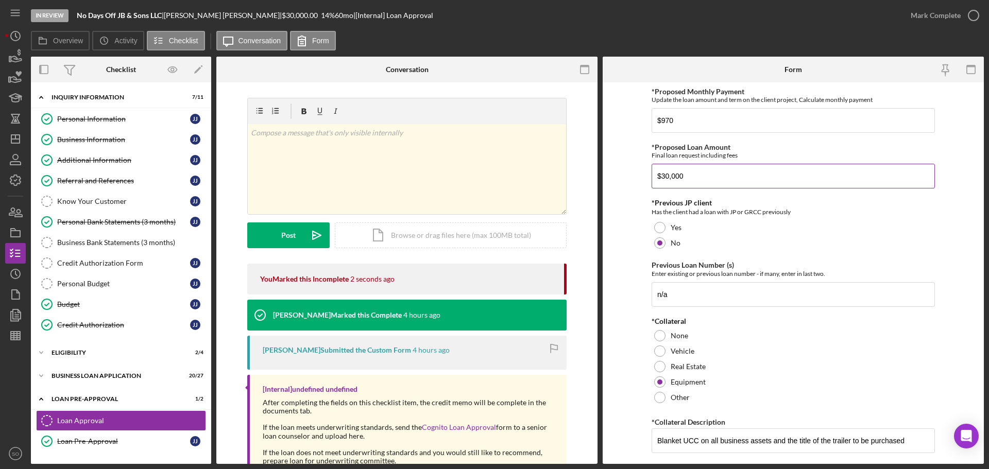
click at [667, 176] on input "$30,000" at bounding box center [793, 176] width 283 height 25
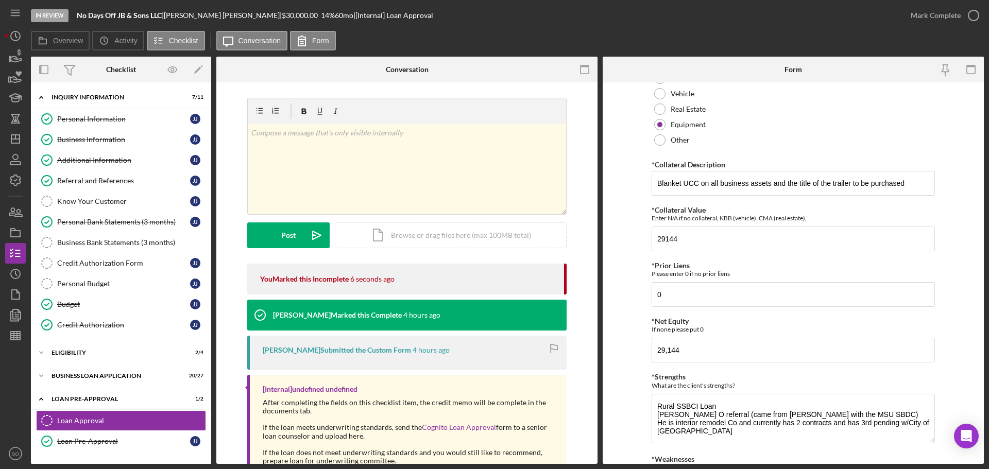
scroll to position [414, 0]
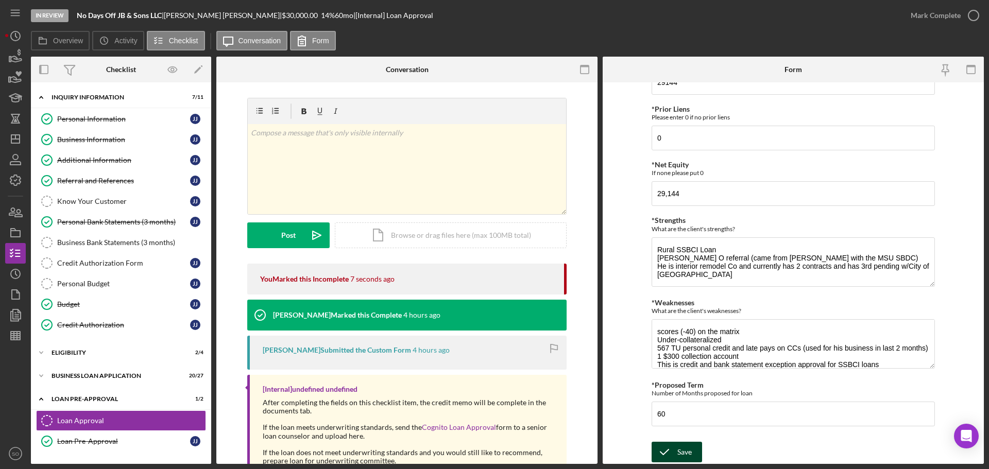
type input "$31,000"
click at [670, 452] on icon "submit" at bounding box center [665, 452] width 26 height 26
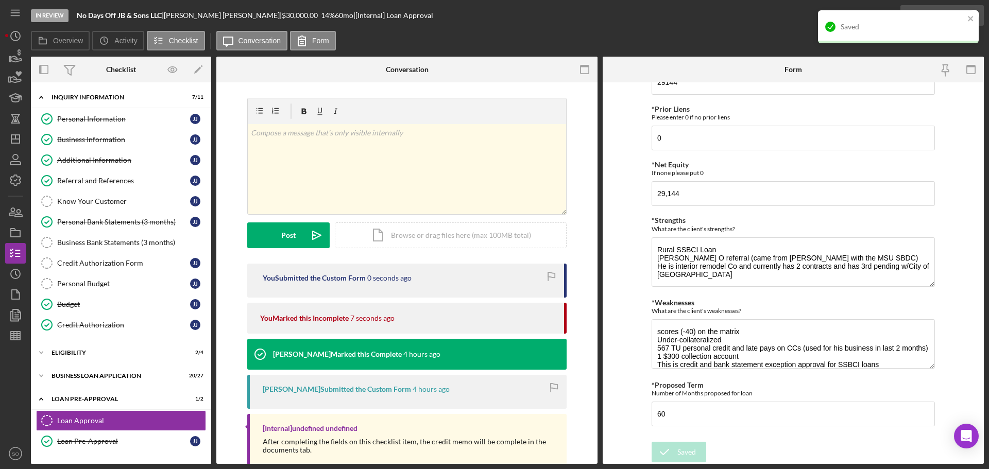
click at [934, 15] on div "Saved" at bounding box center [898, 30] width 165 height 45
click at [13, 314] on polygon "button" at bounding box center [17, 314] width 8 height 9
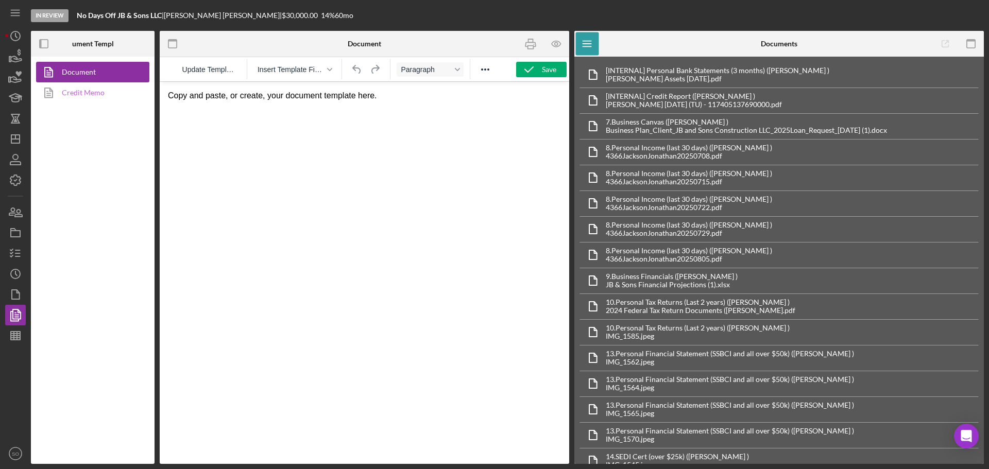
click at [76, 94] on link "Credit Memo" at bounding box center [90, 92] width 108 height 21
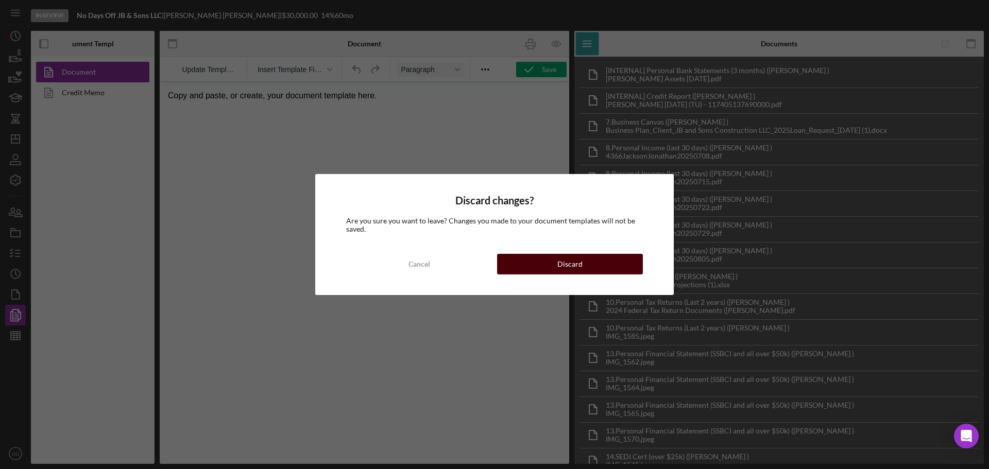
click at [530, 270] on button "Discard" at bounding box center [570, 264] width 146 height 21
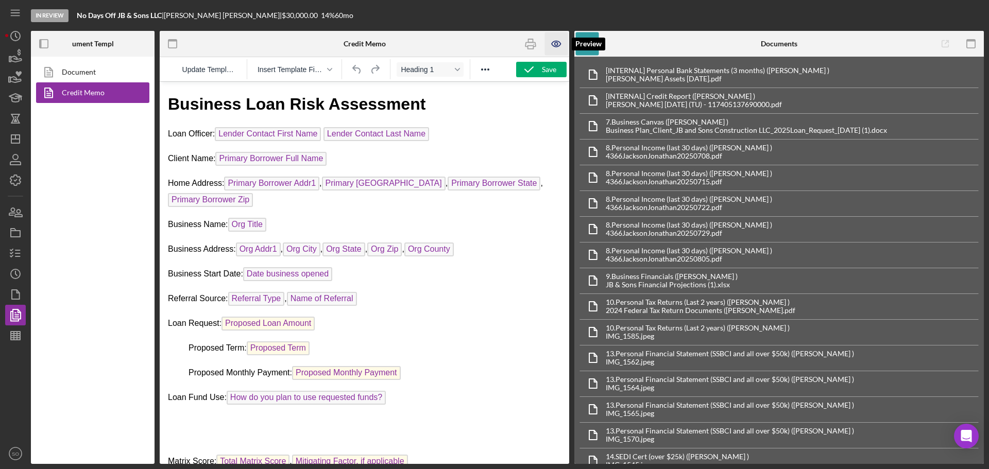
click at [557, 44] on icon "button" at bounding box center [556, 43] width 23 height 23
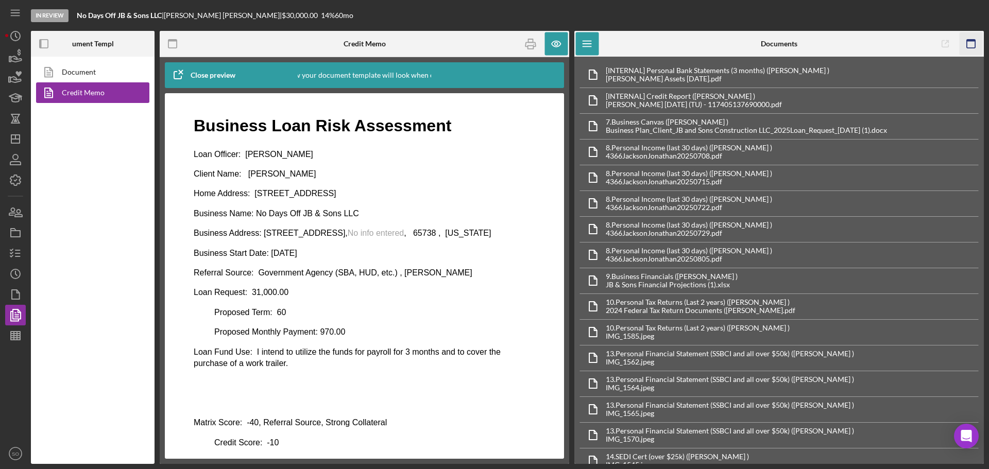
click at [964, 40] on icon "button" at bounding box center [971, 43] width 23 height 23
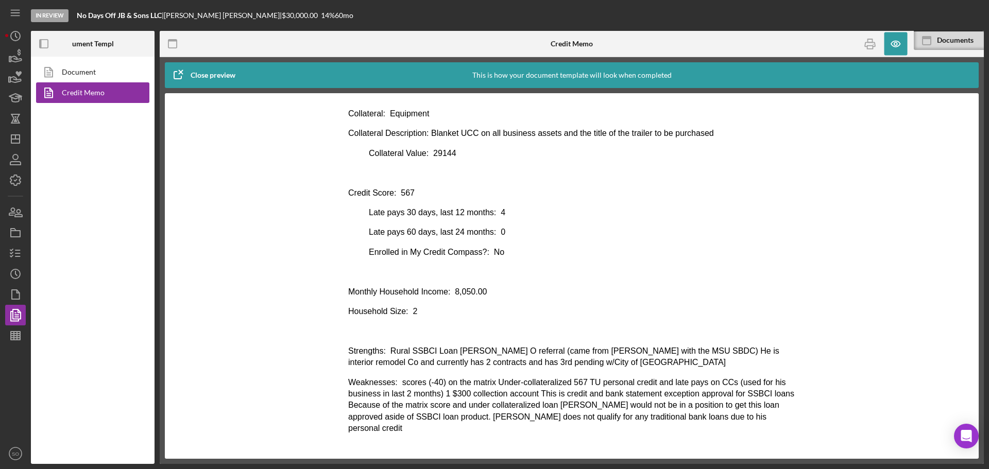
scroll to position [529, 0]
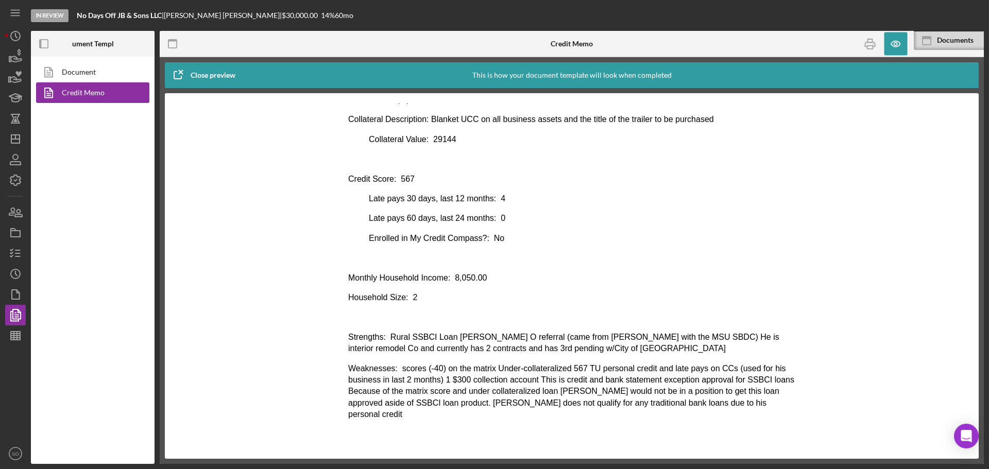
click at [479, 443] on html "Business Loan Risk Assessment Loan Officer: [PERSON_NAME] Client Name: [PERSON_…" at bounding box center [572, 11] width 464 height 874
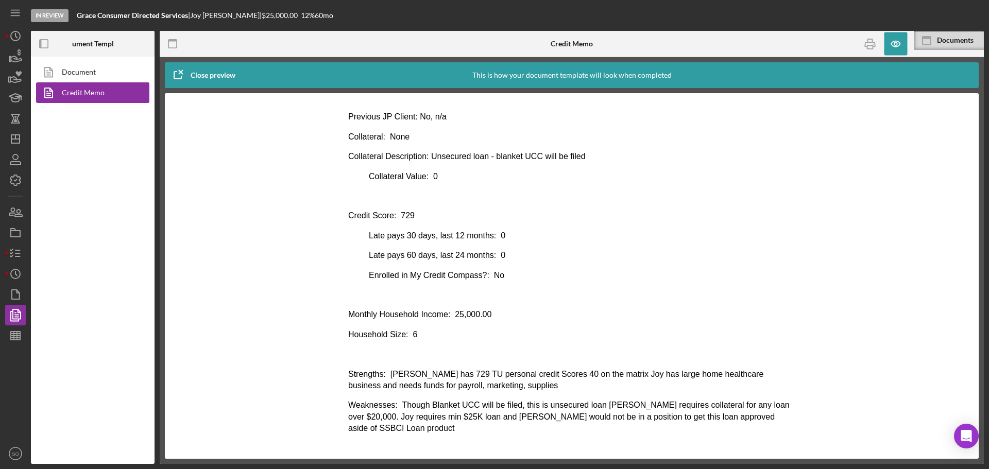
scroll to position [529, 0]
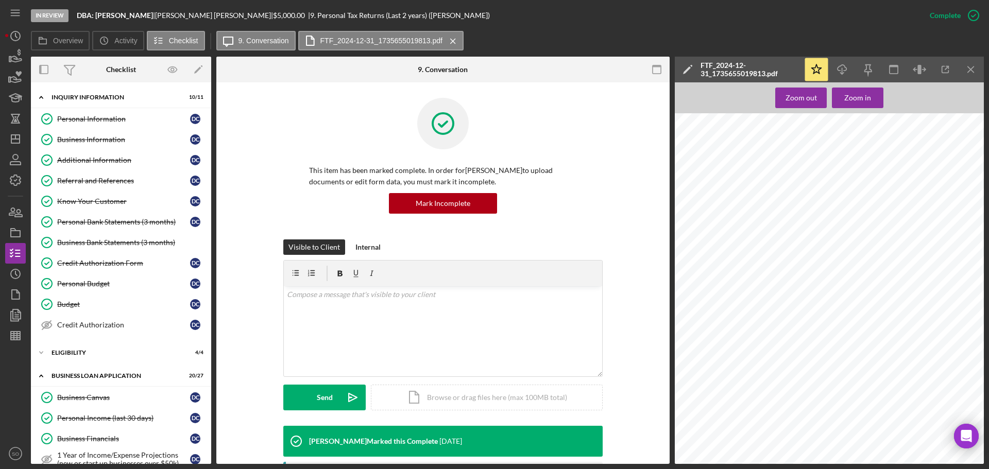
scroll to position [3583, 0]
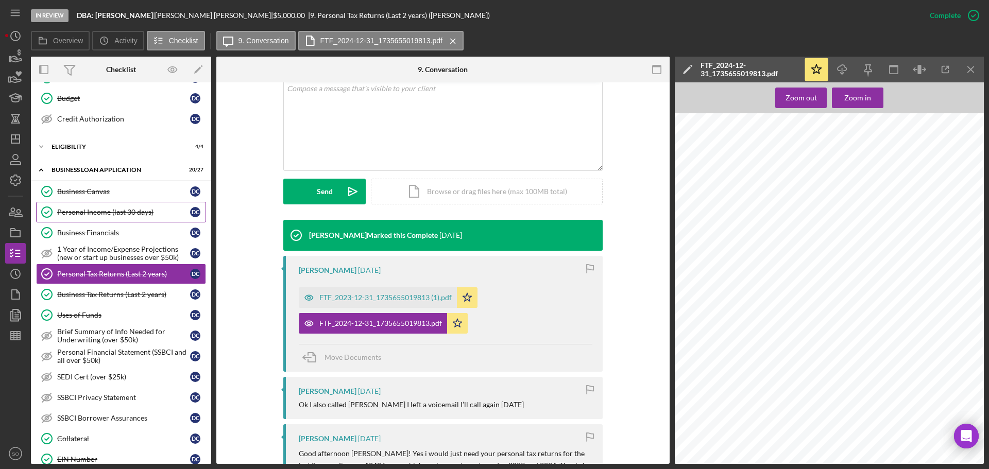
drag, startPoint x: 112, startPoint y: 212, endPoint x: 117, endPoint y: 213, distance: 5.3
click at [112, 212] on div "Personal Income (last 30 days)" at bounding box center [123, 212] width 133 height 8
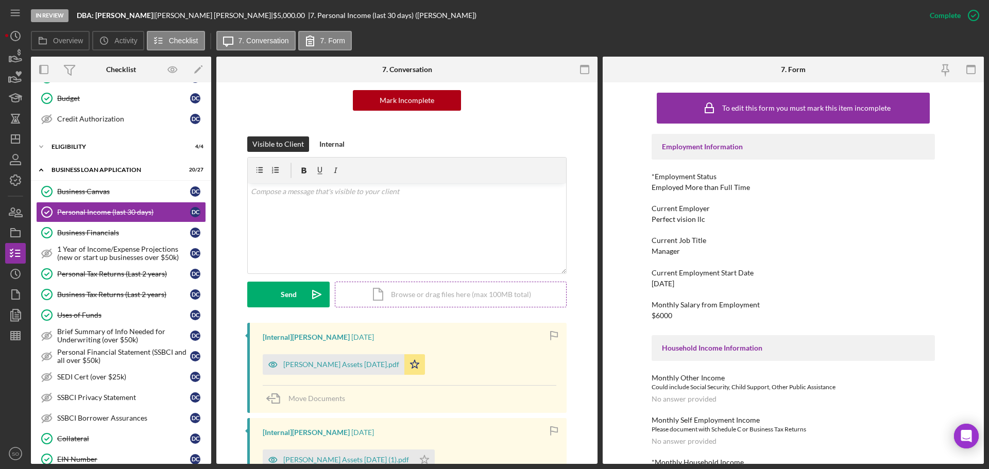
scroll to position [155, 0]
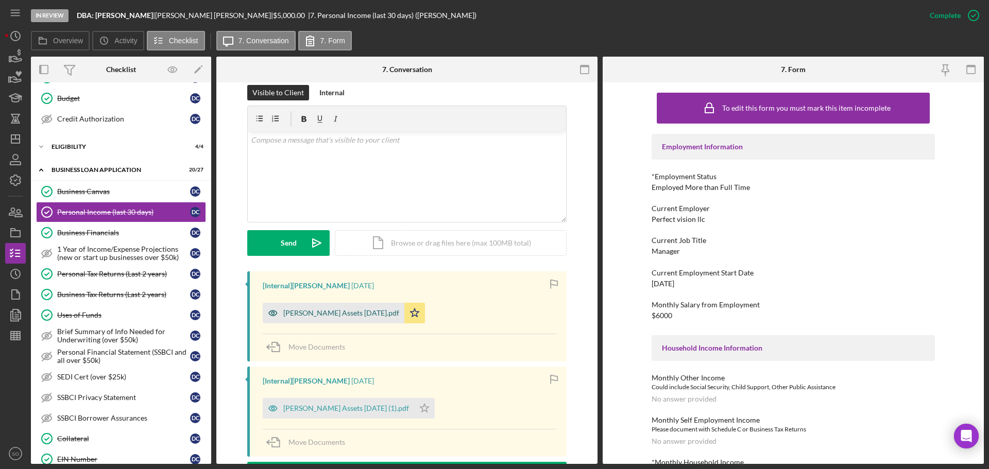
click at [335, 316] on div "[PERSON_NAME] Assets [DATE].pdf" at bounding box center [341, 313] width 116 height 8
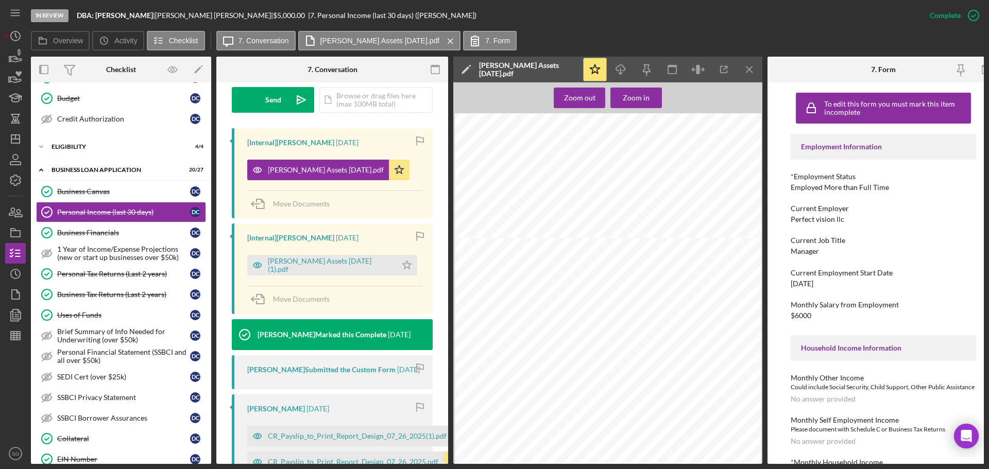
scroll to position [361, 0]
click at [328, 440] on div "CR_Payslip_to_Print_Report_Design_07_26_2025(1).pdf" at bounding box center [357, 436] width 179 height 8
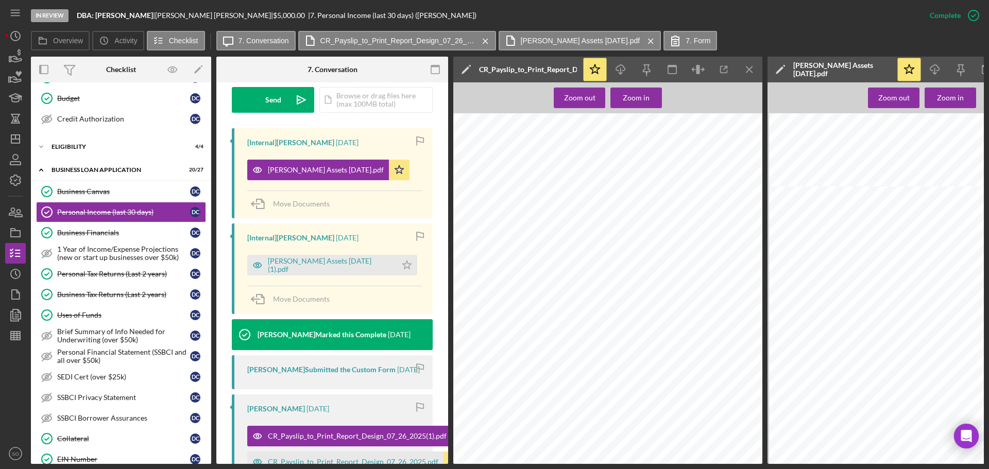
scroll to position [0, 0]
click at [116, 275] on div "Personal Tax Returns (Last 2 years)" at bounding box center [123, 274] width 133 height 8
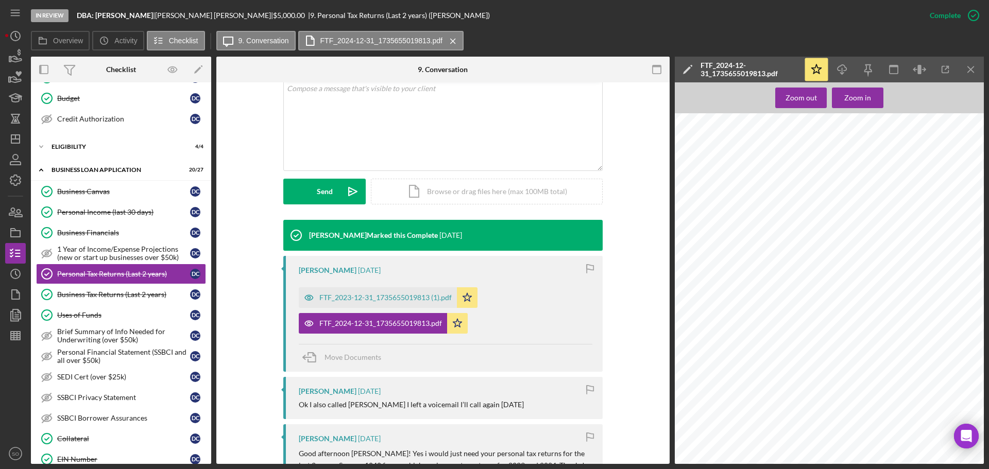
scroll to position [3737, 0]
drag, startPoint x: 80, startPoint y: 210, endPoint x: 704, endPoint y: 343, distance: 637.9
click at [80, 210] on div "Personal Income (last 30 days)" at bounding box center [123, 212] width 133 height 8
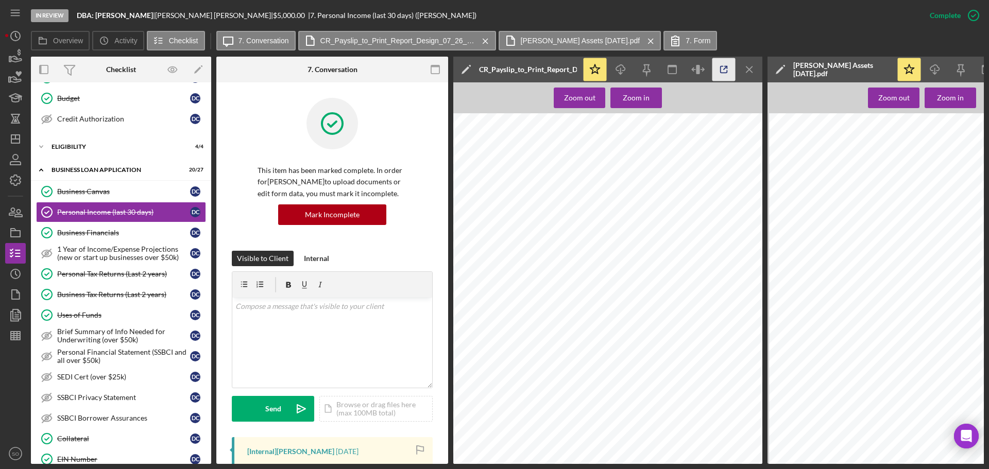
click at [723, 69] on icon "button" at bounding box center [723, 69] width 23 height 23
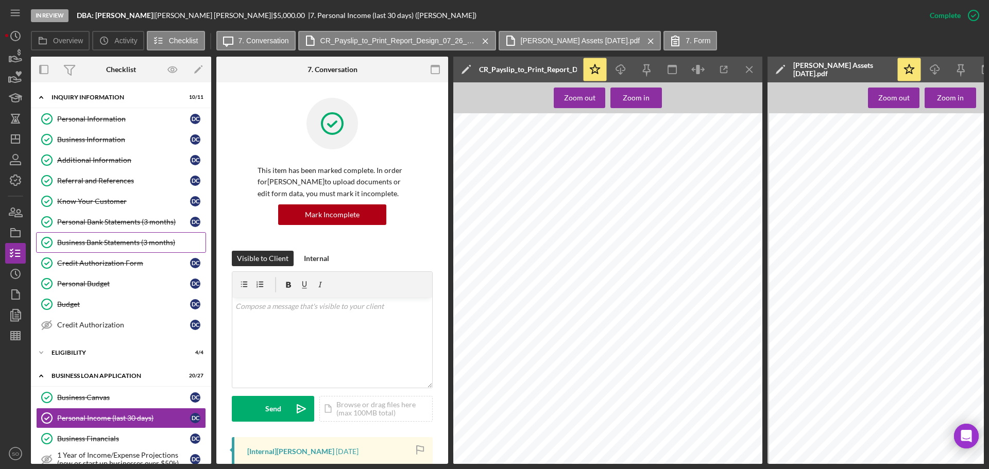
click at [111, 244] on div "Business Bank Statements (3 months)" at bounding box center [131, 243] width 148 height 8
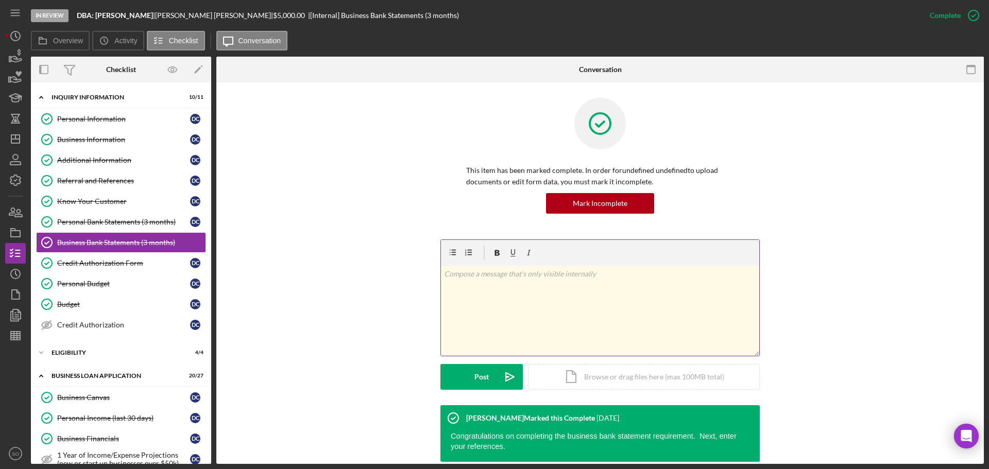
scroll to position [88, 0]
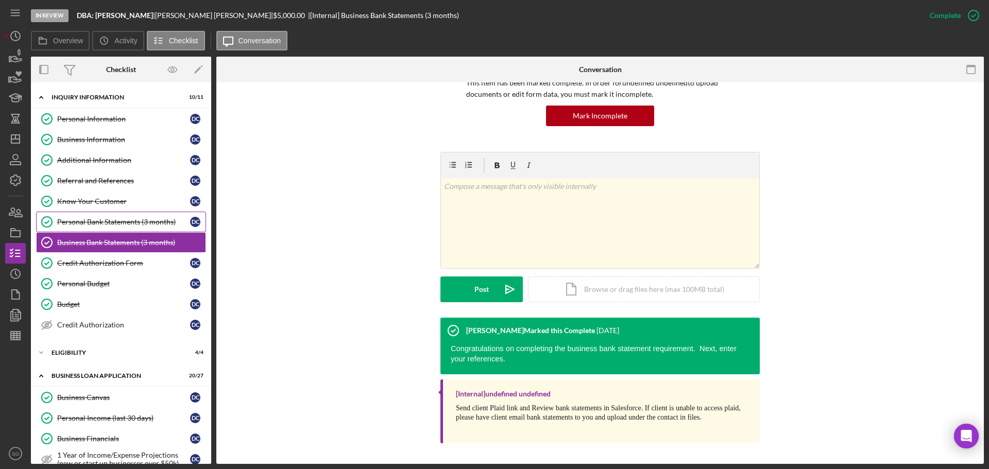
click at [127, 223] on div "Personal Bank Statements (3 months)" at bounding box center [123, 222] width 133 height 8
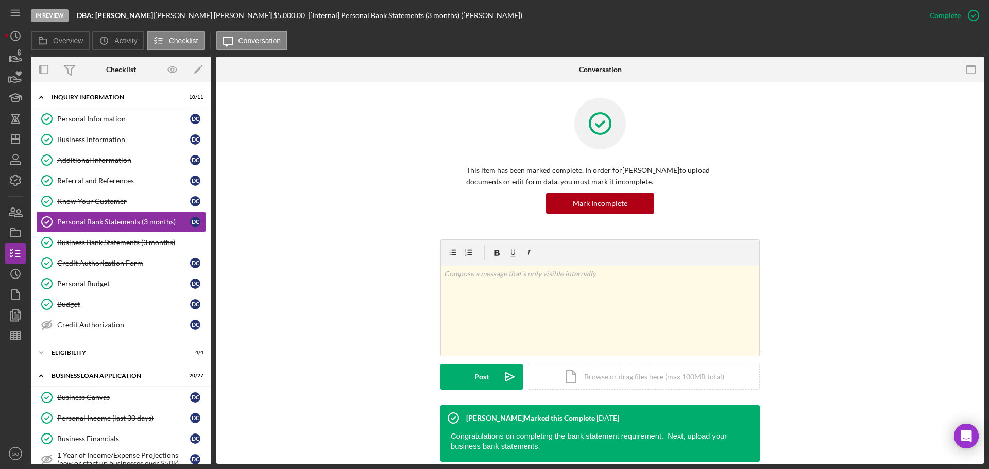
scroll to position [79, 0]
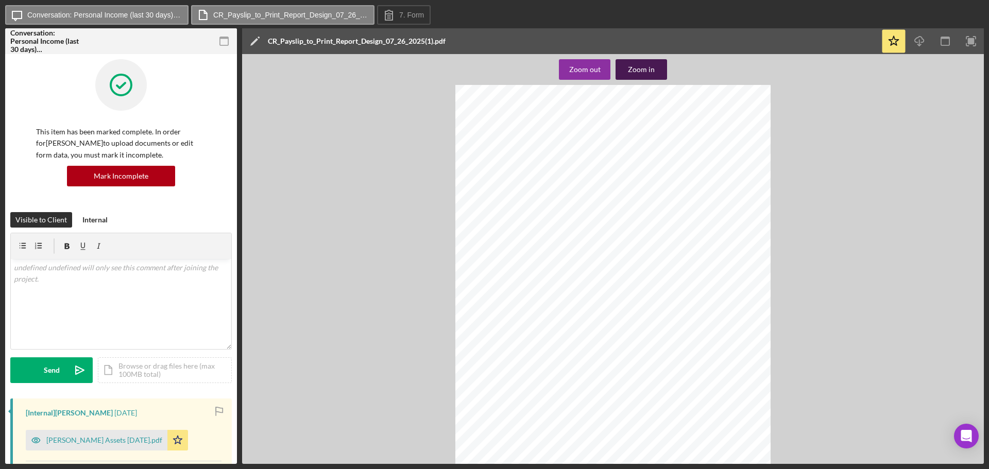
click at [640, 76] on div "Zoom in" at bounding box center [641, 69] width 27 height 21
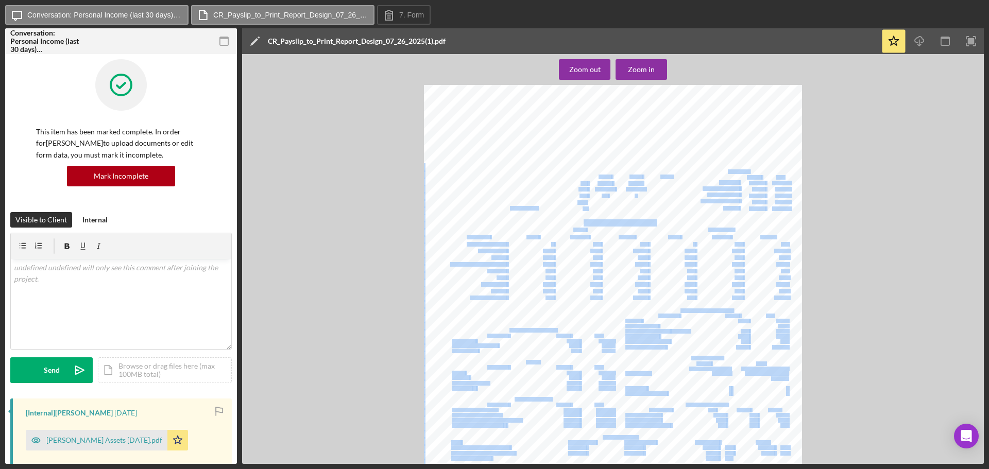
drag, startPoint x: 506, startPoint y: 209, endPoint x: 551, endPoint y: 209, distance: 45.3
click at [551, 209] on div "Perfect Vision LLC [STREET_ADDRESS][PERSON_NAME] [PERSON_NAME] IL, 62269 618-57…" at bounding box center [613, 329] width 378 height 489
click at [544, 214] on div "Perfect Vision LLC [STREET_ADDRESS][PERSON_NAME] [PERSON_NAME] IL, 62269 618-57…" at bounding box center [613, 329] width 378 height 489
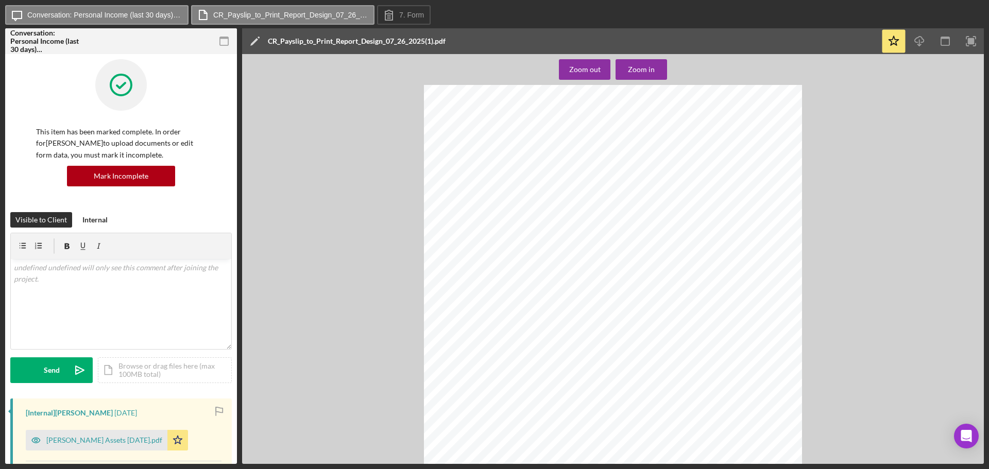
scroll to position [155, 0]
